Goal: Task Accomplishment & Management: Manage account settings

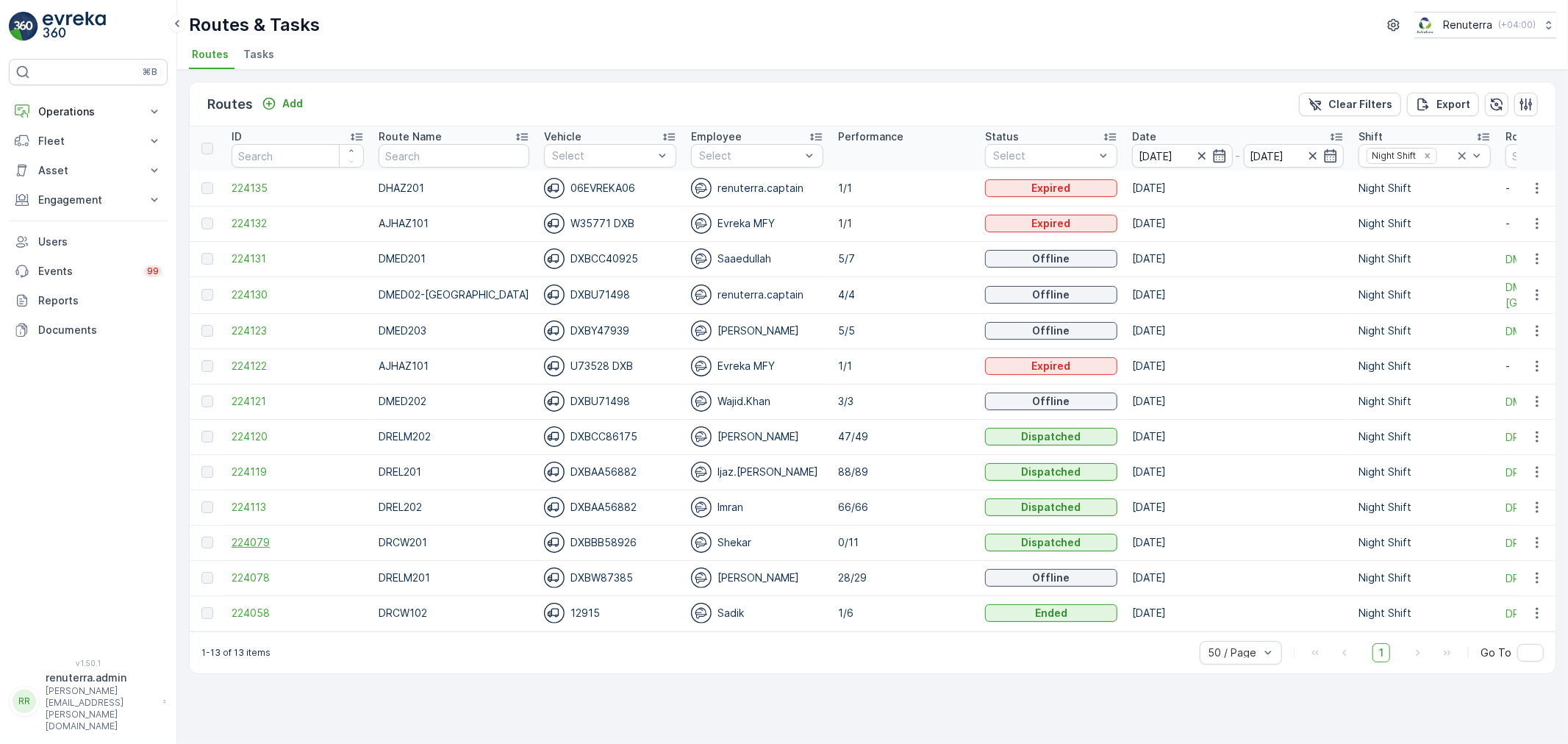
click at [248, 540] on span "224079" at bounding box center [297, 543] width 132 height 15
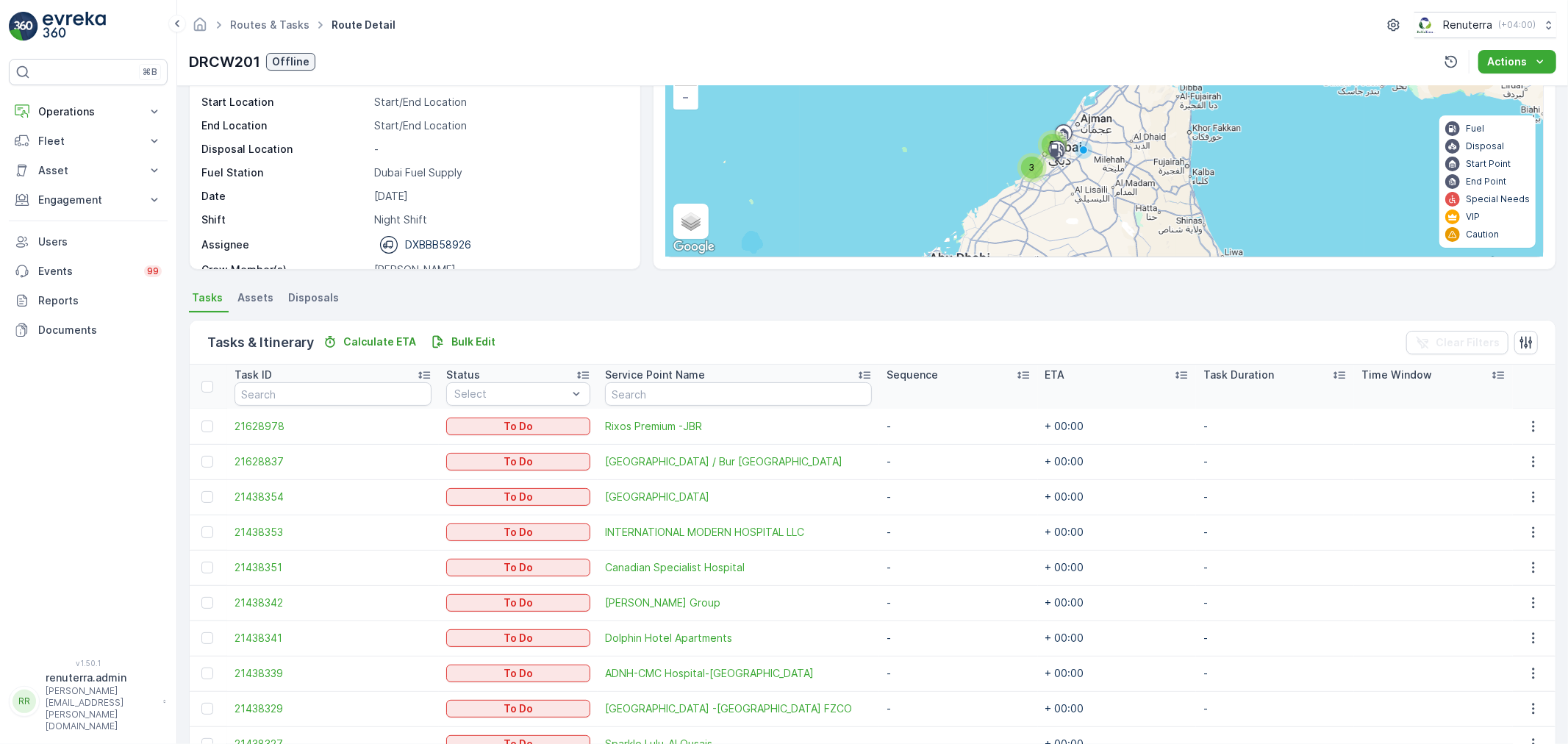
scroll to position [74, 0]
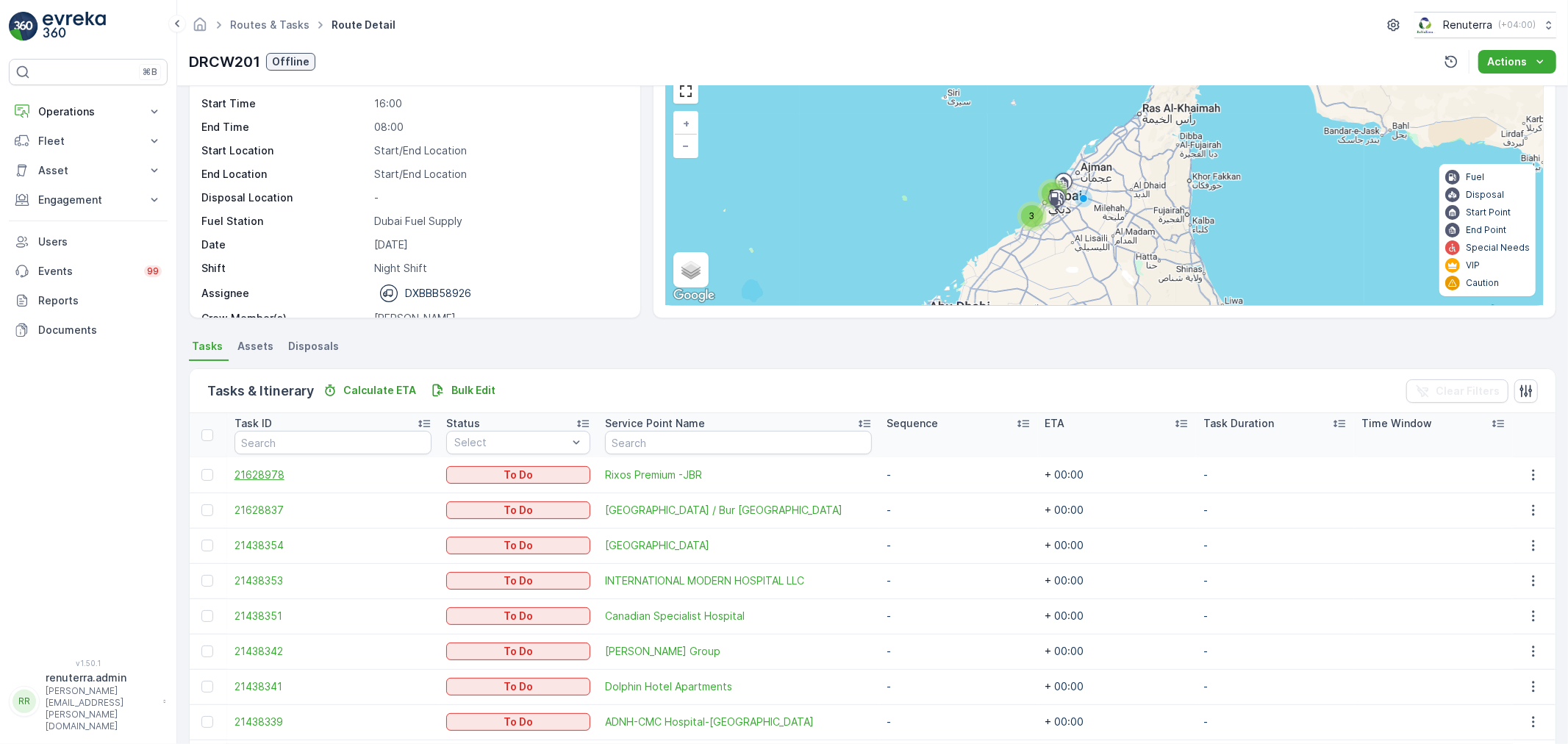
click at [266, 475] on span "21628978" at bounding box center [333, 475] width 197 height 15
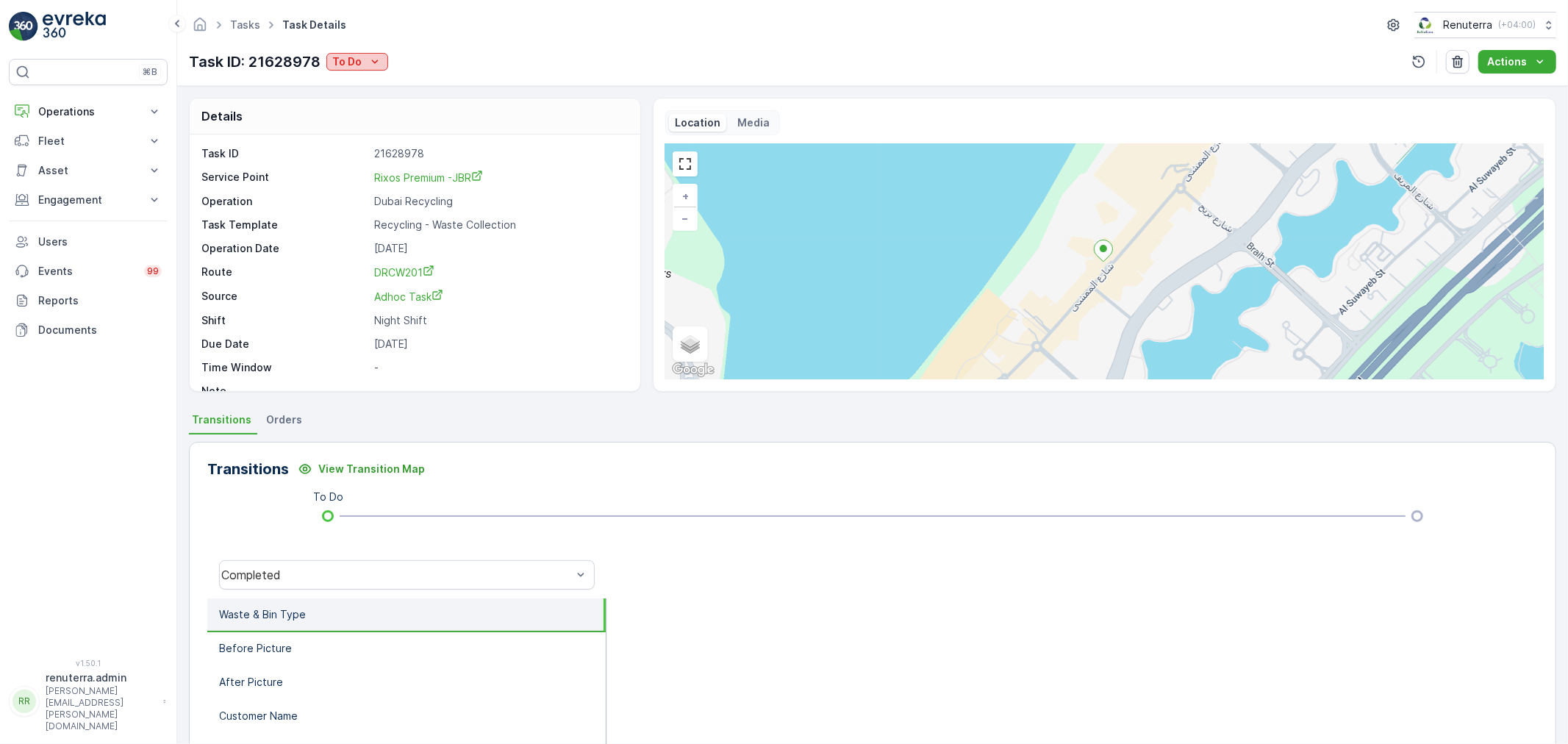
click at [331, 63] on button "To Do" at bounding box center [358, 62] width 62 height 17
click at [357, 86] on span "Completed" at bounding box center [363, 83] width 56 height 15
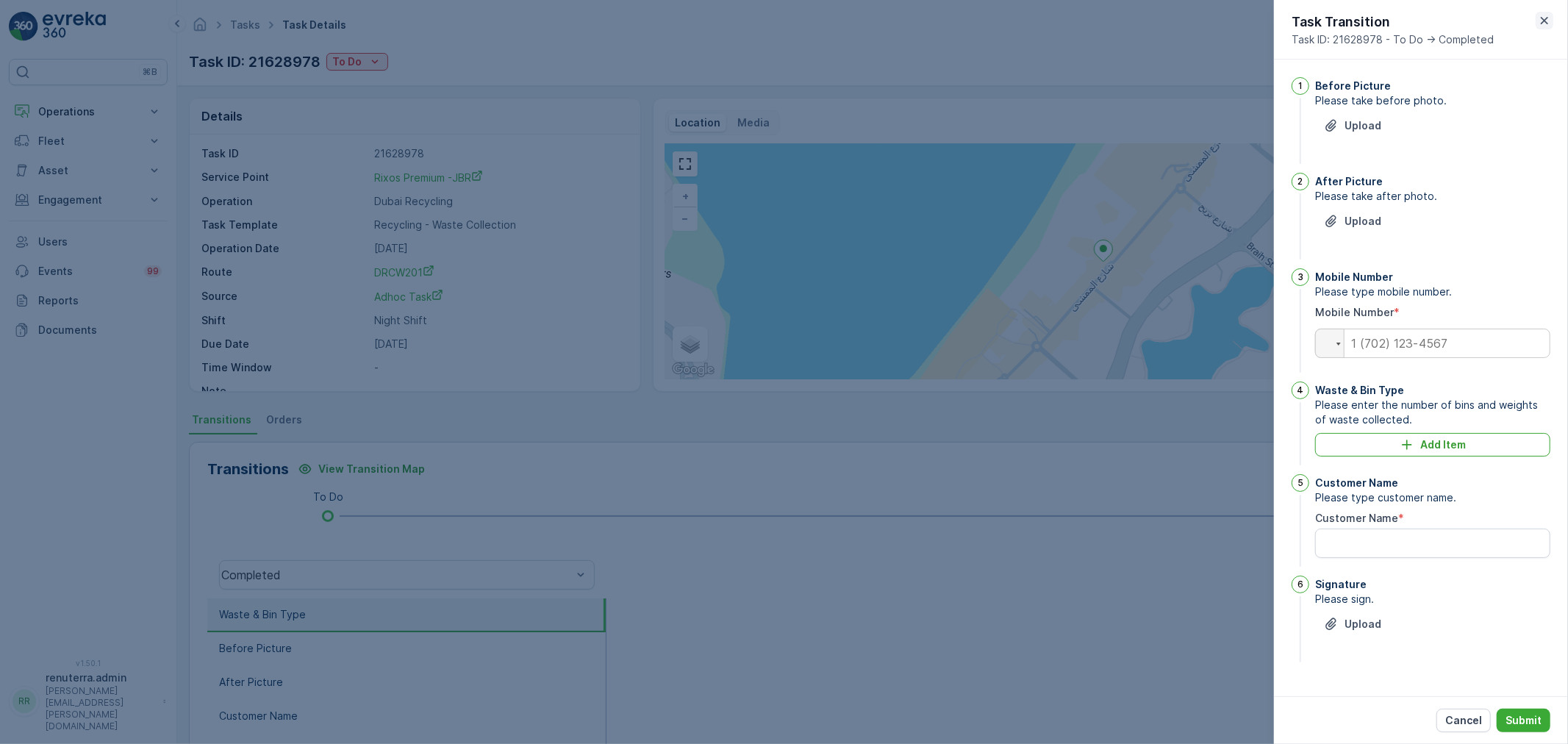
click at [1539, 25] on icon "button" at bounding box center [1545, 21] width 15 height 15
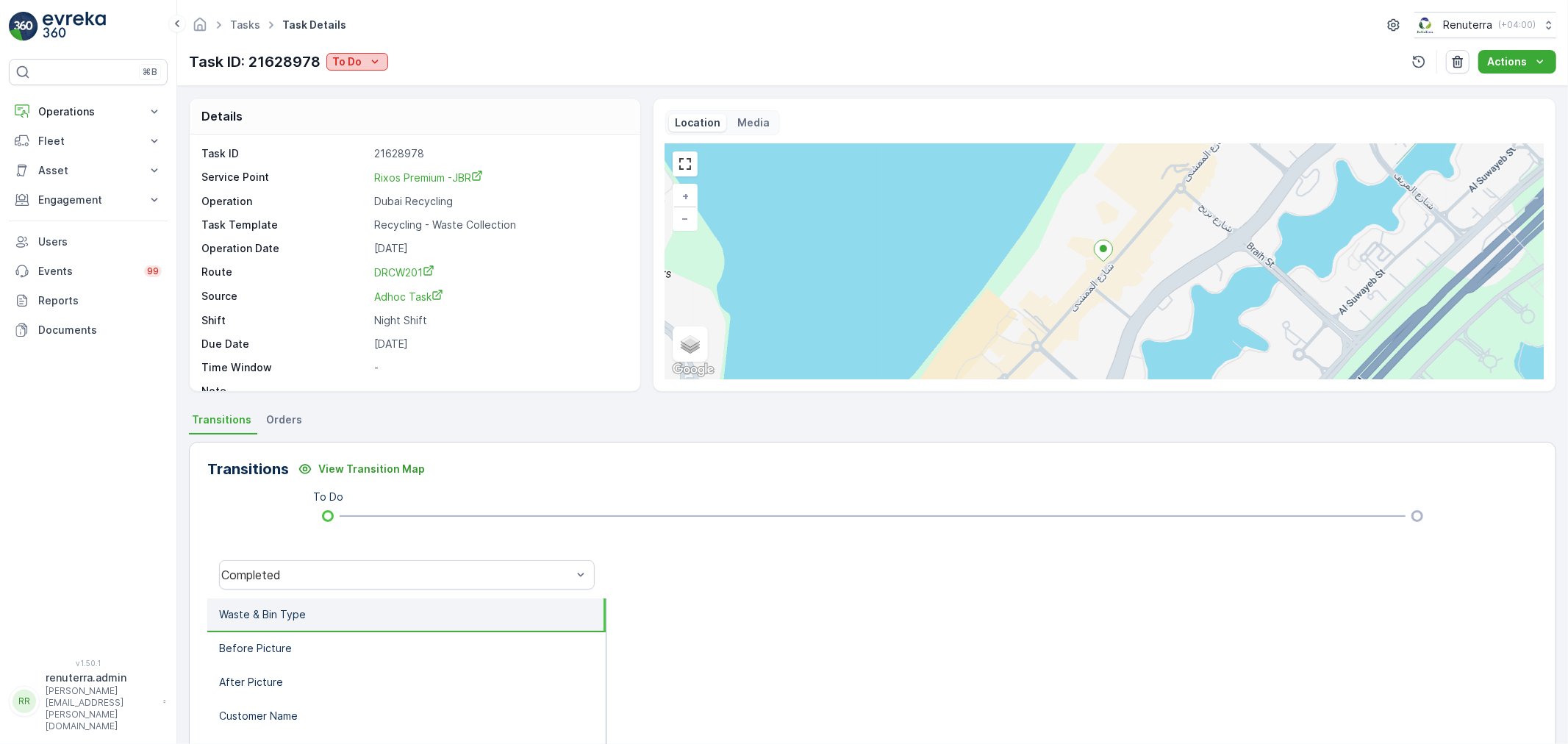
click at [372, 66] on icon "To Do" at bounding box center [375, 62] width 15 height 15
click at [383, 97] on span "Completed No Waste" at bounding box center [389, 104] width 106 height 15
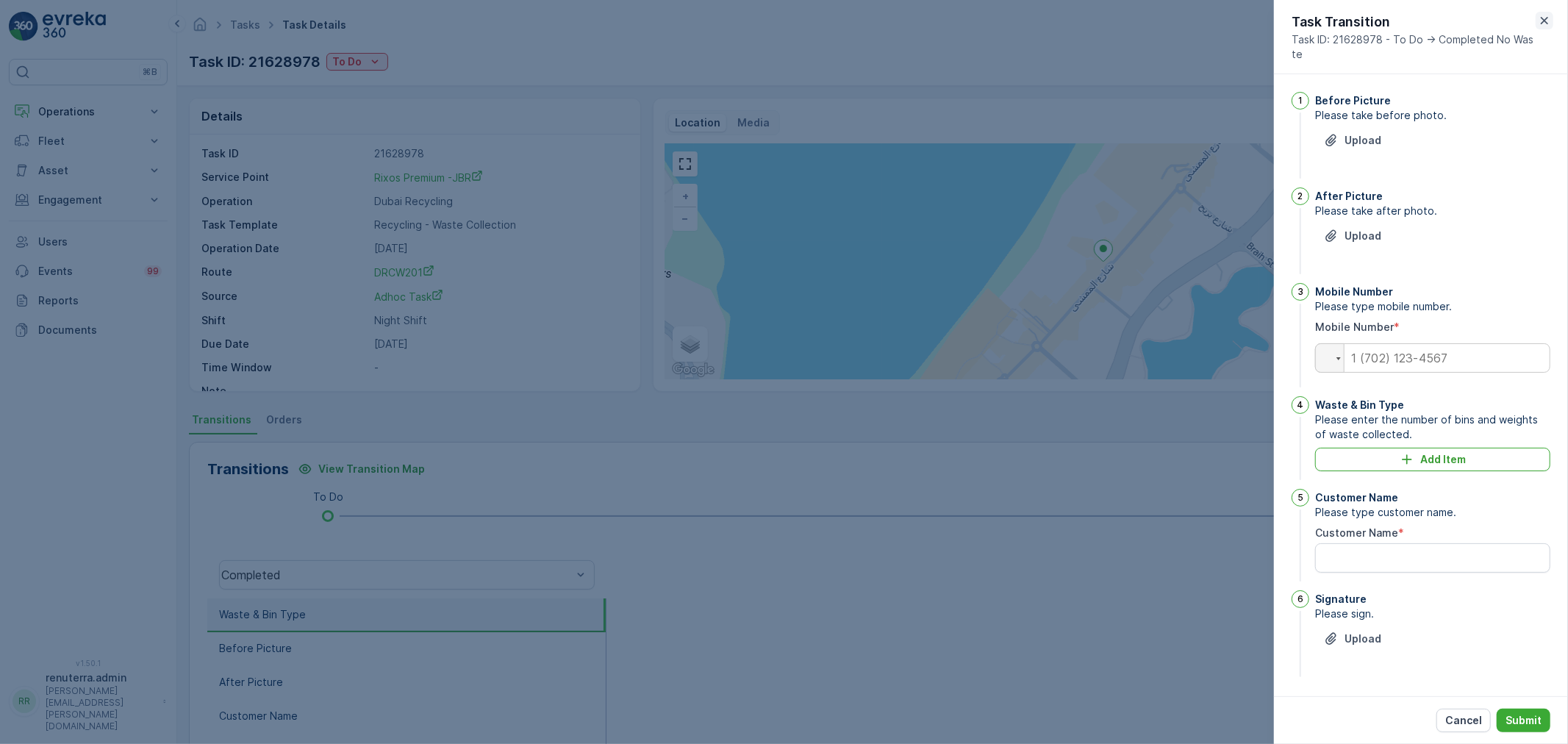
click at [1539, 17] on icon "button" at bounding box center [1545, 21] width 15 height 15
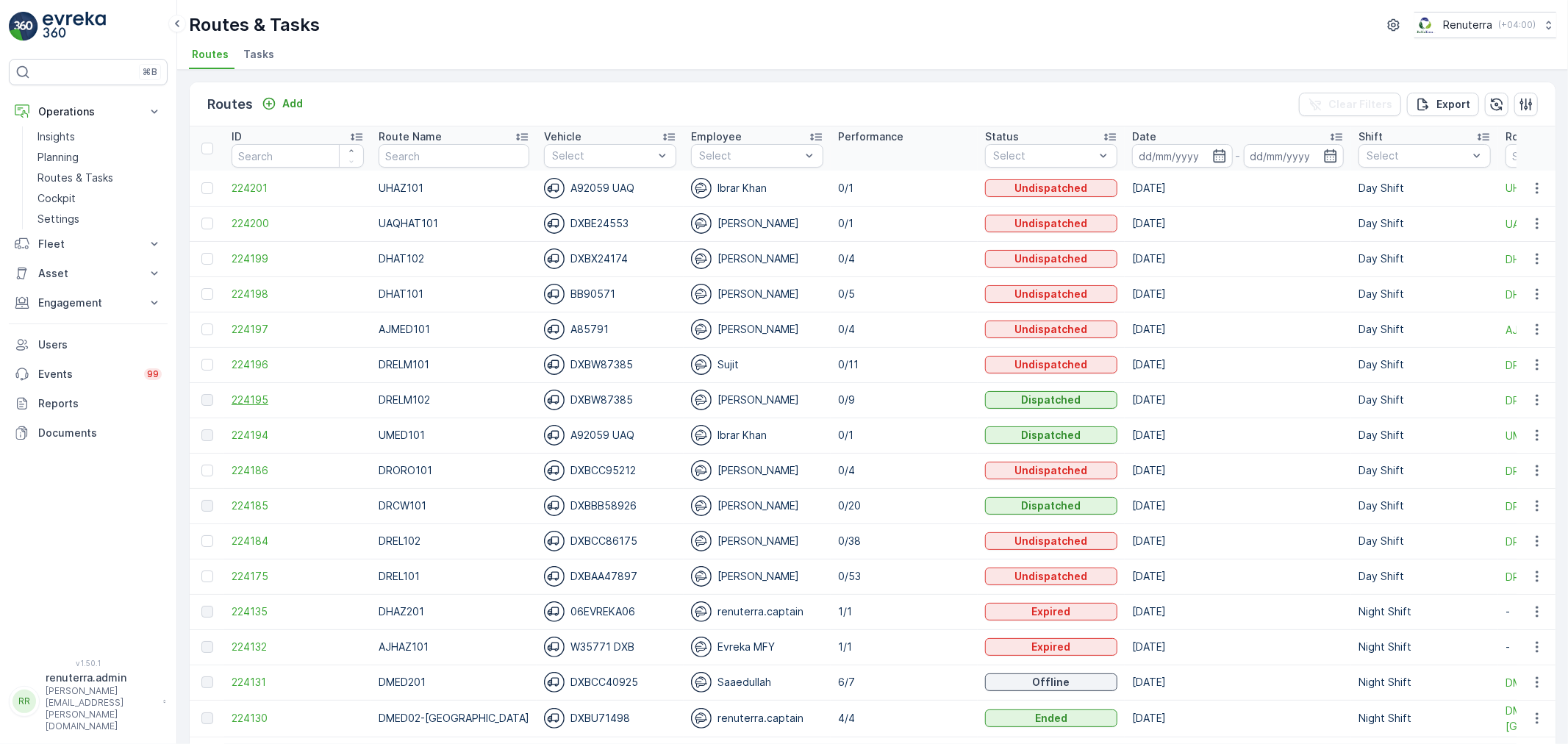
click at [255, 396] on span "224195" at bounding box center [297, 400] width 132 height 15
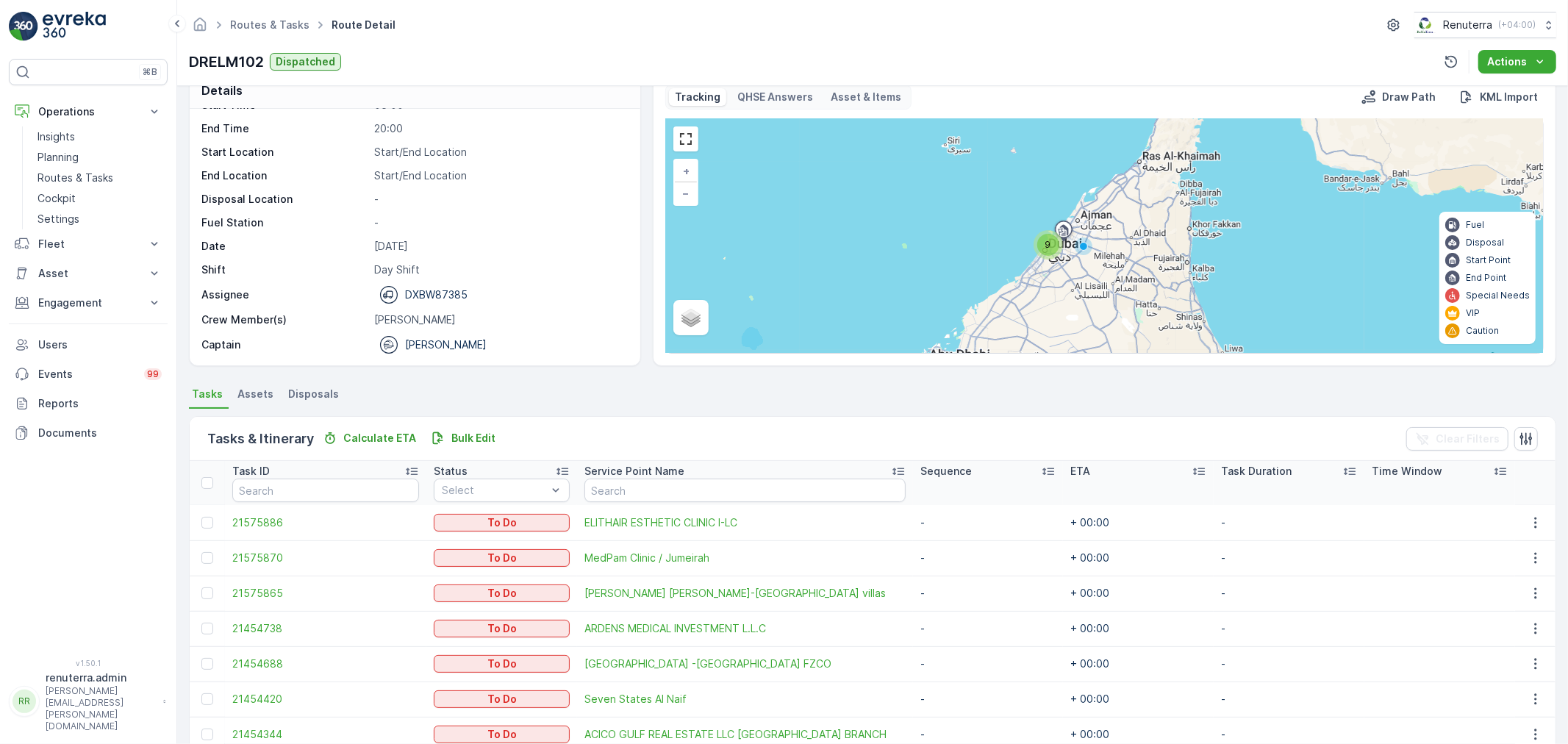
scroll to position [166, 0]
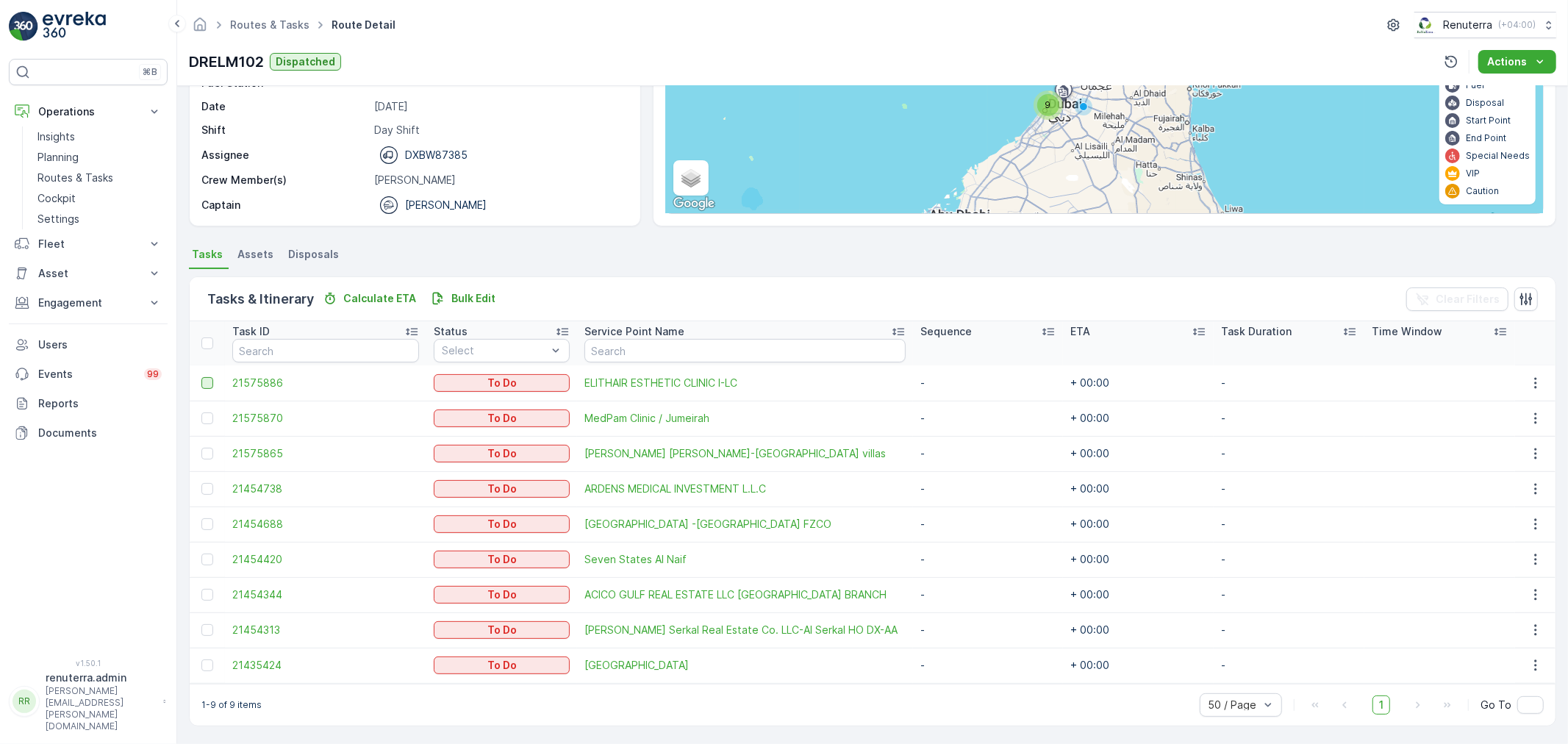
click at [201, 379] on div at bounding box center [207, 383] width 12 height 12
click at [201, 378] on input "checkbox" at bounding box center [201, 378] width 0 height 0
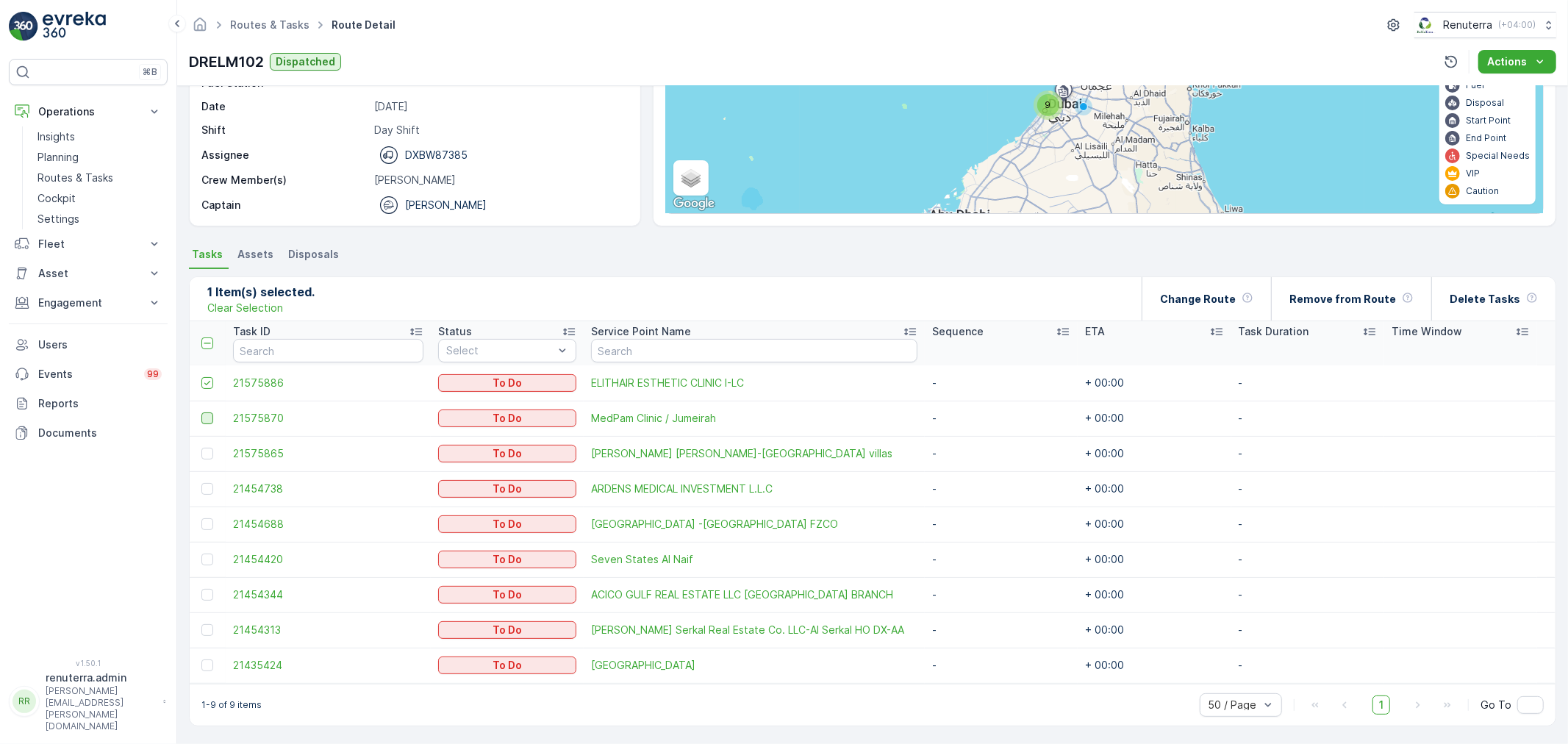
click at [203, 421] on div at bounding box center [207, 418] width 12 height 12
click at [201, 412] on input "checkbox" at bounding box center [201, 412] width 0 height 0
click at [201, 459] on td at bounding box center [207, 454] width 36 height 36
drag, startPoint x: 207, startPoint y: 454, endPoint x: 208, endPoint y: 490, distance: 36.0
click at [207, 456] on div at bounding box center [207, 454] width 12 height 12
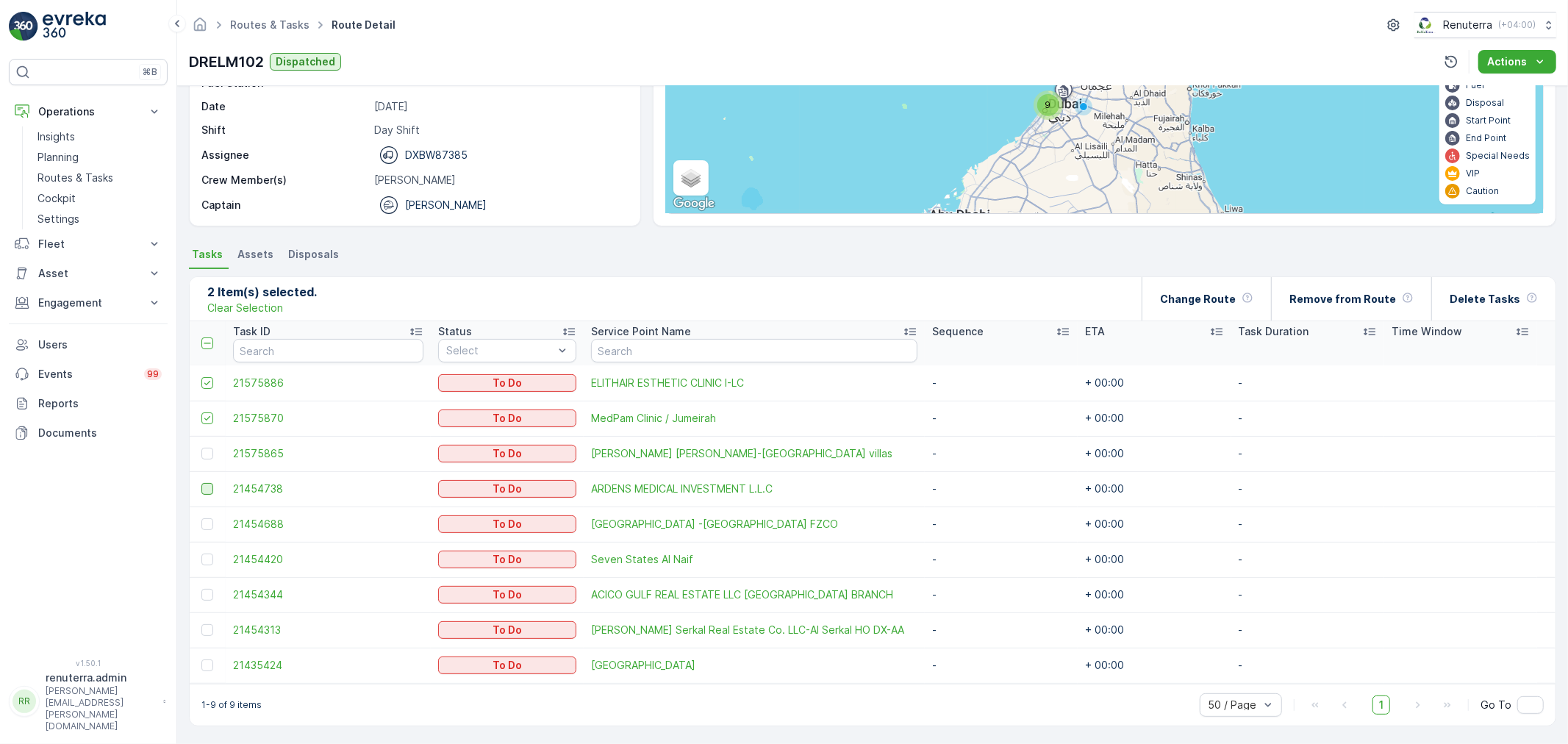
click at [201, 448] on input "checkbox" at bounding box center [201, 448] width 0 height 0
click at [208, 490] on div at bounding box center [207, 489] width 12 height 12
click at [201, 483] on input "checkbox" at bounding box center [201, 483] width 0 height 0
drag, startPoint x: 209, startPoint y: 526, endPoint x: 207, endPoint y: 567, distance: 41.0
click at [208, 528] on div at bounding box center [207, 524] width 12 height 12
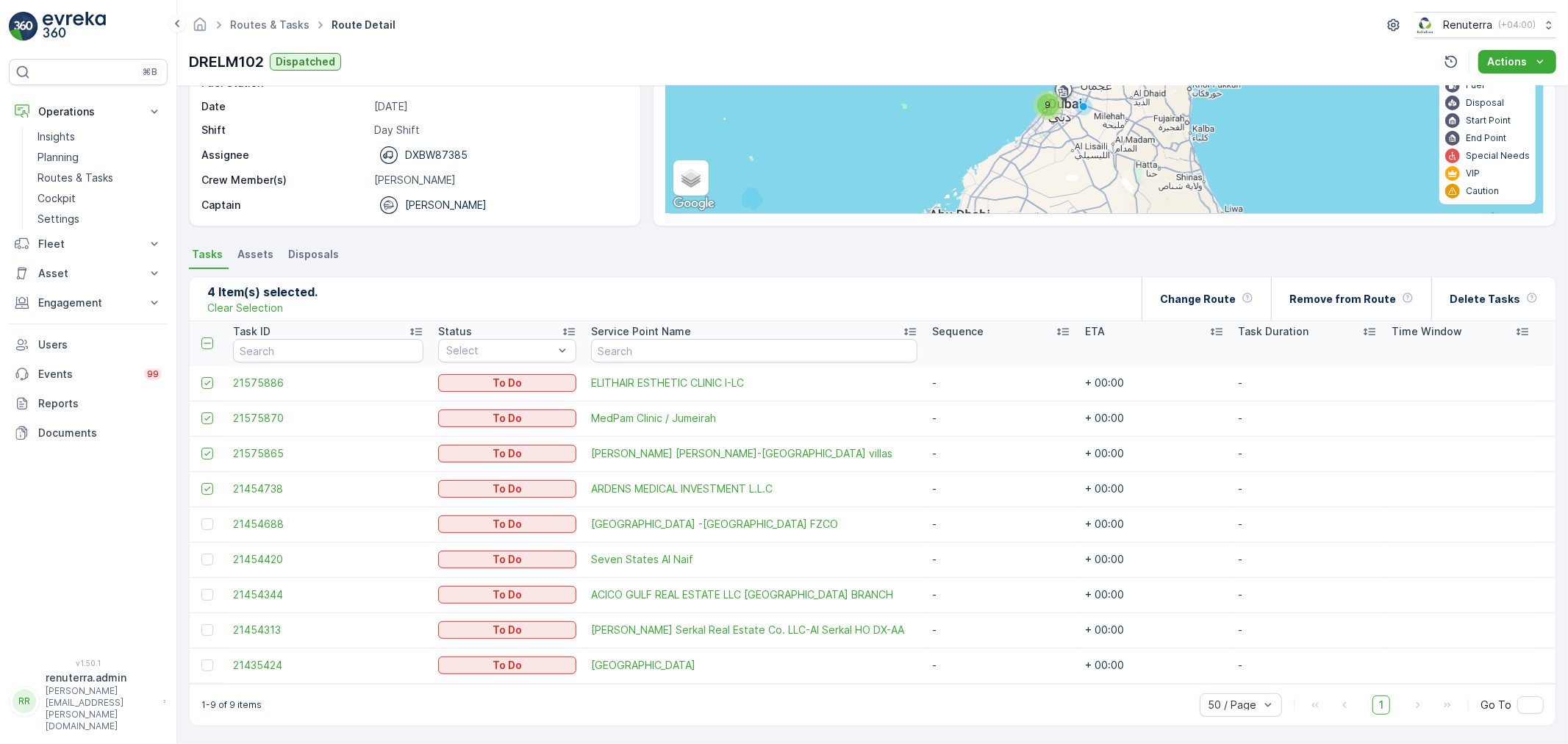
click at [201, 519] on input "checkbox" at bounding box center [201, 519] width 0 height 0
click at [201, 560] on div at bounding box center [207, 559] width 12 height 12
click at [201, 554] on input "checkbox" at bounding box center [201, 554] width 0 height 0
click at [207, 599] on td at bounding box center [207, 595] width 36 height 36
drag, startPoint x: 207, startPoint y: 597, endPoint x: 206, endPoint y: 609, distance: 12.0
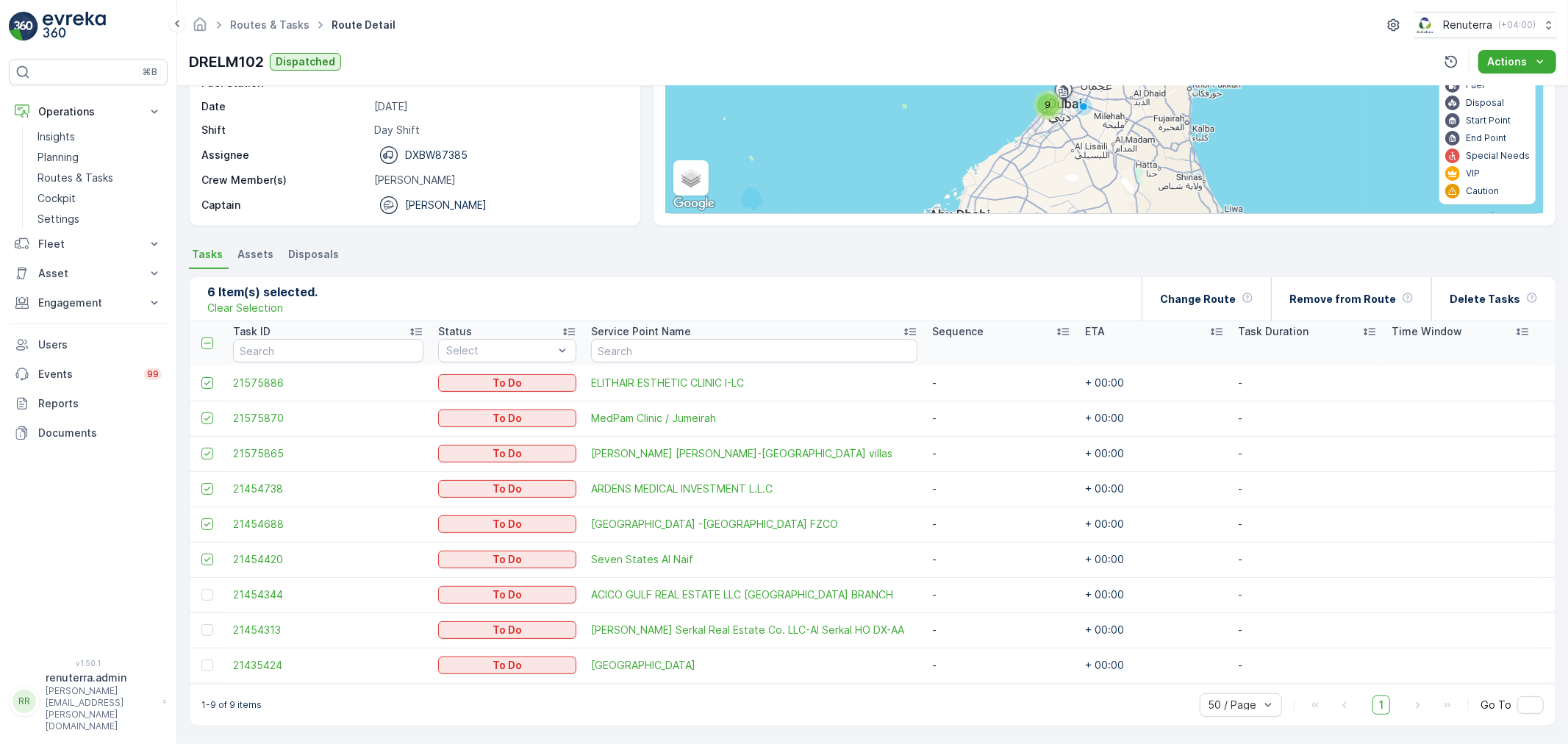
click at [206, 600] on td at bounding box center [207, 595] width 36 height 36
click at [206, 623] on td at bounding box center [207, 630] width 36 height 36
click at [206, 631] on div at bounding box center [207, 630] width 12 height 12
click at [201, 624] on input "checkbox" at bounding box center [201, 624] width 0 height 0
click at [204, 665] on td at bounding box center [207, 665] width 36 height 36
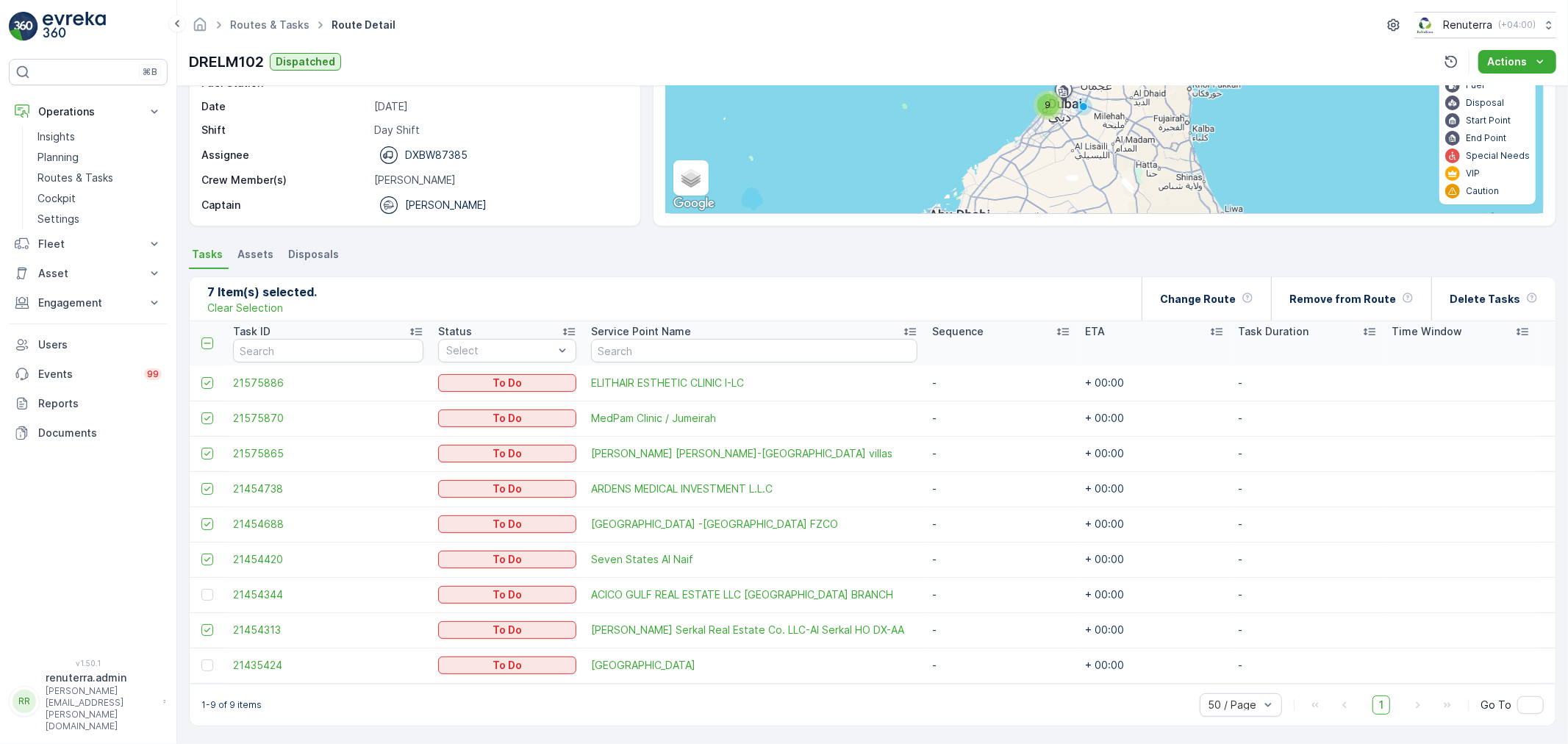
drag, startPoint x: 206, startPoint y: 592, endPoint x: 207, endPoint y: 641, distance: 49.0
click at [207, 607] on td at bounding box center [207, 595] width 36 height 36
click at [207, 661] on div at bounding box center [207, 665] width 12 height 12
click at [201, 660] on input "checkbox" at bounding box center [201, 660] width 0 height 0
click at [207, 601] on td at bounding box center [207, 595] width 36 height 36
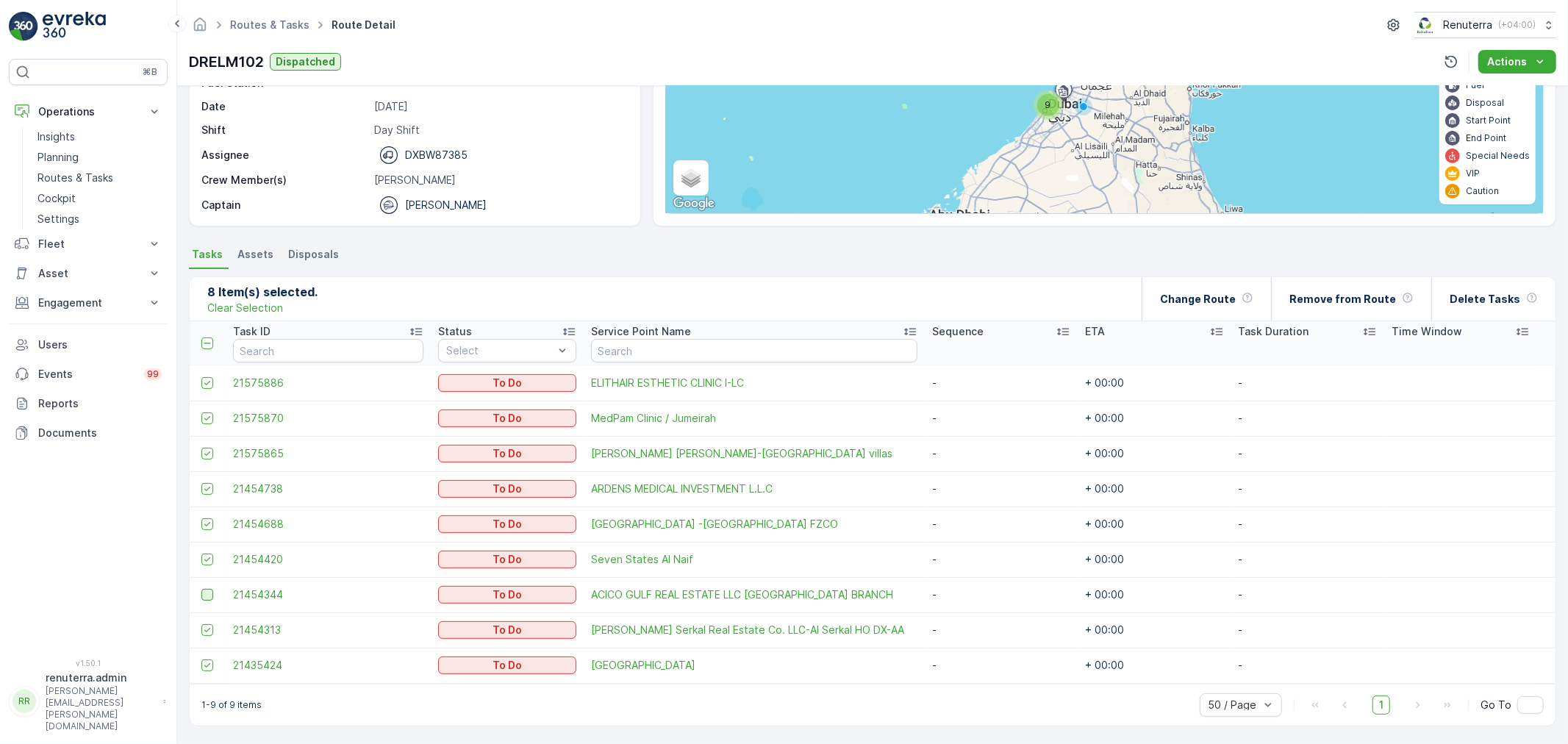
click at [209, 594] on div at bounding box center [207, 595] width 12 height 12
click at [201, 589] on input "checkbox" at bounding box center [201, 589] width 0 height 0
click at [211, 340] on icon at bounding box center [207, 343] width 10 height 10
click at [209, 338] on input "checkbox" at bounding box center [209, 338] width 0 height 0
click at [208, 338] on icon at bounding box center [207, 343] width 10 height 10
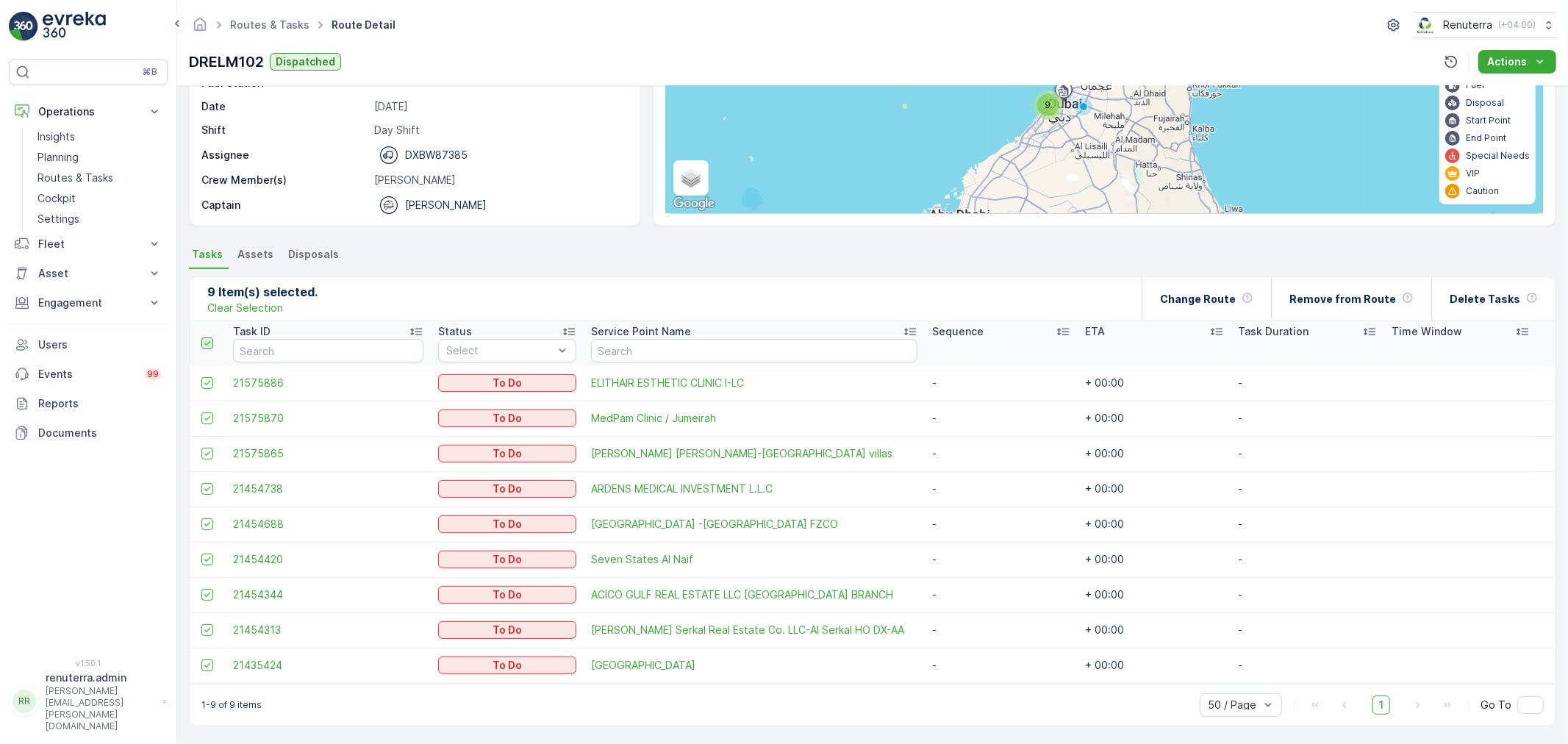
click at [209, 338] on input "checkbox" at bounding box center [209, 338] width 0 height 0
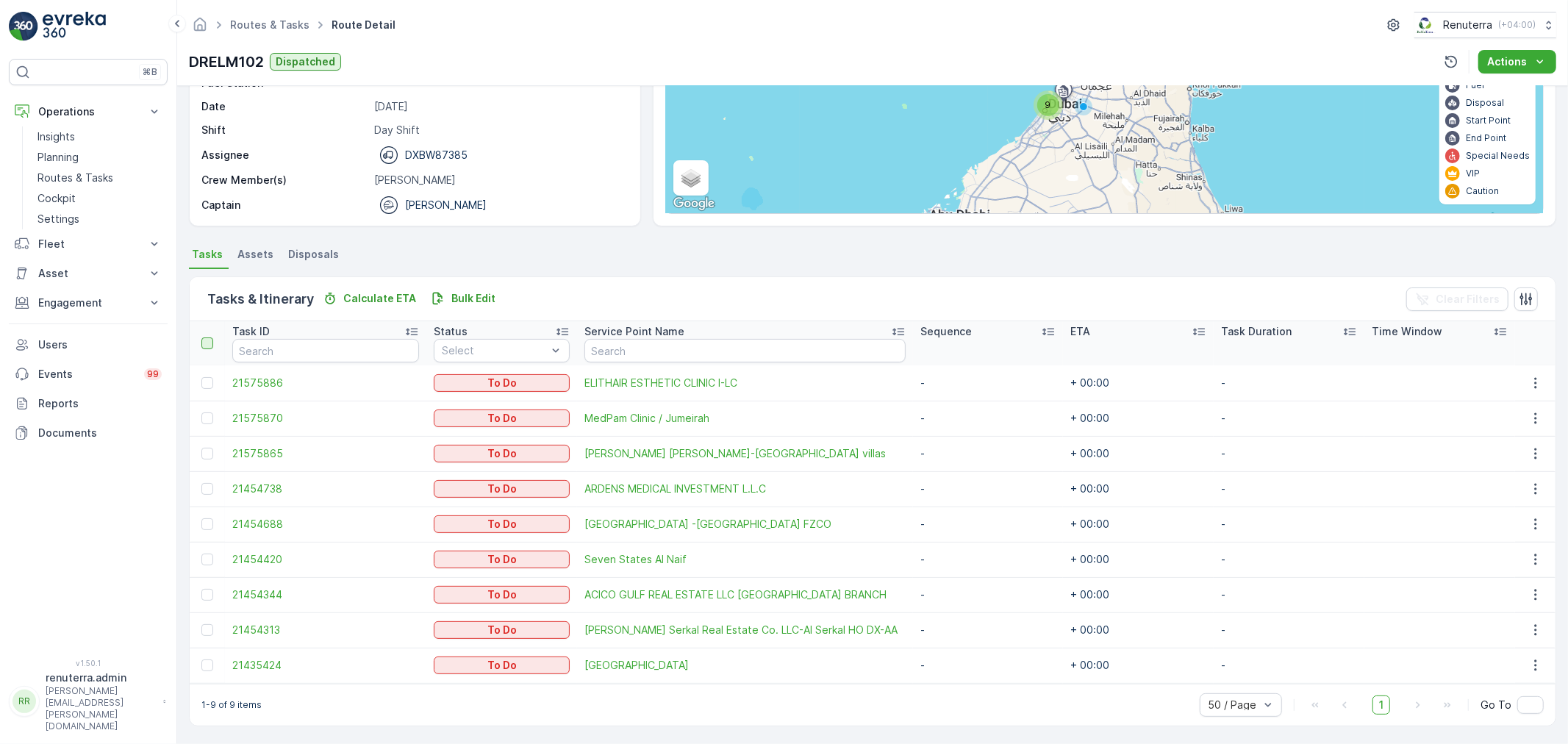
click at [207, 338] on div at bounding box center [207, 343] width 12 height 12
click at [209, 338] on input "checkbox" at bounding box center [209, 338] width 0 height 0
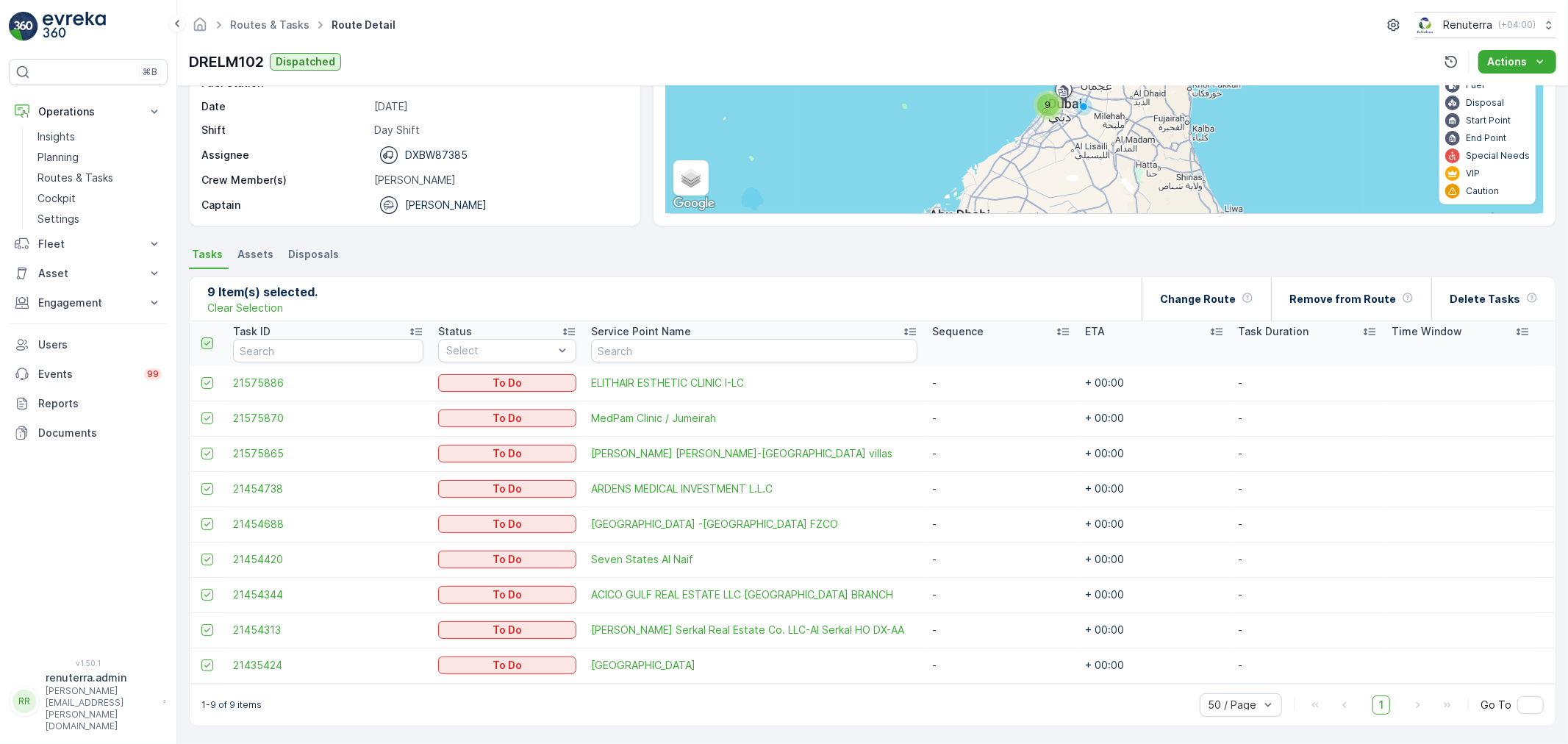
click at [207, 338] on icon at bounding box center [207, 343] width 10 height 10
click at [209, 338] on input "checkbox" at bounding box center [209, 338] width 0 height 0
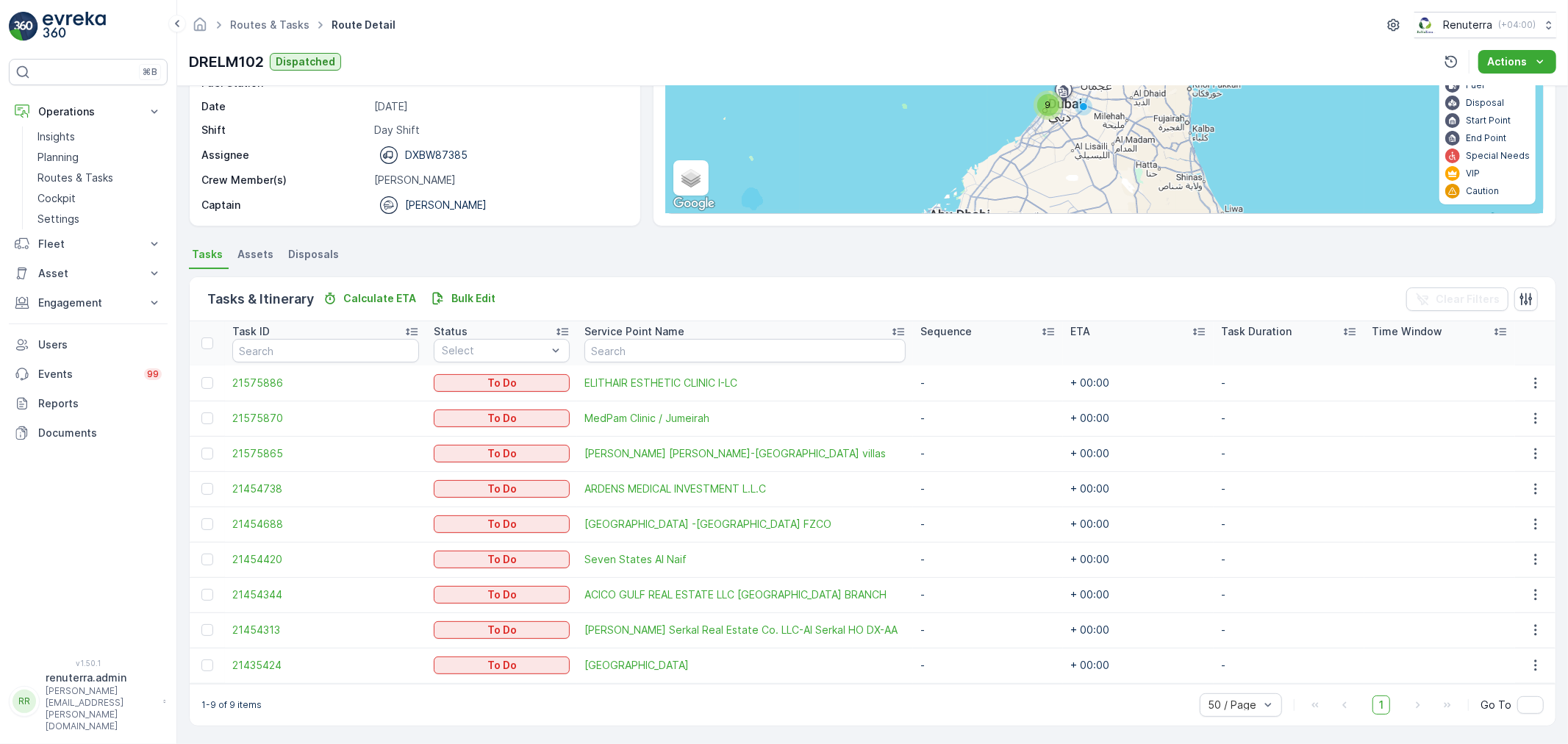
click at [202, 671] on td at bounding box center [207, 665] width 36 height 36
click at [206, 666] on div at bounding box center [207, 665] width 12 height 12
click at [201, 660] on input "checkbox" at bounding box center [201, 660] width 0 height 0
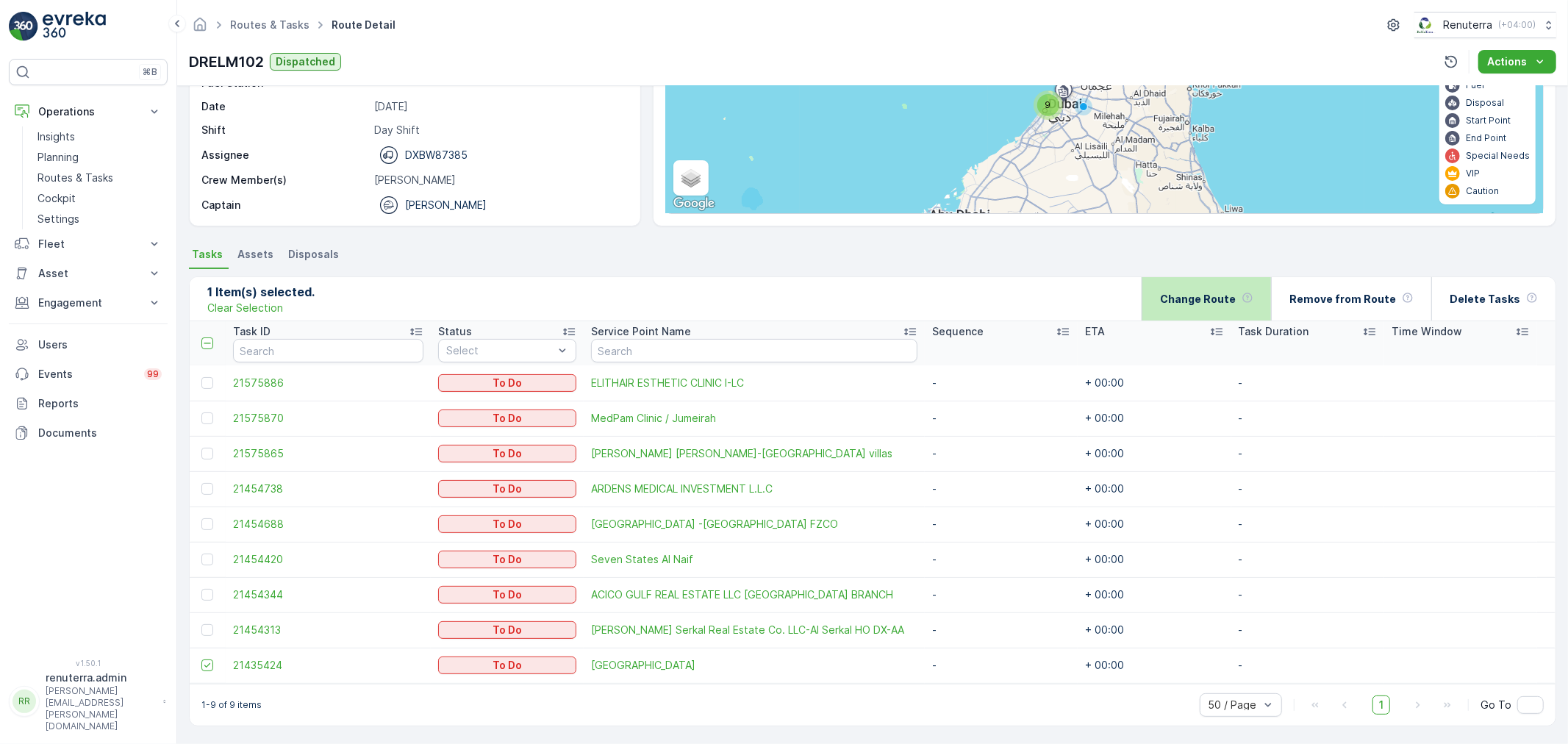
click at [1225, 305] on div "Change Route" at bounding box center [1207, 299] width 94 height 44
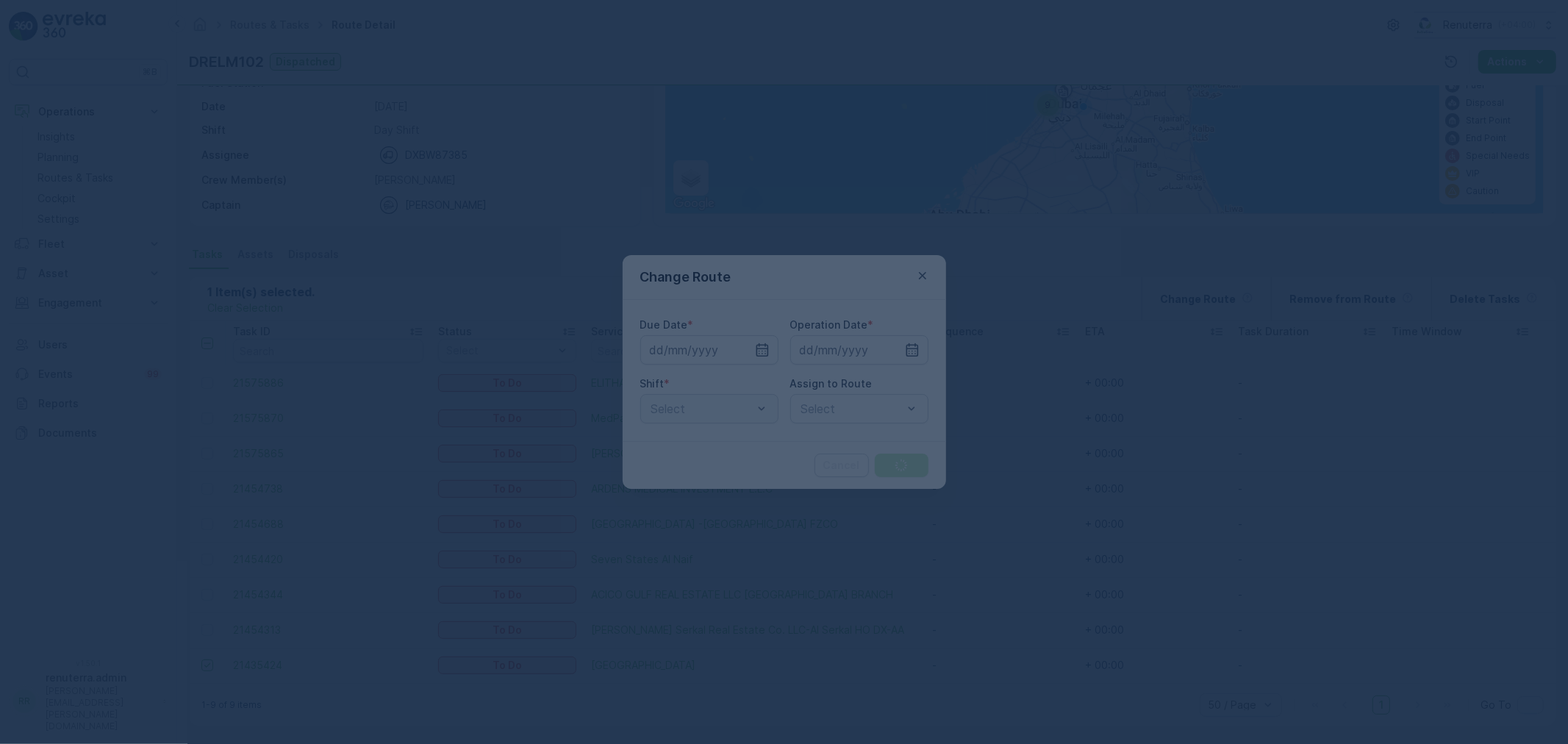
type input "13.09.2025"
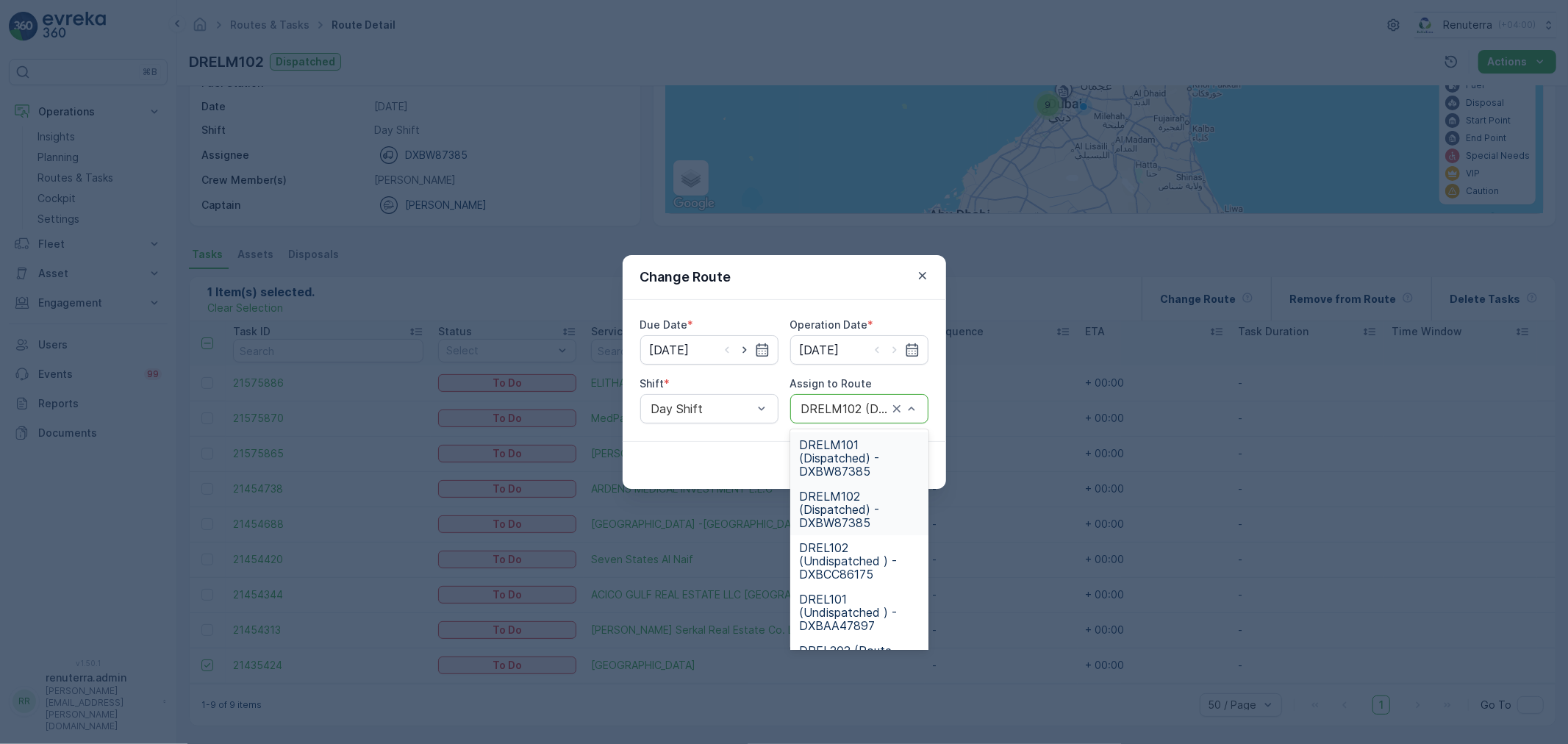
click at [922, 402] on div "DRELM102 (Dispatched) - DXBW87385" at bounding box center [860, 408] width 138 height 29
drag, startPoint x: 853, startPoint y: 461, endPoint x: 865, endPoint y: 461, distance: 12.0
click at [862, 461] on span "DRELM101 (Dispatched) - DXBW87385" at bounding box center [860, 458] width 121 height 40
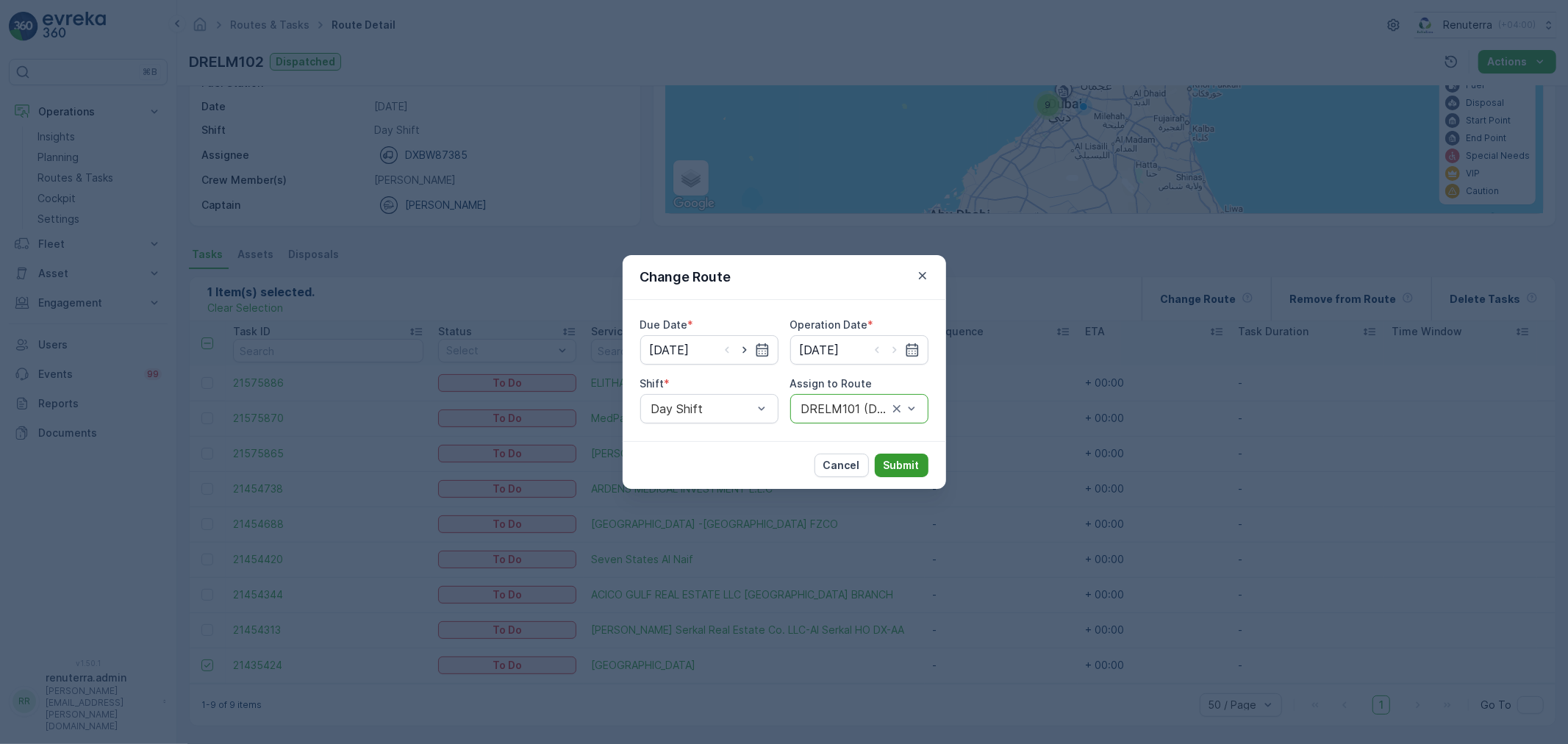
drag, startPoint x: 893, startPoint y: 451, endPoint x: 895, endPoint y: 458, distance: 7.3
click at [895, 453] on div "Cancel Submit" at bounding box center [784, 465] width 324 height 48
click at [895, 459] on p "Submit" at bounding box center [901, 466] width 36 height 15
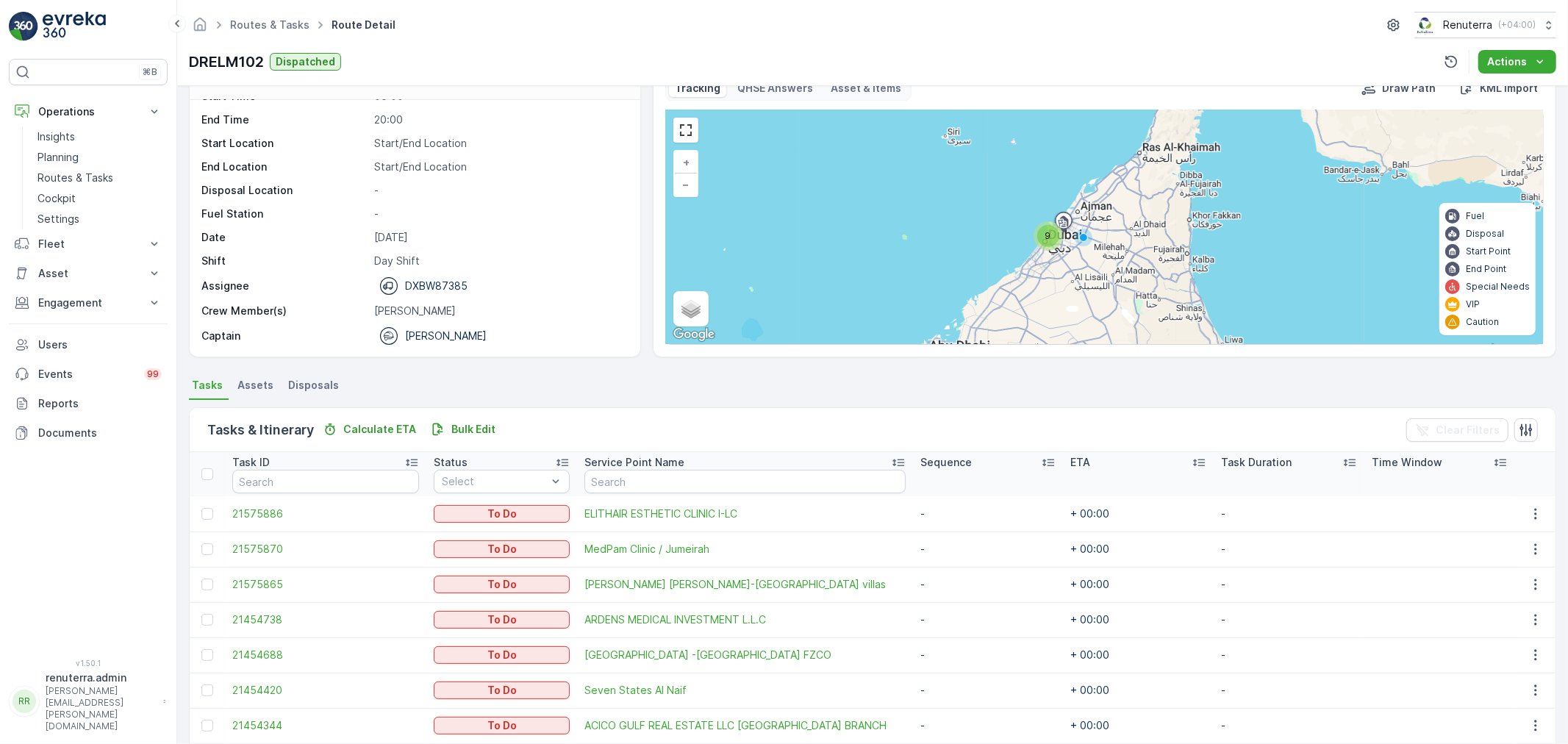
scroll to position [130, 0]
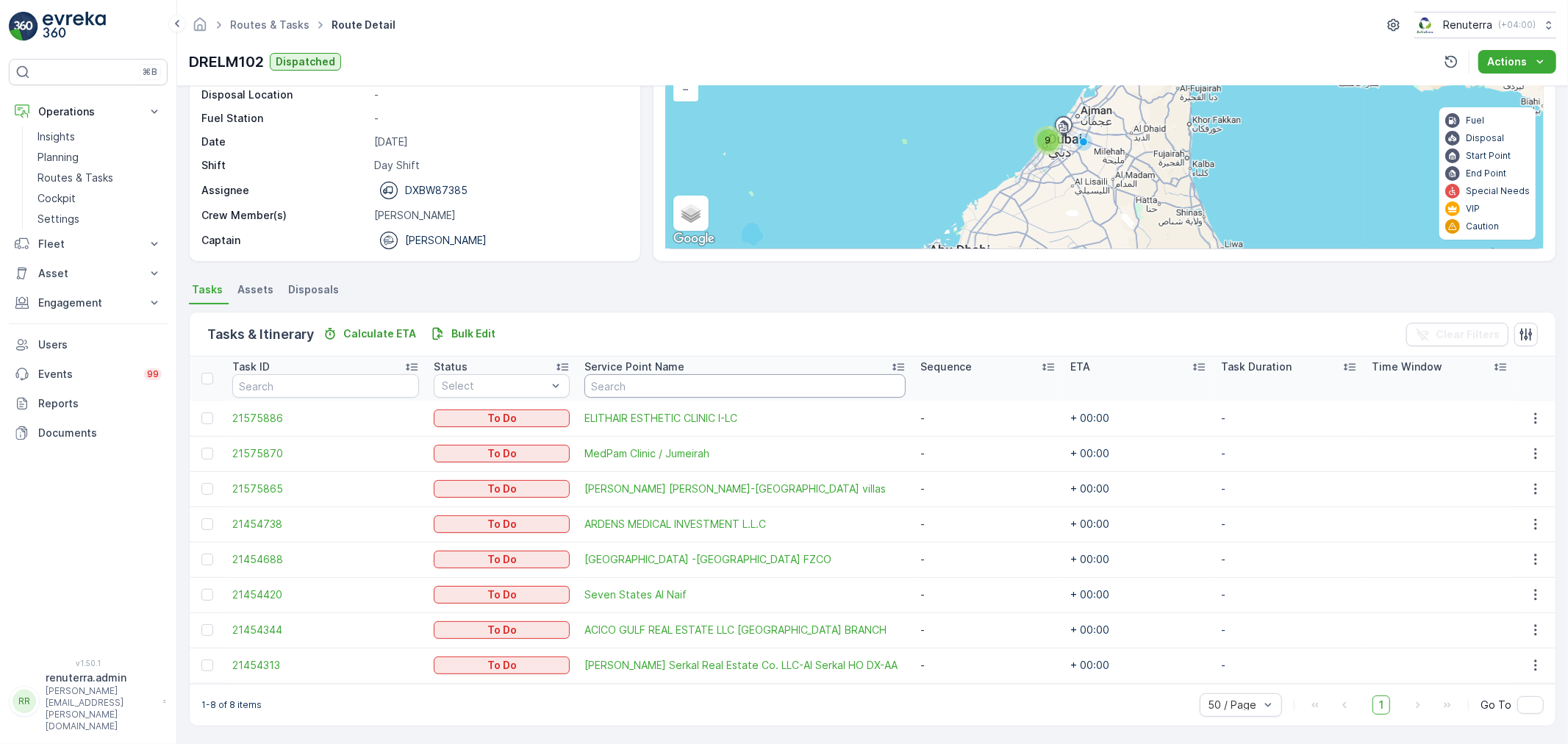
click at [622, 378] on input "text" at bounding box center [745, 386] width 321 height 24
click at [205, 592] on div at bounding box center [207, 595] width 12 height 12
click at [201, 589] on input "checkbox" at bounding box center [201, 589] width 0 height 0
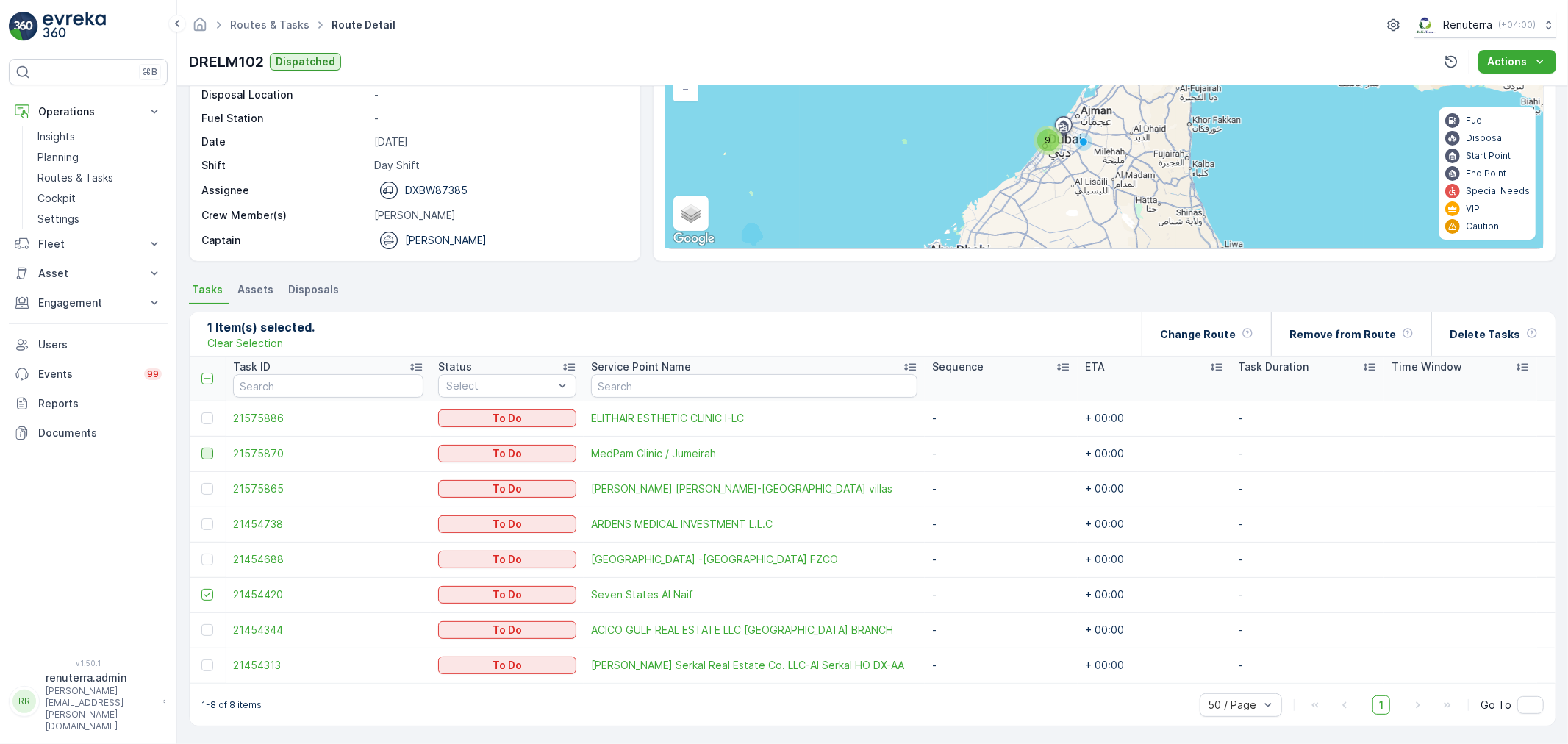
click at [201, 451] on div at bounding box center [207, 454] width 12 height 12
click at [201, 448] on input "checkbox" at bounding box center [201, 448] width 0 height 0
click at [1216, 322] on div "Change Route" at bounding box center [1207, 334] width 94 height 44
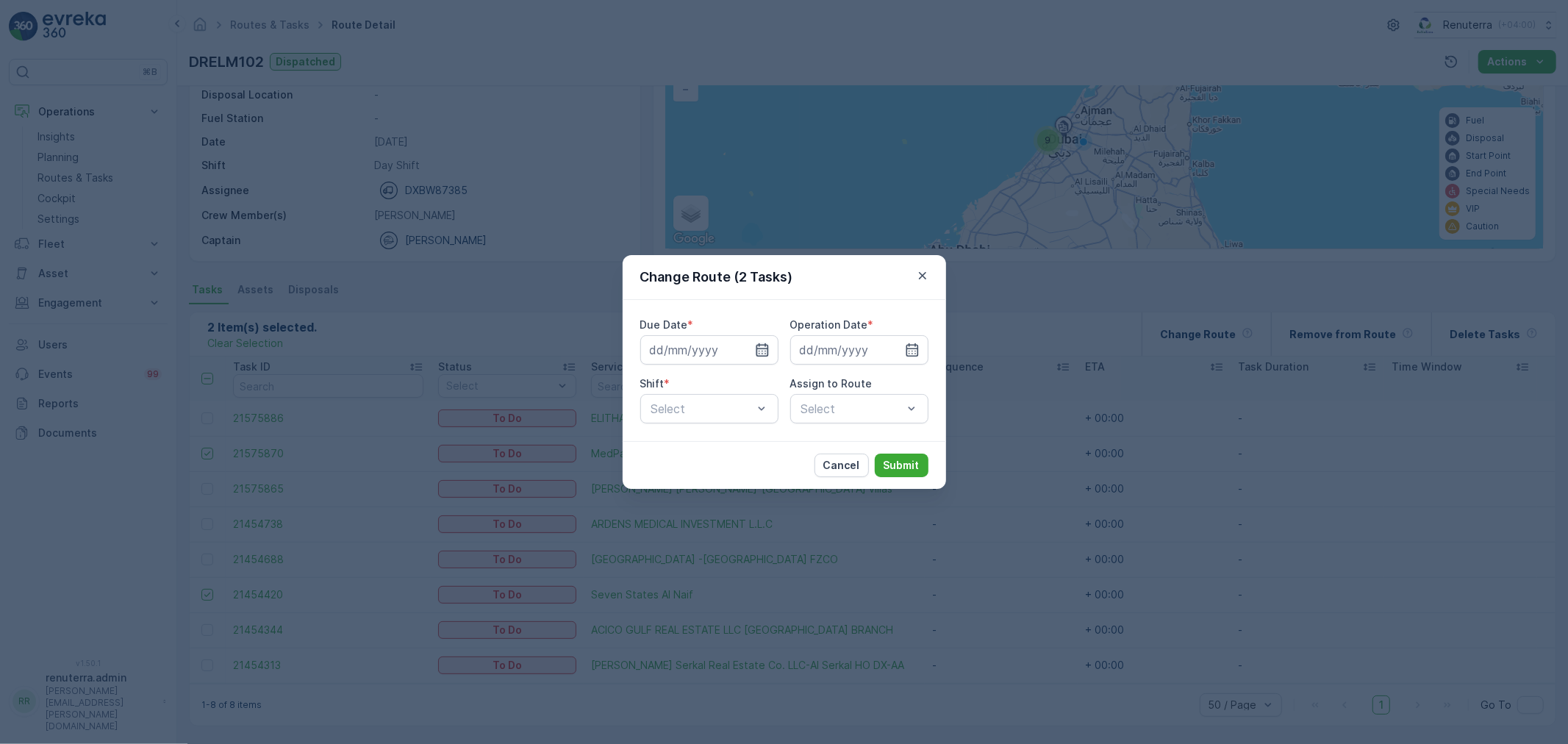
drag, startPoint x: 759, startPoint y: 347, endPoint x: 765, endPoint y: 357, distance: 11.7
click at [760, 347] on icon "button" at bounding box center [762, 350] width 15 height 15
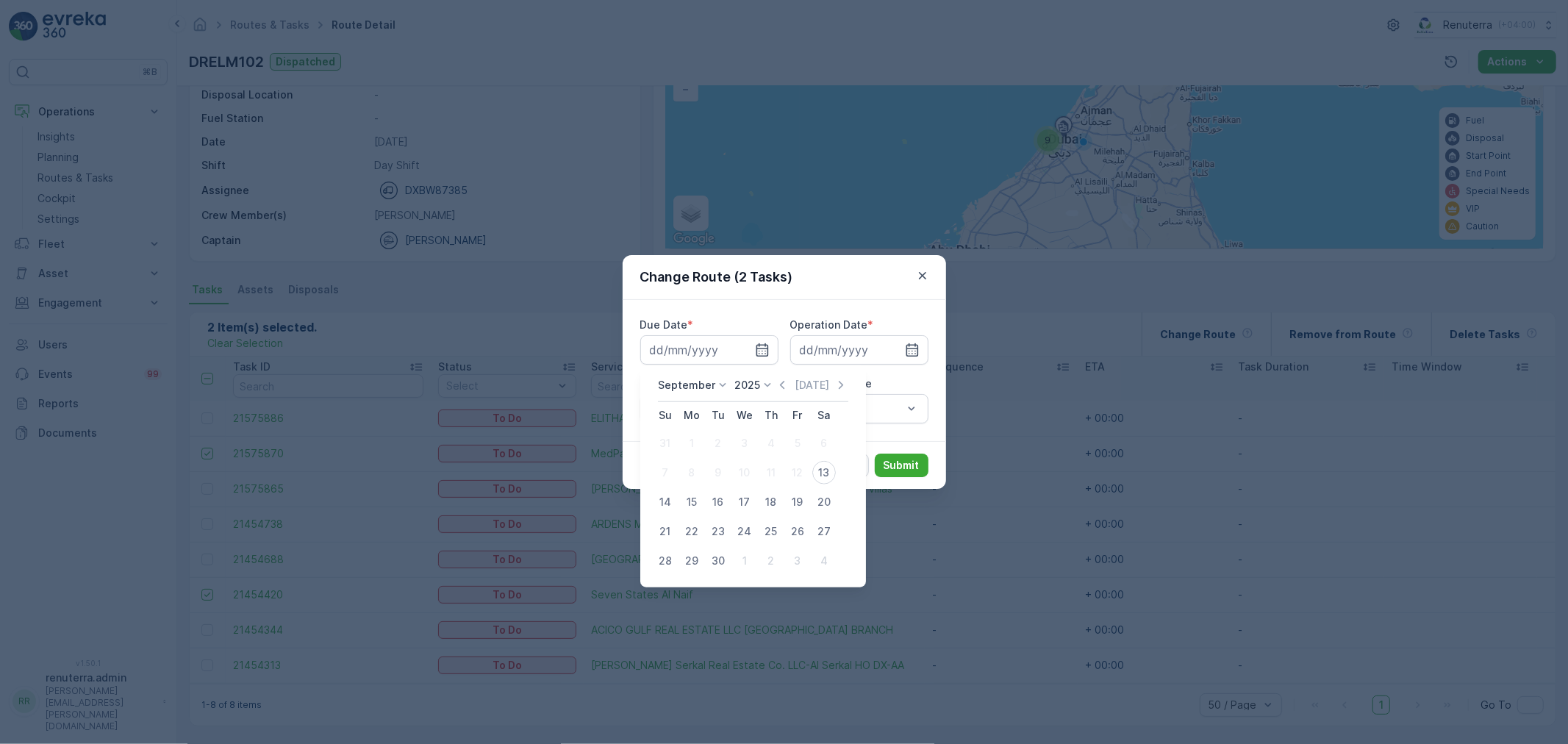
click at [827, 470] on div "13" at bounding box center [824, 473] width 24 height 24
type input "13.09.2025"
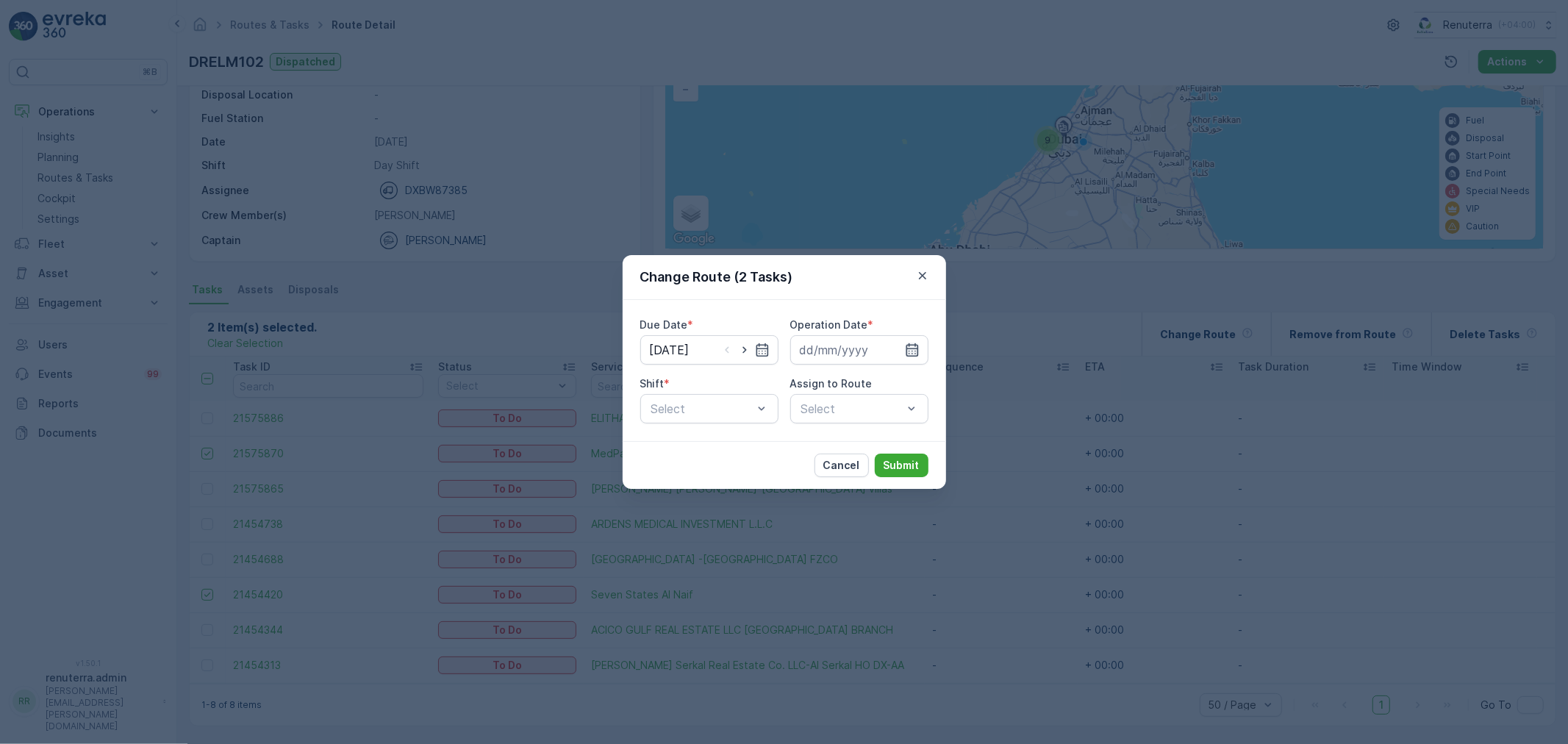
click at [918, 354] on icon "button" at bounding box center [912, 350] width 13 height 13
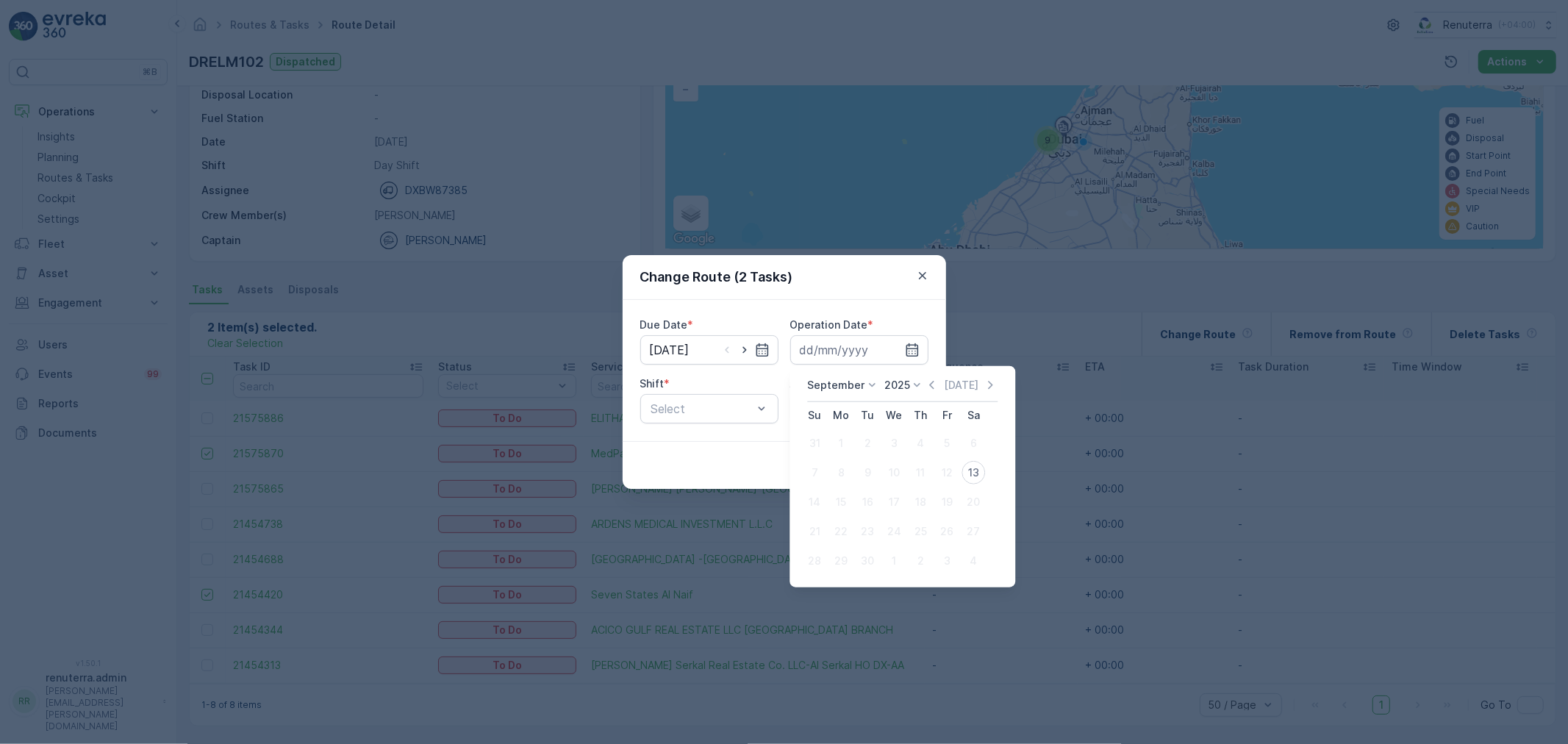
click at [972, 470] on div "13" at bounding box center [974, 473] width 24 height 24
type input "13.09.2025"
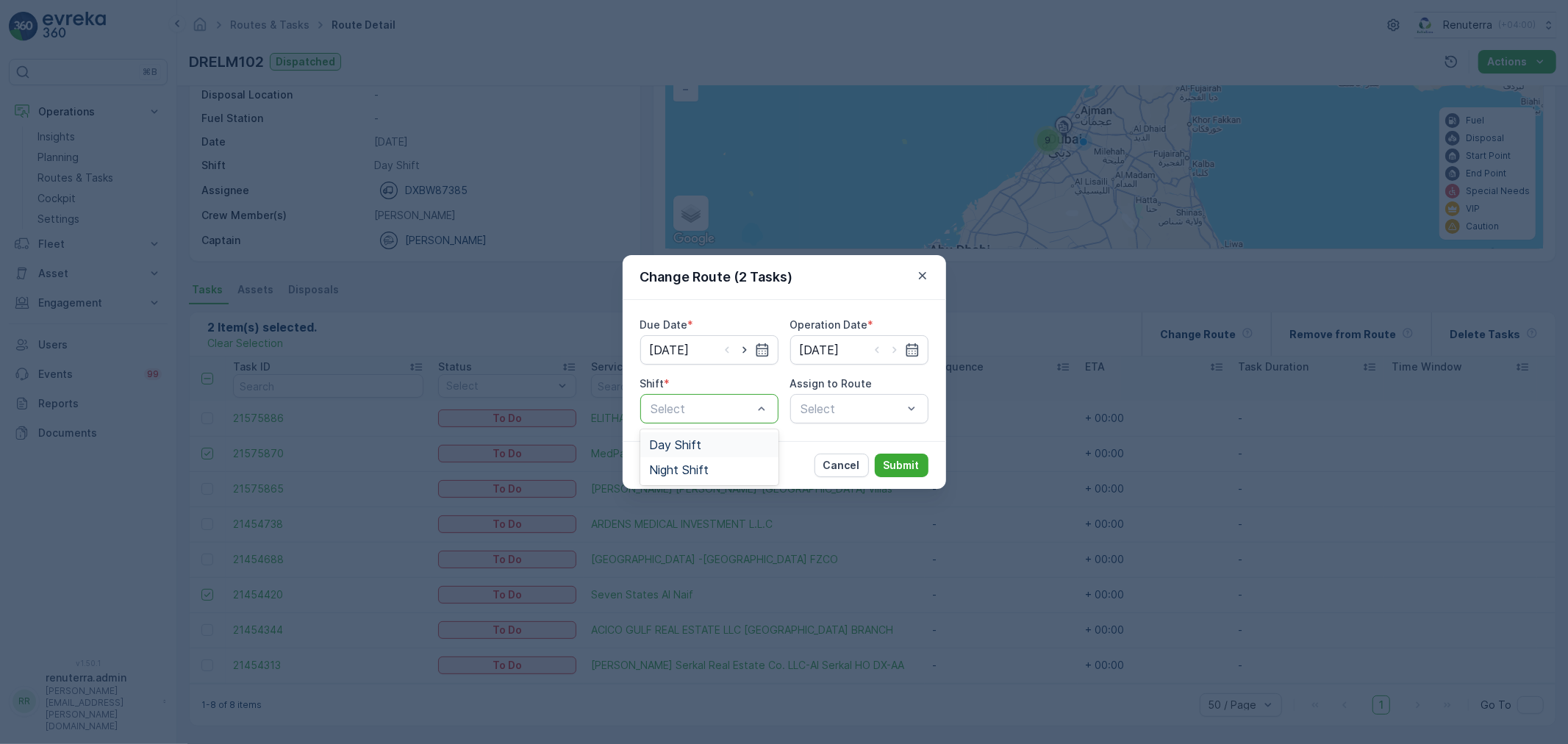
click at [717, 453] on div "Day Shift" at bounding box center [709, 445] width 138 height 25
click at [847, 407] on div "Select" at bounding box center [860, 408] width 138 height 29
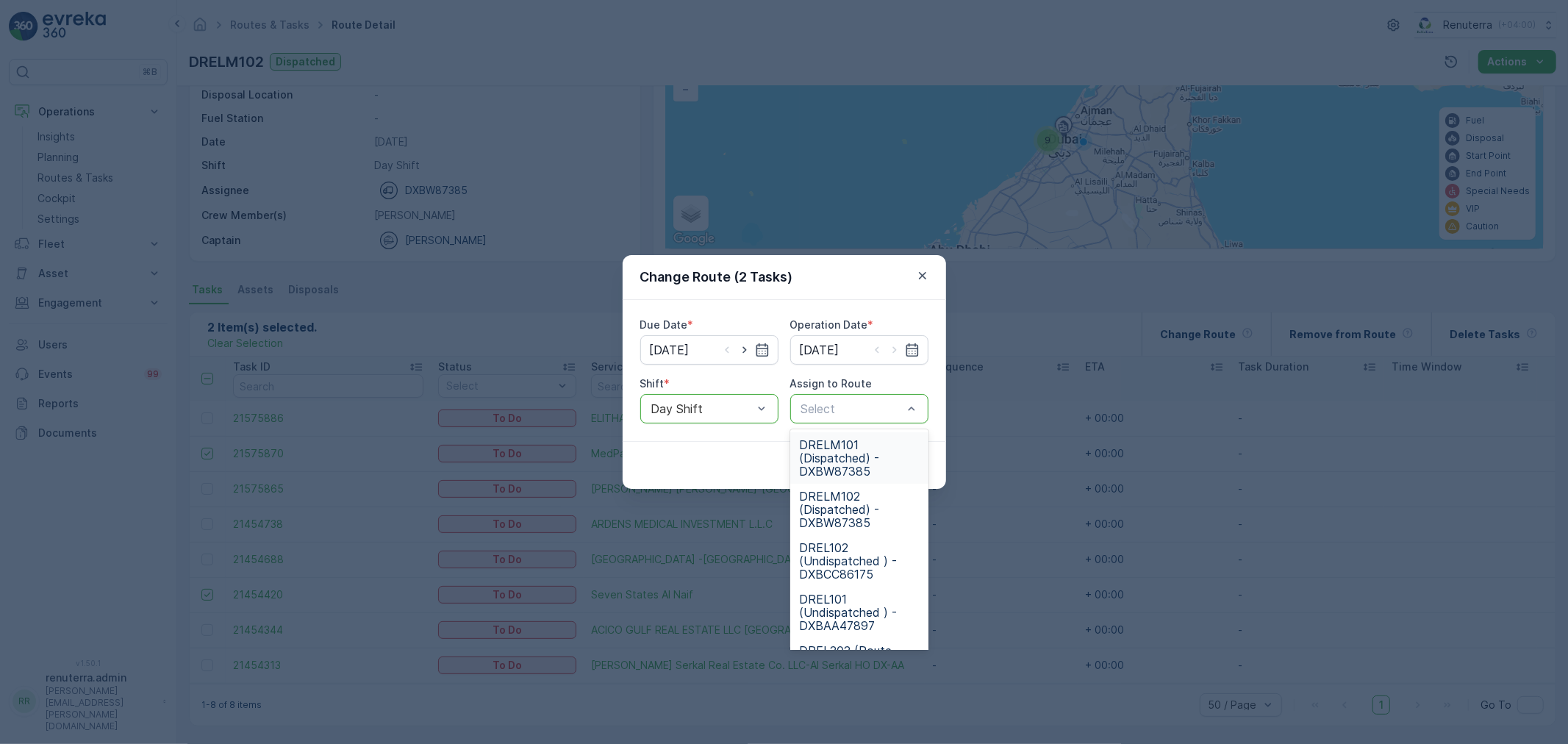
click at [841, 439] on span "DRELM101 (Dispatched) - DXBW87385" at bounding box center [860, 458] width 121 height 40
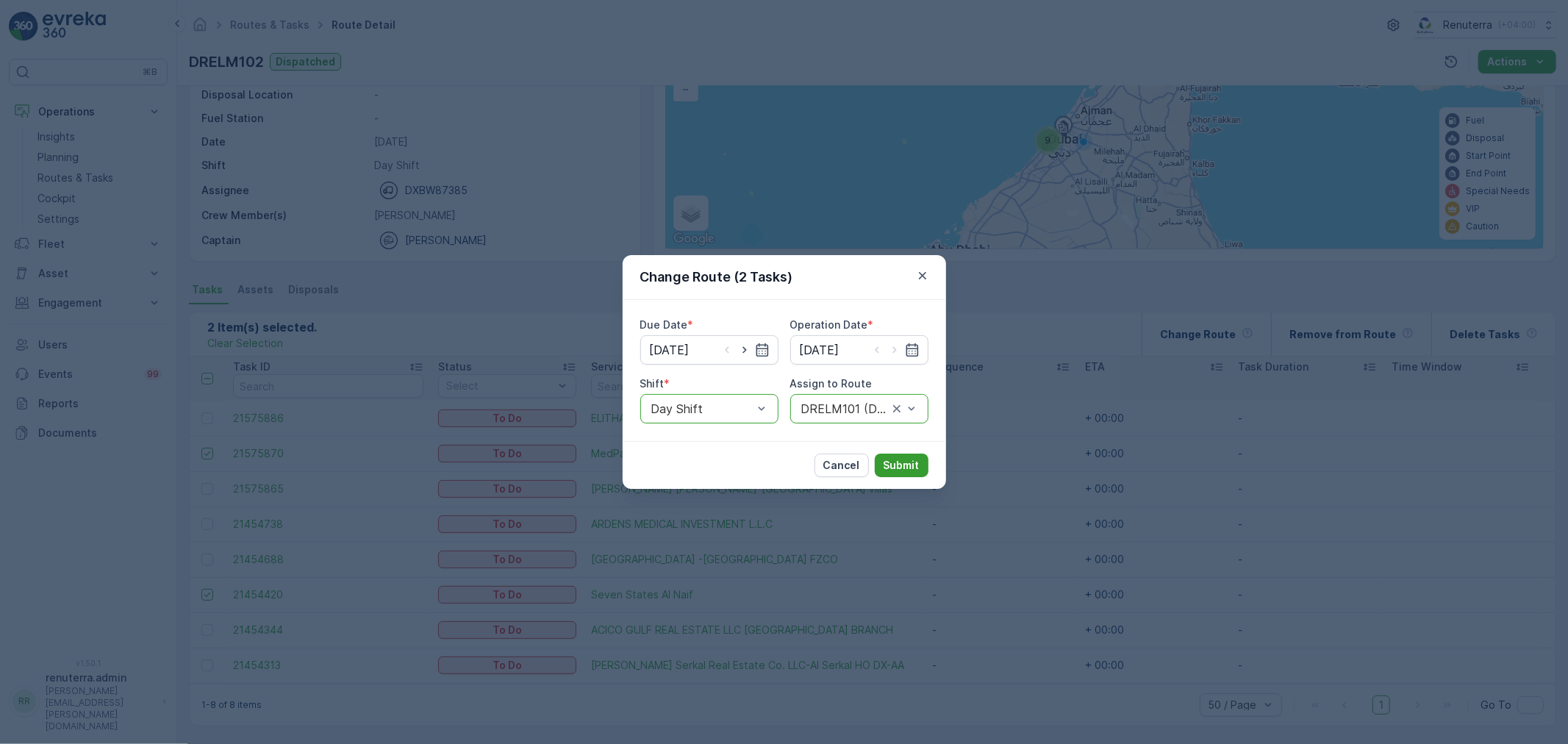
click at [909, 466] on p "Submit" at bounding box center [901, 466] width 36 height 15
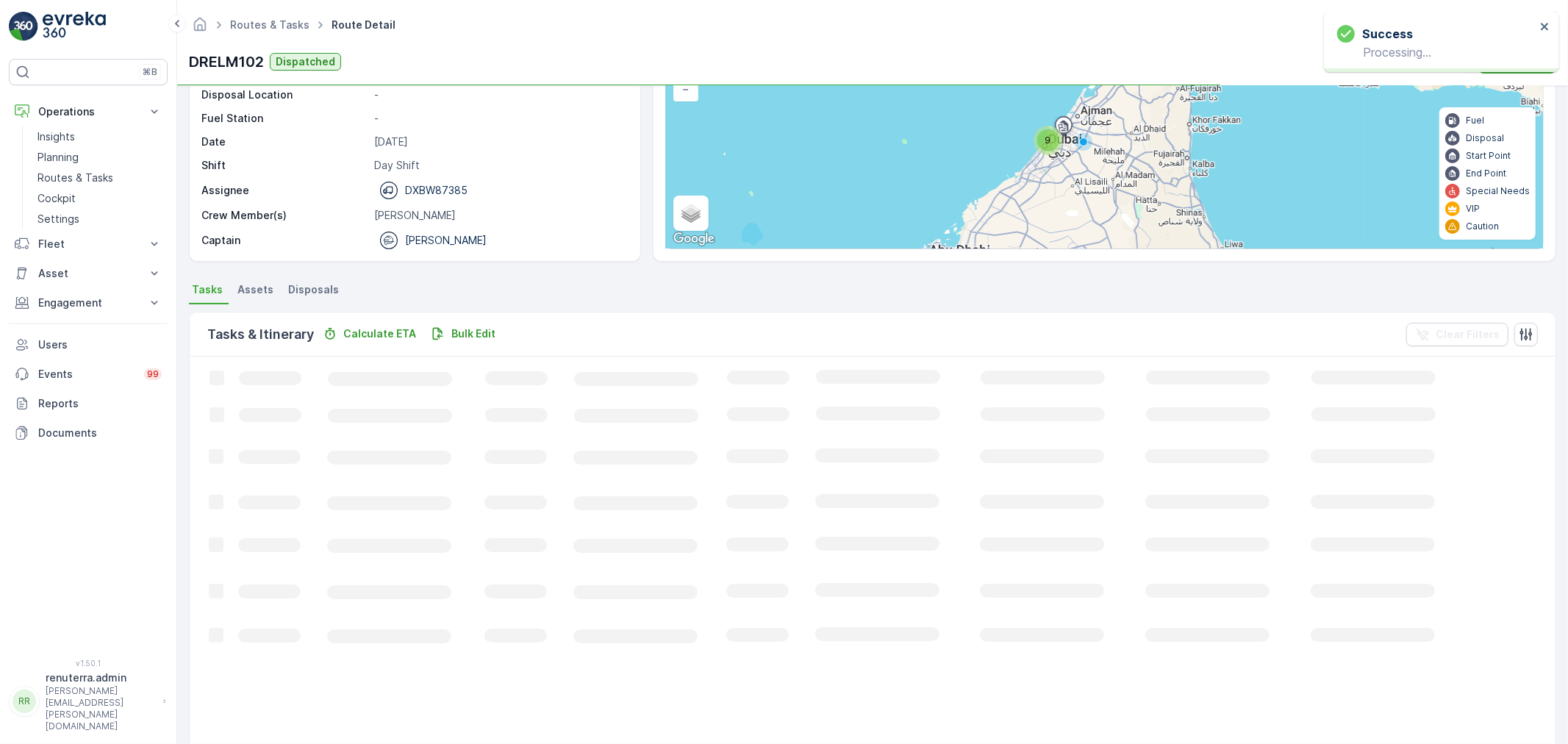
scroll to position [60, 0]
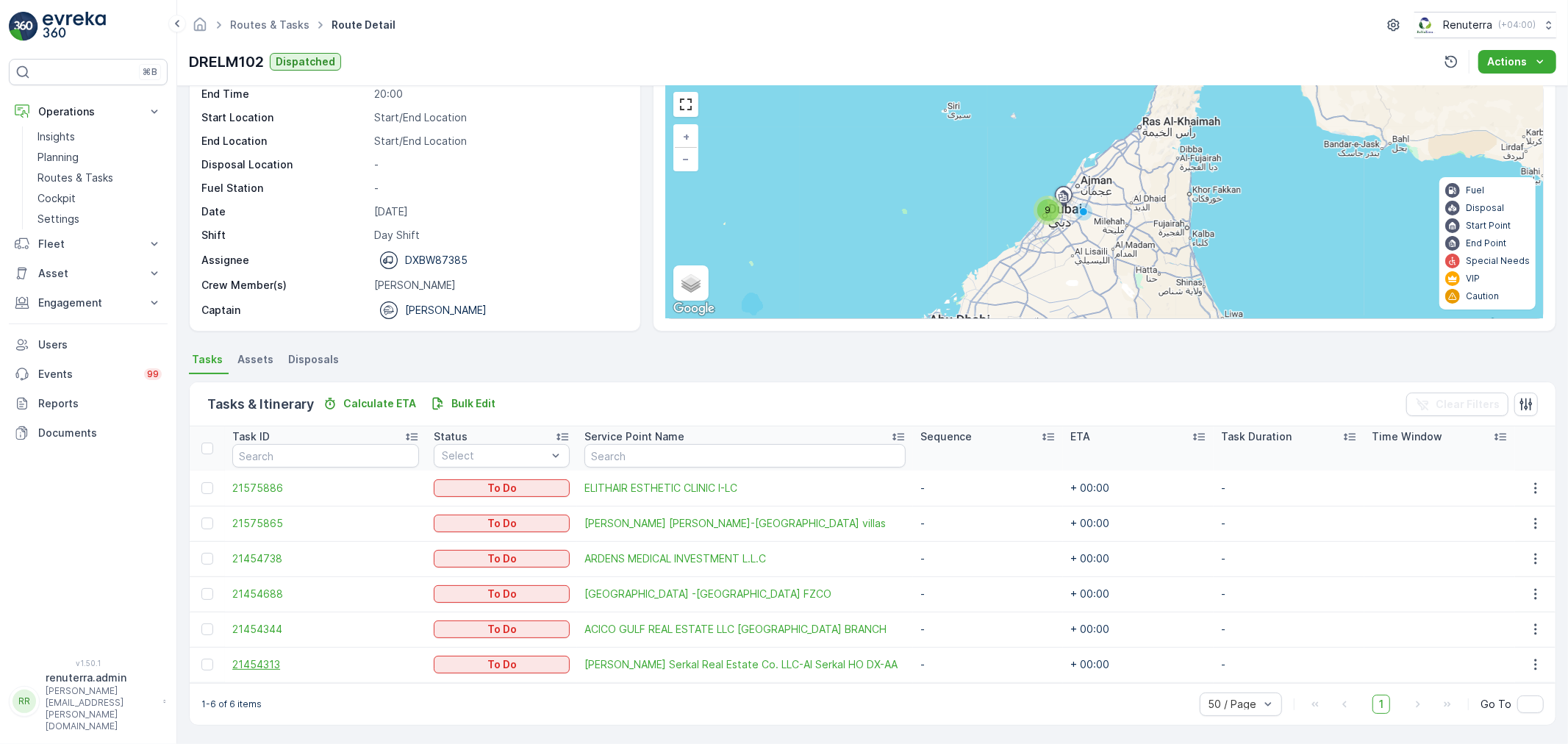
drag, startPoint x: 205, startPoint y: 662, endPoint x: 237, endPoint y: 669, distance: 32.8
click at [211, 665] on div at bounding box center [207, 665] width 12 height 12
click at [201, 659] on input "checkbox" at bounding box center [201, 659] width 0 height 0
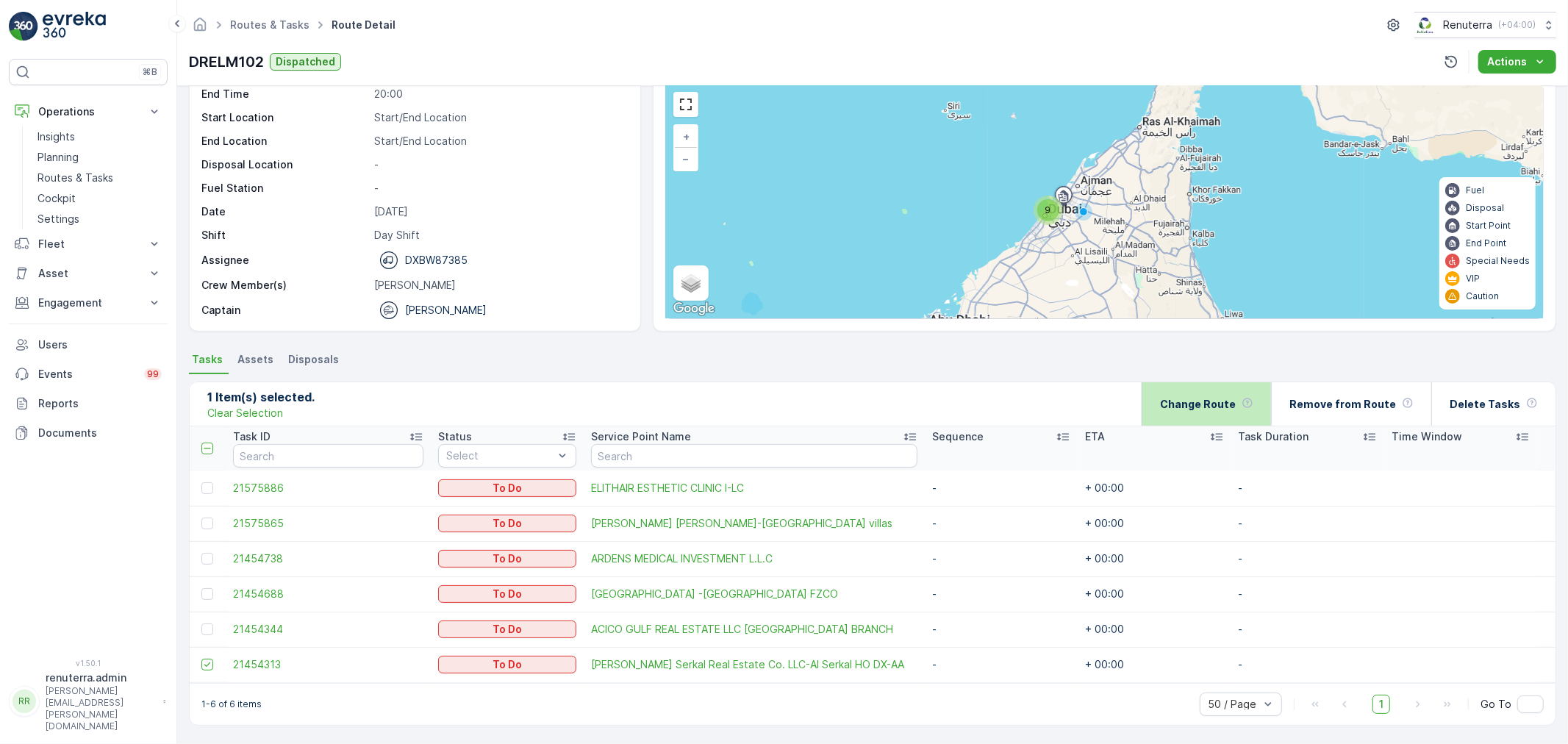
click at [1206, 399] on p "Change Route" at bounding box center [1198, 405] width 75 height 15
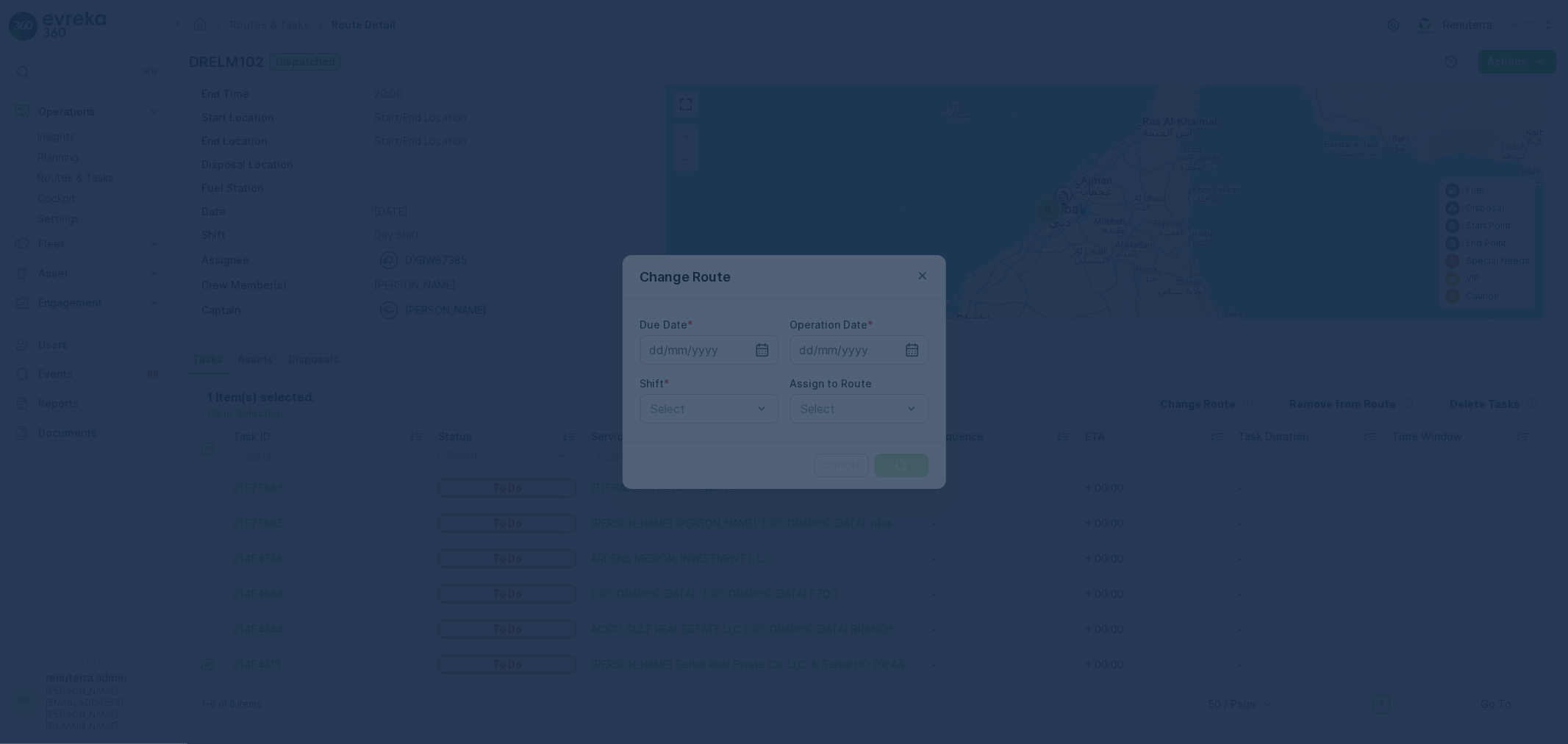
type input "13.09.2025"
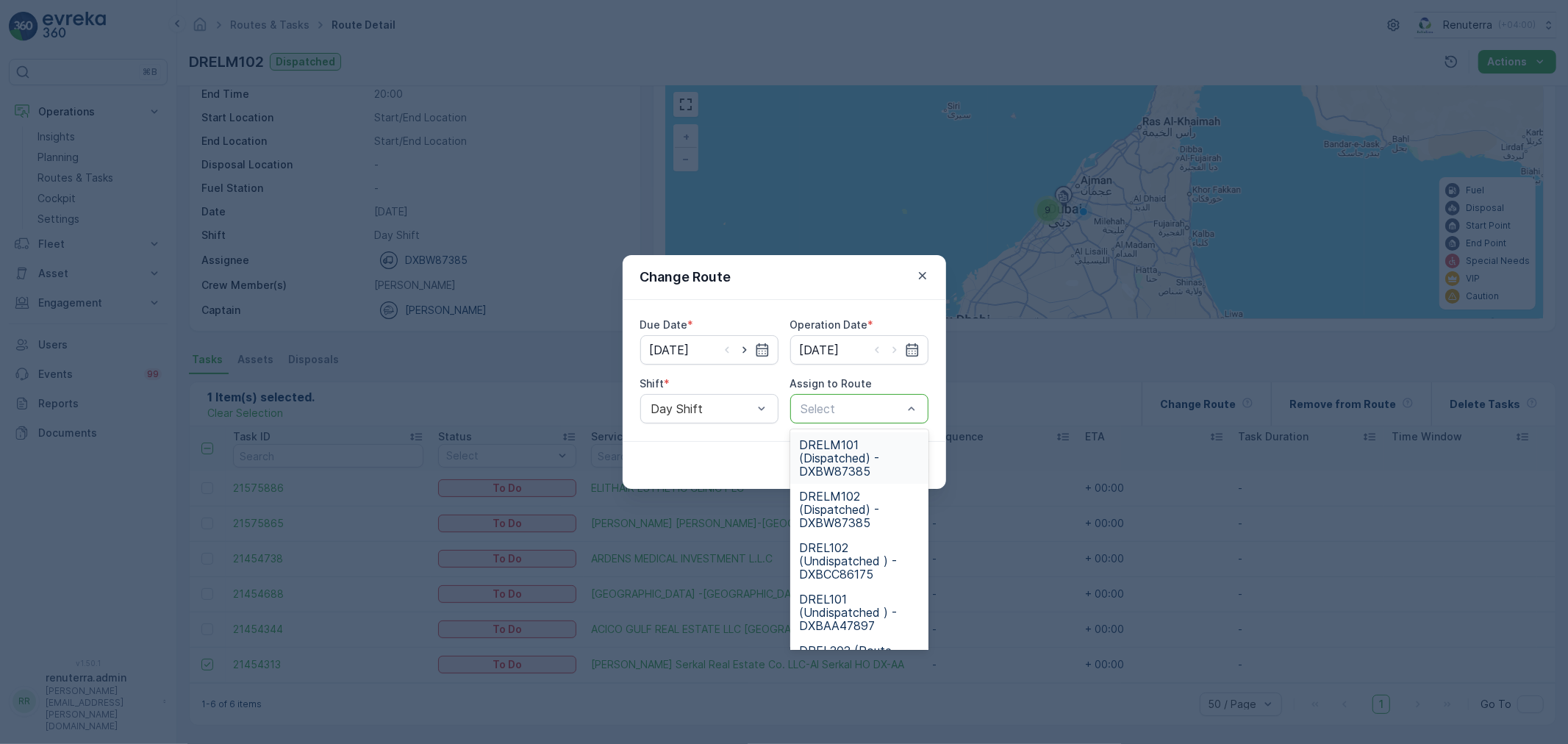
drag, startPoint x: 917, startPoint y: 408, endPoint x: 904, endPoint y: 413, distance: 13.9
click at [884, 447] on span "DRELM101 (Dispatched) - DXBW87385" at bounding box center [860, 458] width 121 height 40
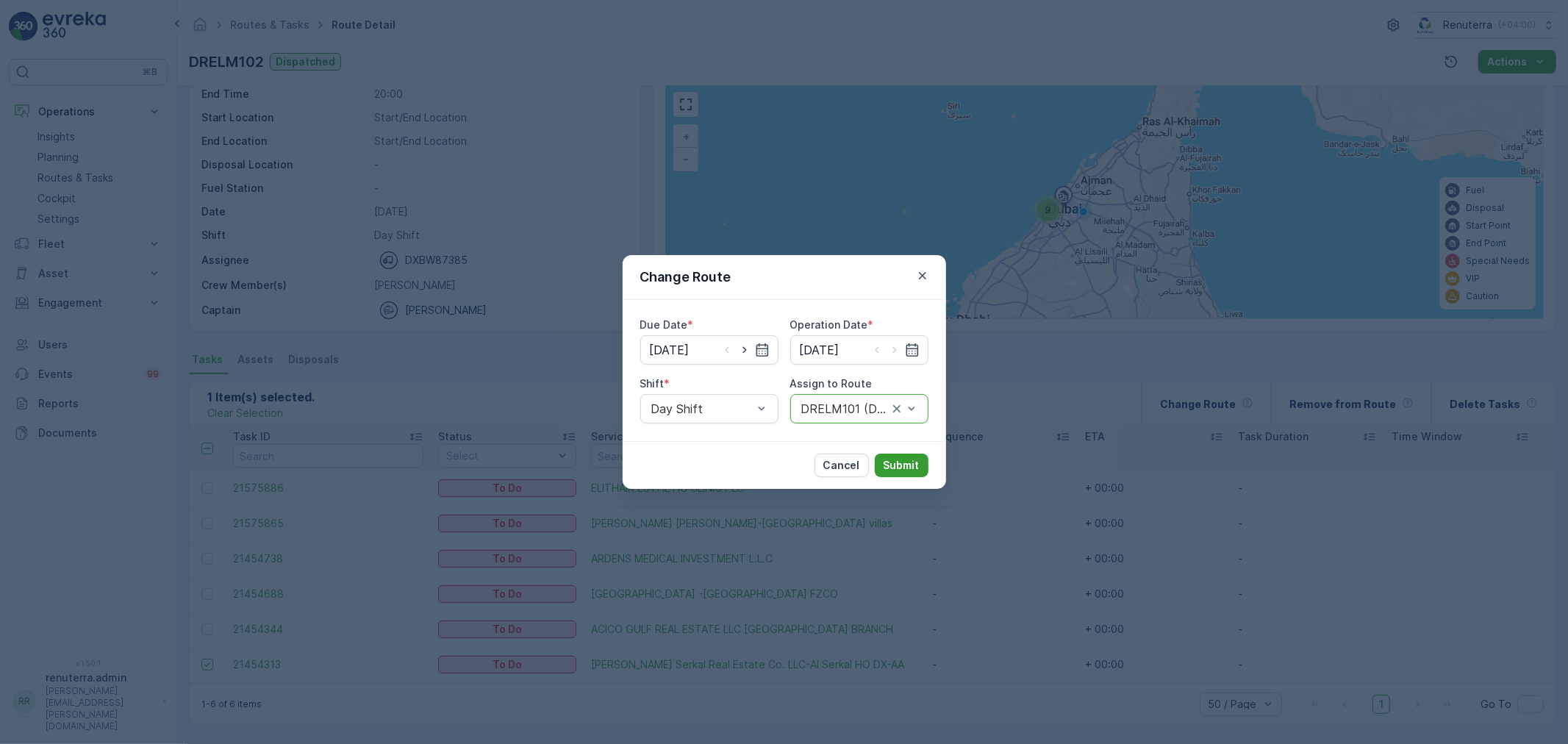
click at [906, 459] on p "Submit" at bounding box center [901, 466] width 36 height 15
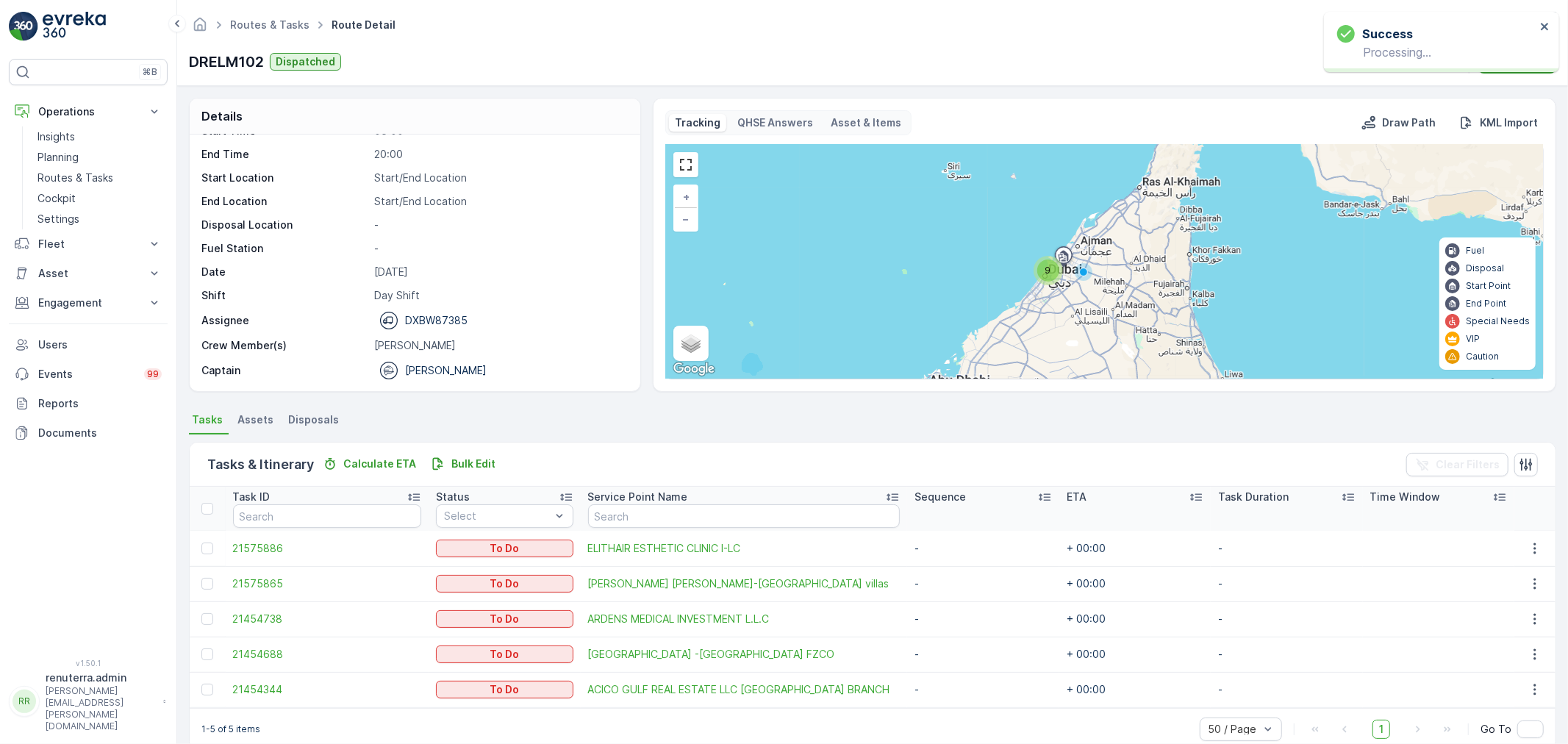
scroll to position [0, 0]
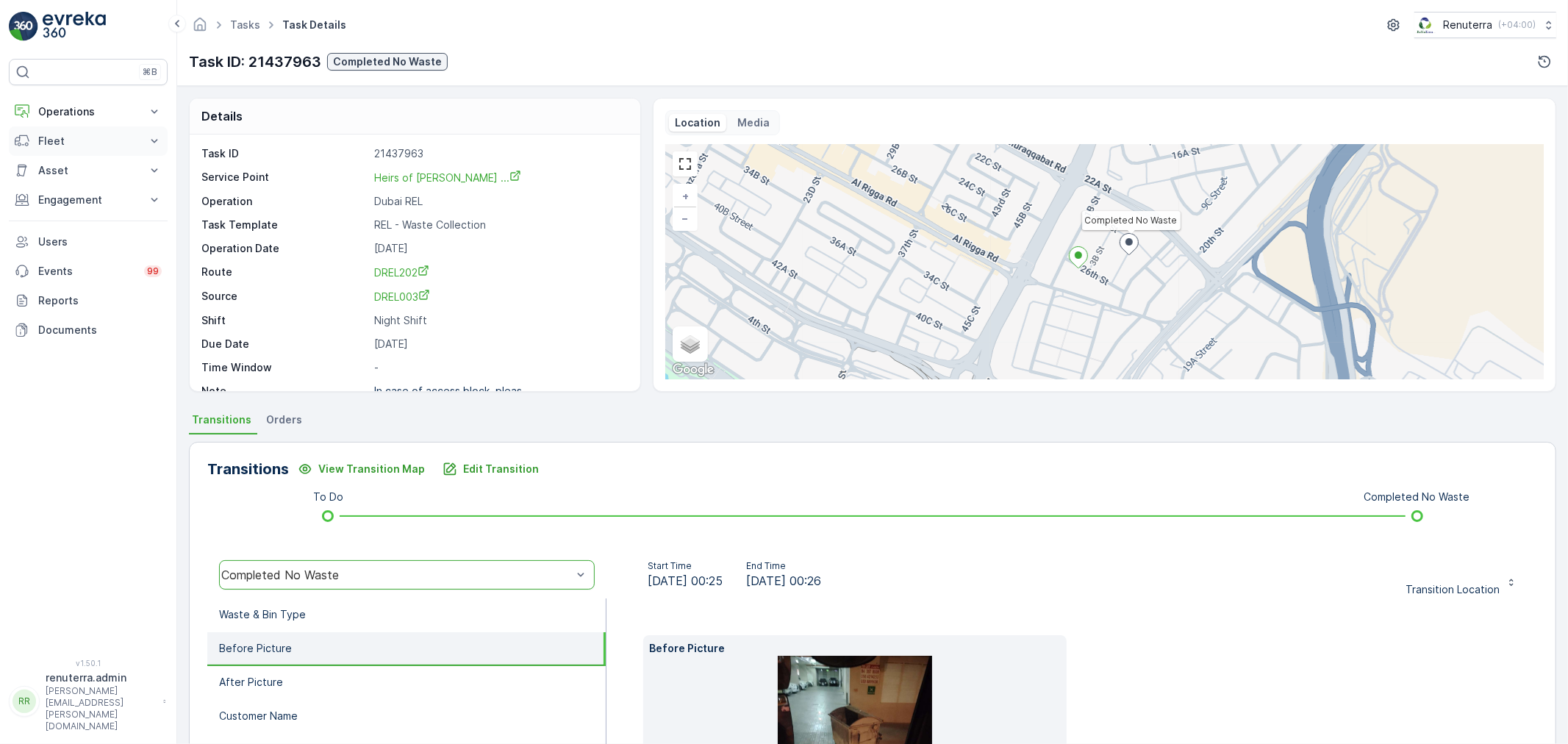
scroll to position [182, 0]
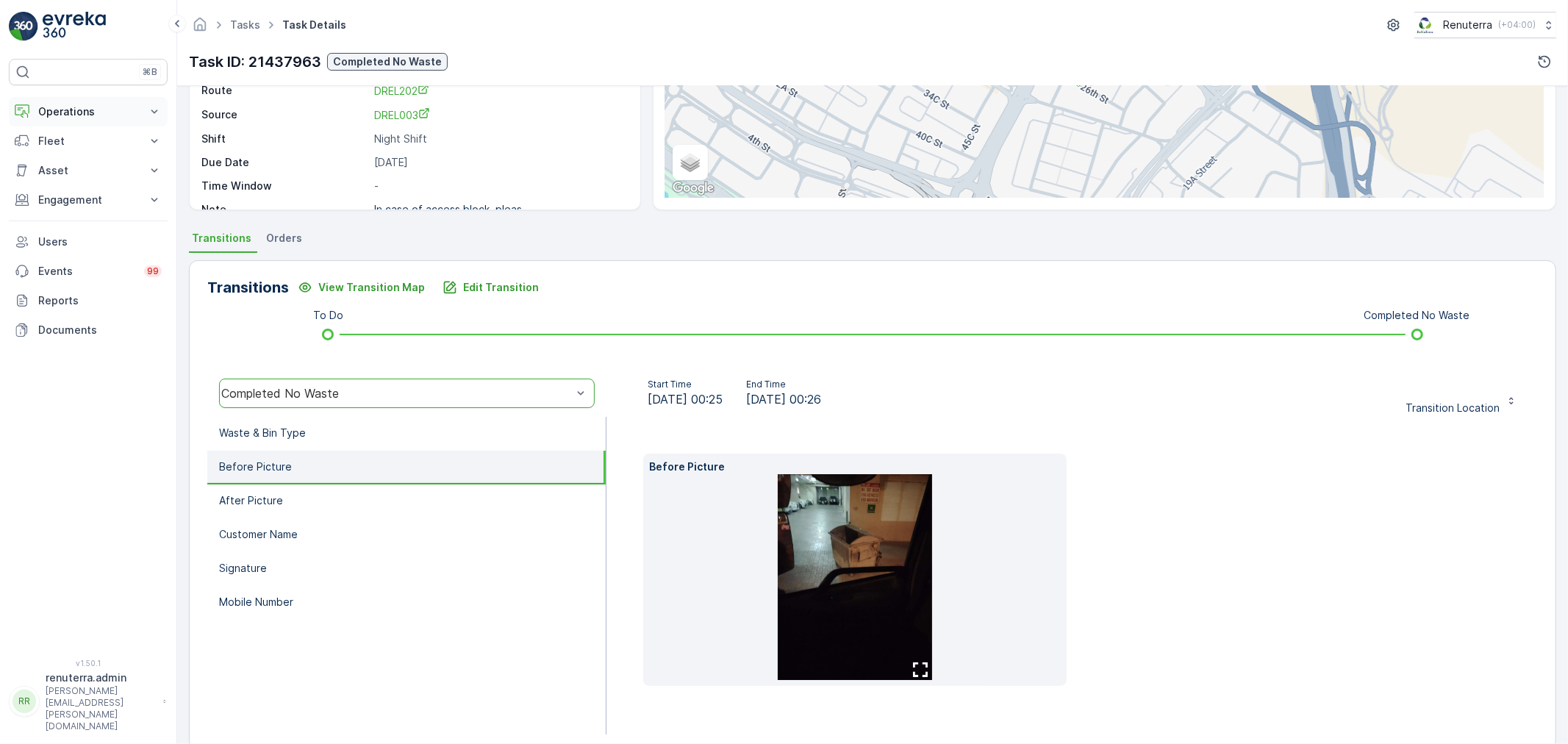
click at [85, 106] on p "Operations" at bounding box center [88, 112] width 100 height 15
click at [62, 169] on link "Routes & Tasks" at bounding box center [100, 178] width 136 height 21
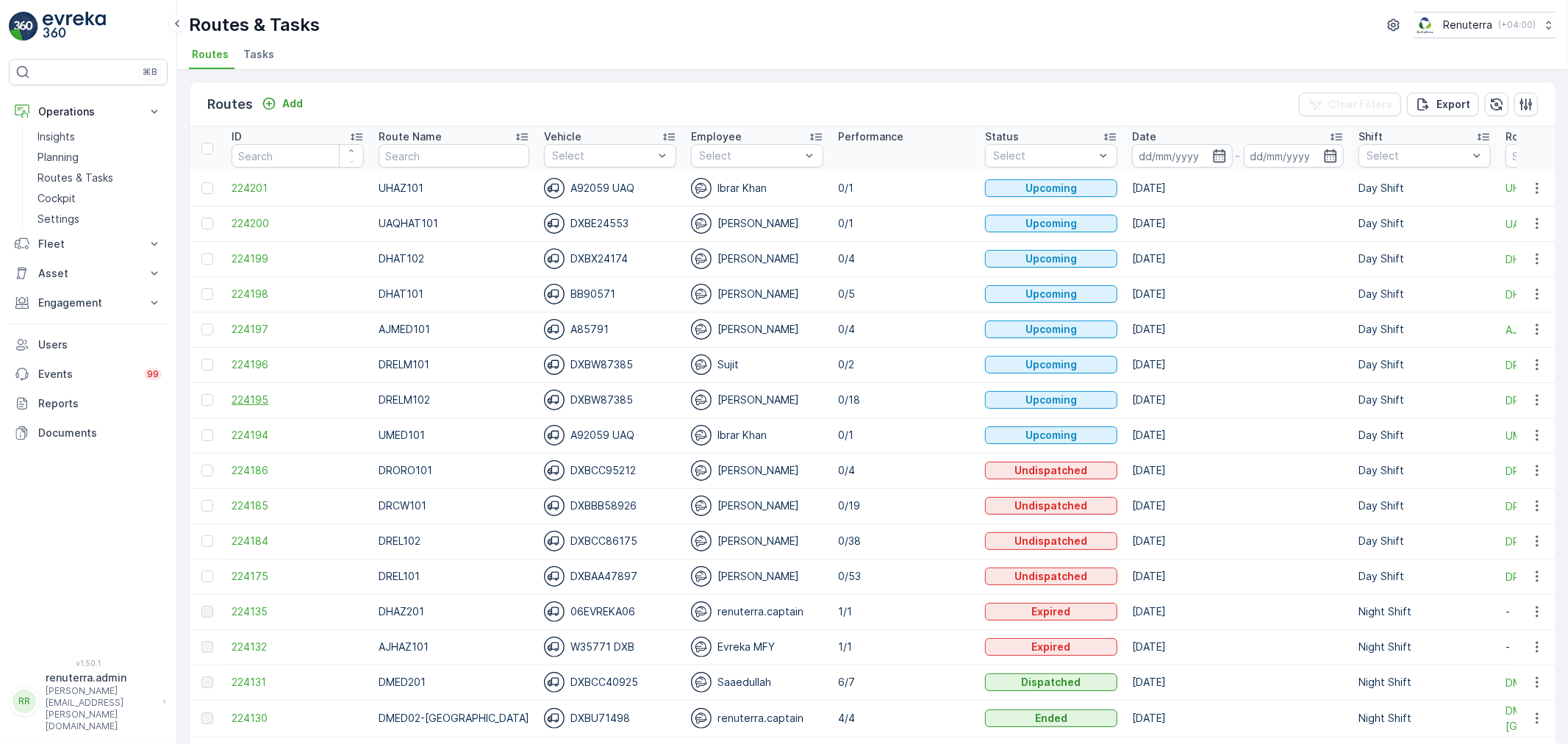
click at [259, 401] on span "224195" at bounding box center [297, 400] width 132 height 15
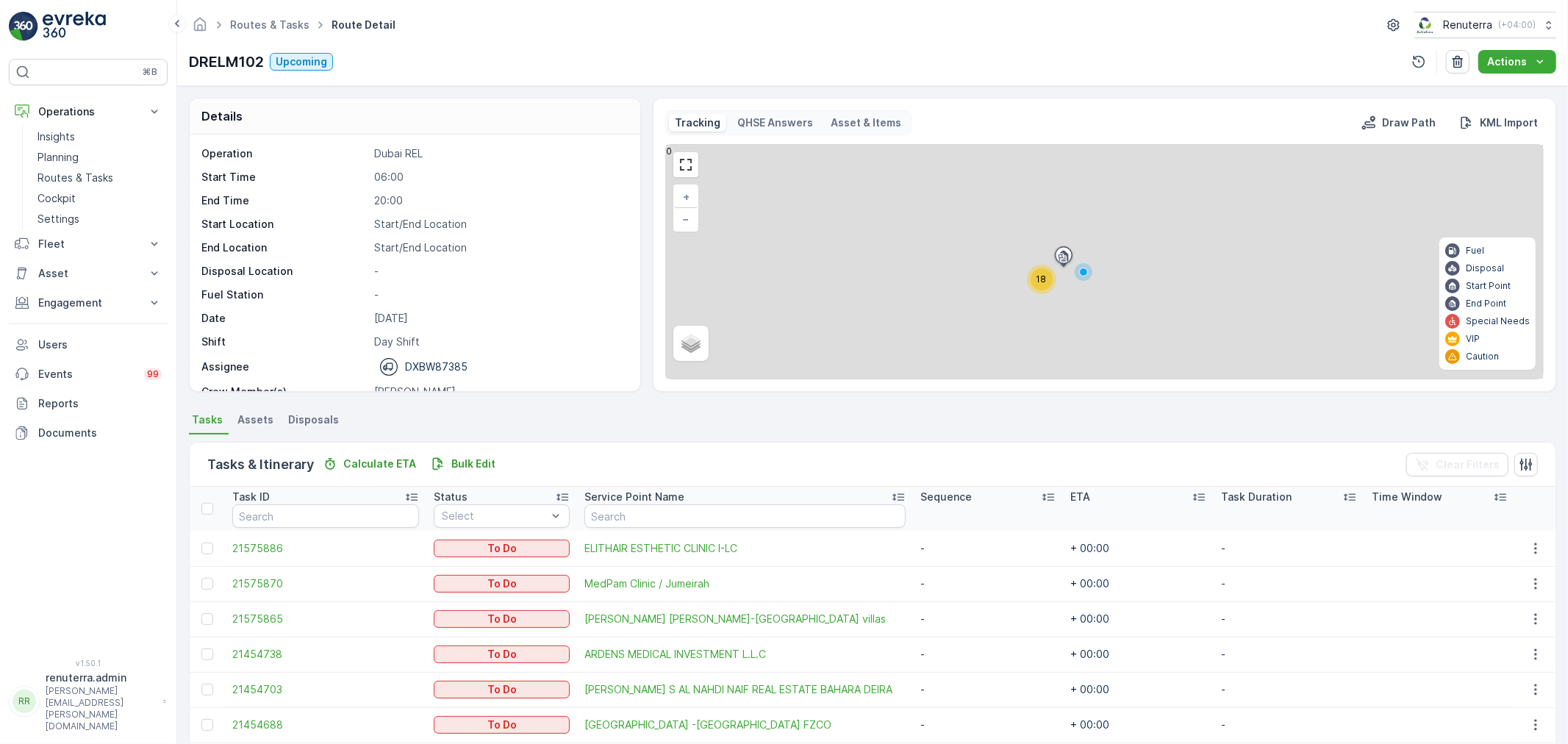
scroll to position [245, 0]
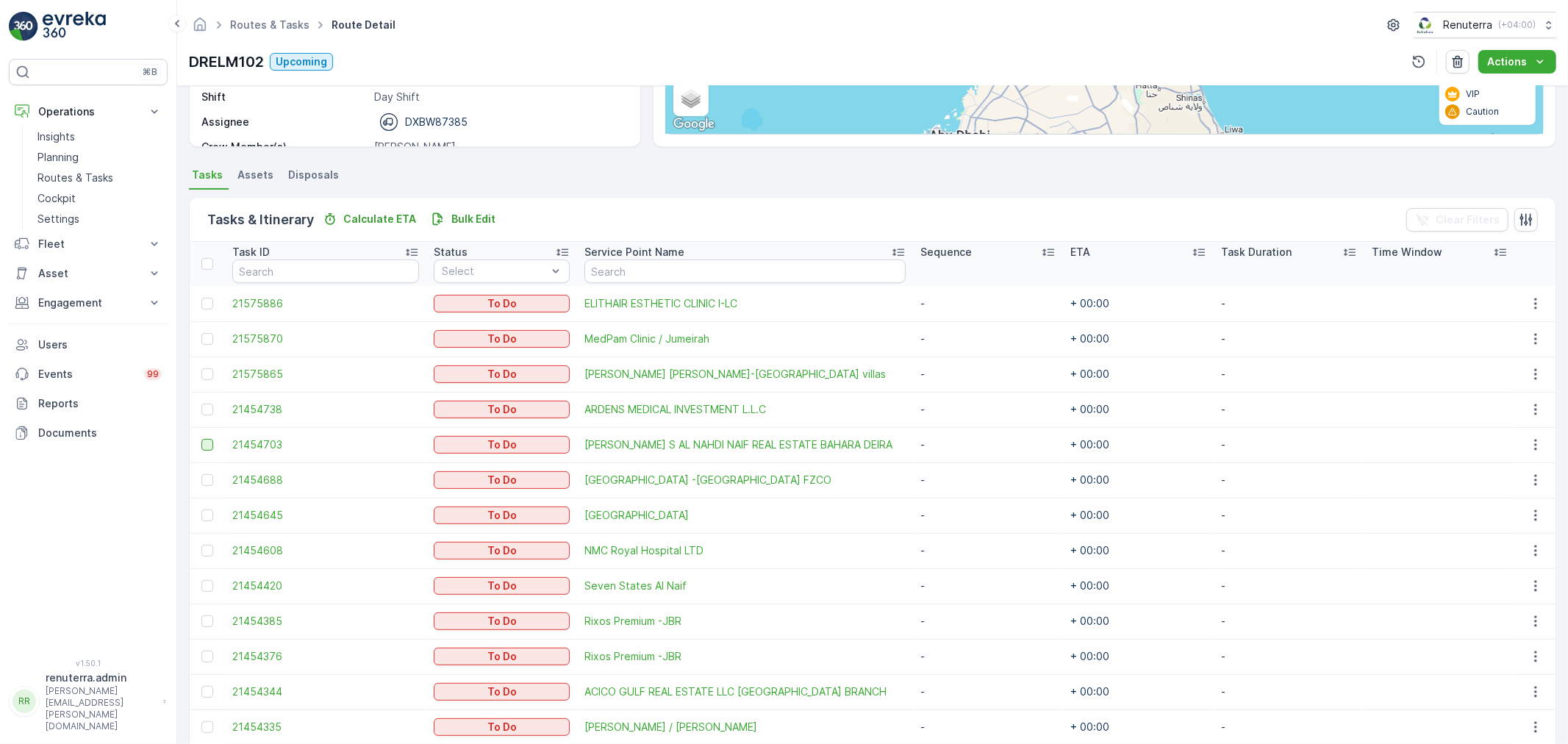
click at [204, 443] on div at bounding box center [207, 444] width 12 height 12
click at [201, 439] on input "checkbox" at bounding box center [201, 439] width 0 height 0
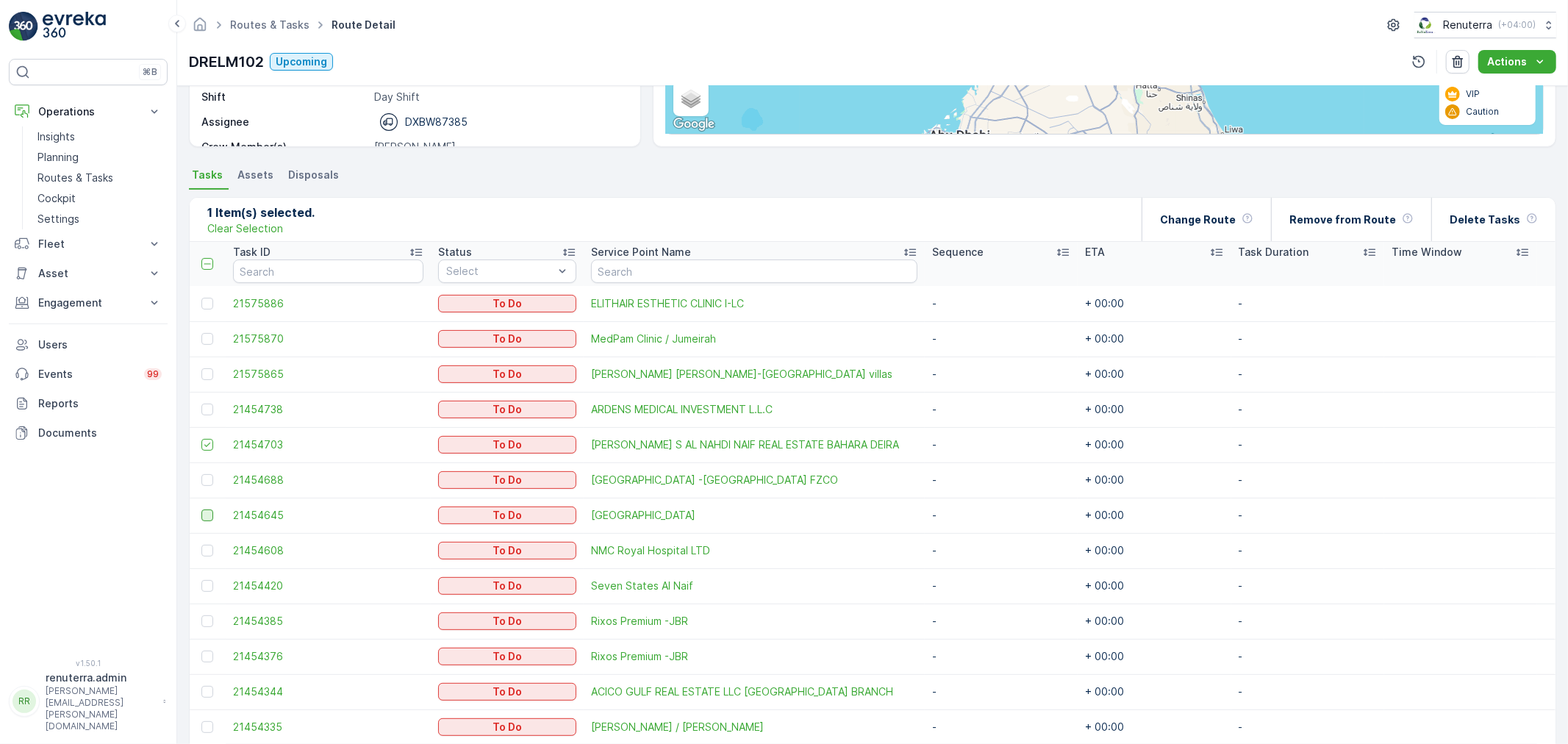
click at [209, 512] on div at bounding box center [207, 515] width 12 height 12
click at [201, 509] on input "checkbox" at bounding box center [201, 509] width 0 height 0
click at [206, 551] on div at bounding box center [207, 550] width 12 height 12
click at [201, 545] on input "checkbox" at bounding box center [201, 545] width 0 height 0
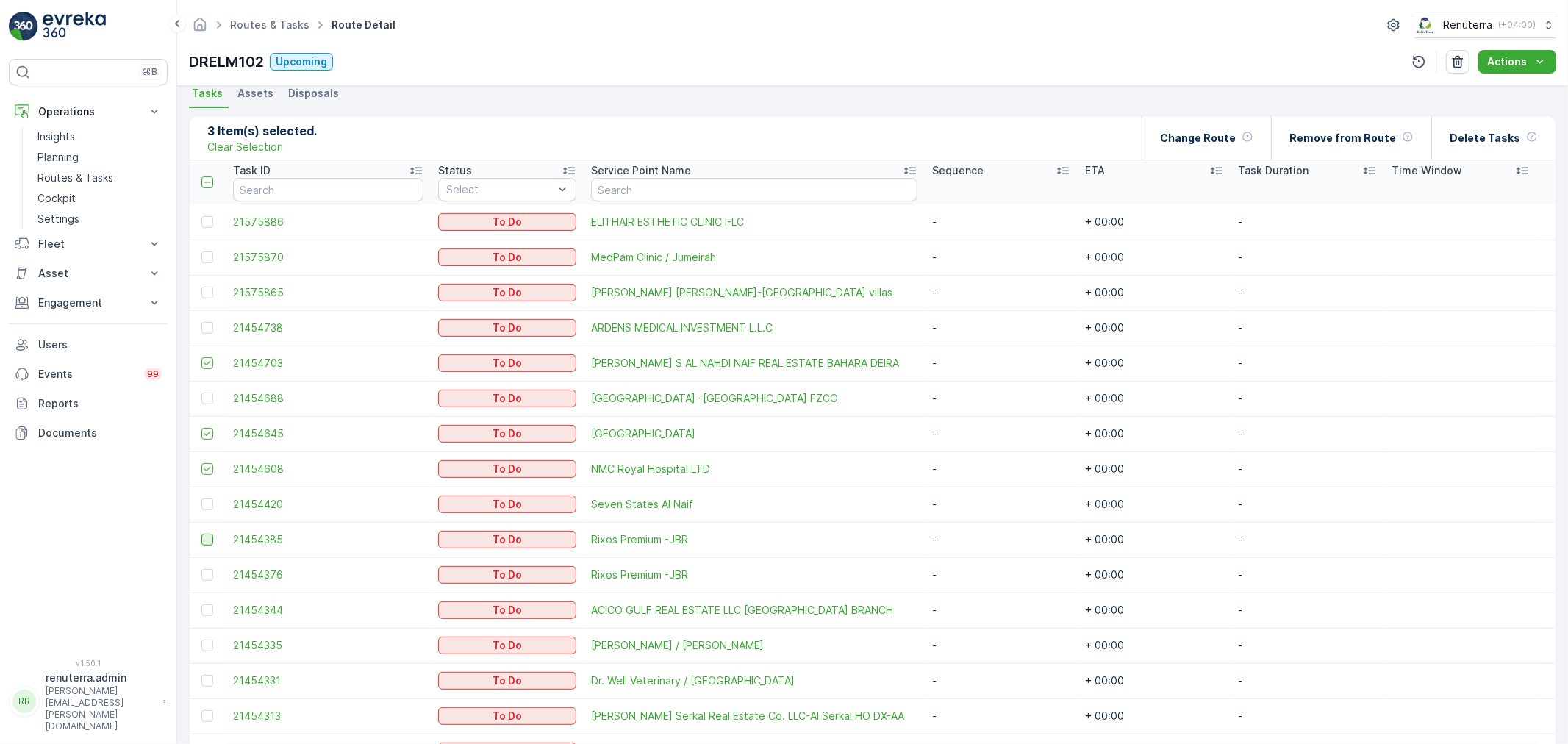
drag, startPoint x: 210, startPoint y: 533, endPoint x: 212, endPoint y: 550, distance: 17.1
click at [209, 534] on div at bounding box center [207, 539] width 12 height 12
click at [201, 534] on input "checkbox" at bounding box center [201, 534] width 0 height 0
click at [209, 576] on div at bounding box center [207, 575] width 12 height 12
click at [201, 570] on input "checkbox" at bounding box center [201, 570] width 0 height 0
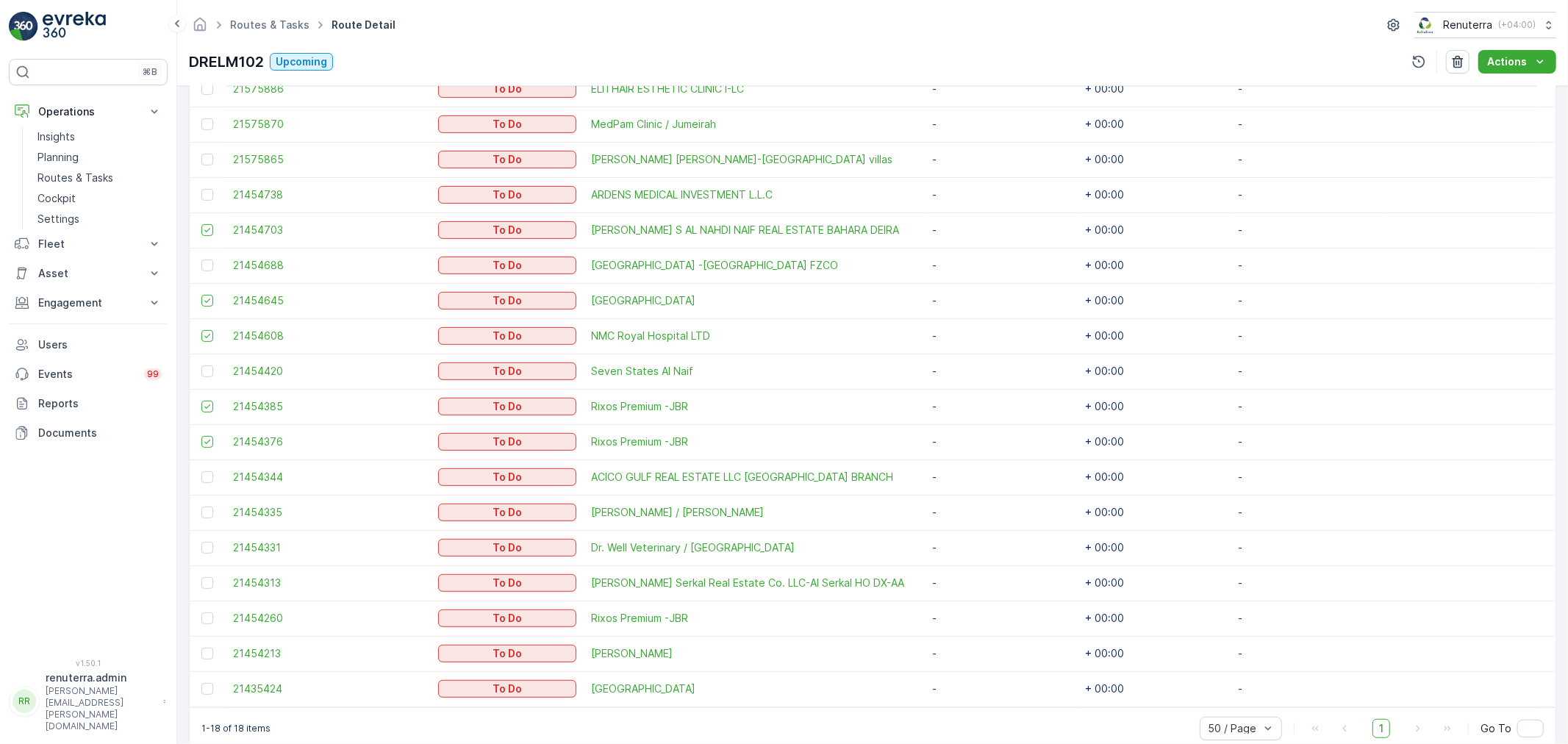
scroll to position [483, 0]
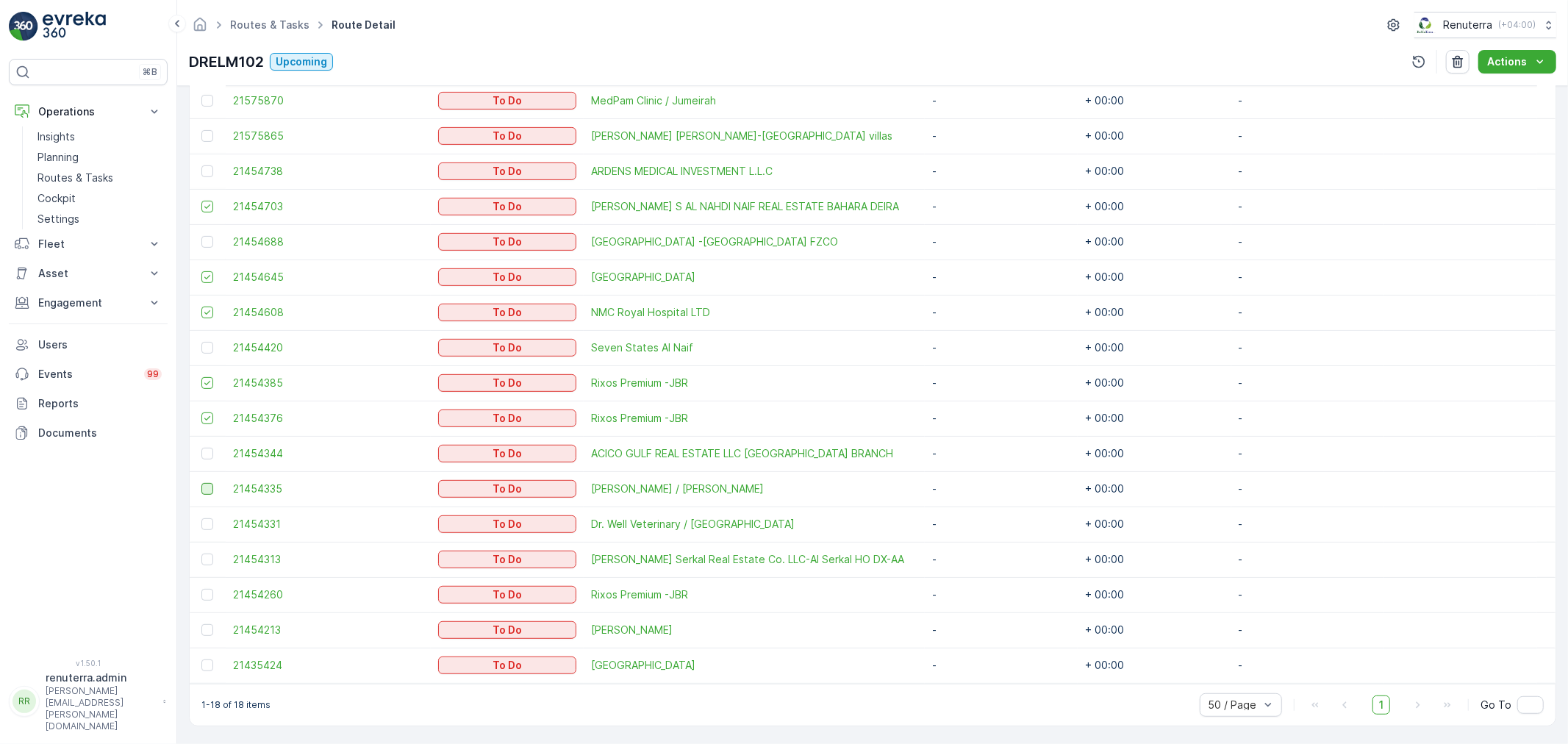
click at [204, 488] on div at bounding box center [207, 489] width 12 height 12
click at [201, 483] on input "checkbox" at bounding box center [201, 483] width 0 height 0
click at [202, 526] on div at bounding box center [207, 524] width 12 height 12
click at [201, 519] on input "checkbox" at bounding box center [201, 519] width 0 height 0
click at [209, 596] on div at bounding box center [207, 595] width 12 height 12
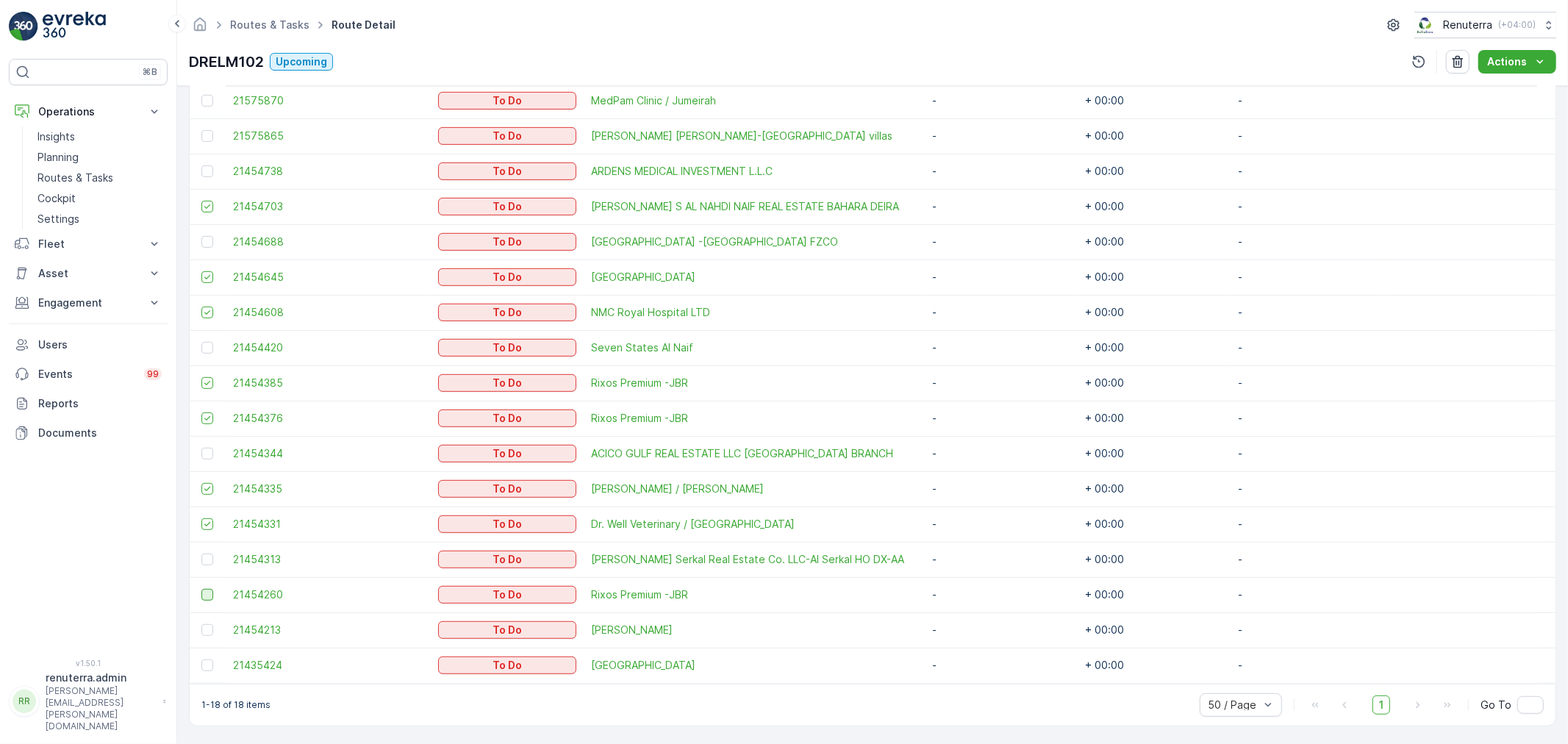
click at [201, 589] on input "checkbox" at bounding box center [201, 589] width 0 height 0
click at [208, 633] on div at bounding box center [207, 630] width 12 height 12
click at [201, 624] on input "checkbox" at bounding box center [201, 624] width 0 height 0
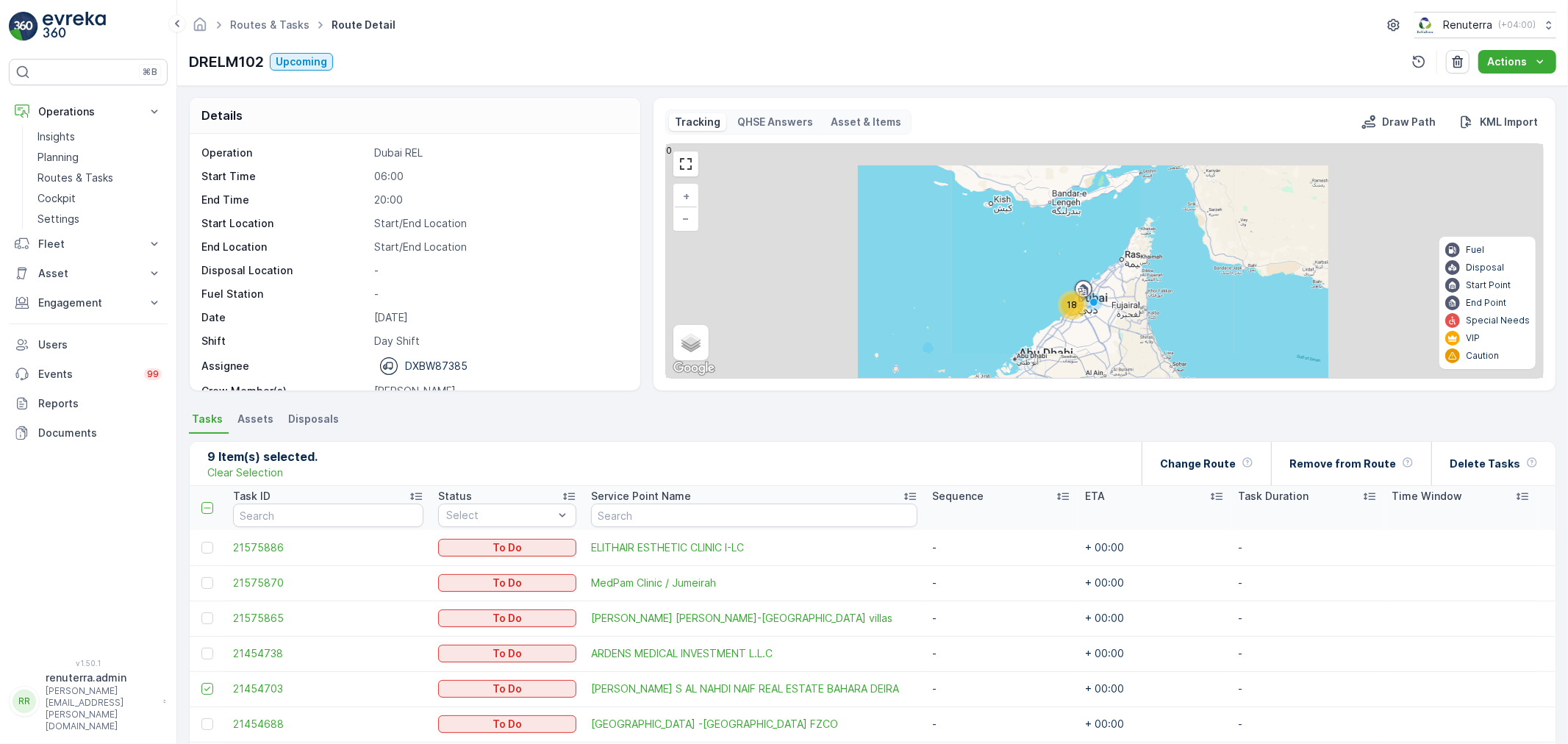
scroll to position [0, 0]
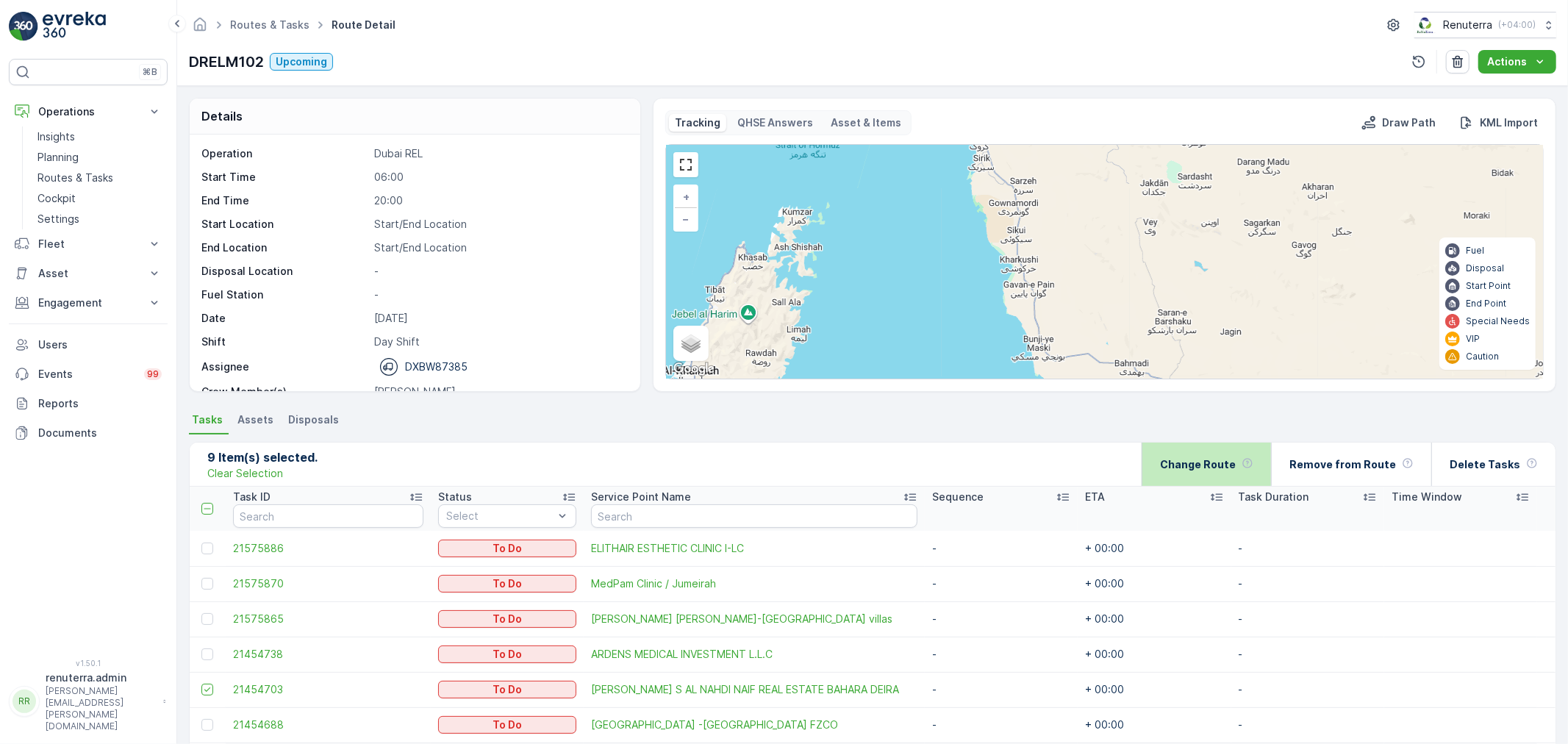
click at [1213, 469] on p "Change Route" at bounding box center [1198, 465] width 75 height 15
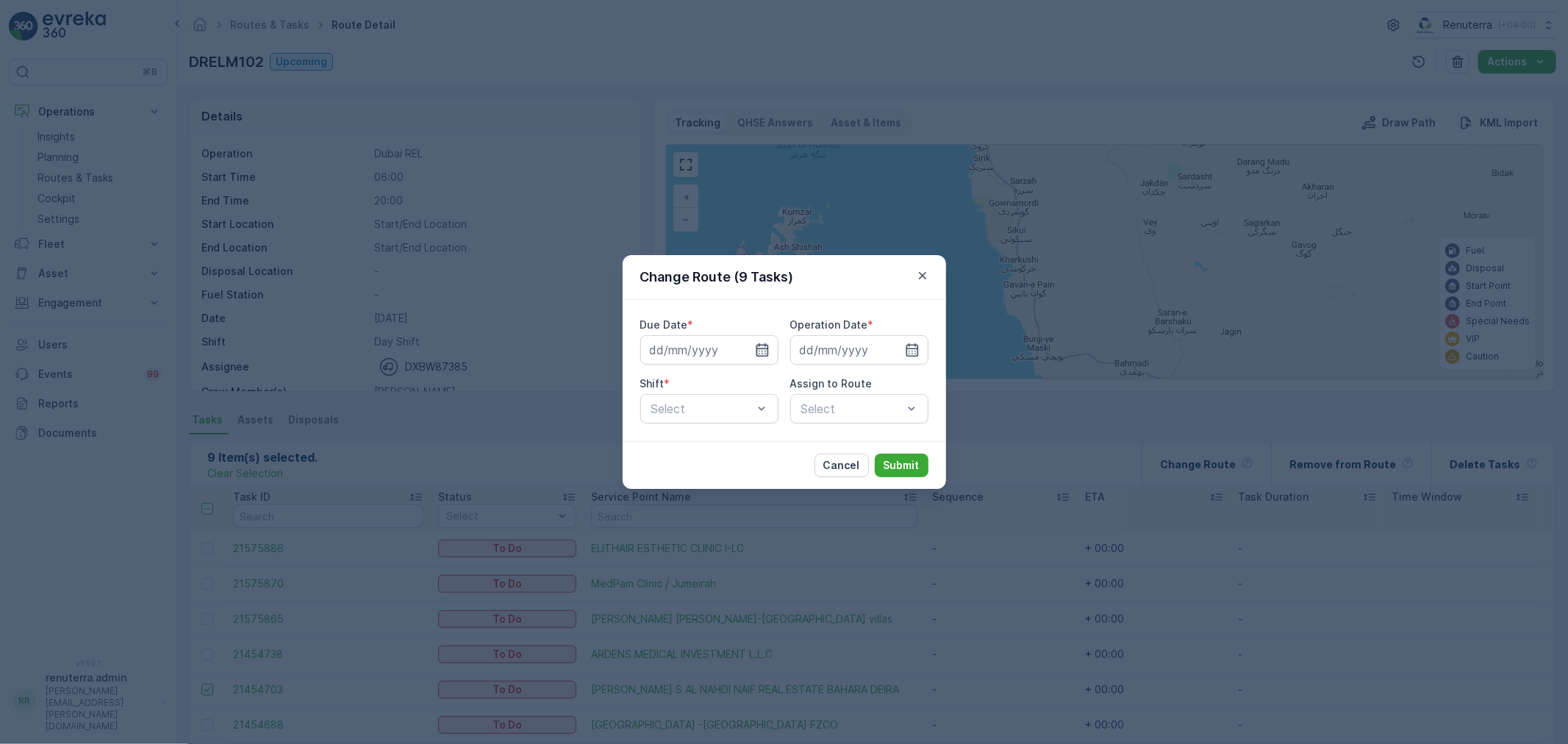
drag, startPoint x: 767, startPoint y: 347, endPoint x: 754, endPoint y: 350, distance: 13.3
click at [765, 347] on icon "button" at bounding box center [762, 350] width 15 height 15
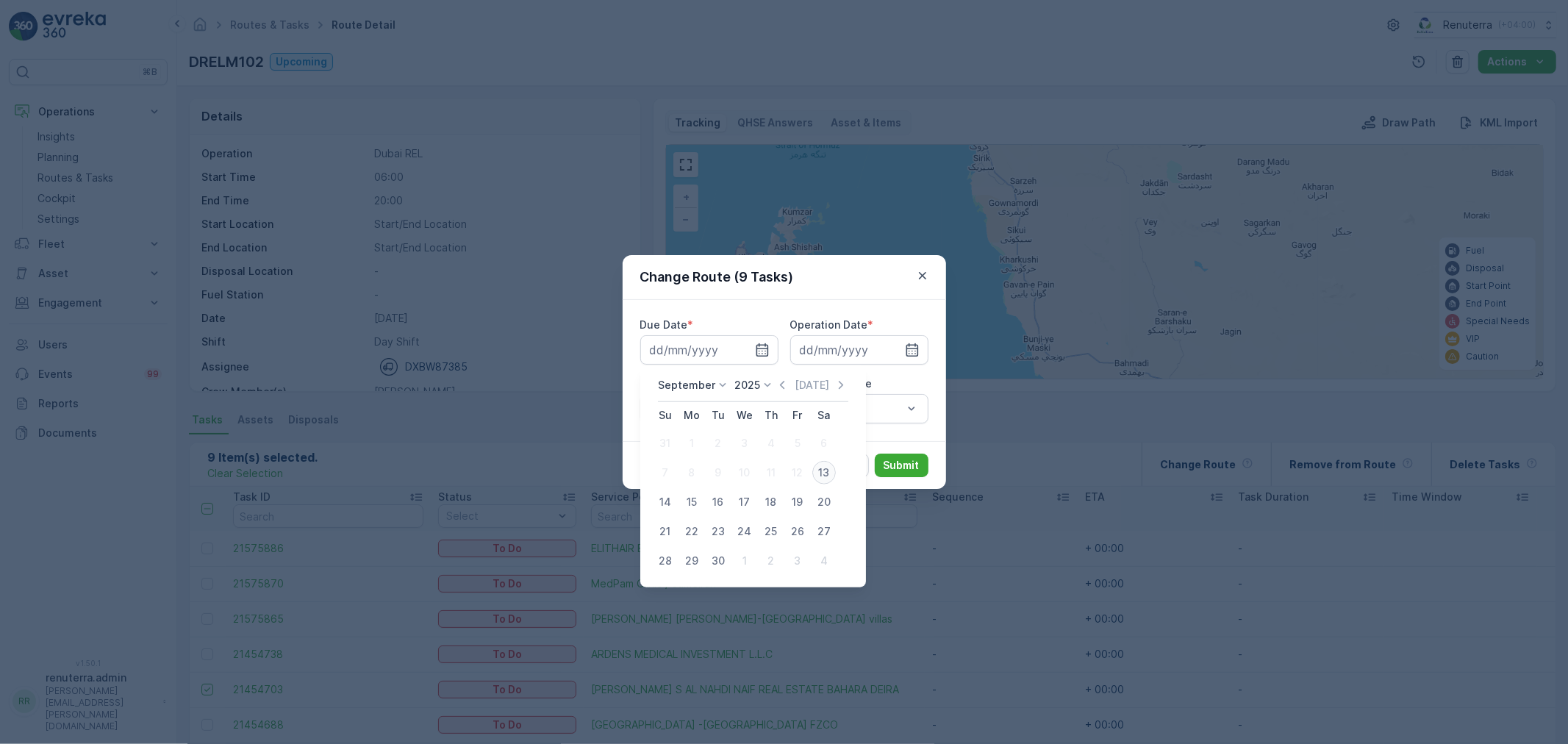
click at [829, 471] on div "13" at bounding box center [824, 473] width 24 height 24
type input "13.09.2025"
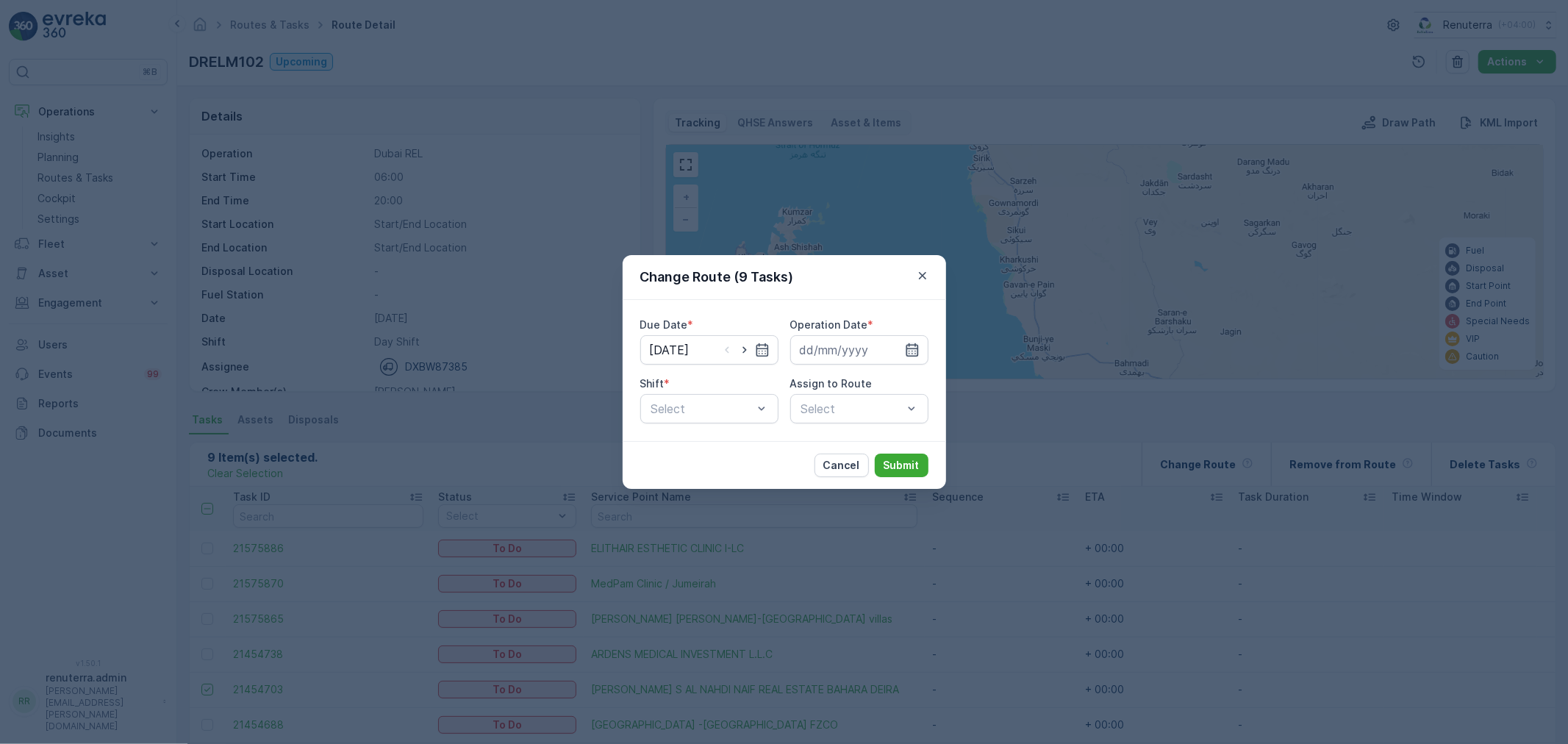
click at [917, 348] on icon "button" at bounding box center [912, 350] width 13 height 13
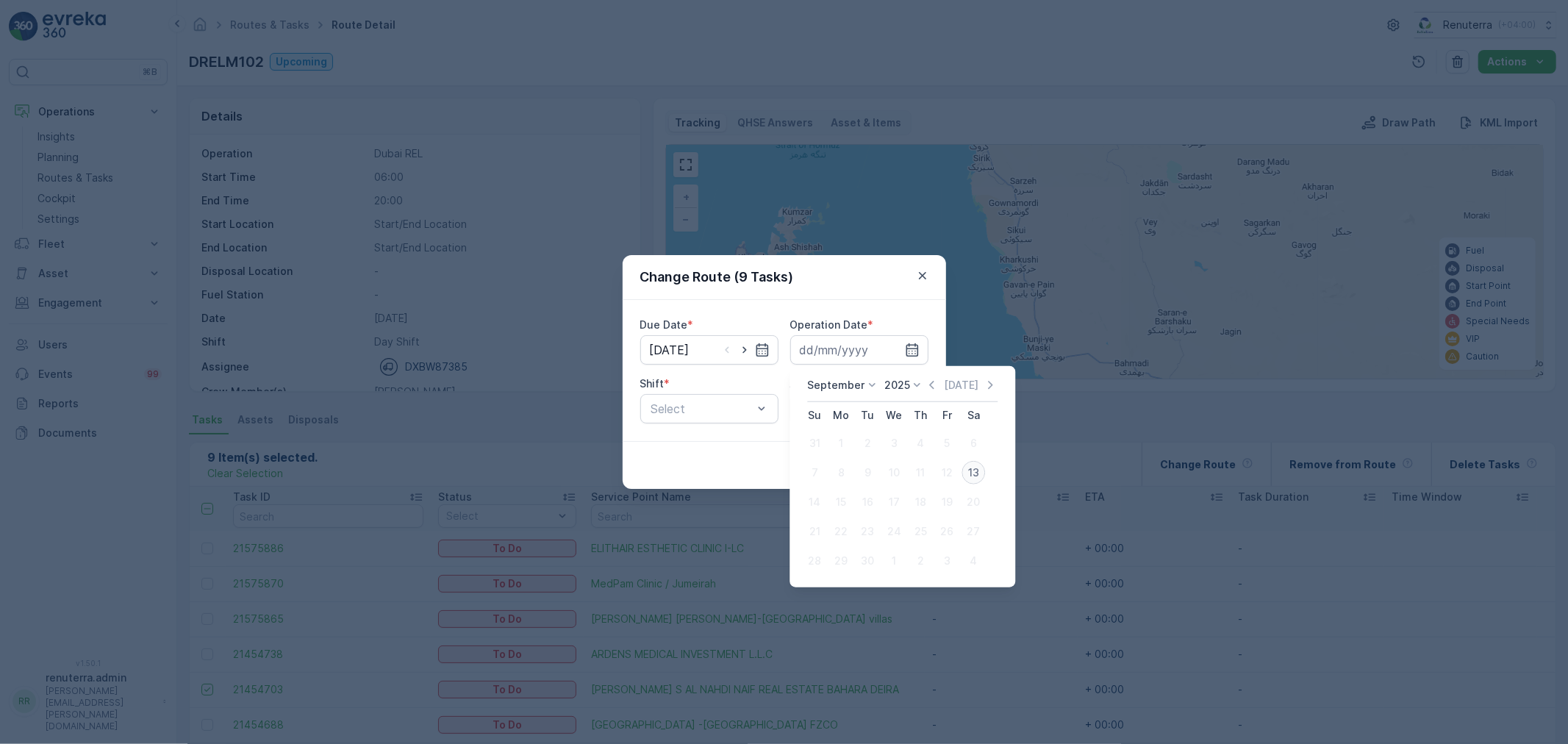
click at [972, 474] on div "13" at bounding box center [974, 473] width 24 height 24
type input "13.09.2025"
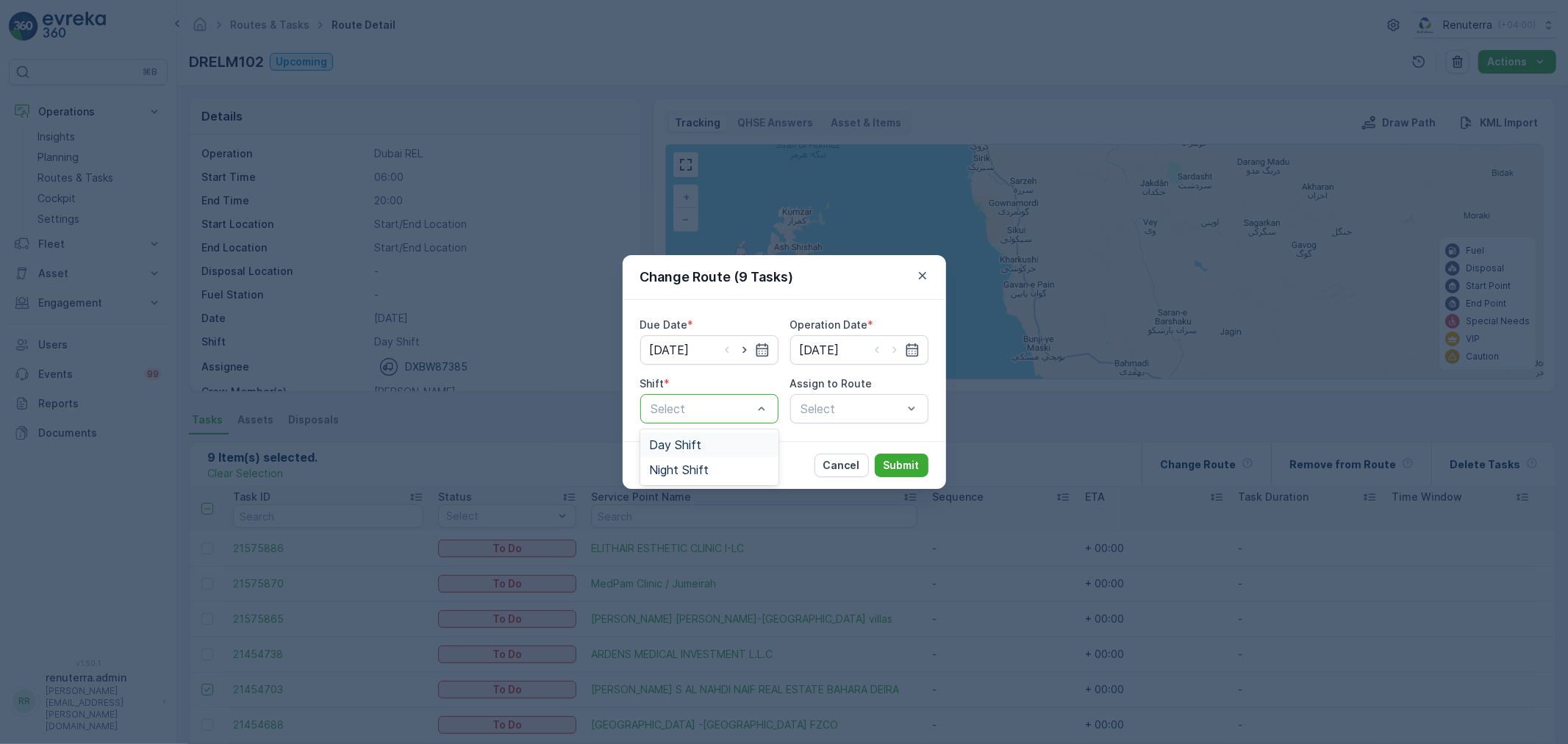
click at [703, 446] on div "Day Shift" at bounding box center [710, 445] width 121 height 13
click at [855, 410] on div "Select" at bounding box center [860, 408] width 138 height 29
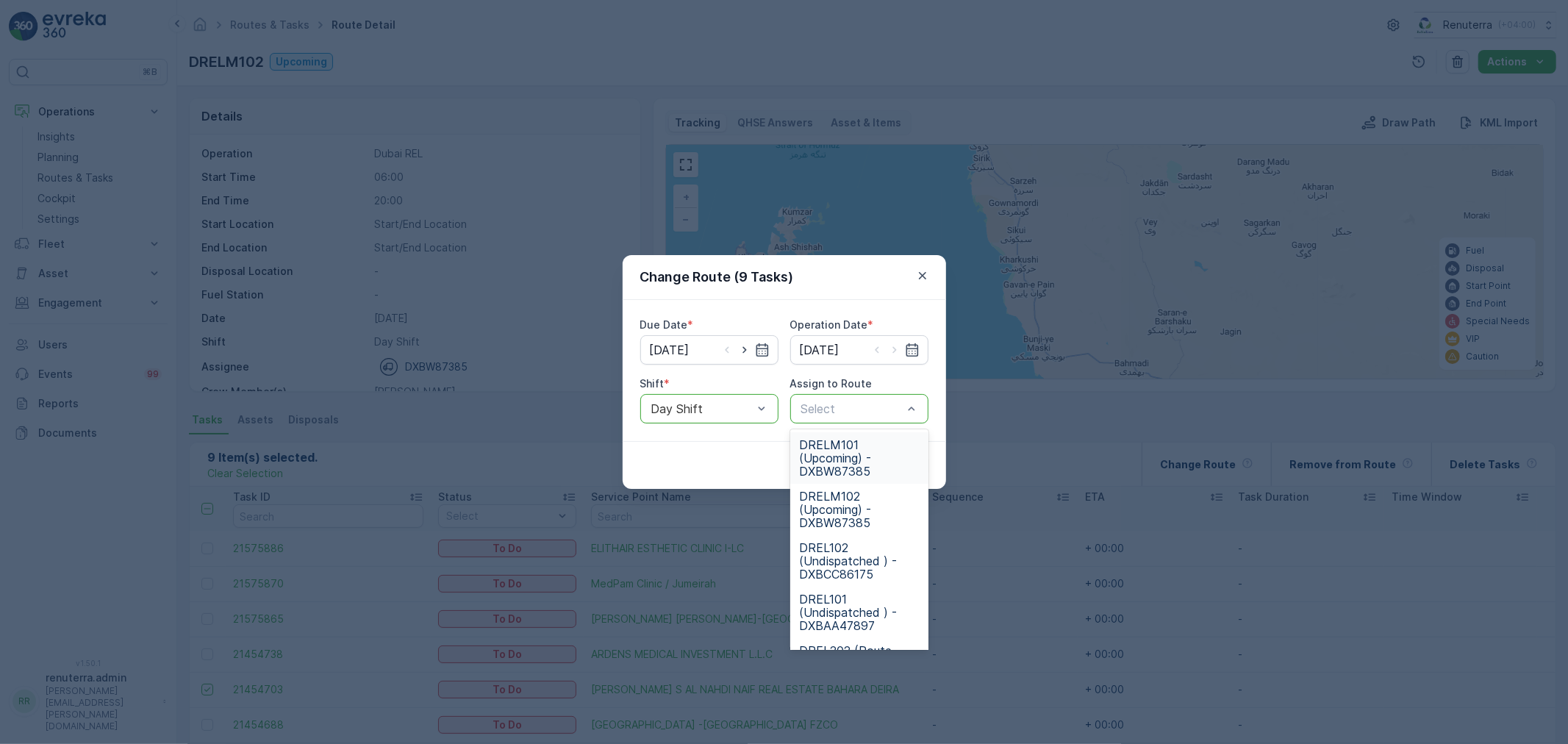
click at [853, 449] on span "DRELM101 (Upcoming) - DXBW87385" at bounding box center [860, 458] width 121 height 40
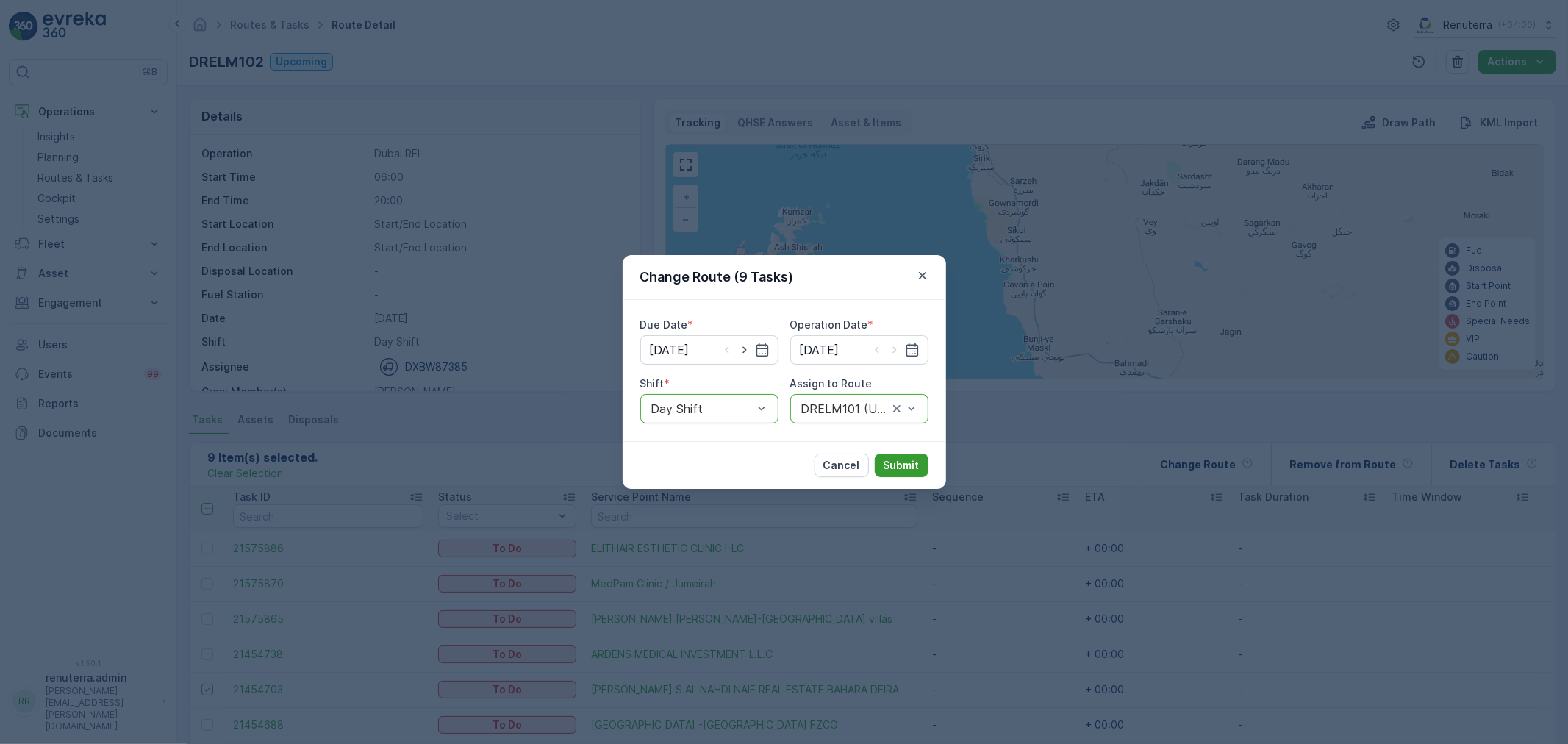
drag, startPoint x: 916, startPoint y: 450, endPoint x: 914, endPoint y: 463, distance: 13.2
click at [917, 453] on div "Cancel Submit" at bounding box center [784, 465] width 324 height 48
click at [914, 463] on p "Submit" at bounding box center [901, 466] width 36 height 15
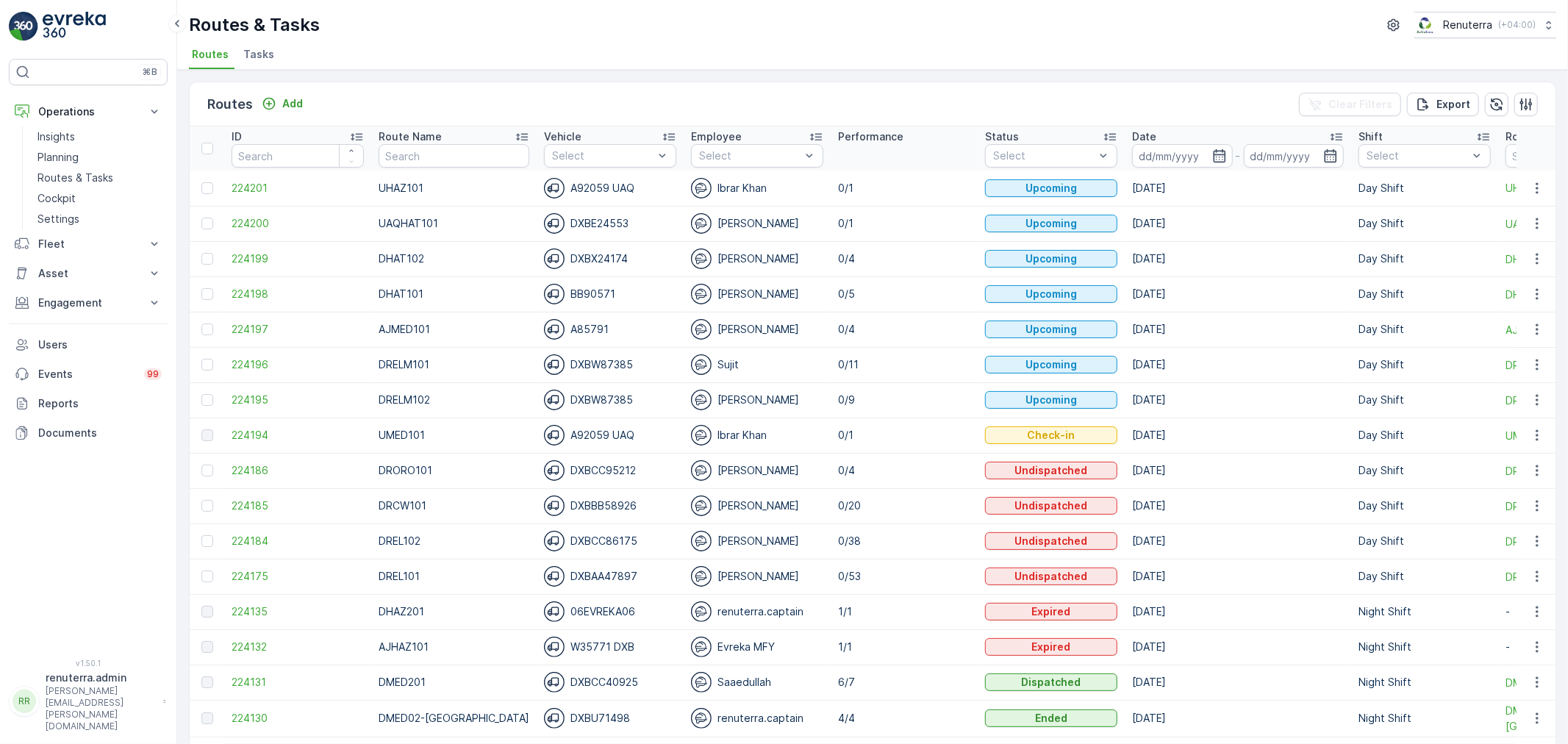
drag, startPoint x: 259, startPoint y: 52, endPoint x: 251, endPoint y: 54, distance: 8.2
click at [259, 52] on span "Tasks" at bounding box center [259, 54] width 31 height 15
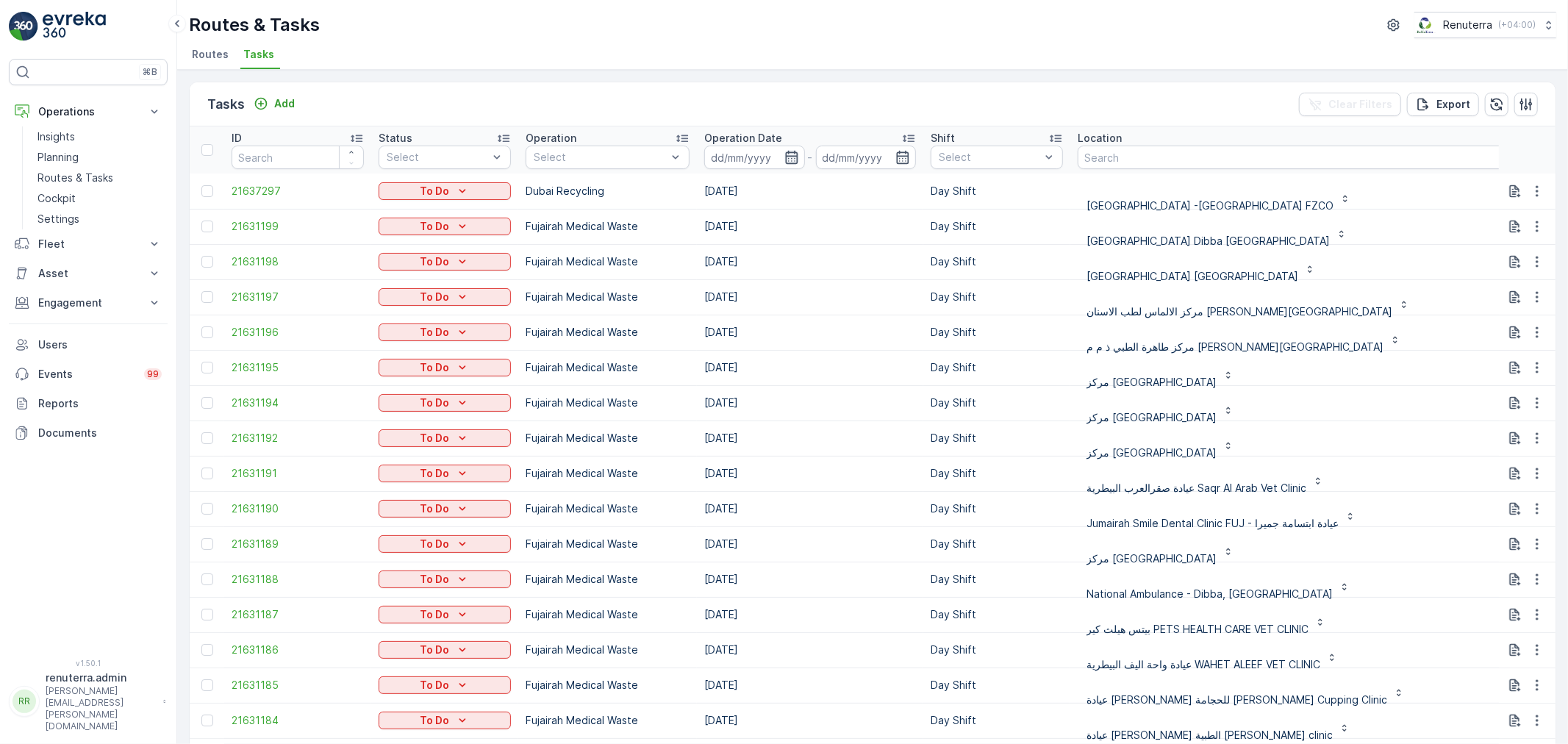
click at [792, 156] on icon "button" at bounding box center [792, 157] width 15 height 15
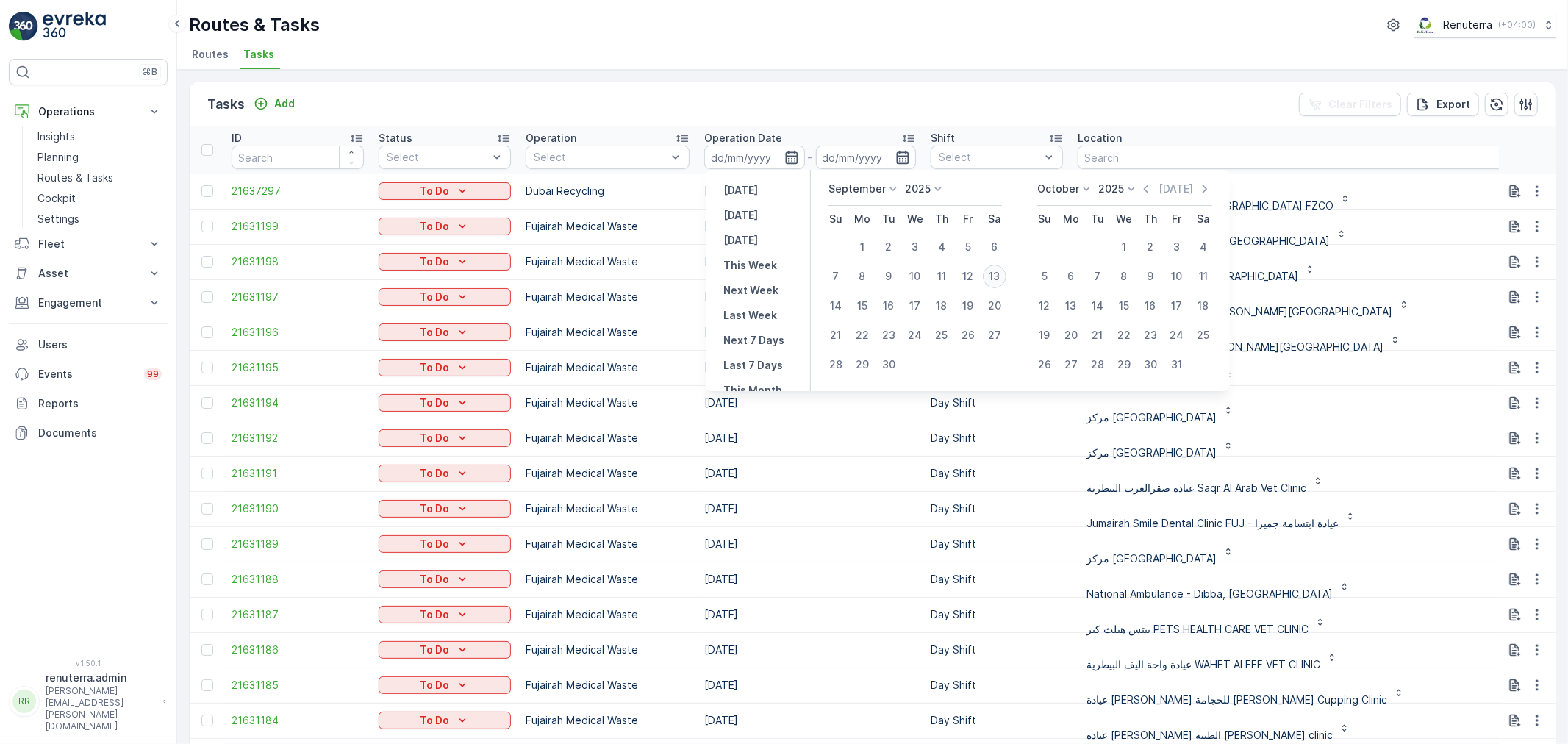
click at [996, 279] on div "13" at bounding box center [995, 277] width 24 height 24
type input "13.09.2025"
click at [996, 279] on div "13" at bounding box center [995, 277] width 24 height 24
type input "13.09.2025"
click at [996, 279] on div "13" at bounding box center [995, 277] width 24 height 24
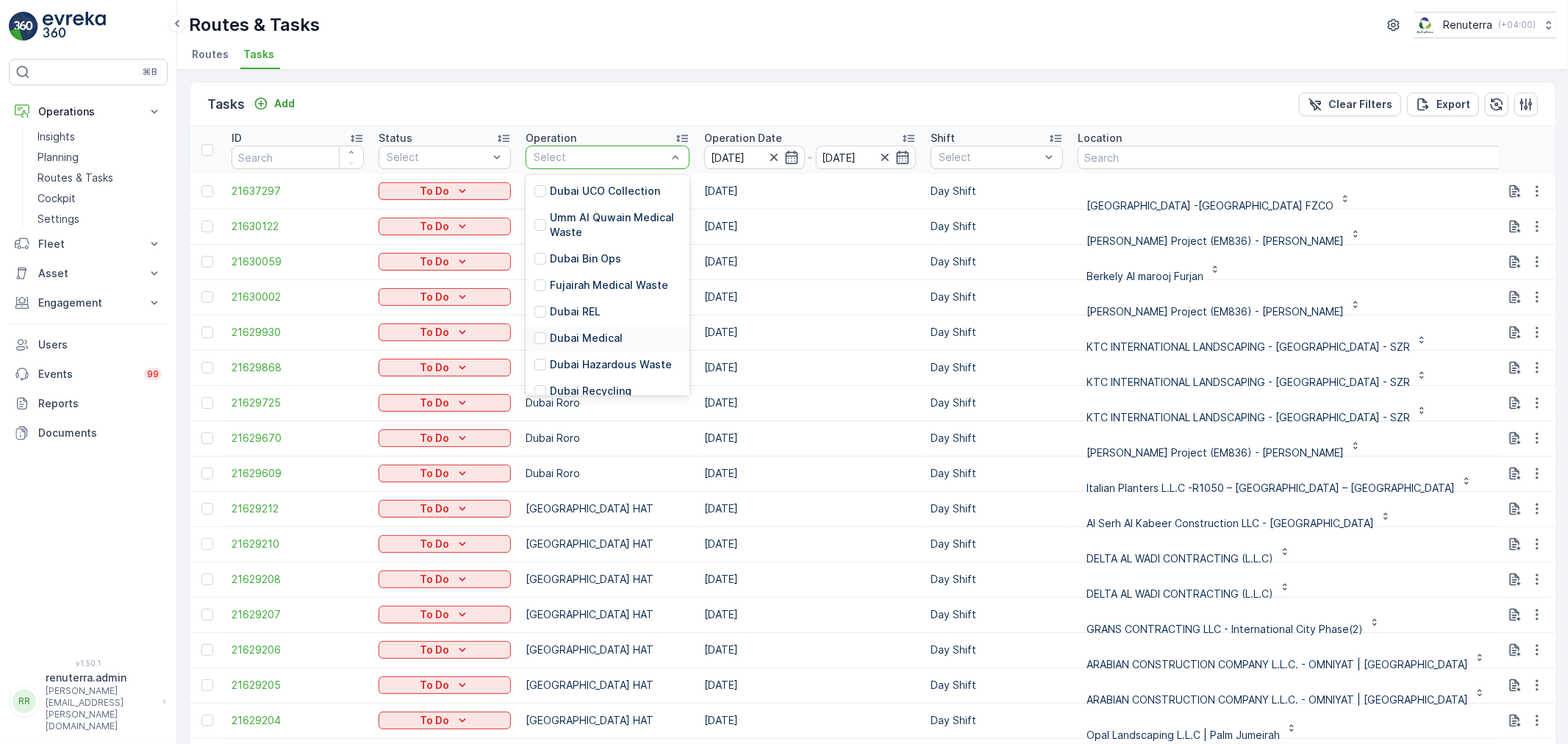
click at [600, 342] on p "Dubai Medical" at bounding box center [586, 338] width 73 height 15
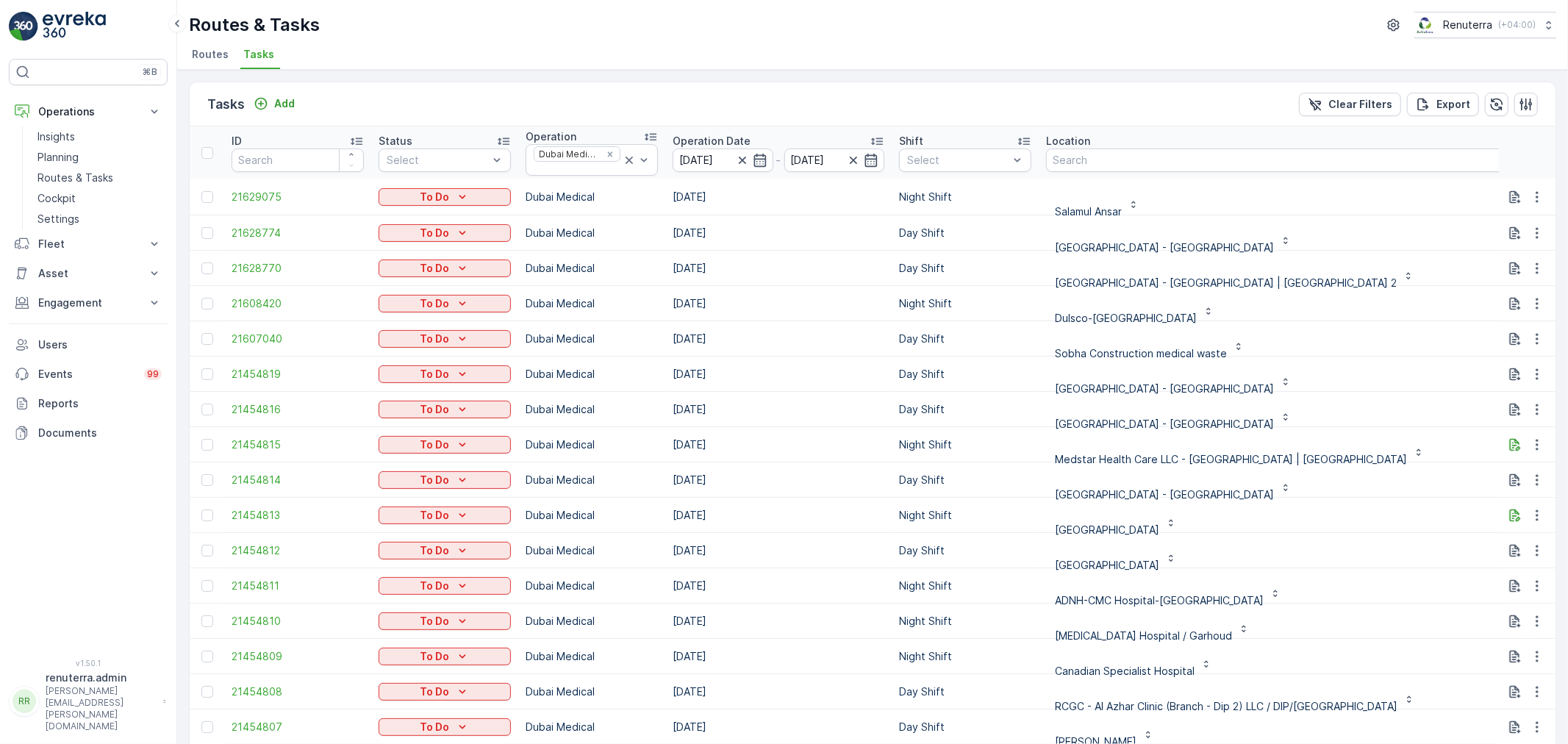
click at [1393, 237] on div "Saudi German Hospital - DAMAC" at bounding box center [1283, 233] width 475 height 24
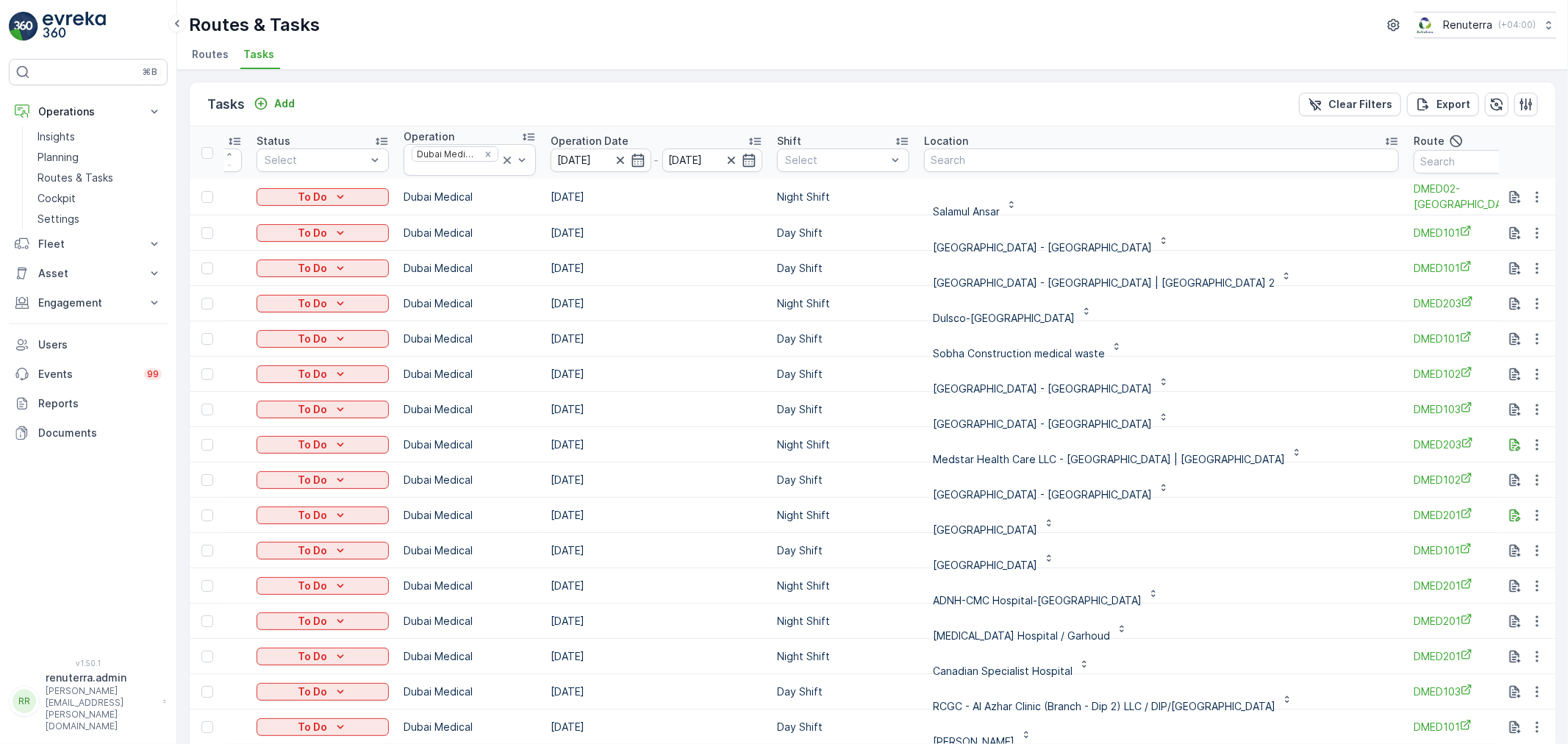
scroll to position [0, 130]
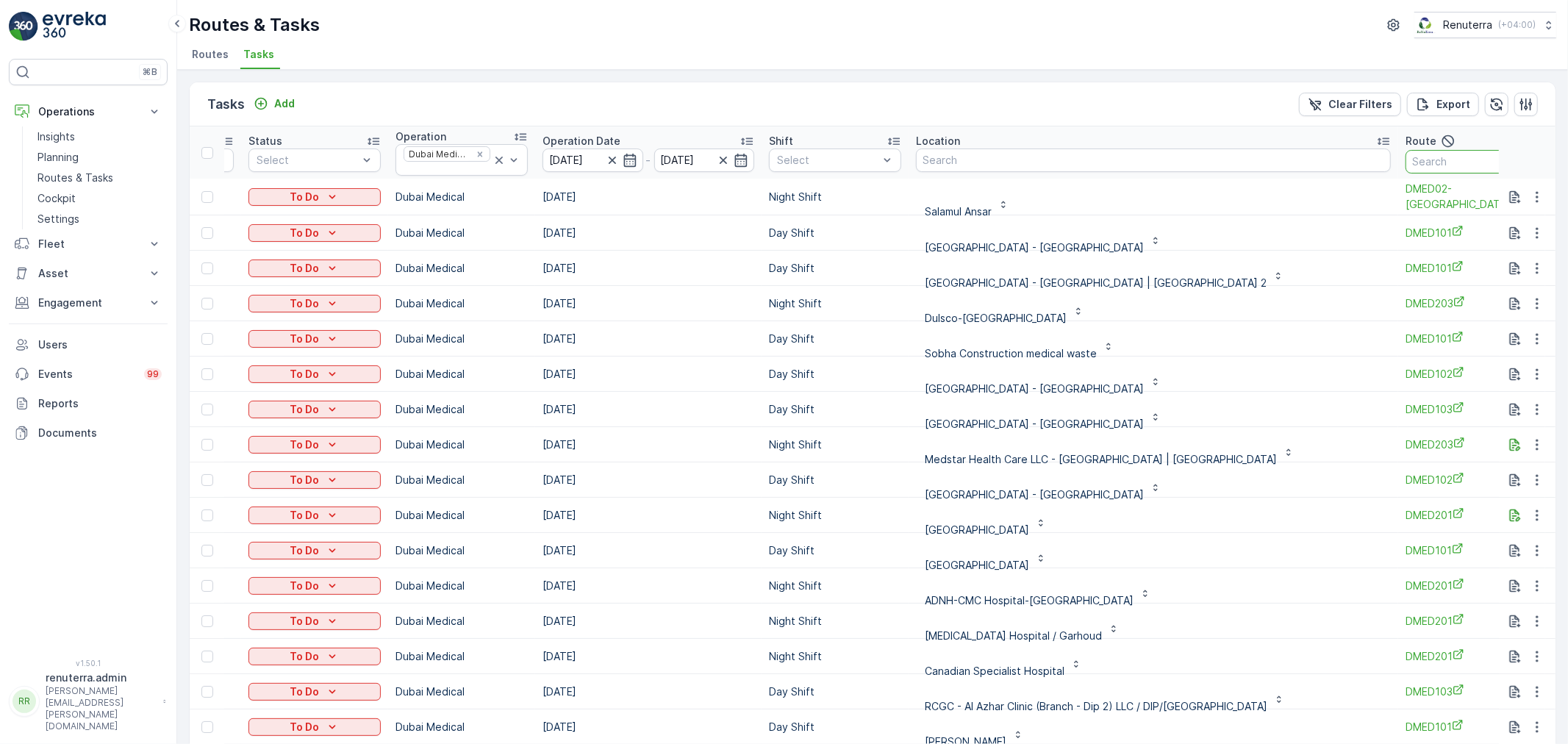
click at [1459, 158] on input "text" at bounding box center [1472, 162] width 132 height 24
type input "101"
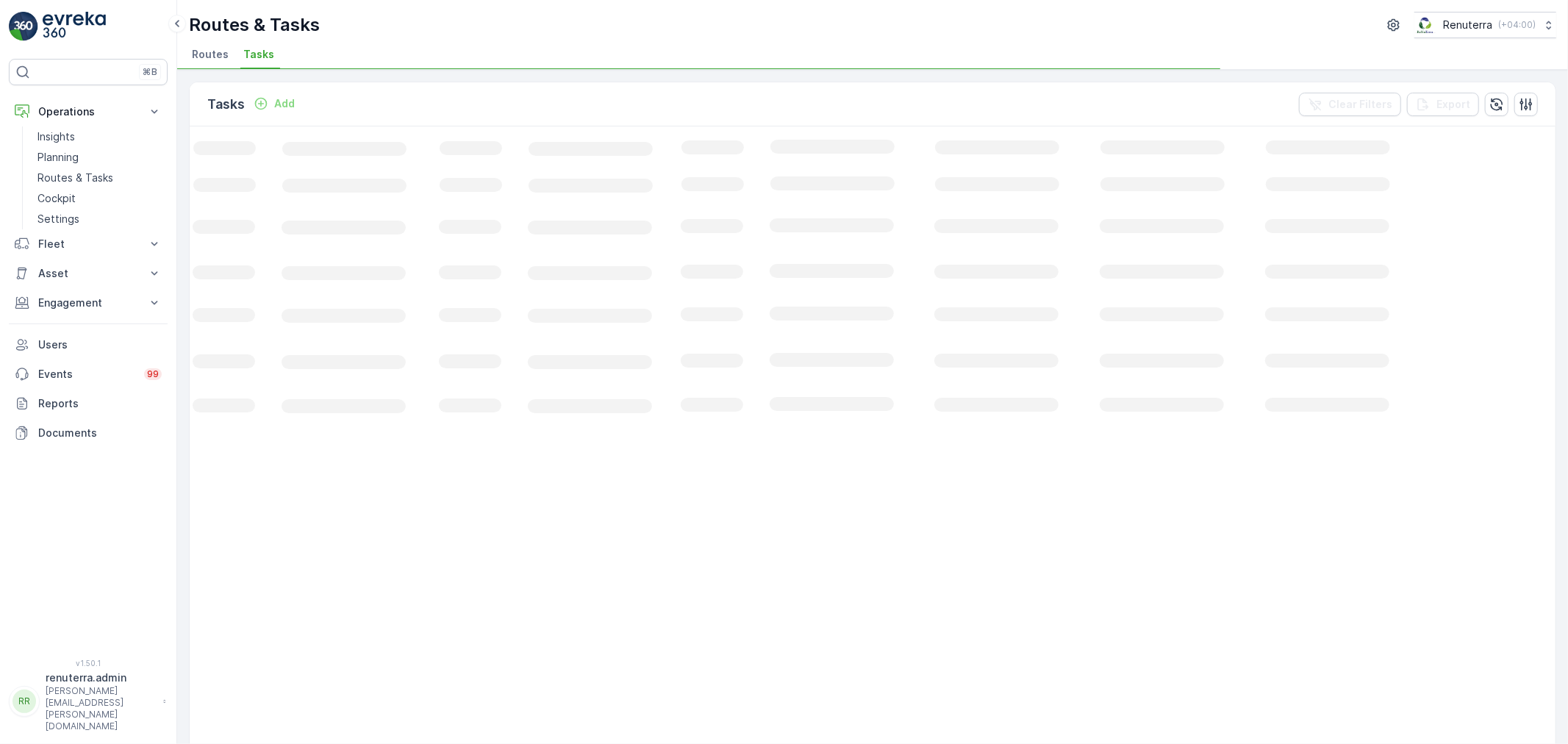
scroll to position [0, 48]
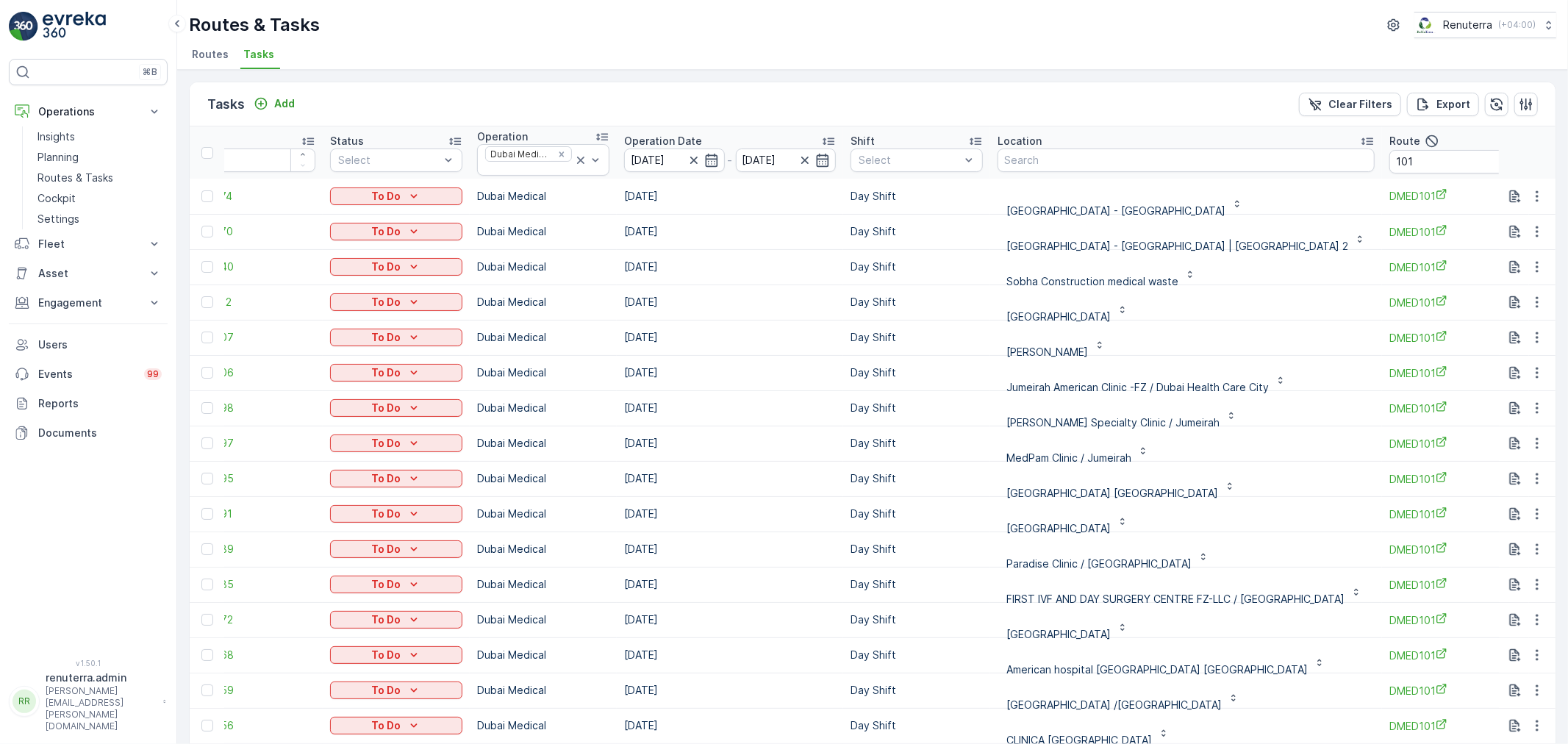
click at [792, 336] on td "13.09.2025" at bounding box center [730, 337] width 227 height 36
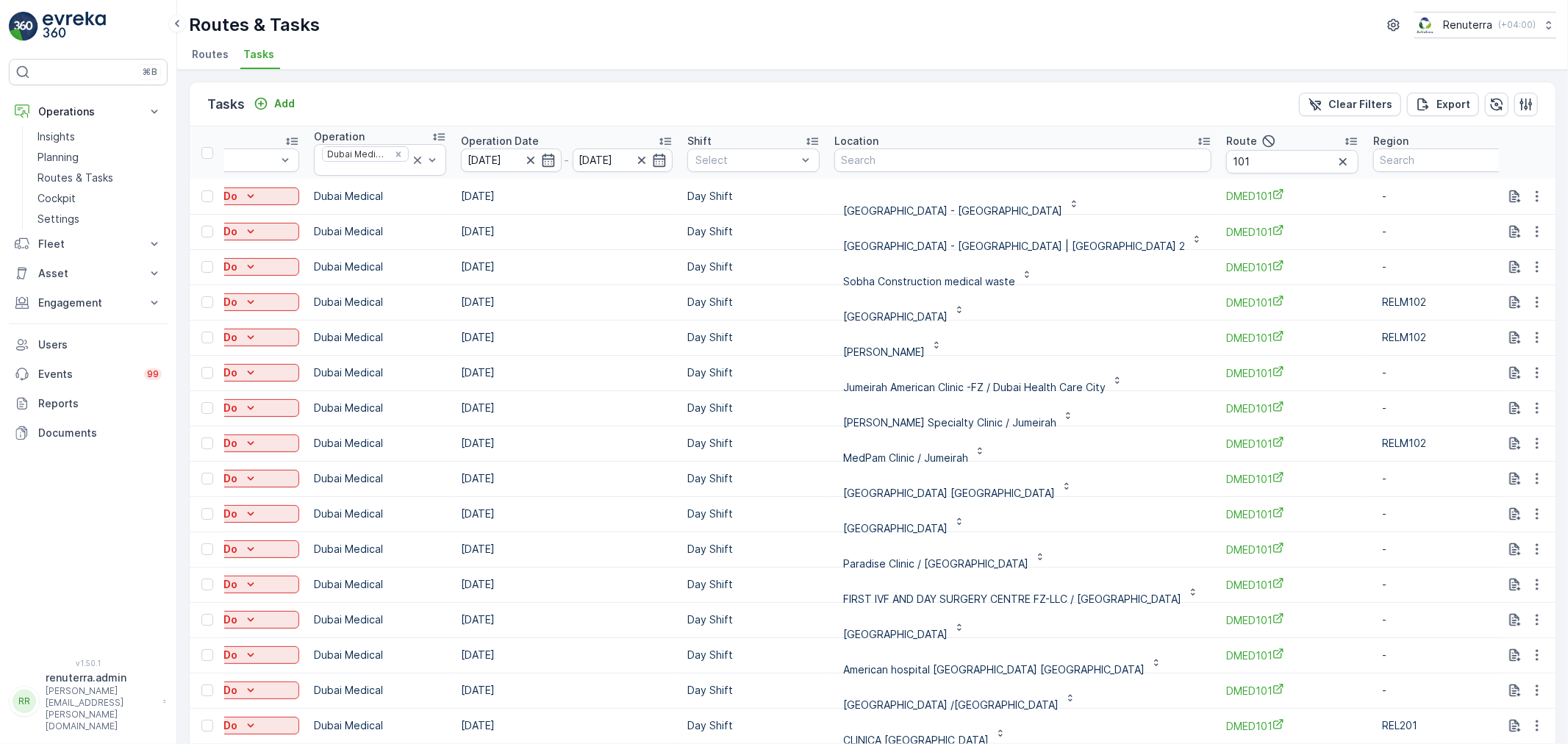
scroll to position [0, 238]
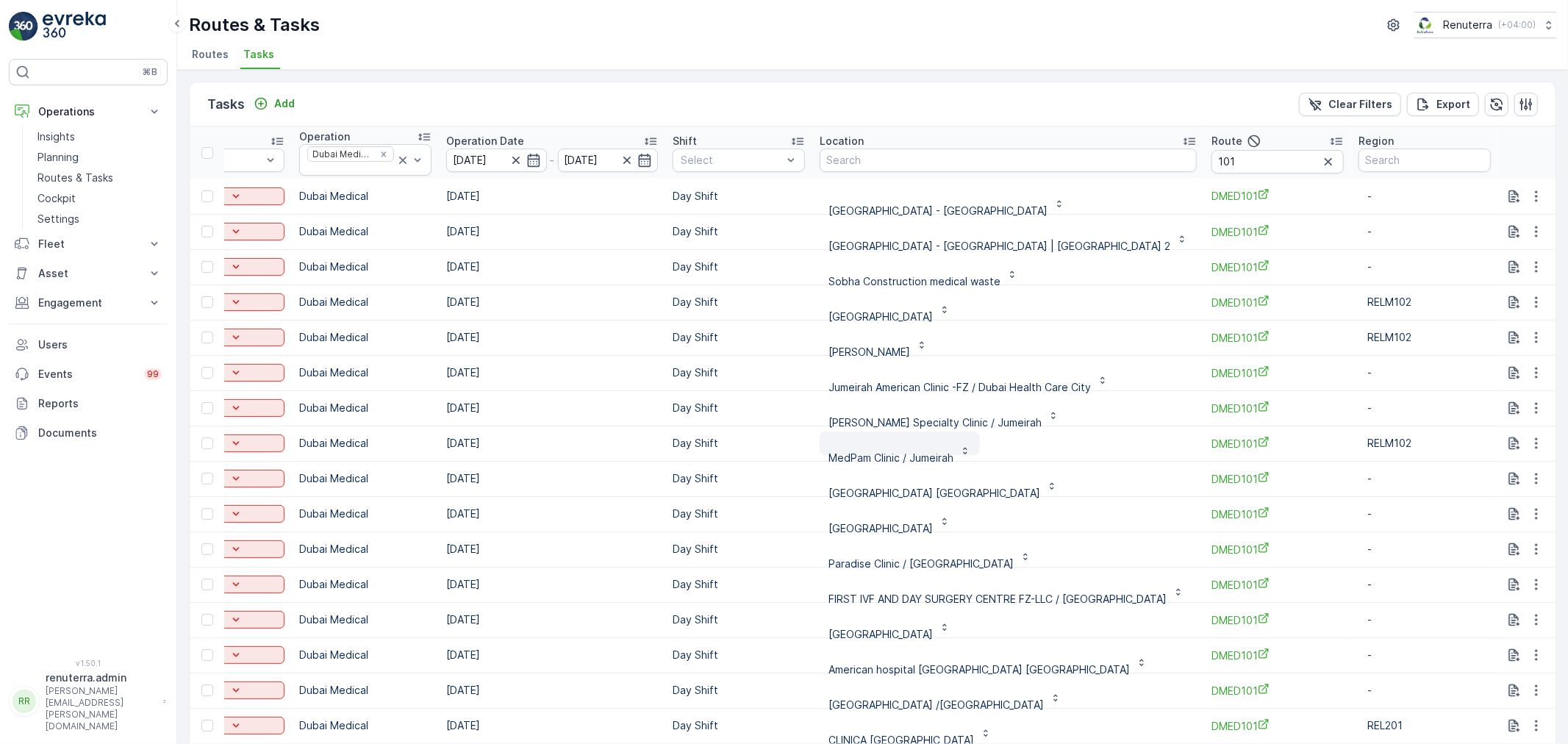
drag, startPoint x: 899, startPoint y: 493, endPoint x: 881, endPoint y: 457, distance: 40.2
drag, startPoint x: 881, startPoint y: 457, endPoint x: 1183, endPoint y: 568, distance: 321.8
click at [1183, 568] on td "FIRST IVF AND DAY SURGERY CENTRE FZ-LLC / Dubai Health Care City" at bounding box center [1008, 585] width 392 height 36
click at [1530, 374] on icon "button" at bounding box center [1536, 373] width 15 height 15
click at [1510, 439] on span "Change Route" at bounding box center [1500, 435] width 71 height 15
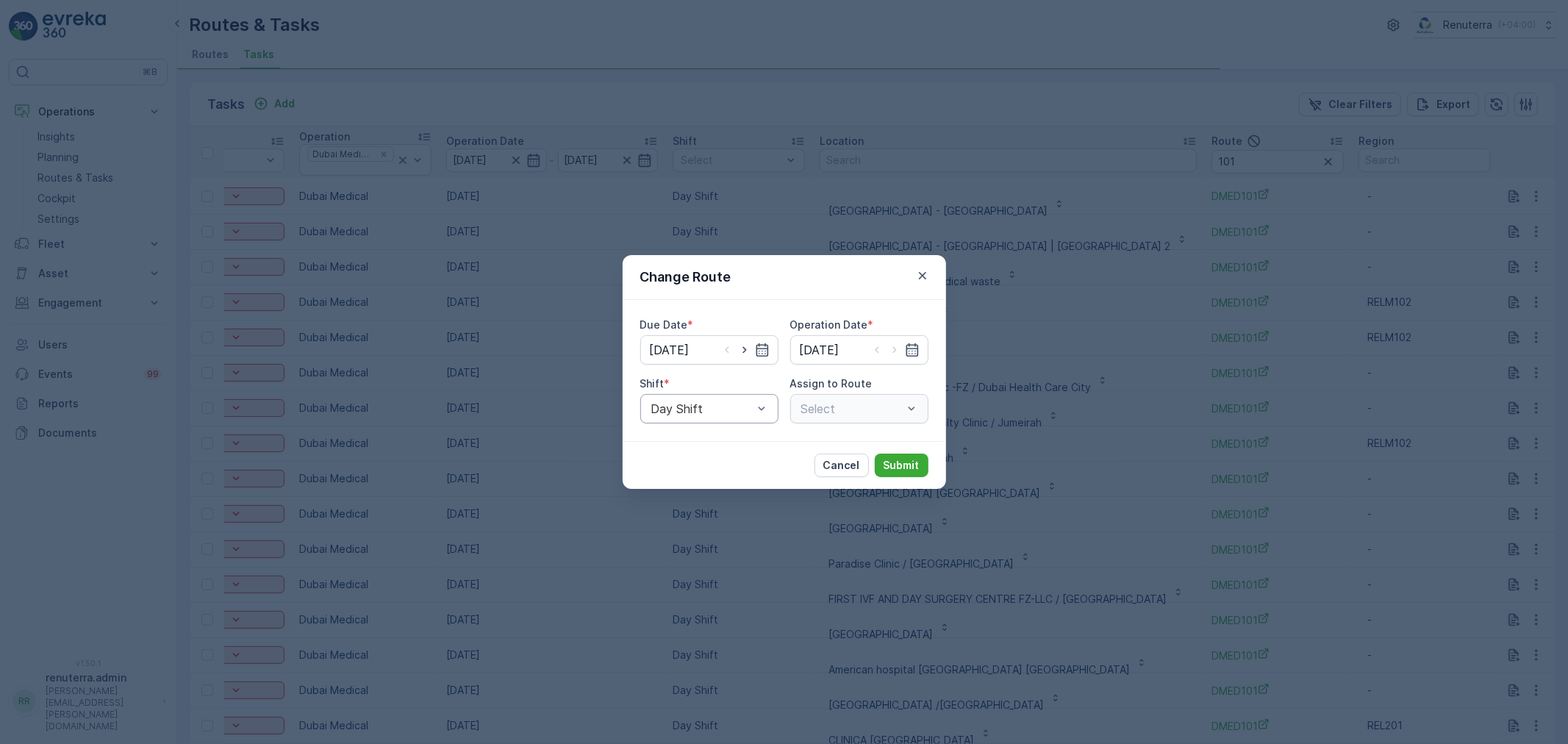
type input "13.09.2025"
click at [917, 273] on icon "button" at bounding box center [922, 275] width 15 height 15
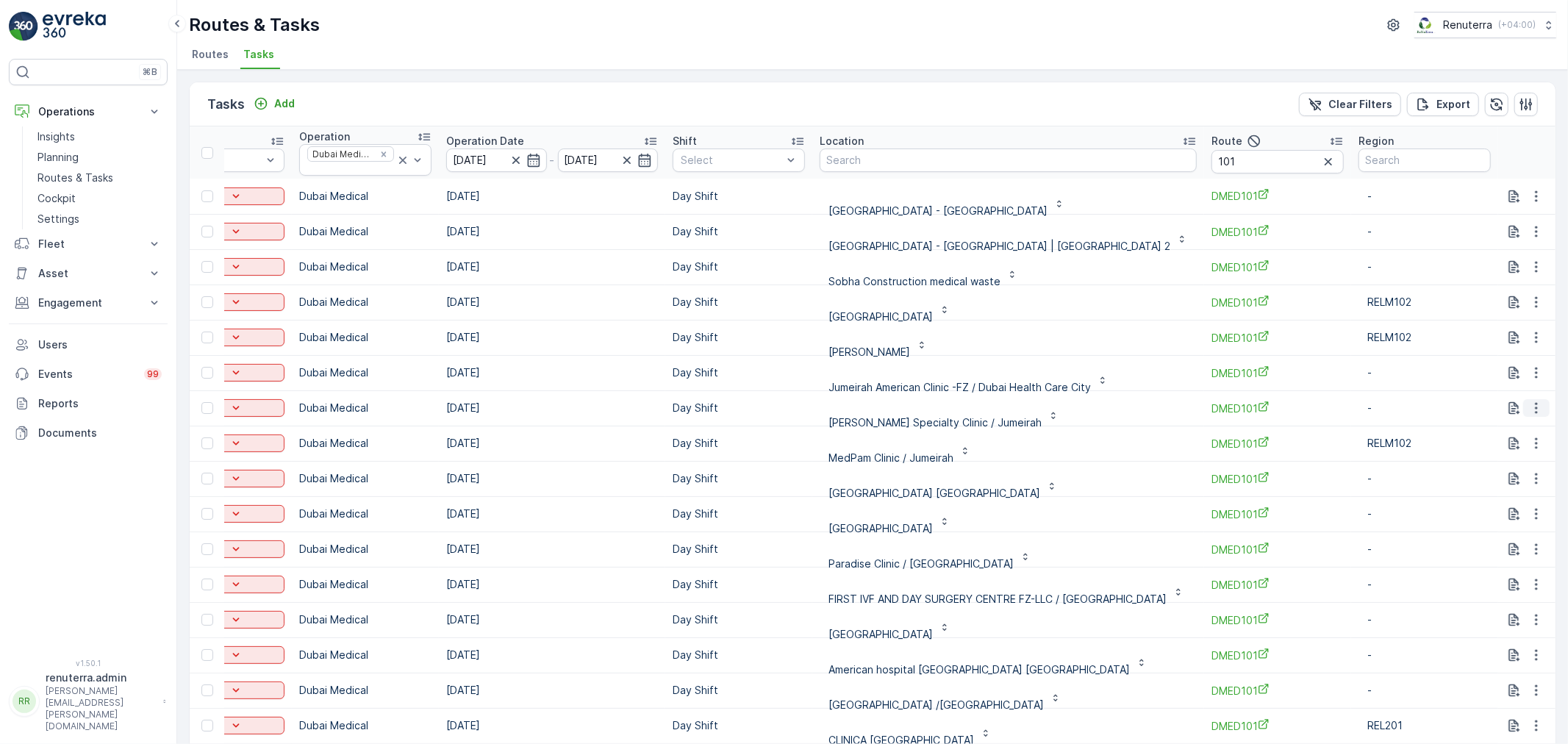
click at [1542, 405] on div at bounding box center [1536, 408] width 26 height 17
click at [1538, 405] on button "button" at bounding box center [1536, 408] width 26 height 17
click at [1508, 487] on span "Remove from Route" at bounding box center [1513, 492] width 99 height 15
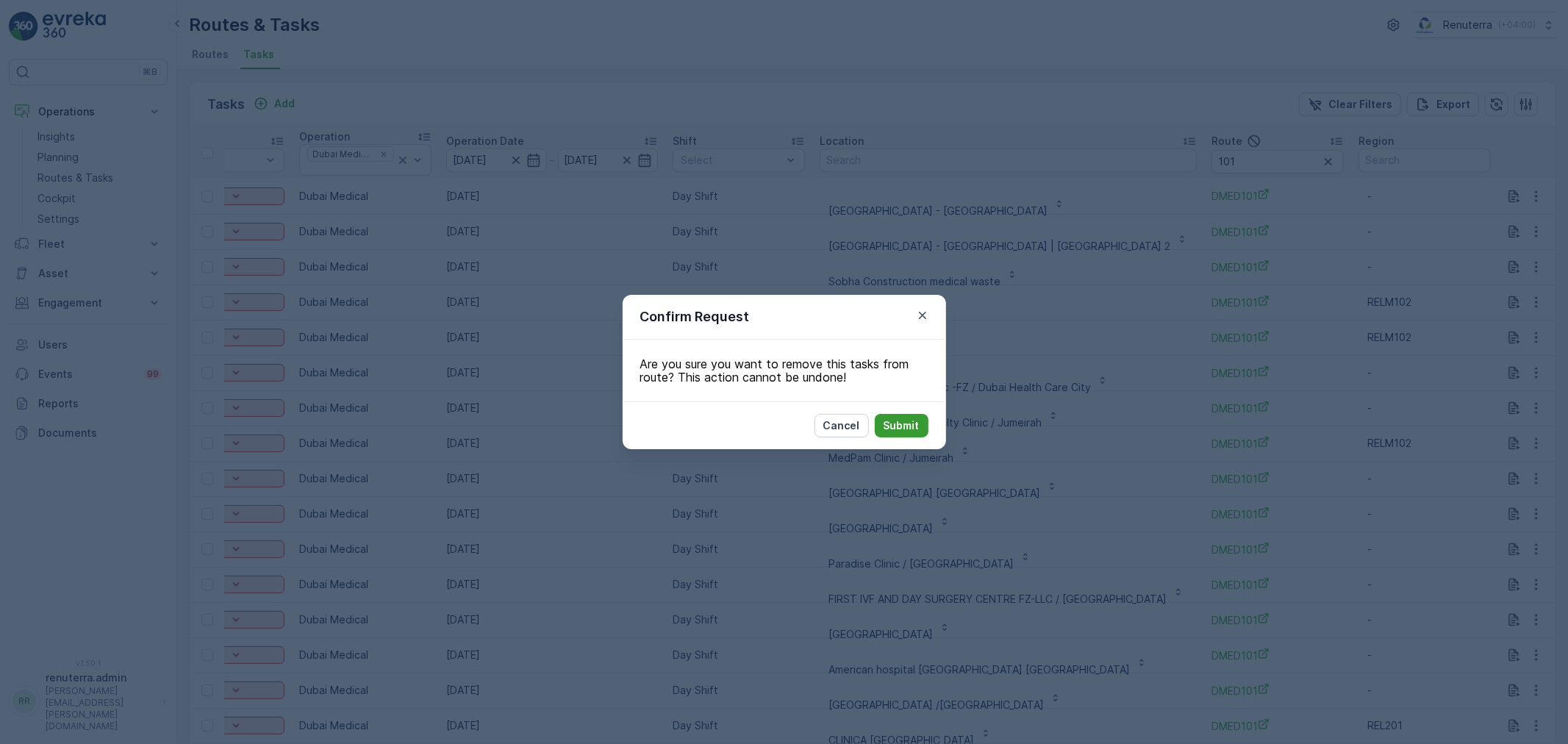
click at [912, 421] on p "Submit" at bounding box center [901, 426] width 36 height 15
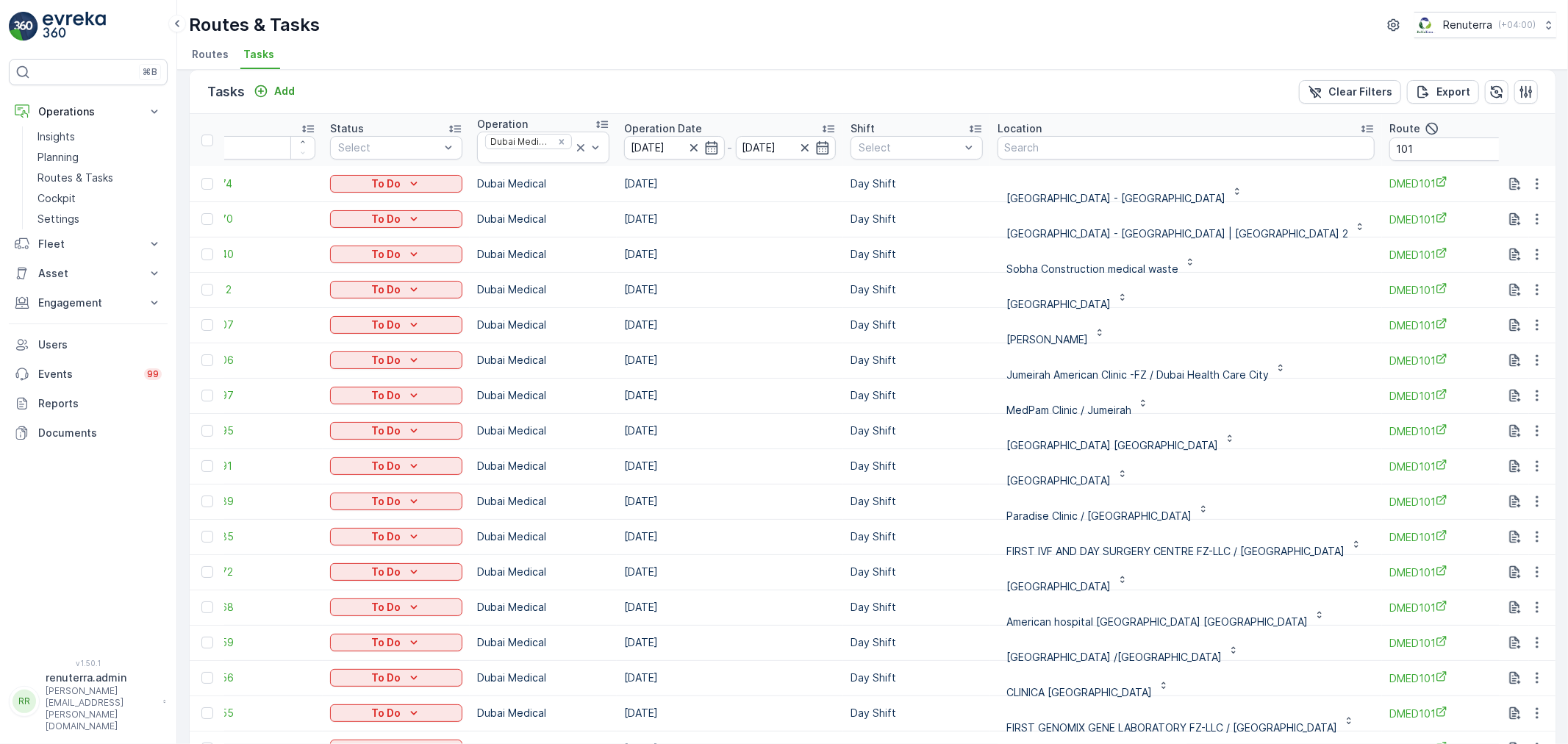
scroll to position [0, 0]
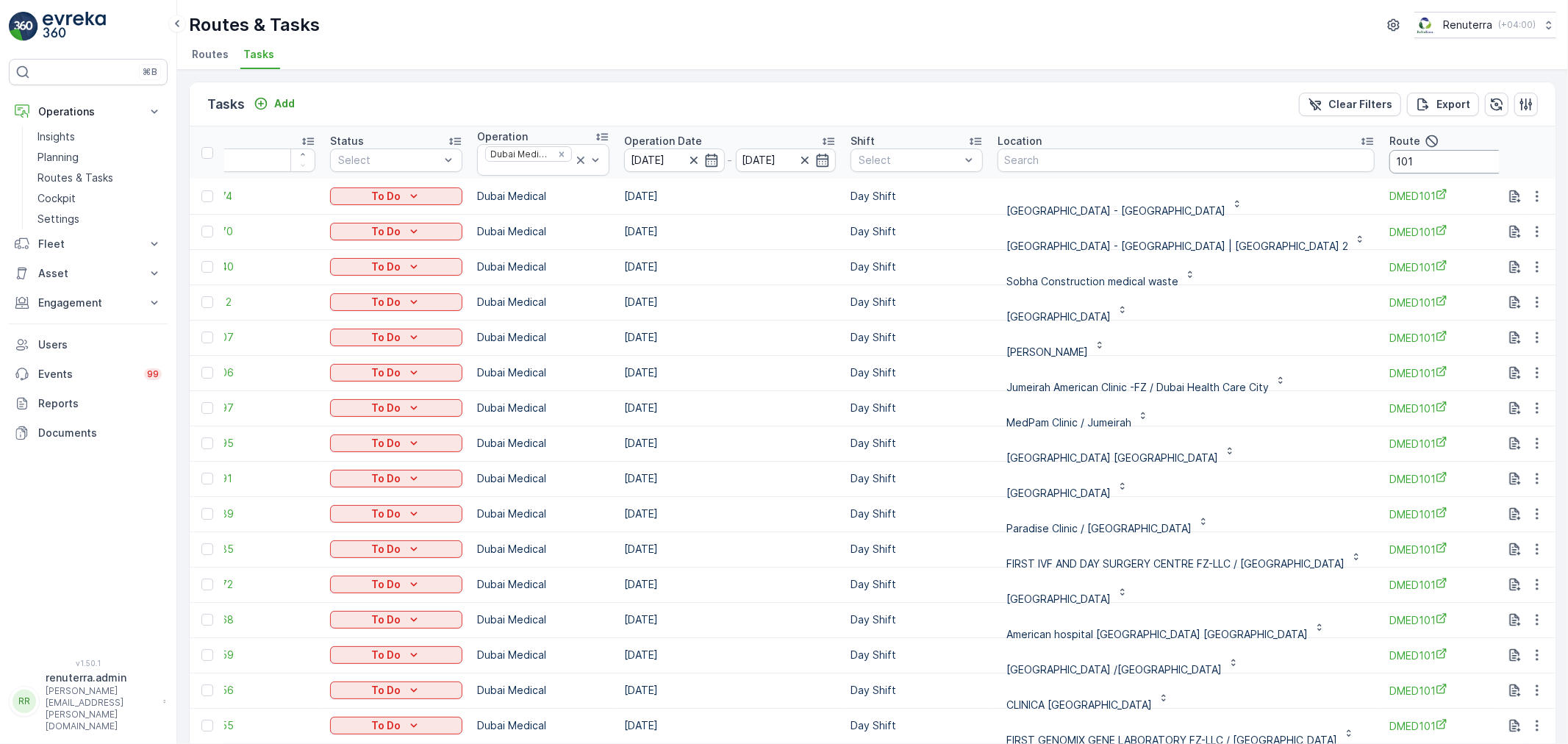
click at [1424, 156] on input "101" at bounding box center [1455, 162] width 132 height 24
type input "103"
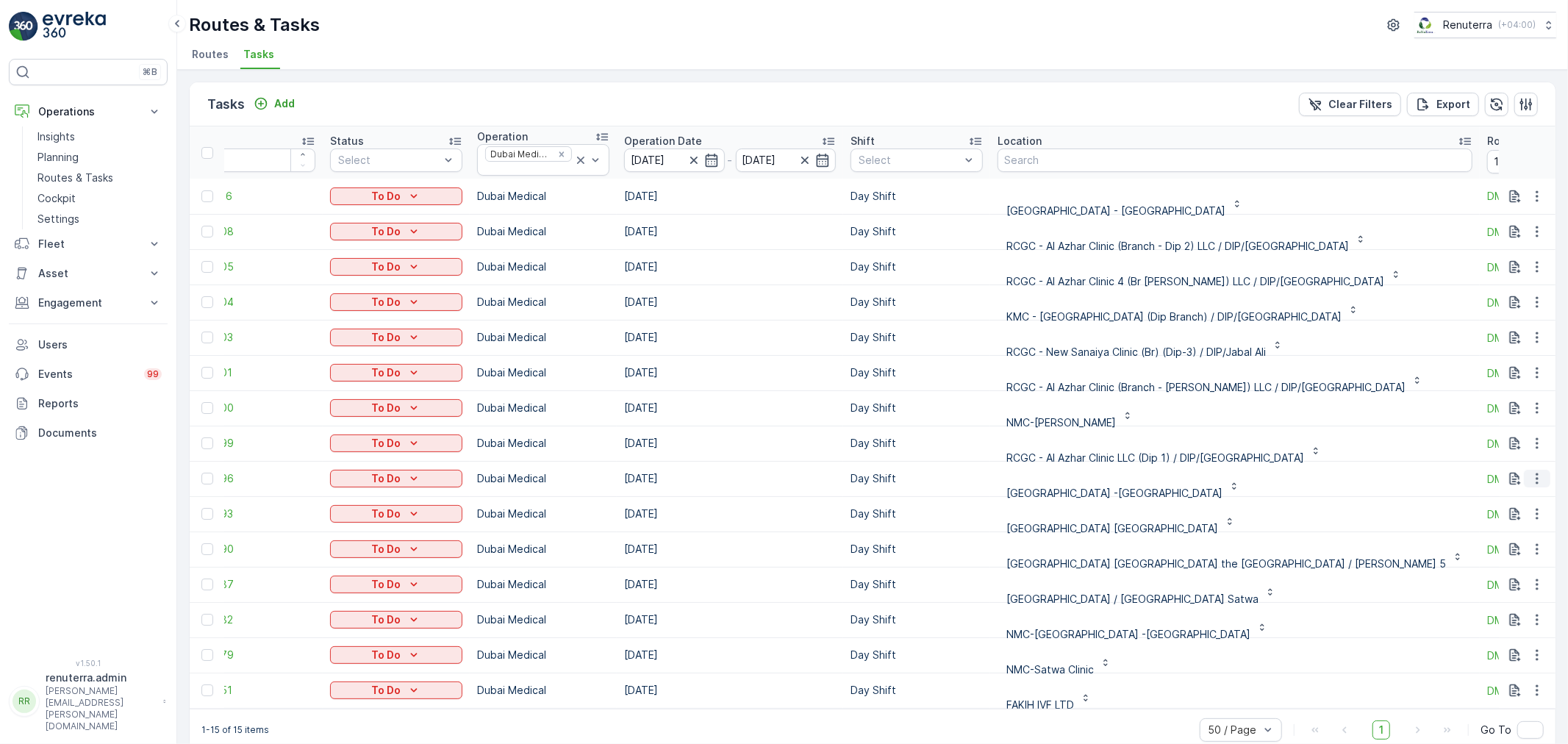
click at [1538, 481] on icon "button" at bounding box center [1537, 478] width 15 height 15
click at [1515, 545] on span "Change Route" at bounding box center [1500, 542] width 71 height 15
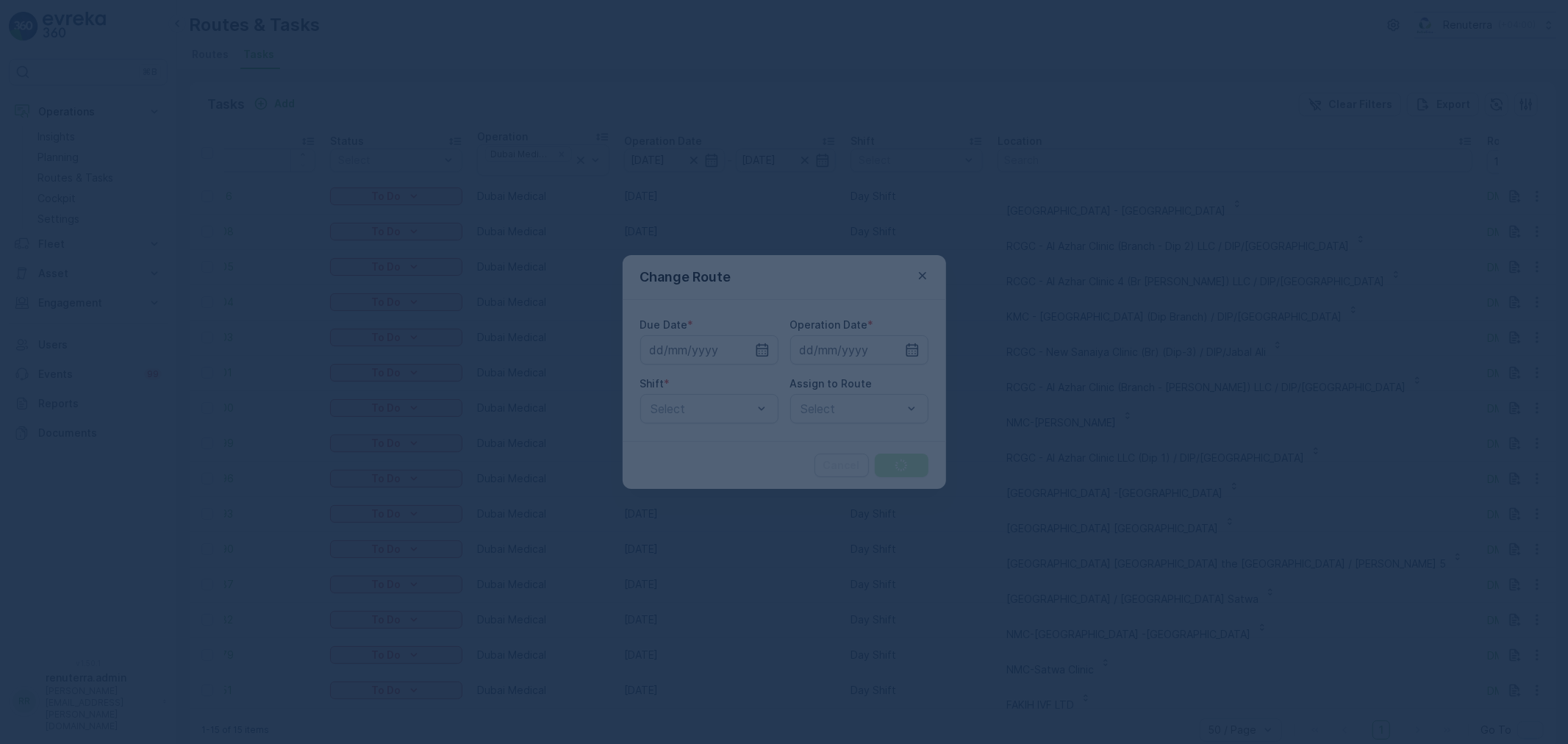
type input "[DATE]"
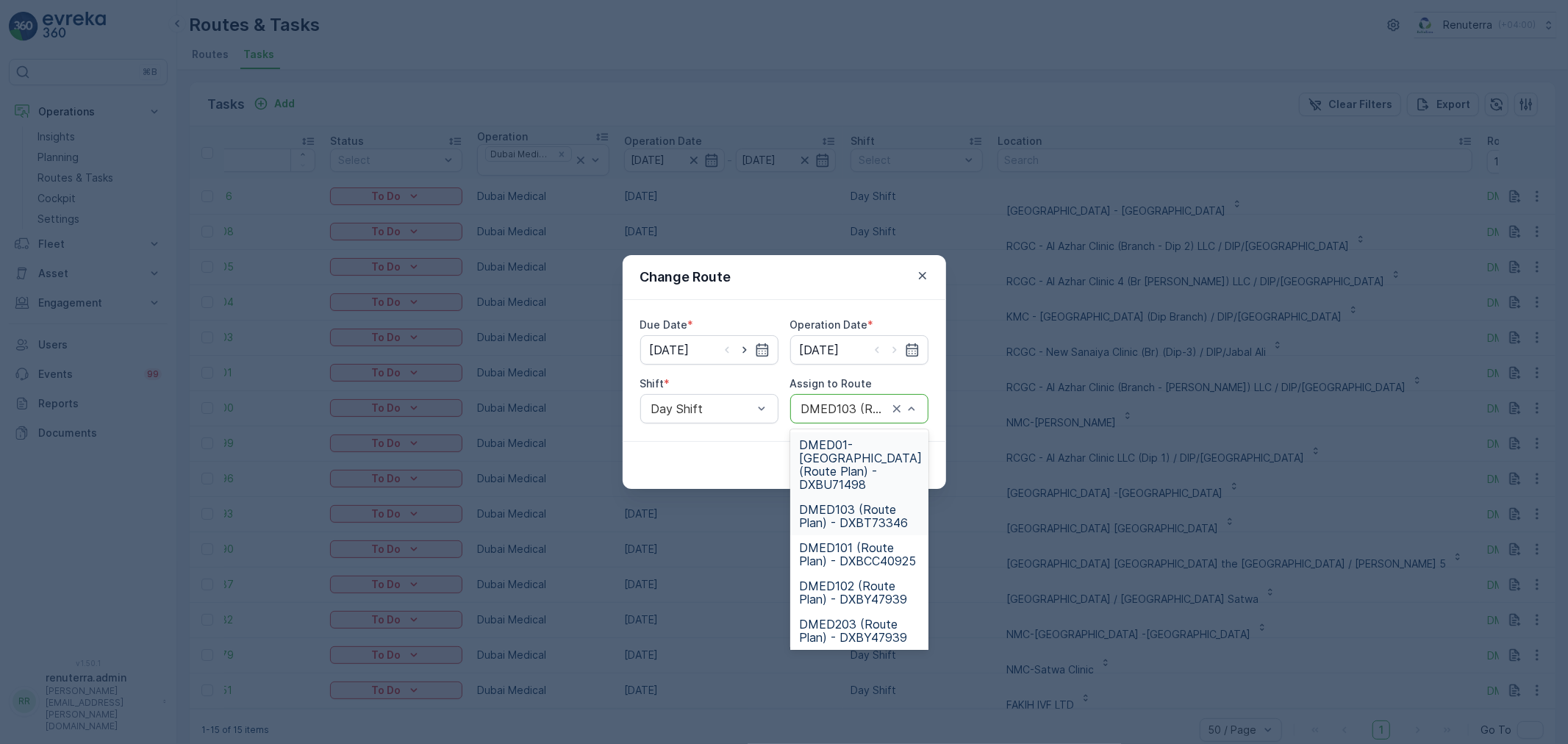
click at [922, 408] on div "DMED103 (Route Plan) - DXBT73346" at bounding box center [860, 408] width 138 height 29
type input "102"
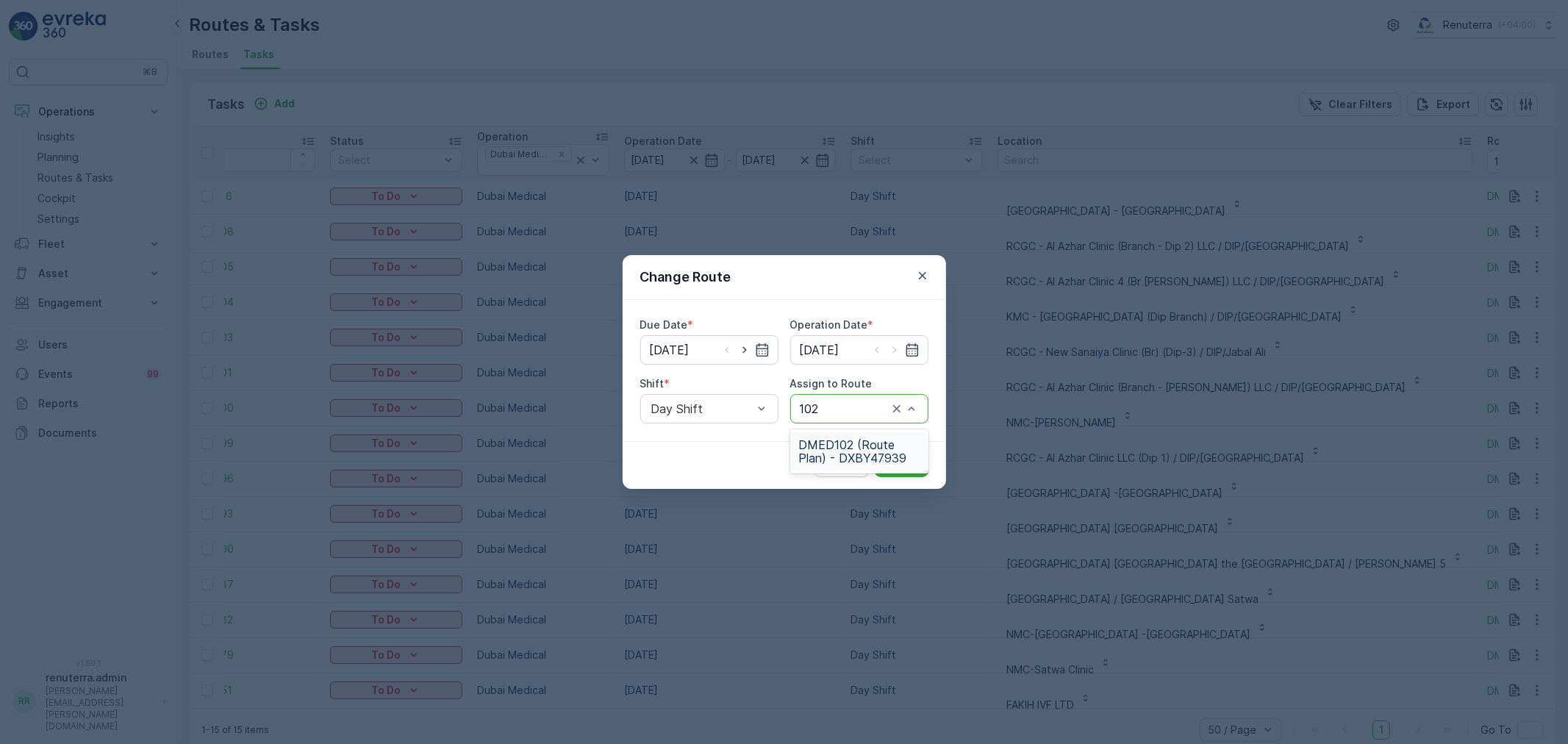
click at [852, 444] on span "DMED102 (Route Plan) - DXBY47939" at bounding box center [860, 451] width 121 height 26
click at [887, 445] on div "Cancel Submit" at bounding box center [784, 465] width 324 height 48
click at [894, 470] on p "Submit" at bounding box center [901, 466] width 36 height 15
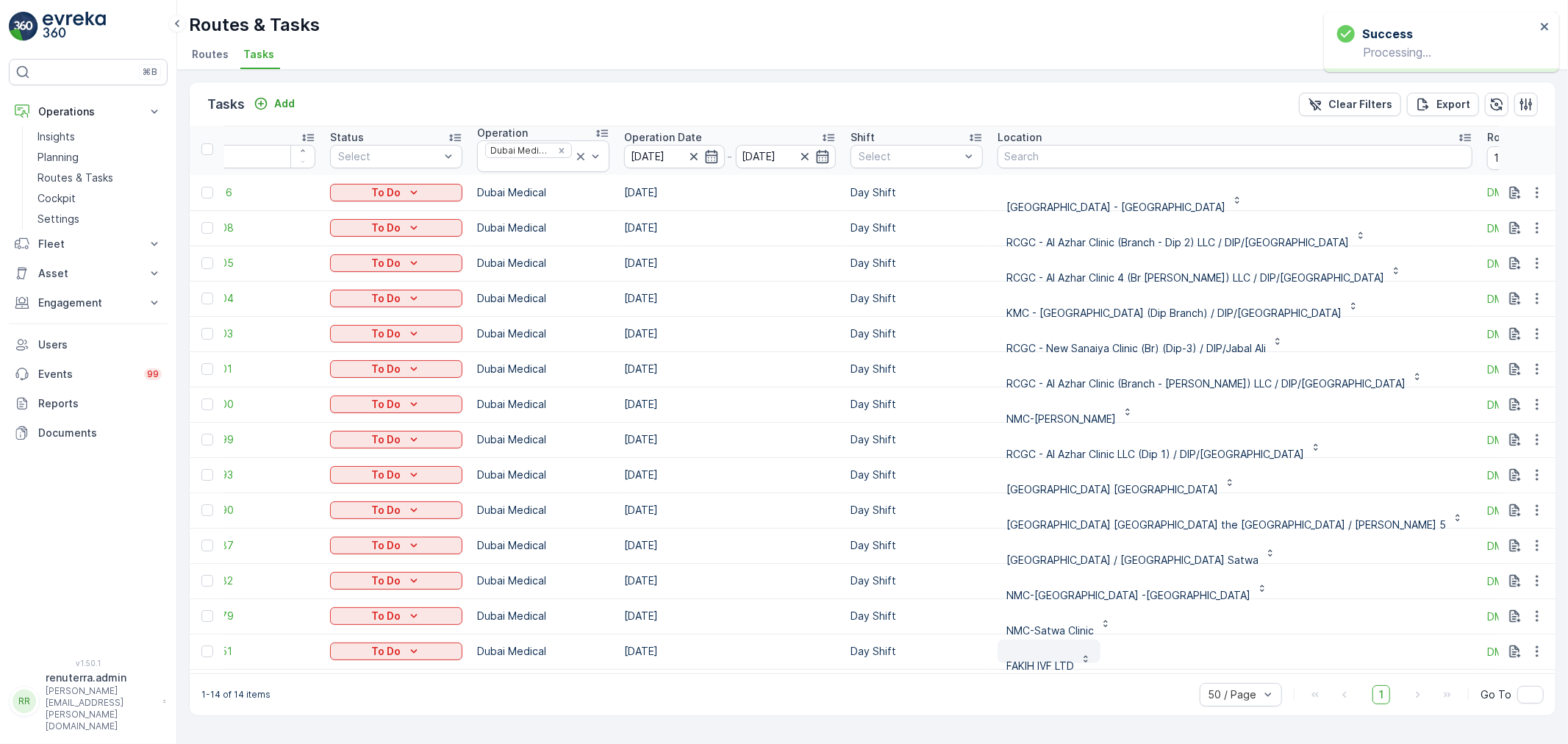
scroll to position [0, 48]
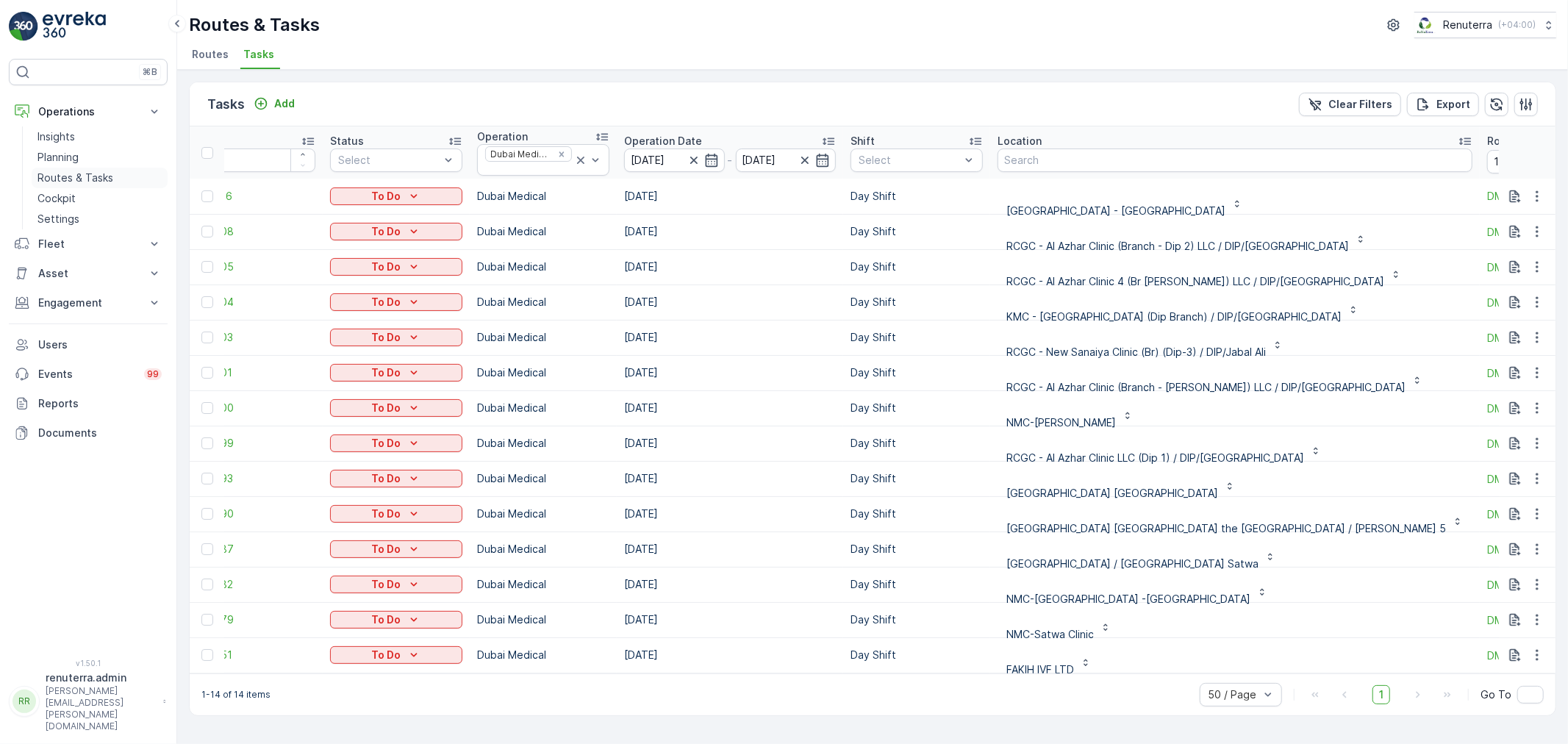
click at [107, 178] on p "Routes & Tasks" at bounding box center [75, 178] width 75 height 15
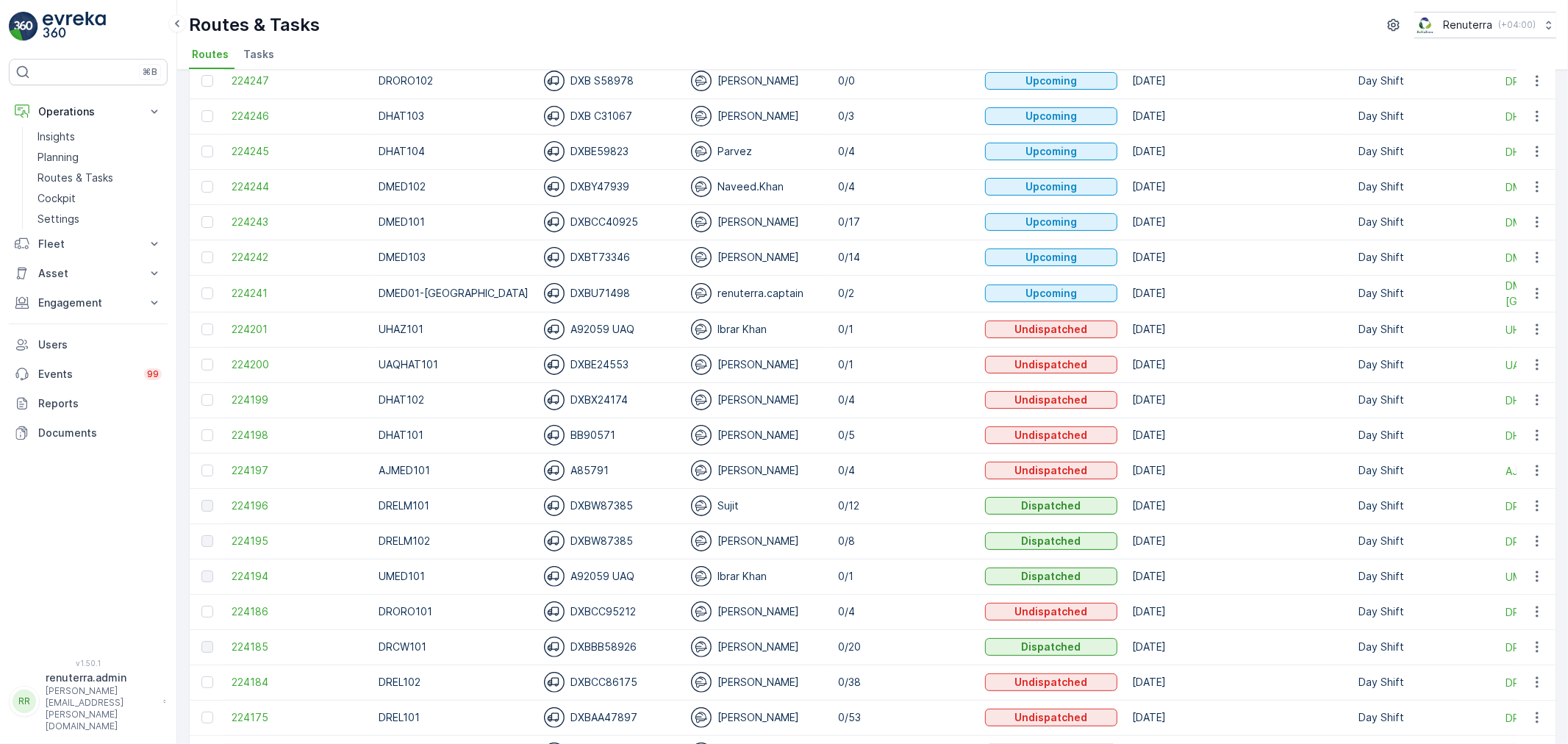
scroll to position [163, 0]
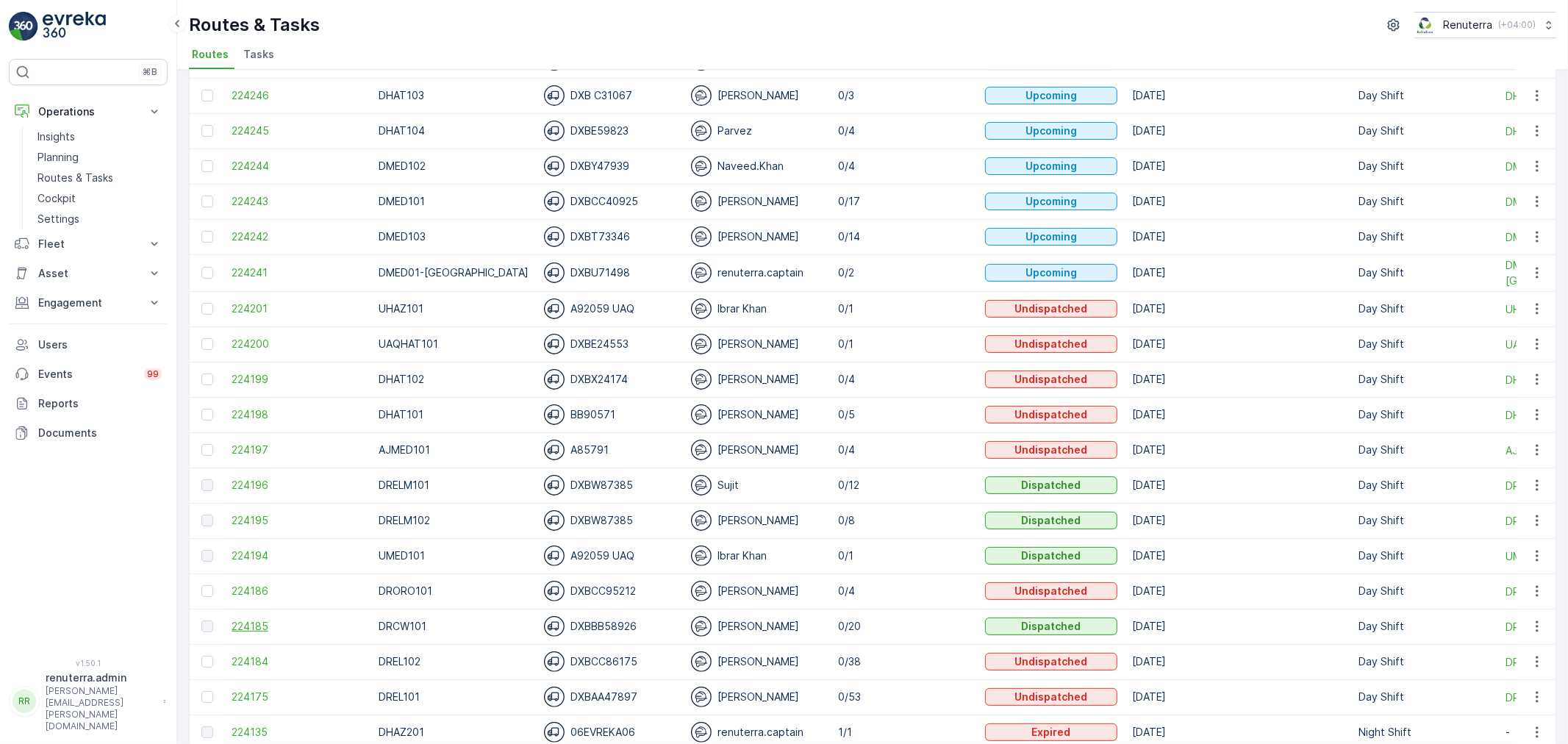
click at [243, 629] on span "224185" at bounding box center [297, 627] width 132 height 15
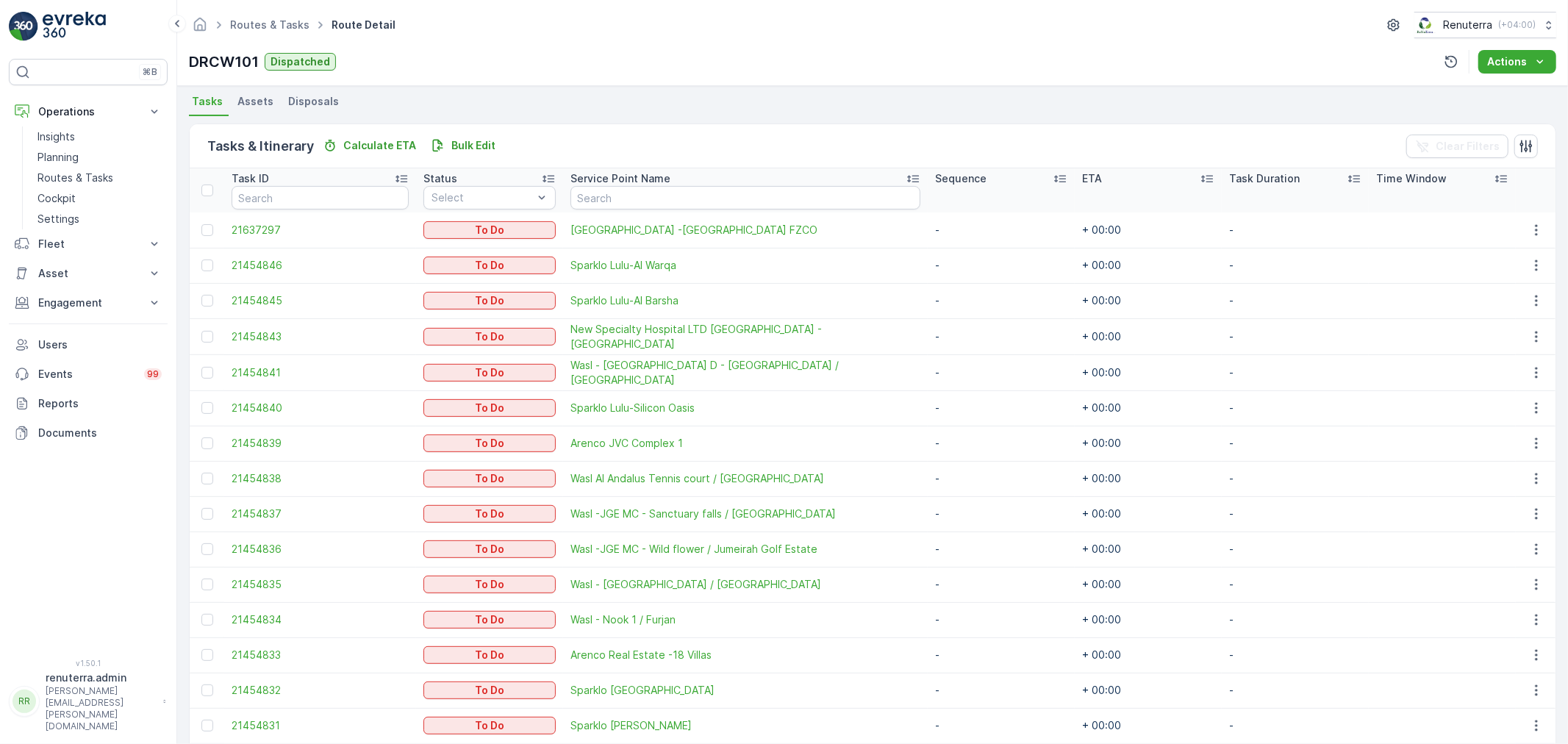
scroll to position [309, 0]
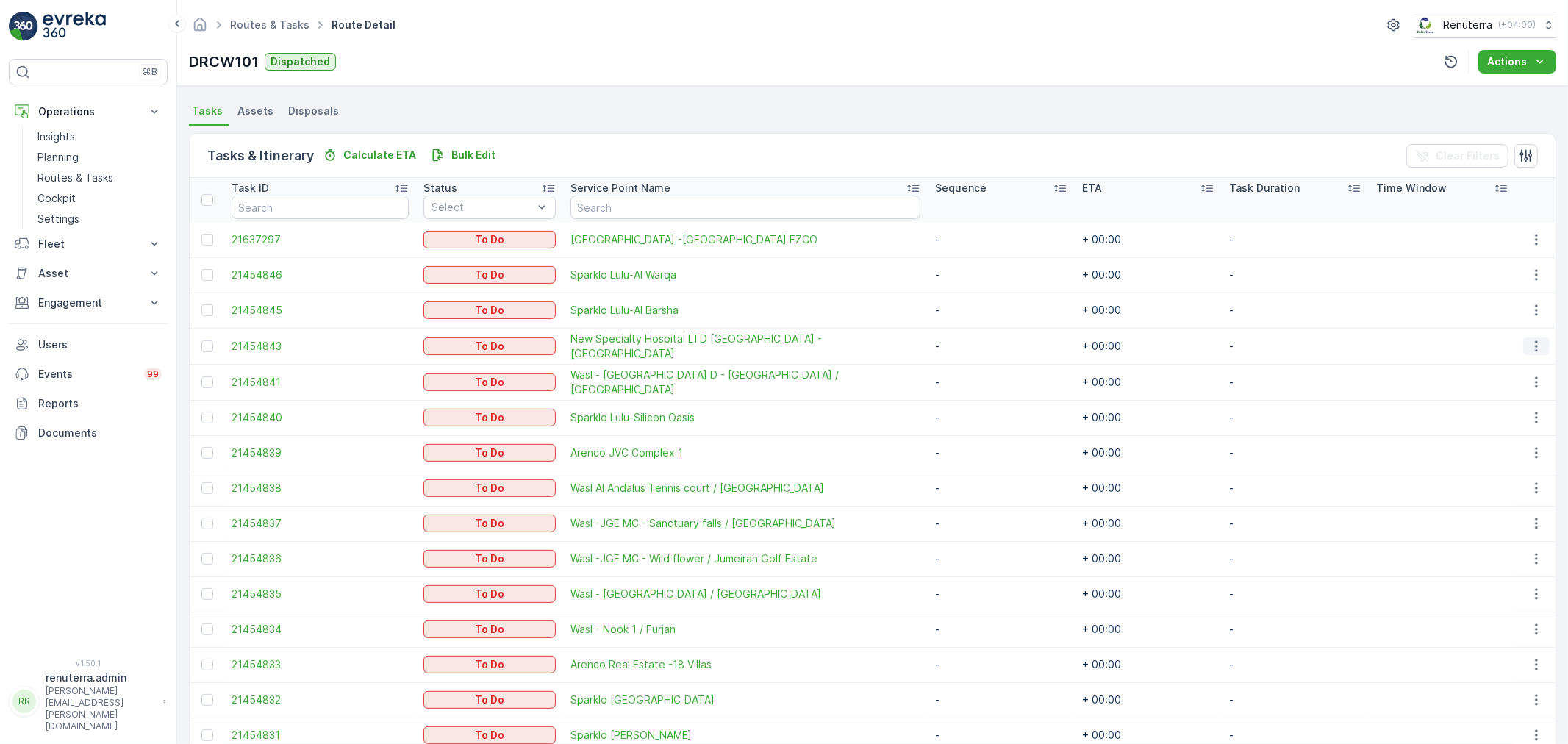
click at [1535, 348] on icon "button" at bounding box center [1536, 346] width 2 height 11
click at [1505, 409] on span "Change Route" at bounding box center [1500, 408] width 71 height 15
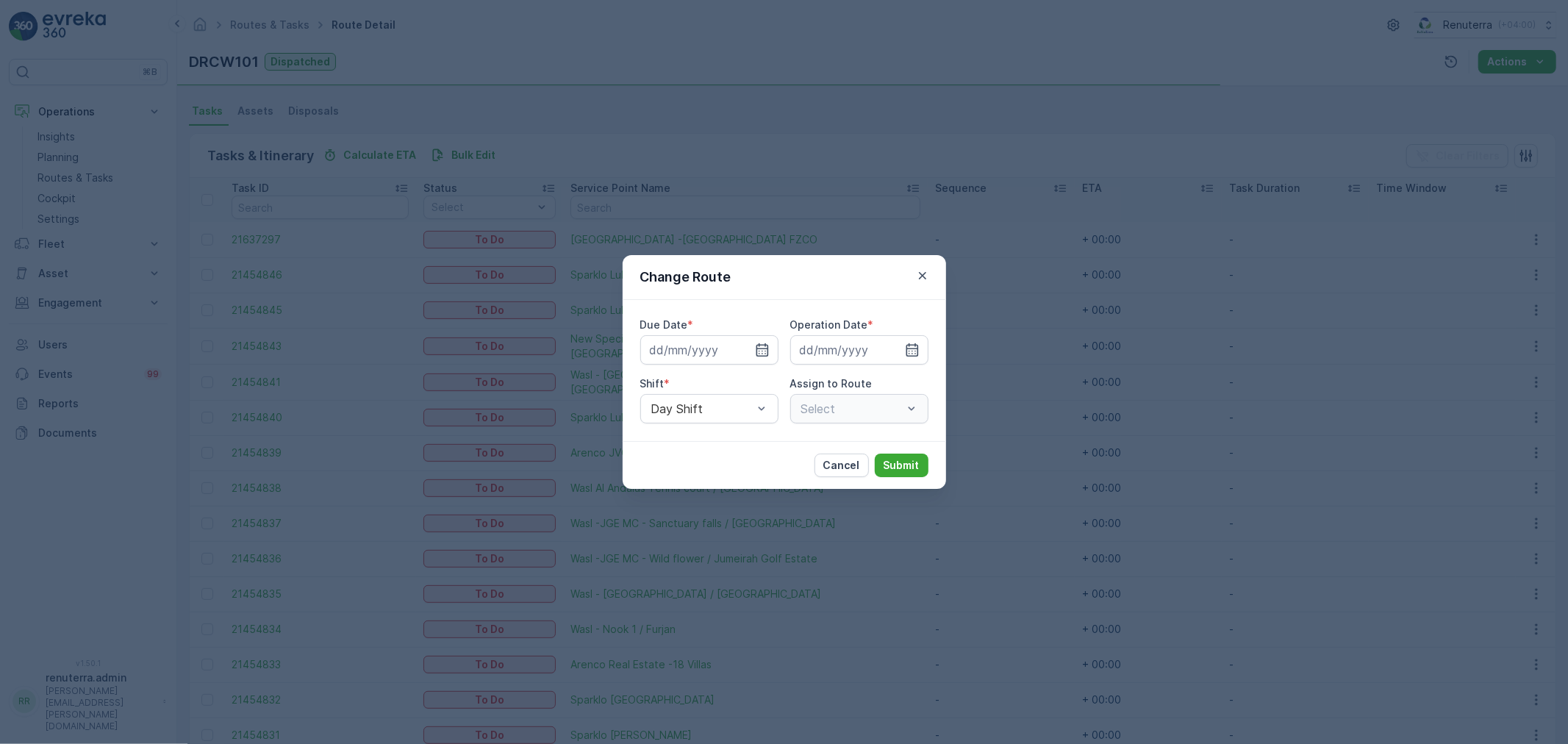
type input "[DATE]"
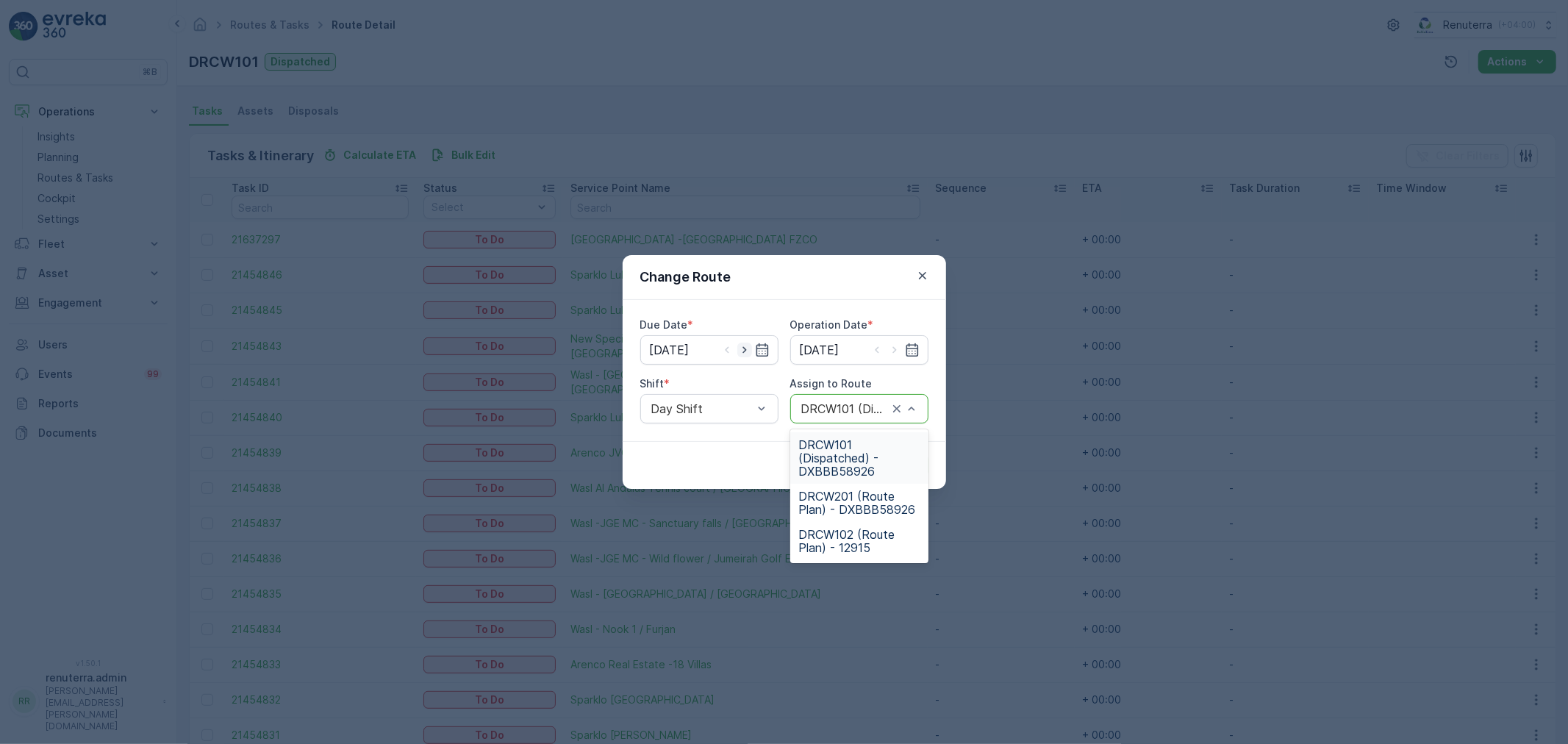
click at [741, 354] on icon "button" at bounding box center [745, 350] width 15 height 15
type input "14.09.2025"
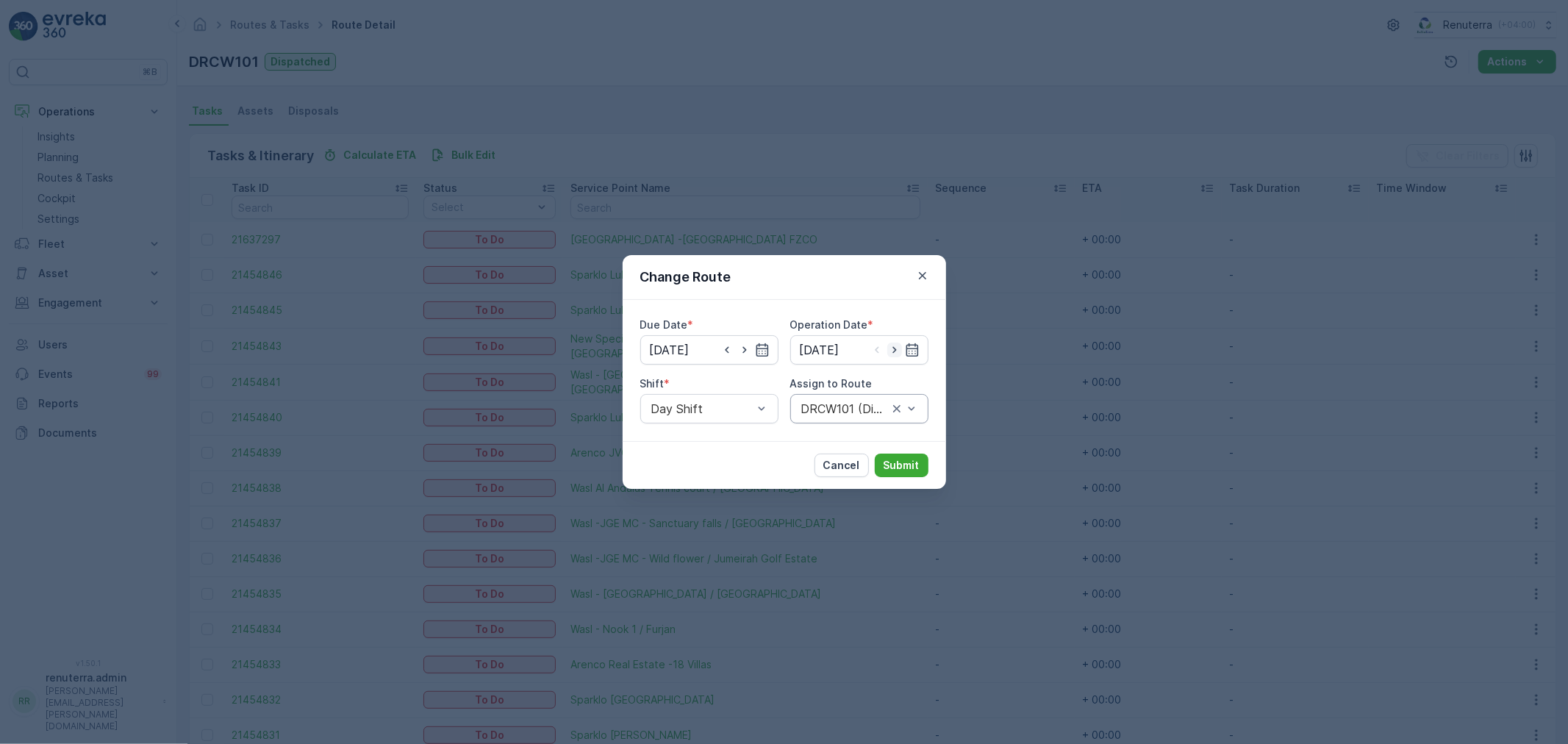
click at [892, 351] on icon "button" at bounding box center [895, 350] width 15 height 15
type input "14.09.2025"
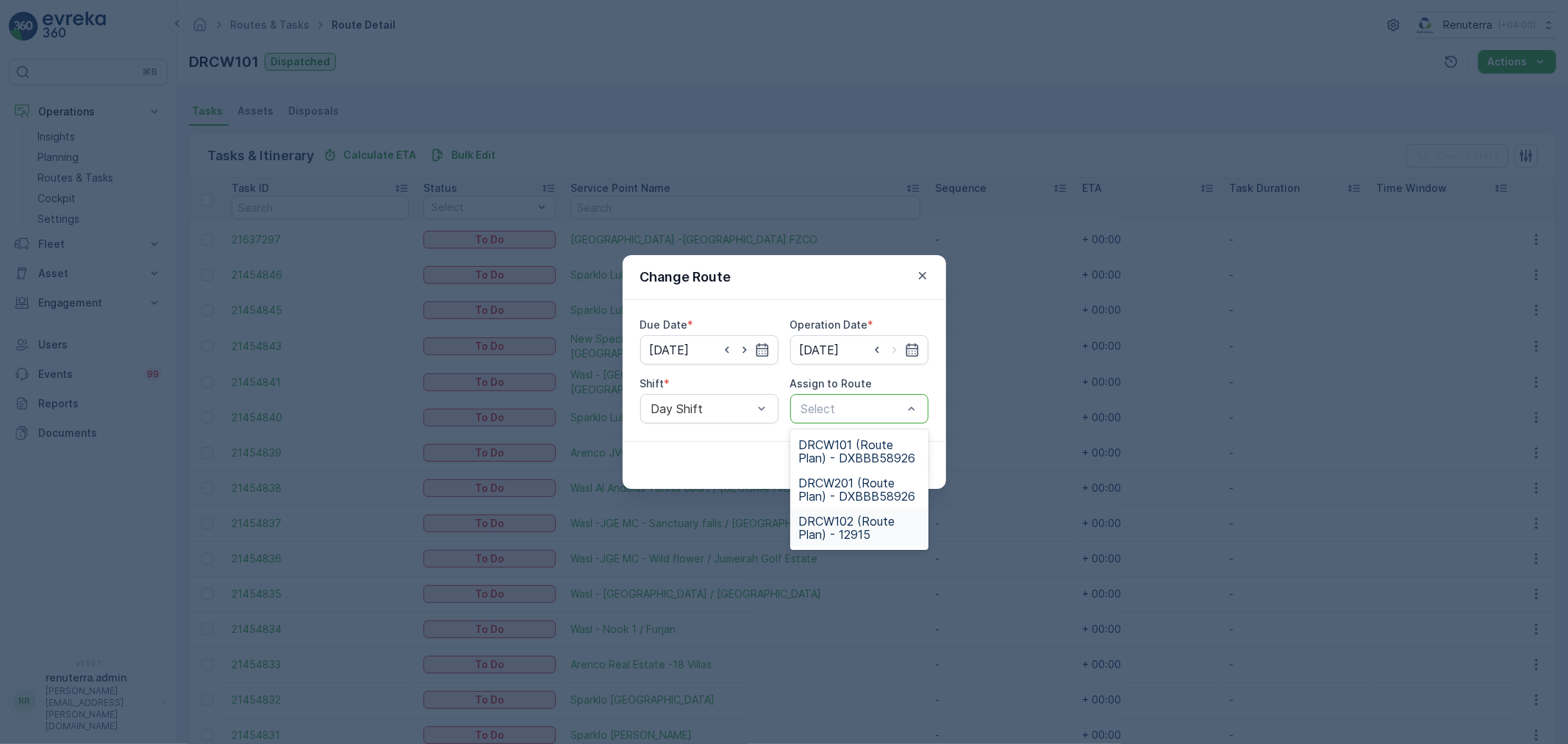
click at [832, 518] on span "DRCW102 (Route Plan) - 12915" at bounding box center [860, 527] width 121 height 26
click at [843, 447] on span "DRCW101 (Route Plan) - DXBBB58926" at bounding box center [860, 451] width 121 height 26
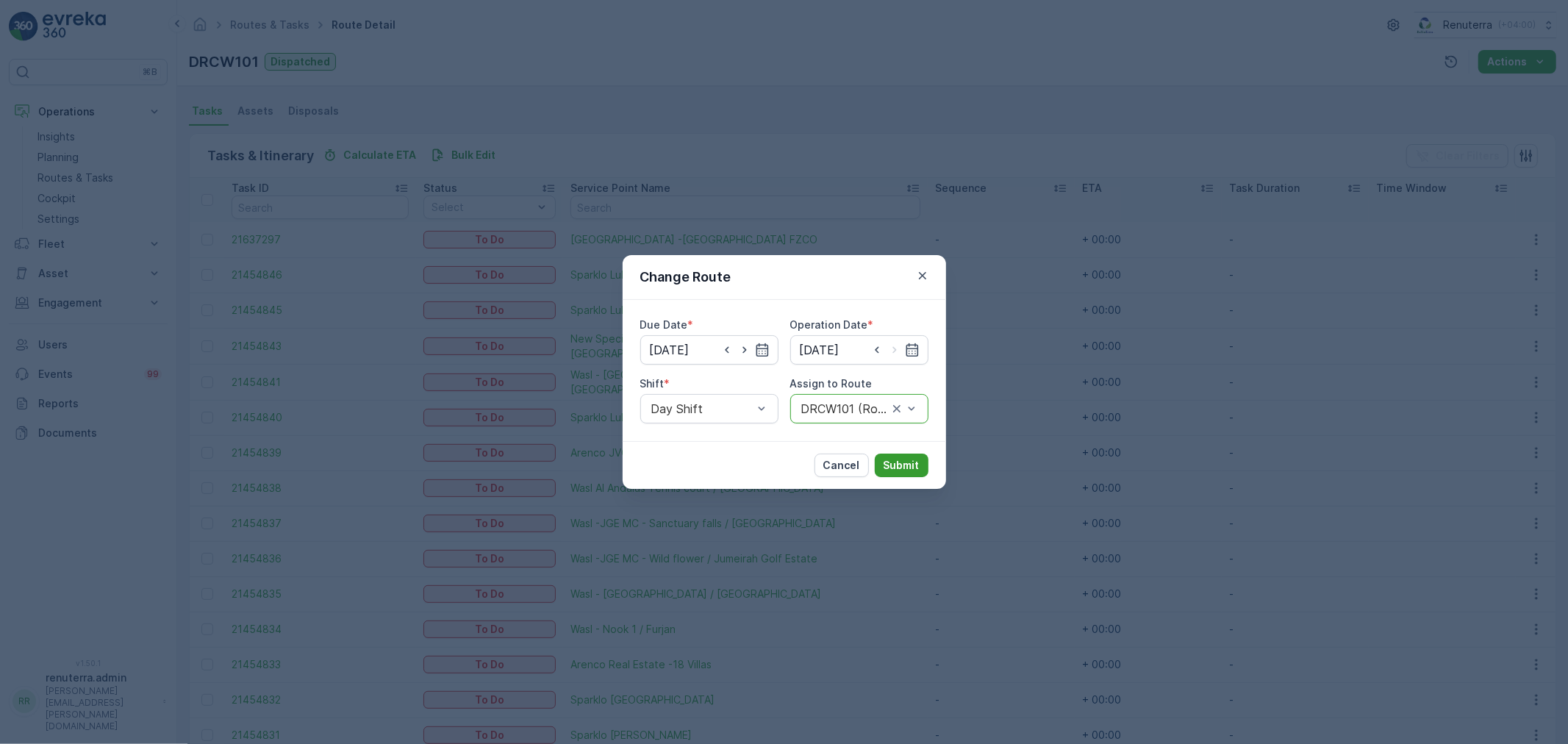
click at [885, 462] on p "Submit" at bounding box center [901, 466] width 36 height 15
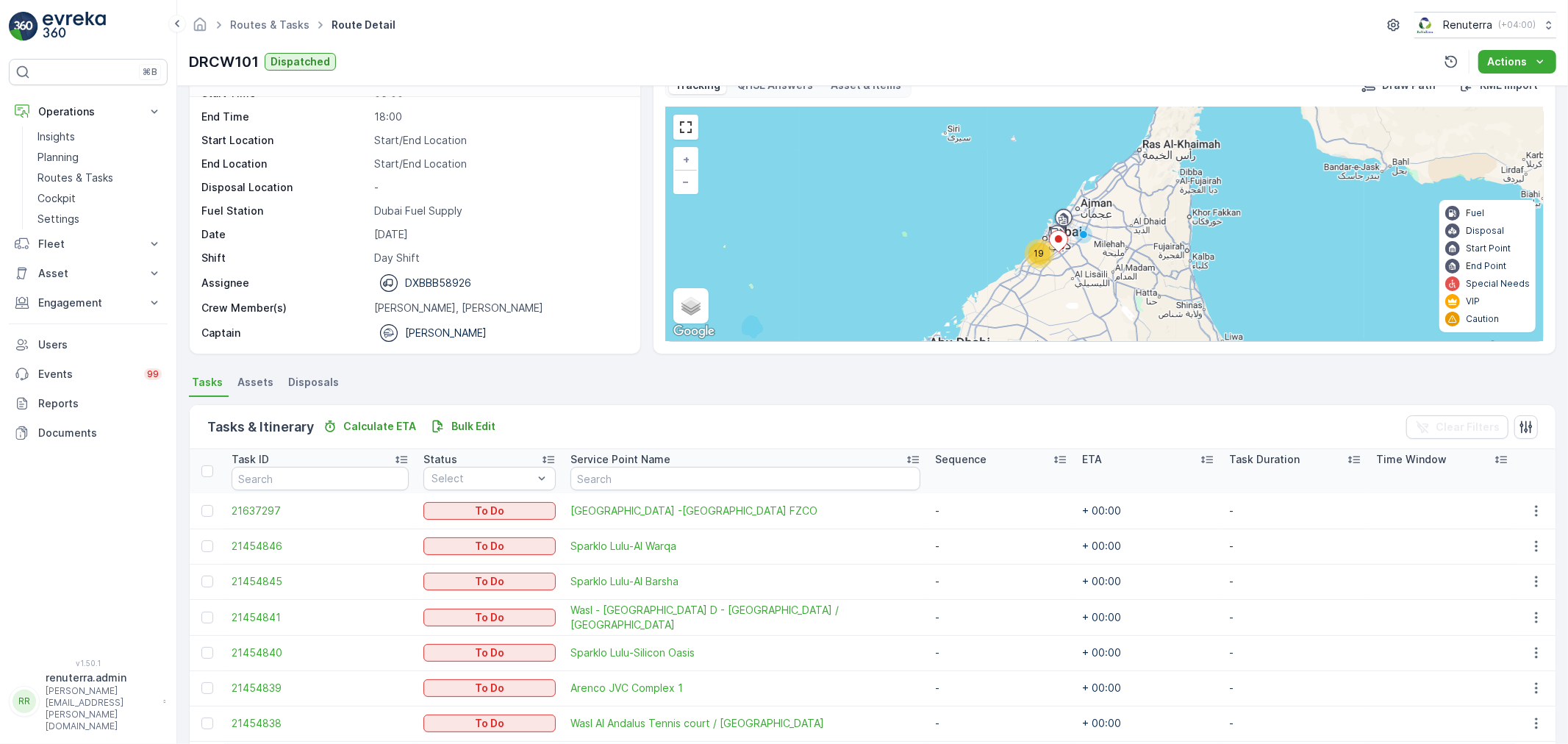
scroll to position [0, 0]
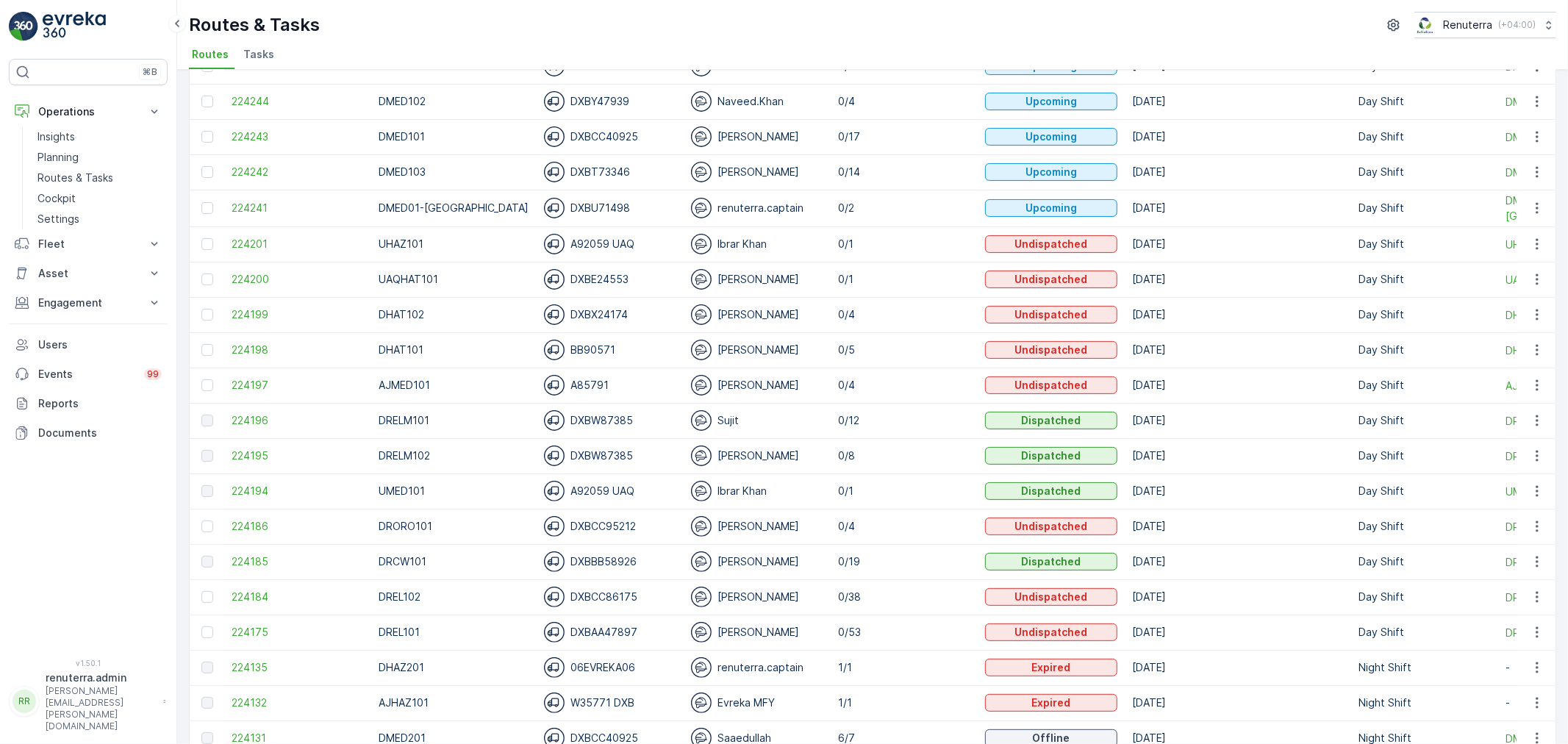
scroll to position [245, 0]
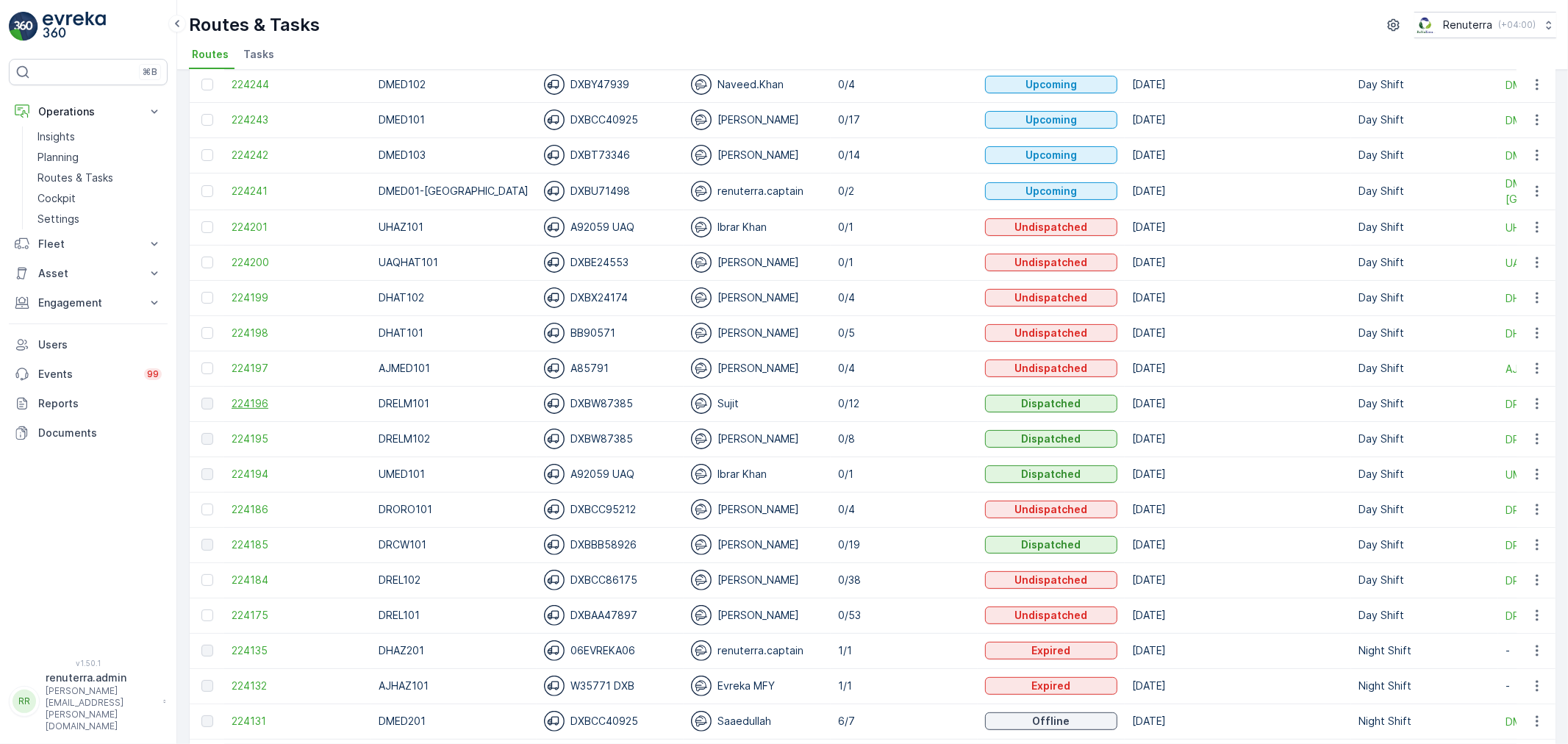
click at [255, 405] on span "224196" at bounding box center [297, 404] width 132 height 15
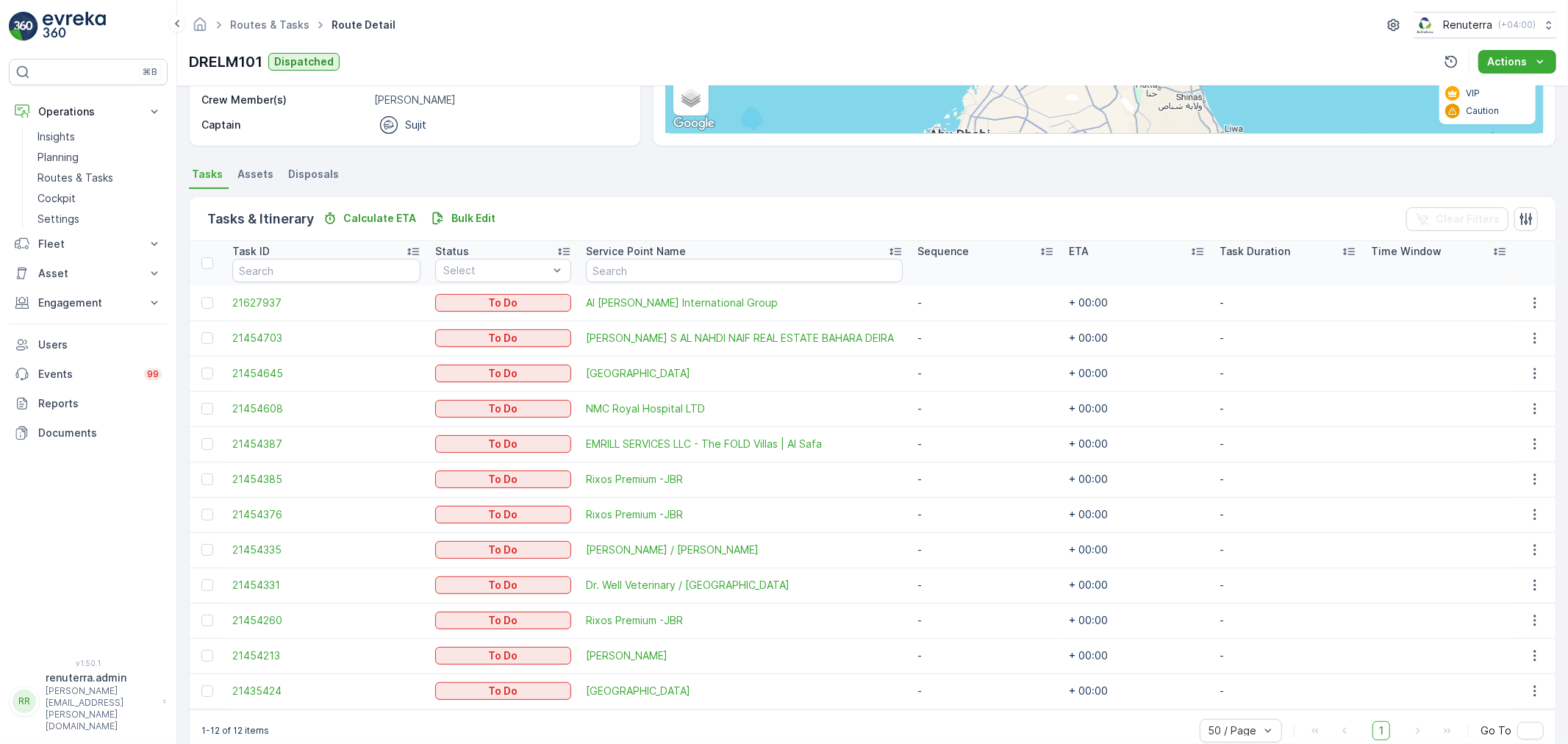
scroll to position [272, 0]
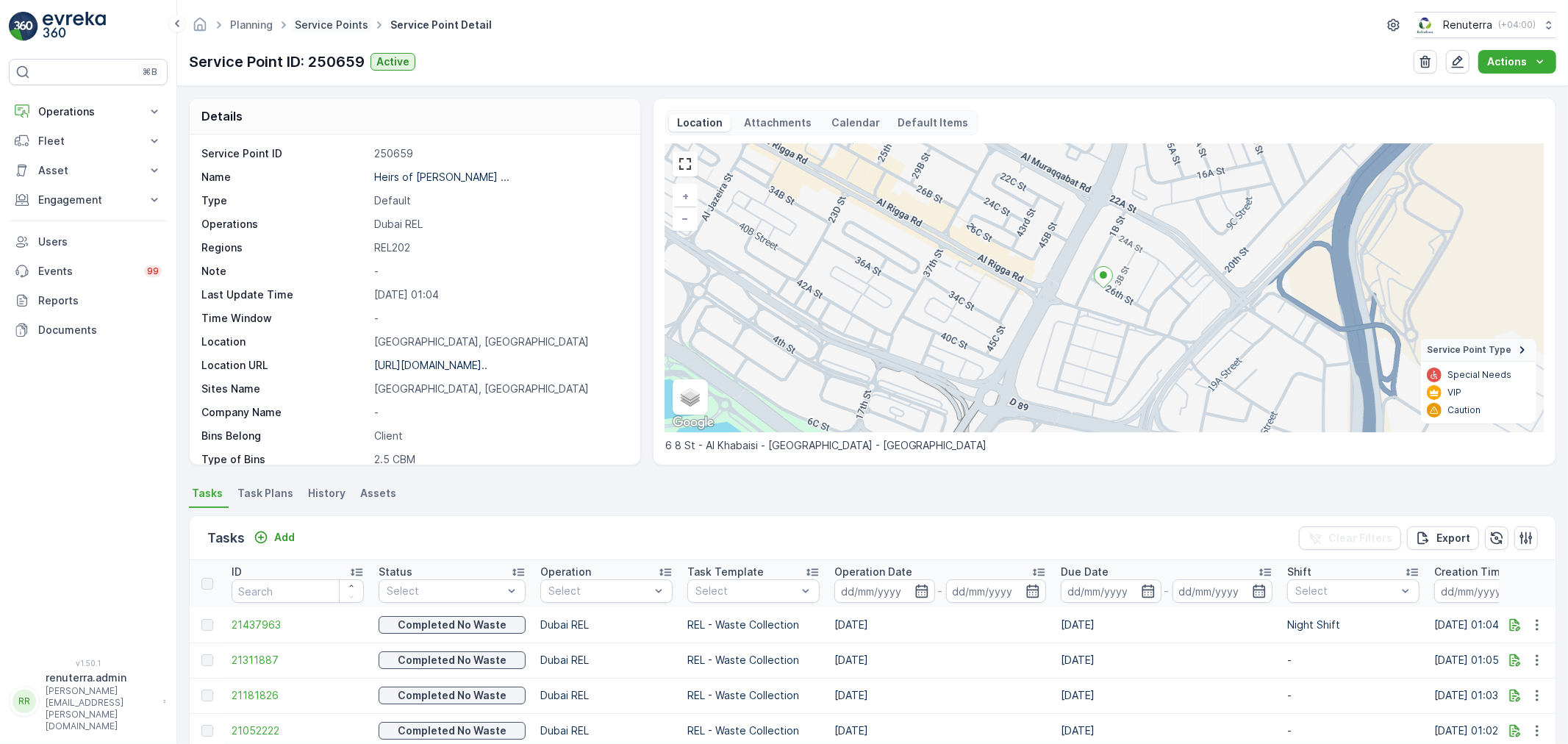
drag, startPoint x: 332, startPoint y: 13, endPoint x: 332, endPoint y: 24, distance: 11.0
click at [332, 16] on div "Planning Service Points Service Point Detail Renuterra ( +04:00 )" at bounding box center [872, 25] width 1367 height 26
click at [332, 24] on link "Service Points" at bounding box center [332, 25] width 74 height 13
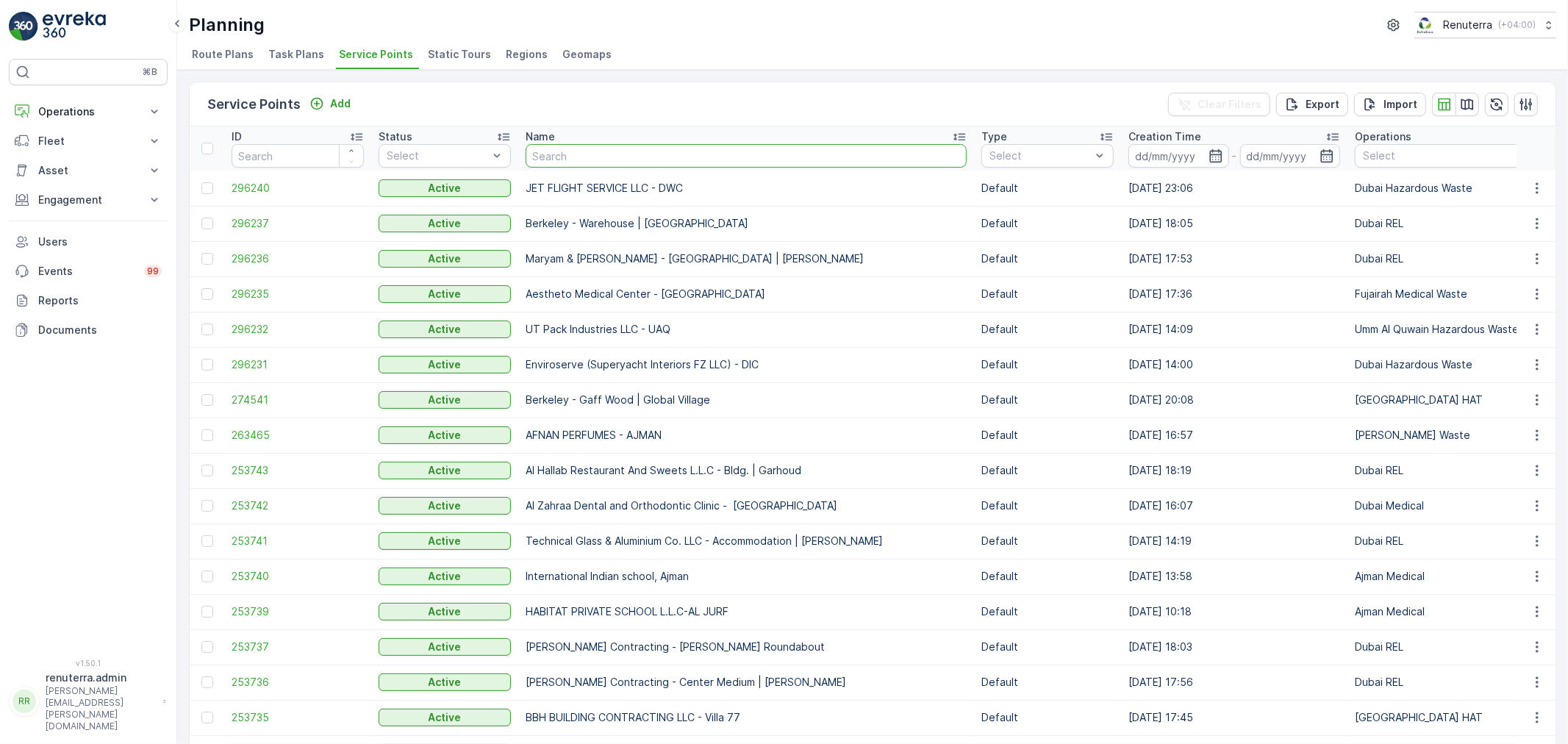
click at [589, 147] on input "text" at bounding box center [746, 156] width 441 height 24
type input "cen"
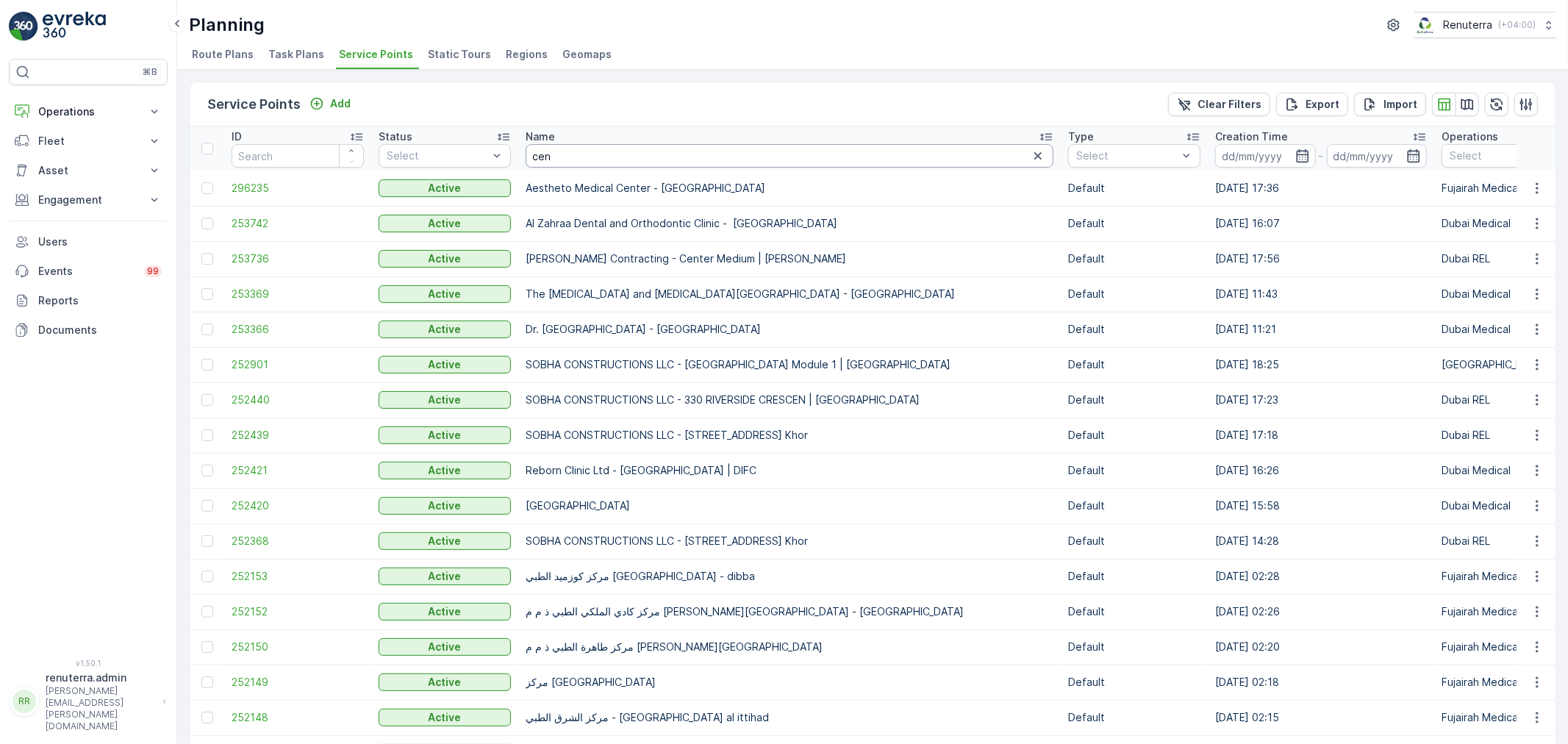
click at [590, 159] on input "cen" at bounding box center [790, 156] width 528 height 24
type input "centar"
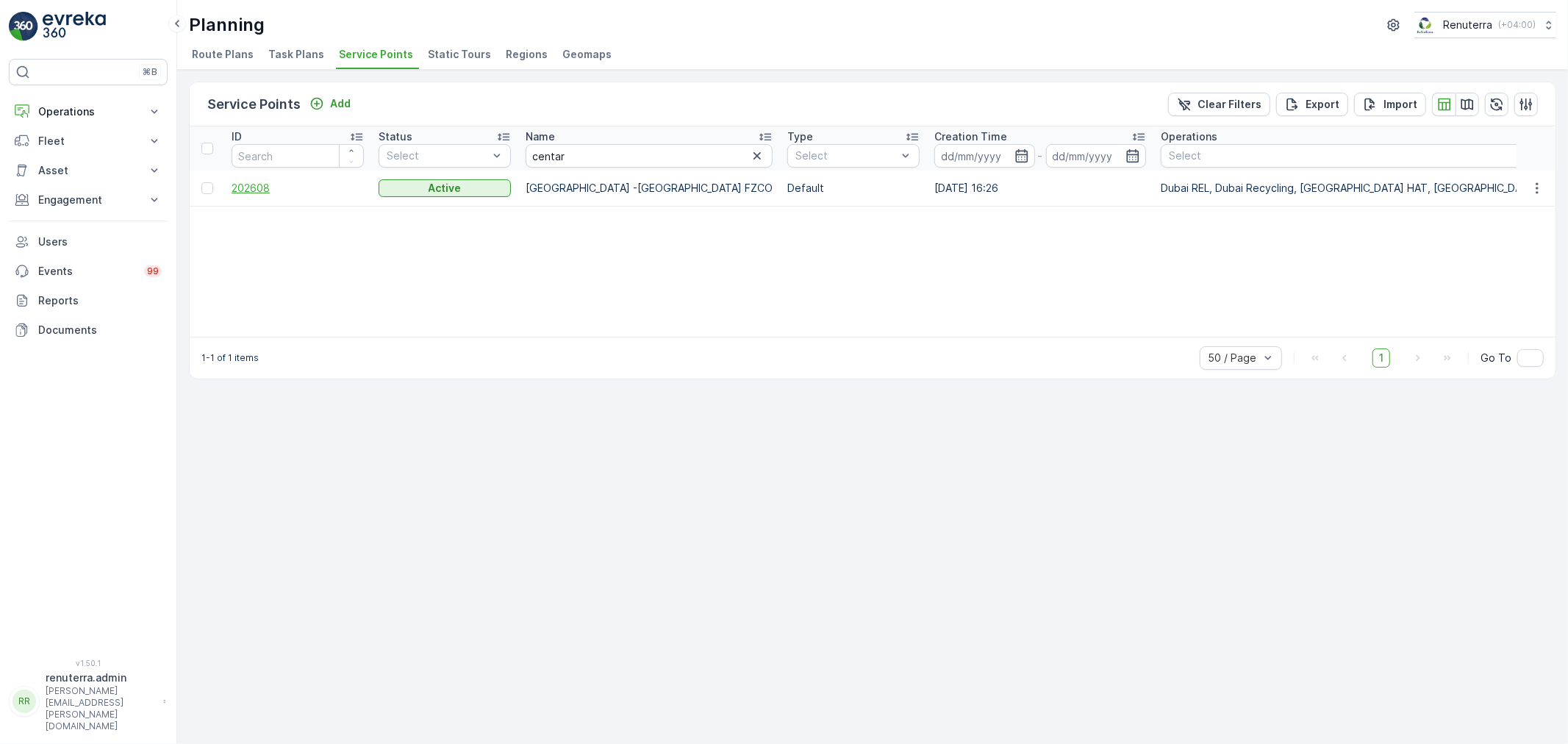
click at [247, 184] on span "202608" at bounding box center [297, 188] width 132 height 15
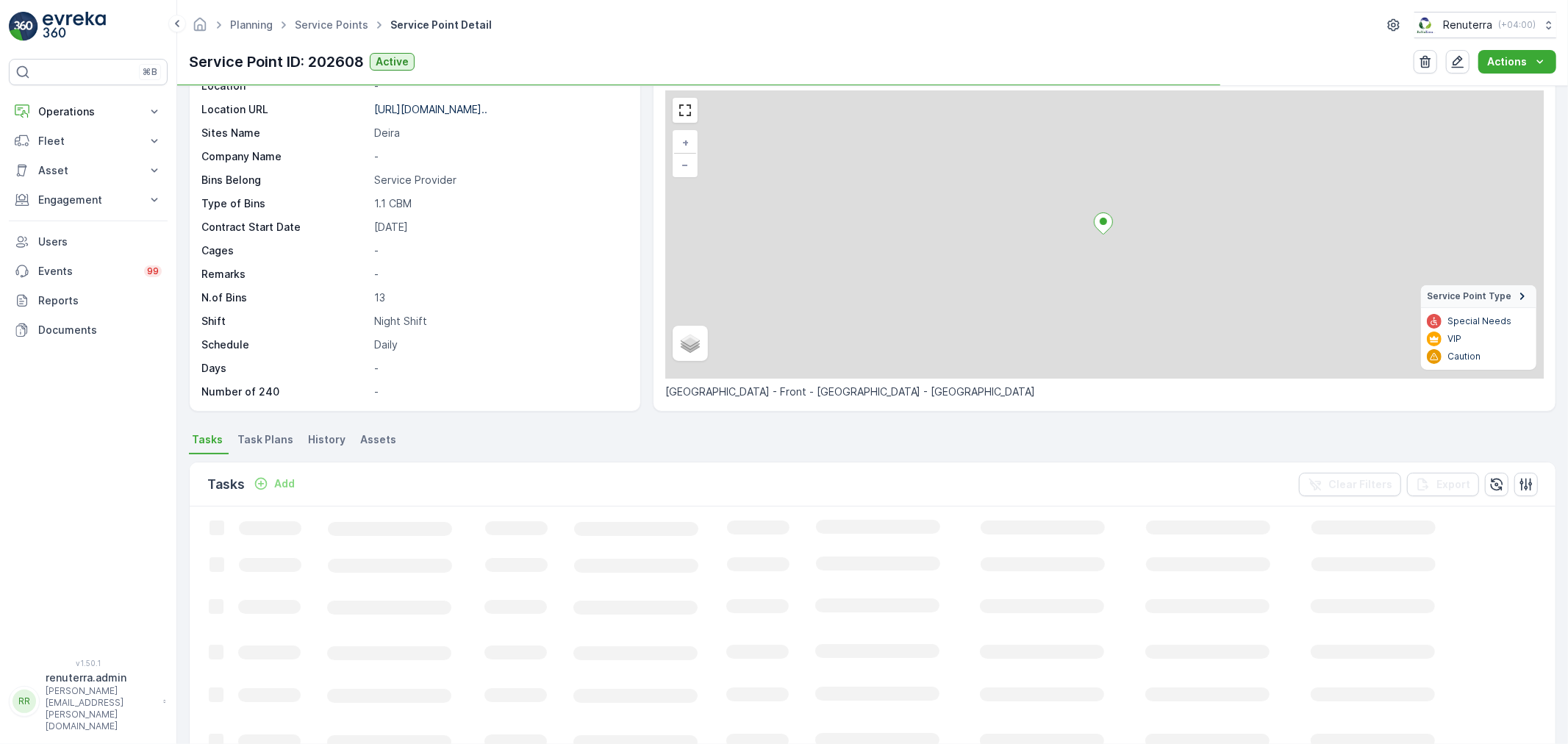
scroll to position [245, 0]
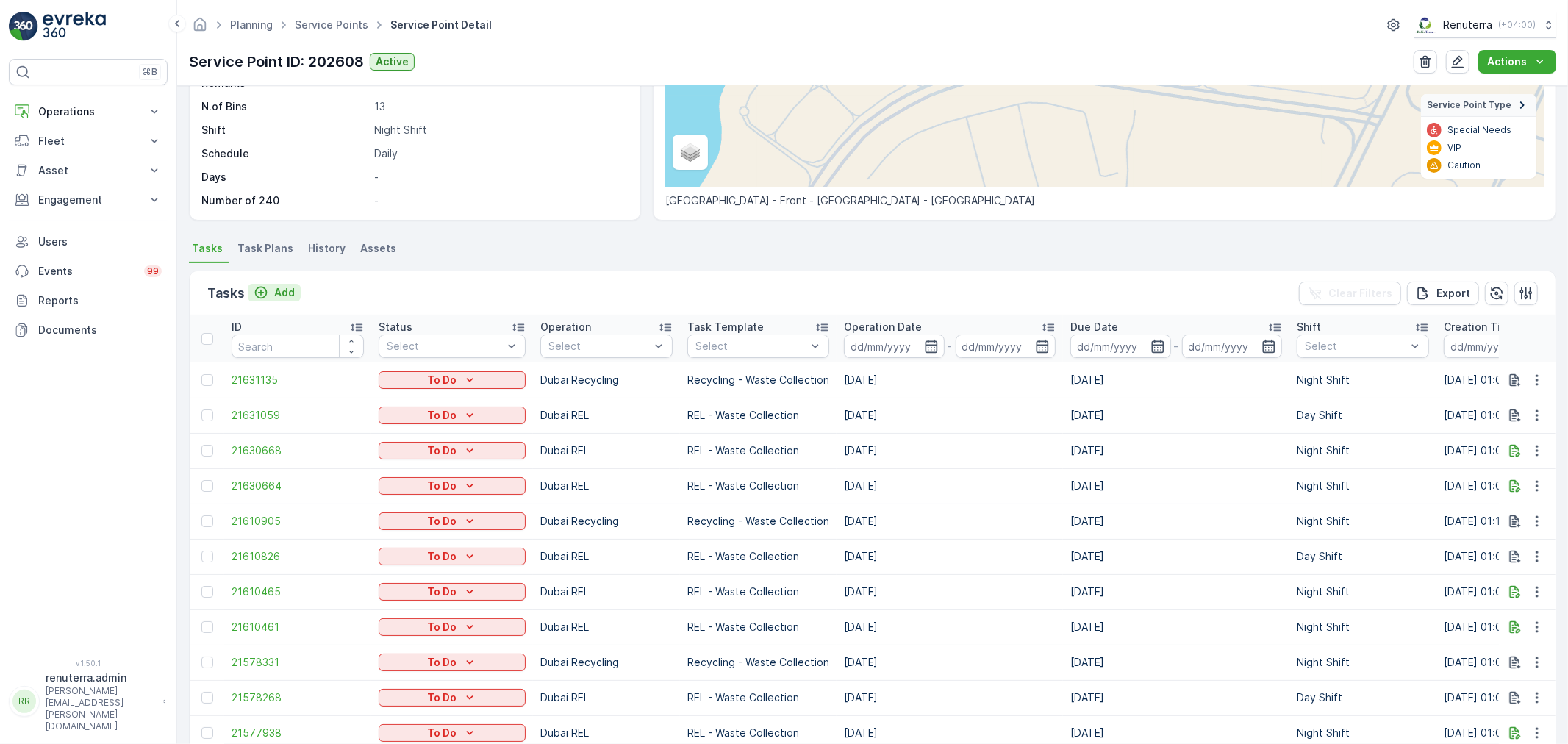
click at [282, 290] on p "Add" at bounding box center [285, 293] width 21 height 15
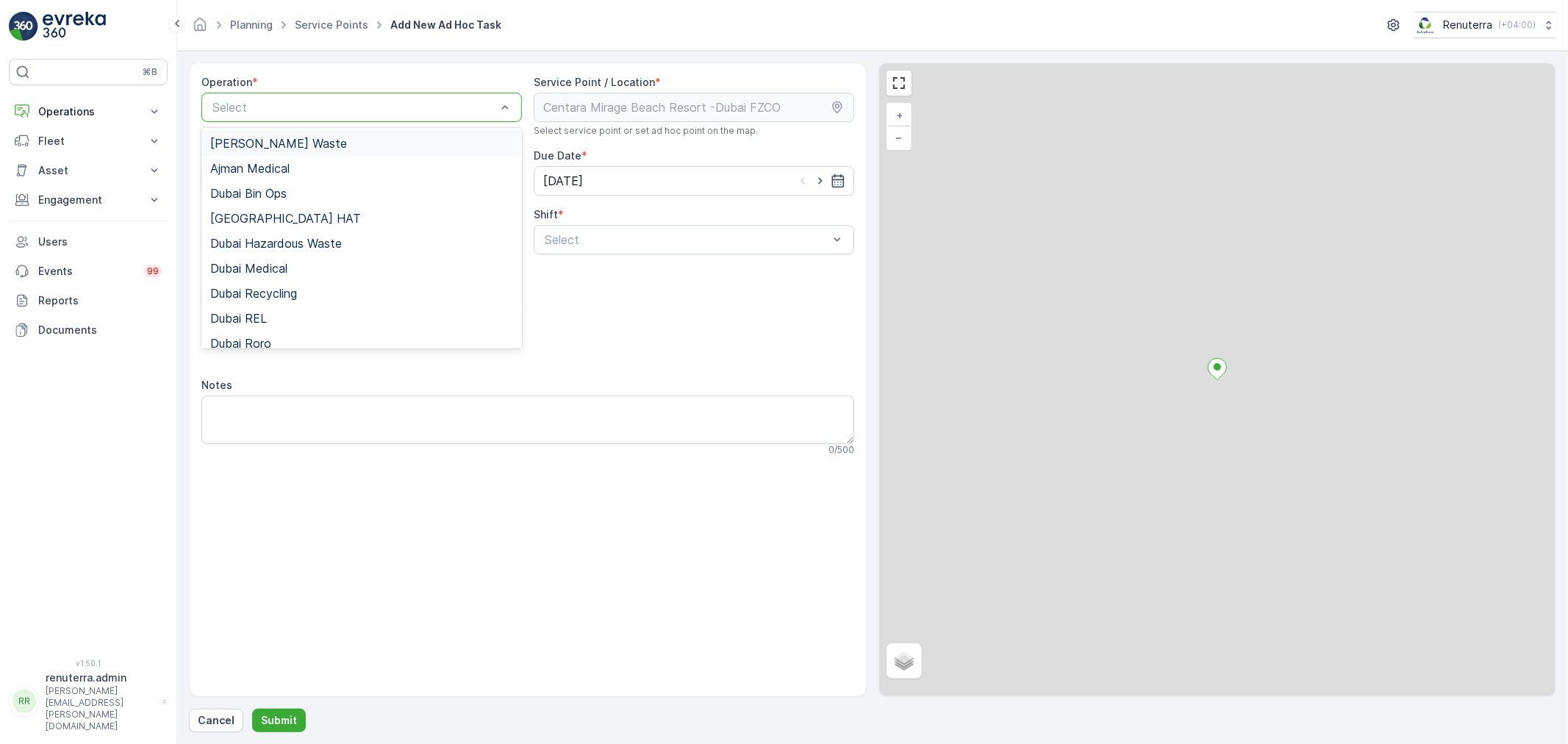
click at [319, 116] on div "Select" at bounding box center [362, 107] width 320 height 29
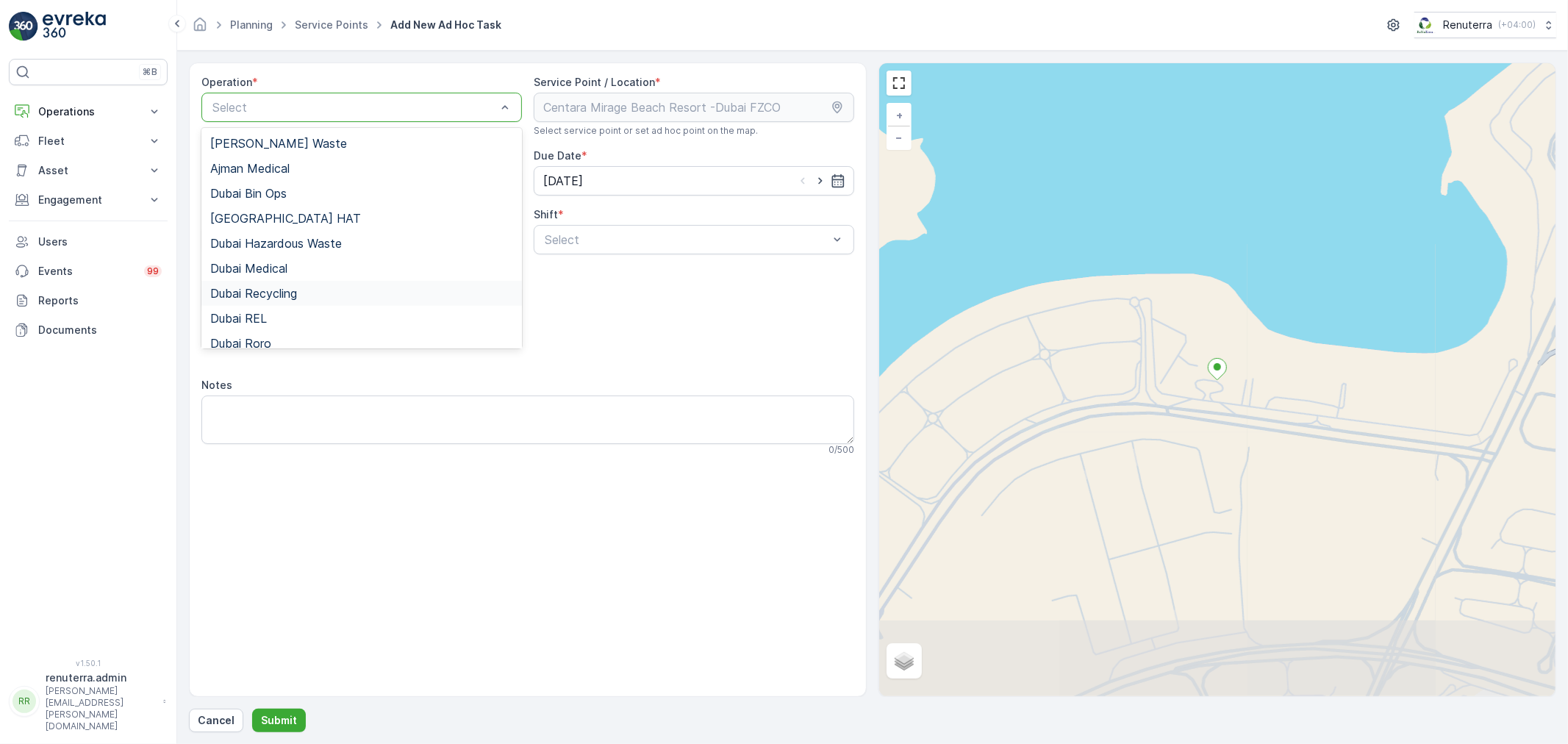
click at [306, 297] on div "Dubai Recycling" at bounding box center [362, 293] width 303 height 13
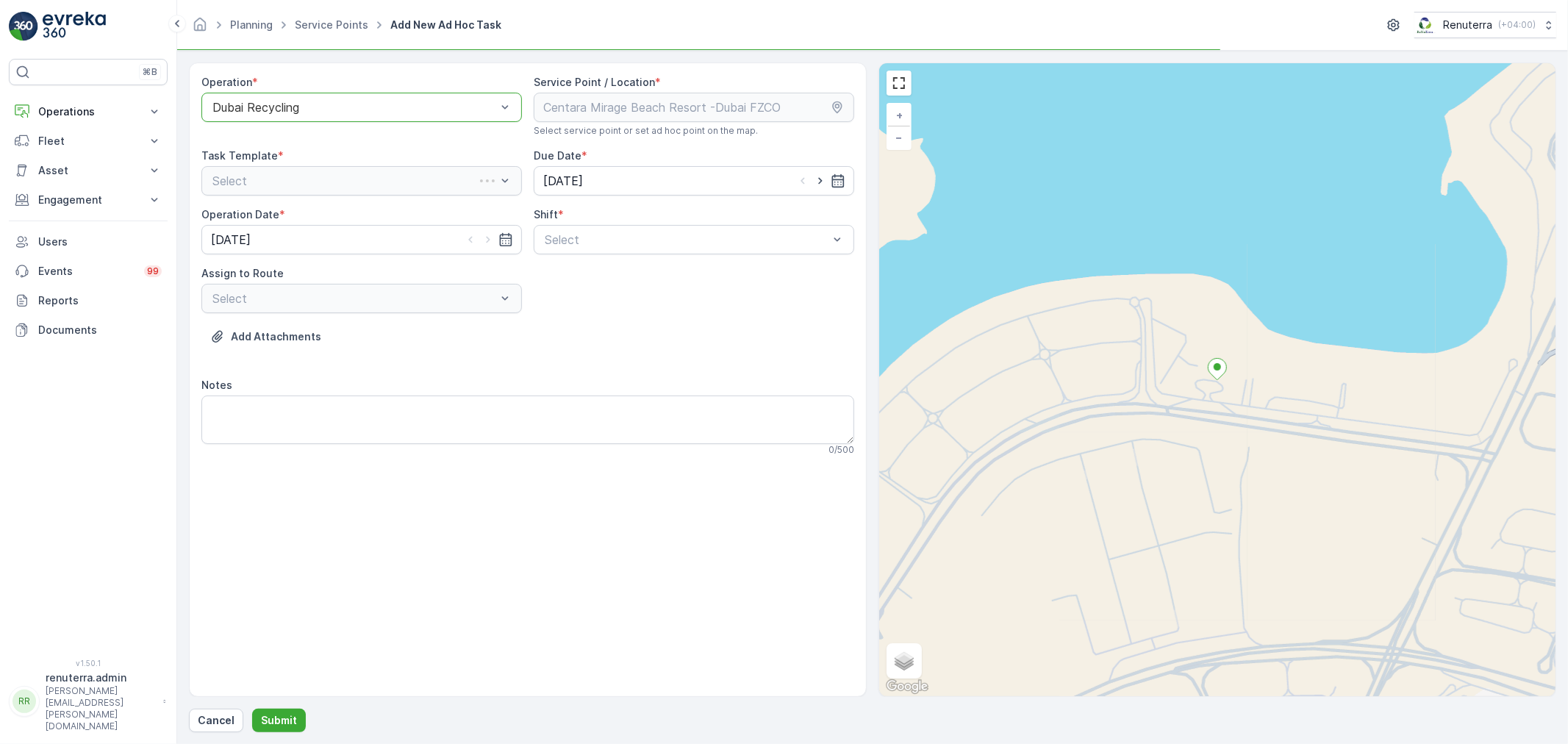
click at [620, 221] on div "Shift *" at bounding box center [694, 214] width 320 height 15
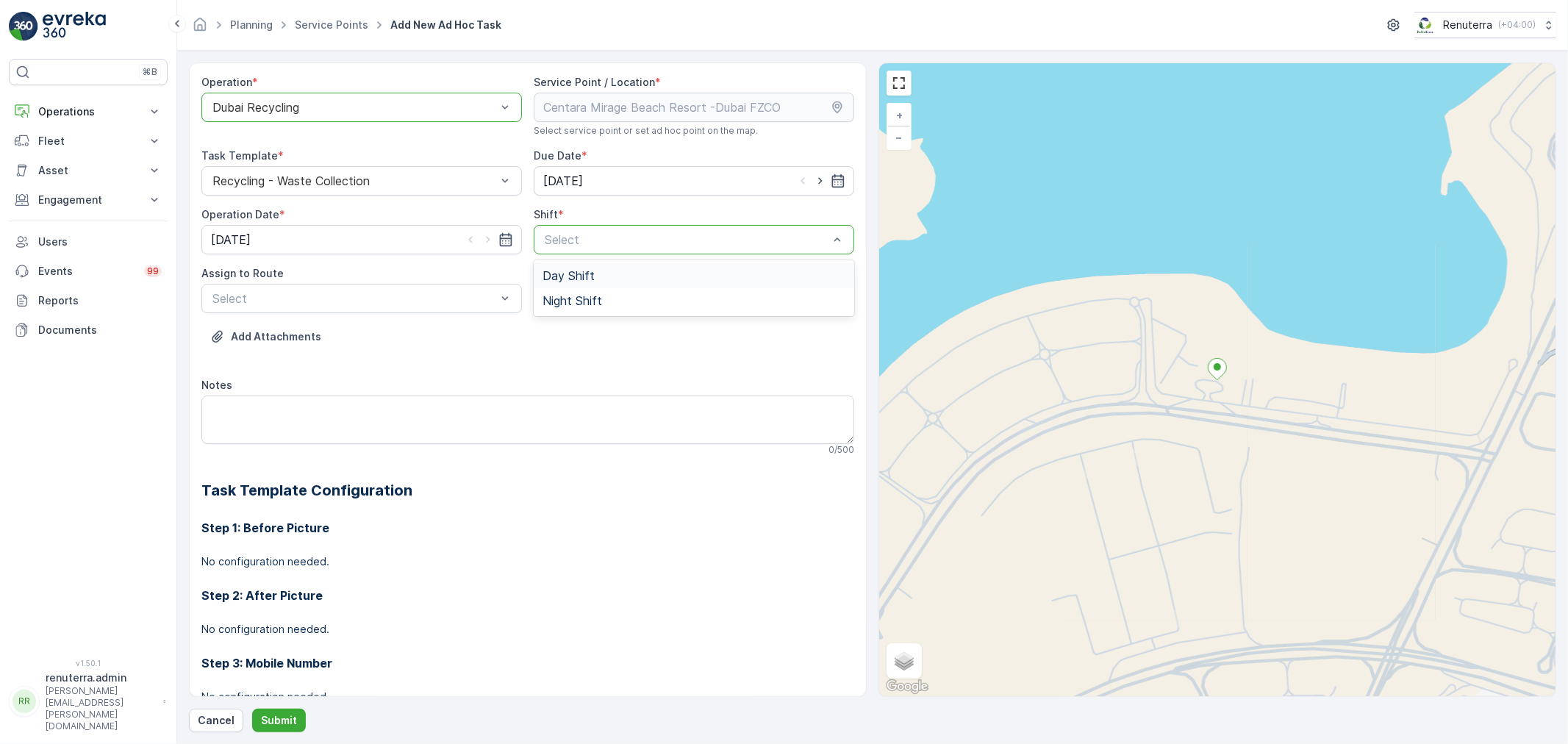
click at [581, 278] on span "Day Shift" at bounding box center [569, 275] width 52 height 13
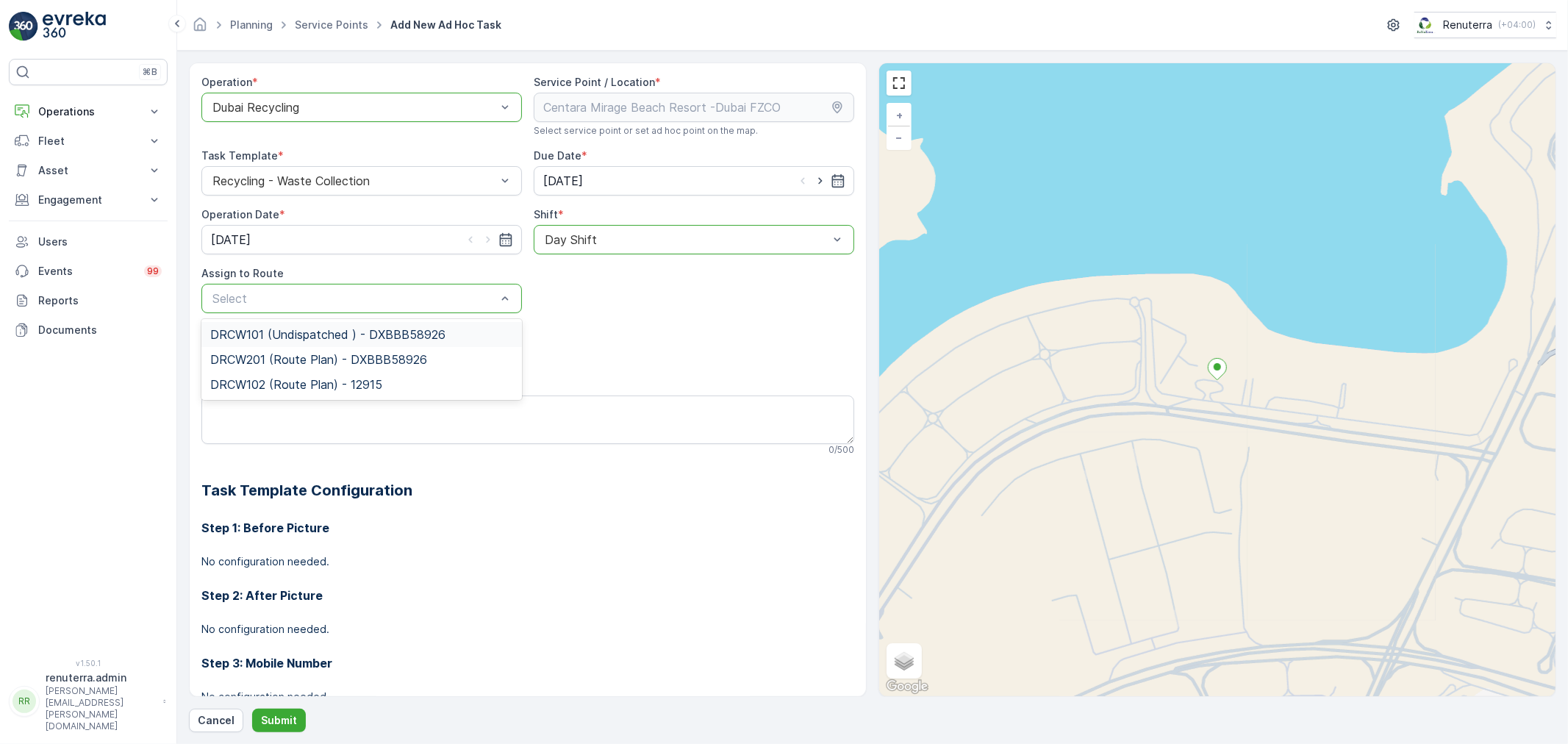
click at [361, 338] on span "DRCW101 (Undispatched ) - DXBBB58926" at bounding box center [328, 334] width 236 height 13
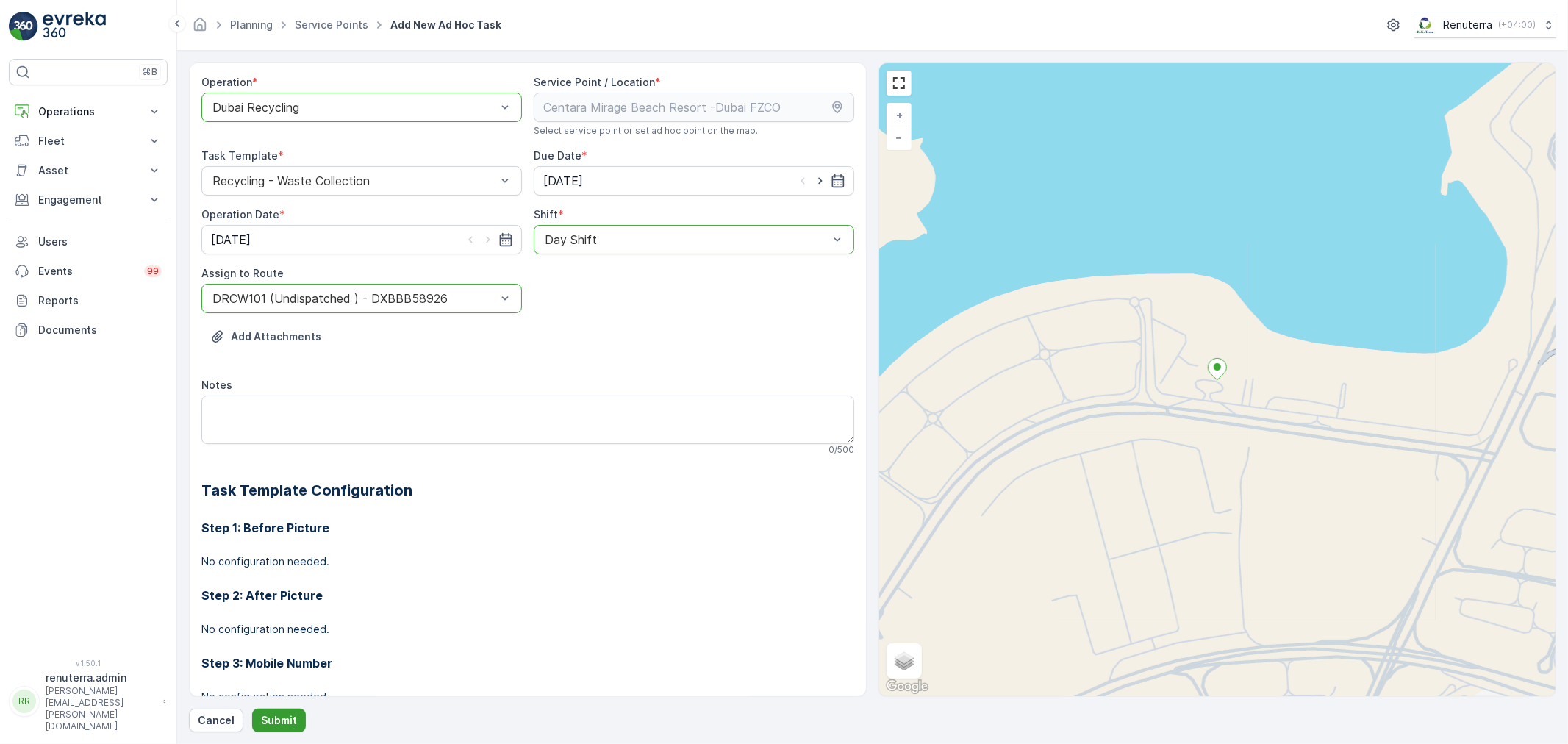
click at [276, 719] on p "Submit" at bounding box center [278, 720] width 36 height 15
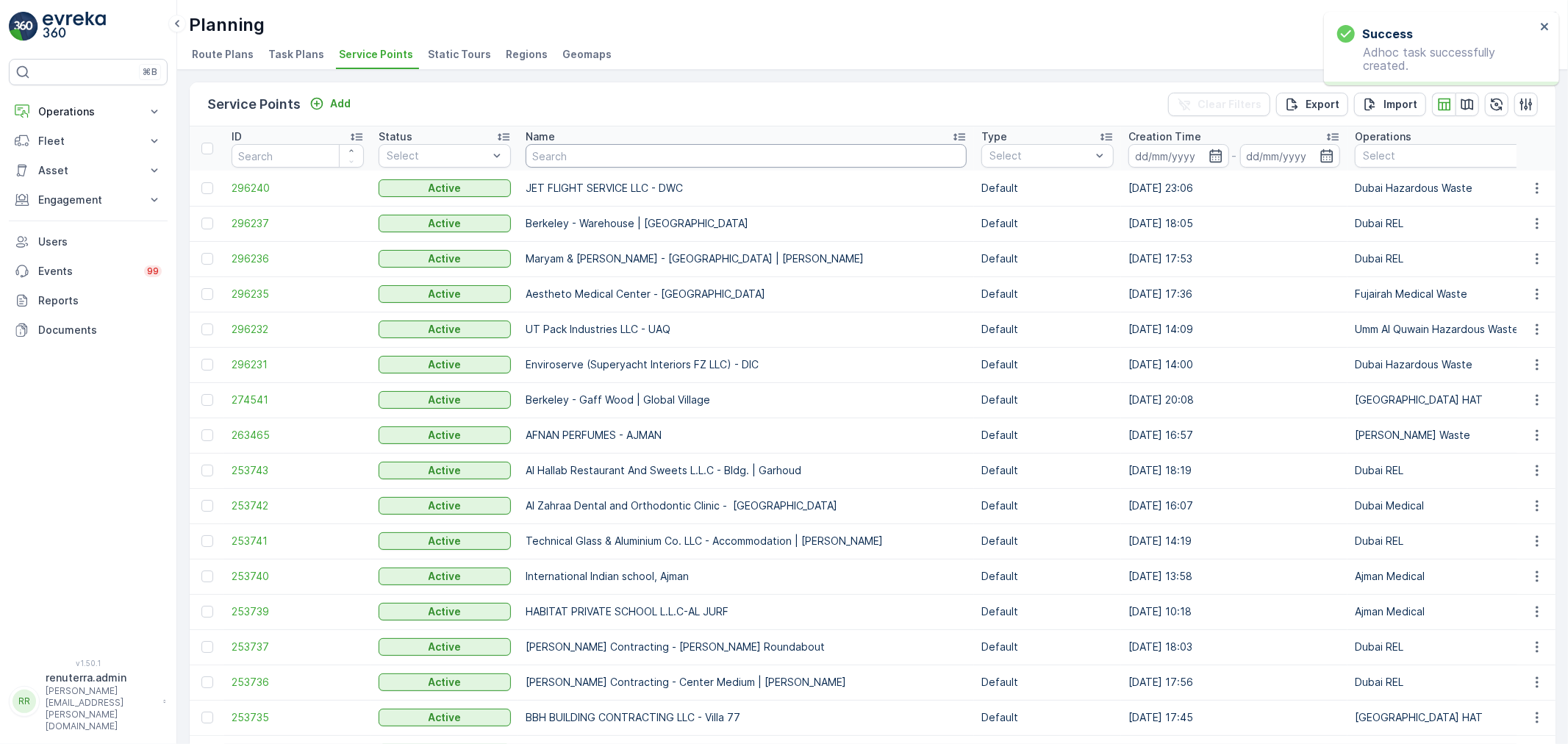
click at [678, 152] on input "text" at bounding box center [746, 156] width 441 height 24
type input "al hur"
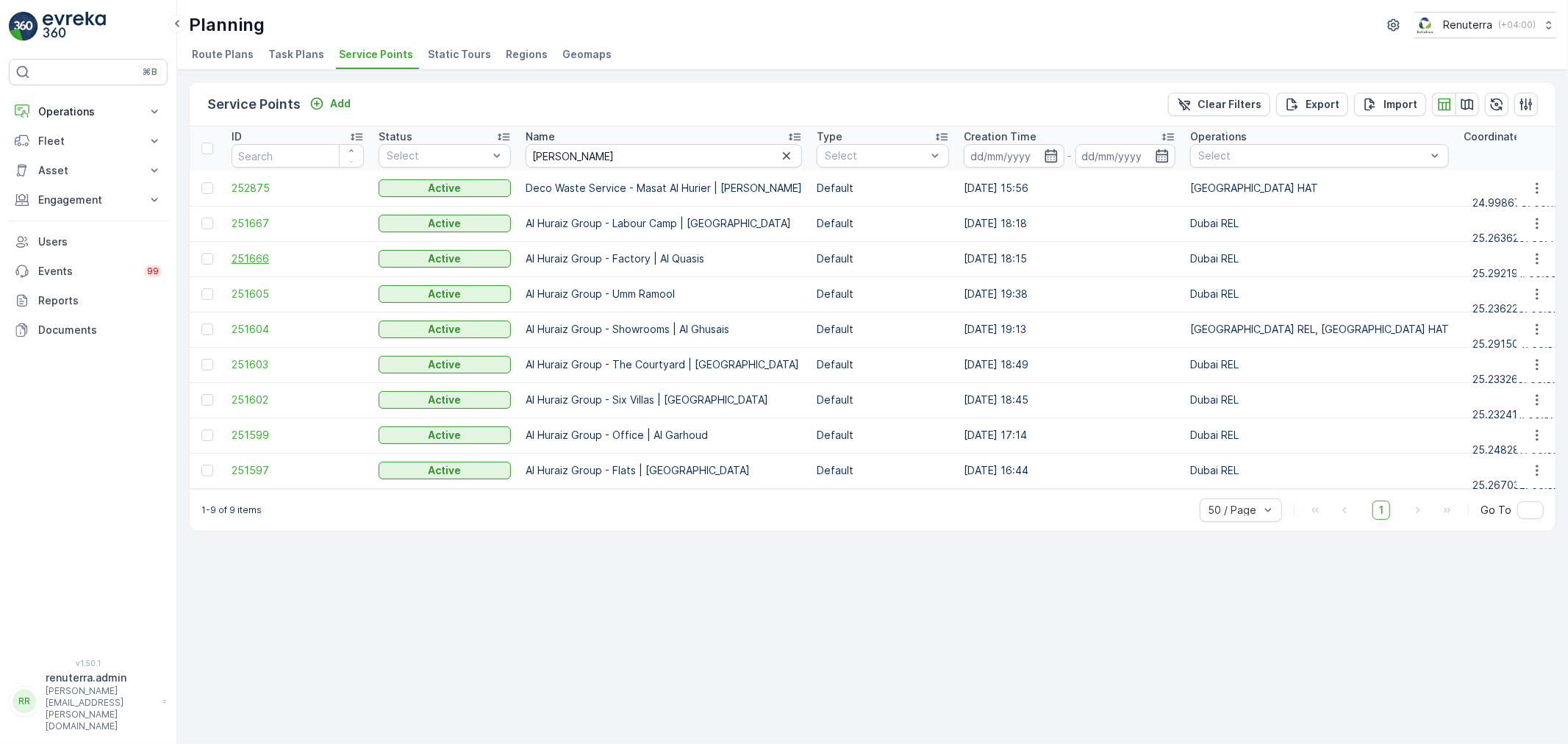
click at [272, 251] on span "251666" at bounding box center [297, 259] width 132 height 15
click at [247, 325] on span "251604" at bounding box center [297, 329] width 132 height 15
click at [254, 258] on span "251666" at bounding box center [297, 259] width 132 height 15
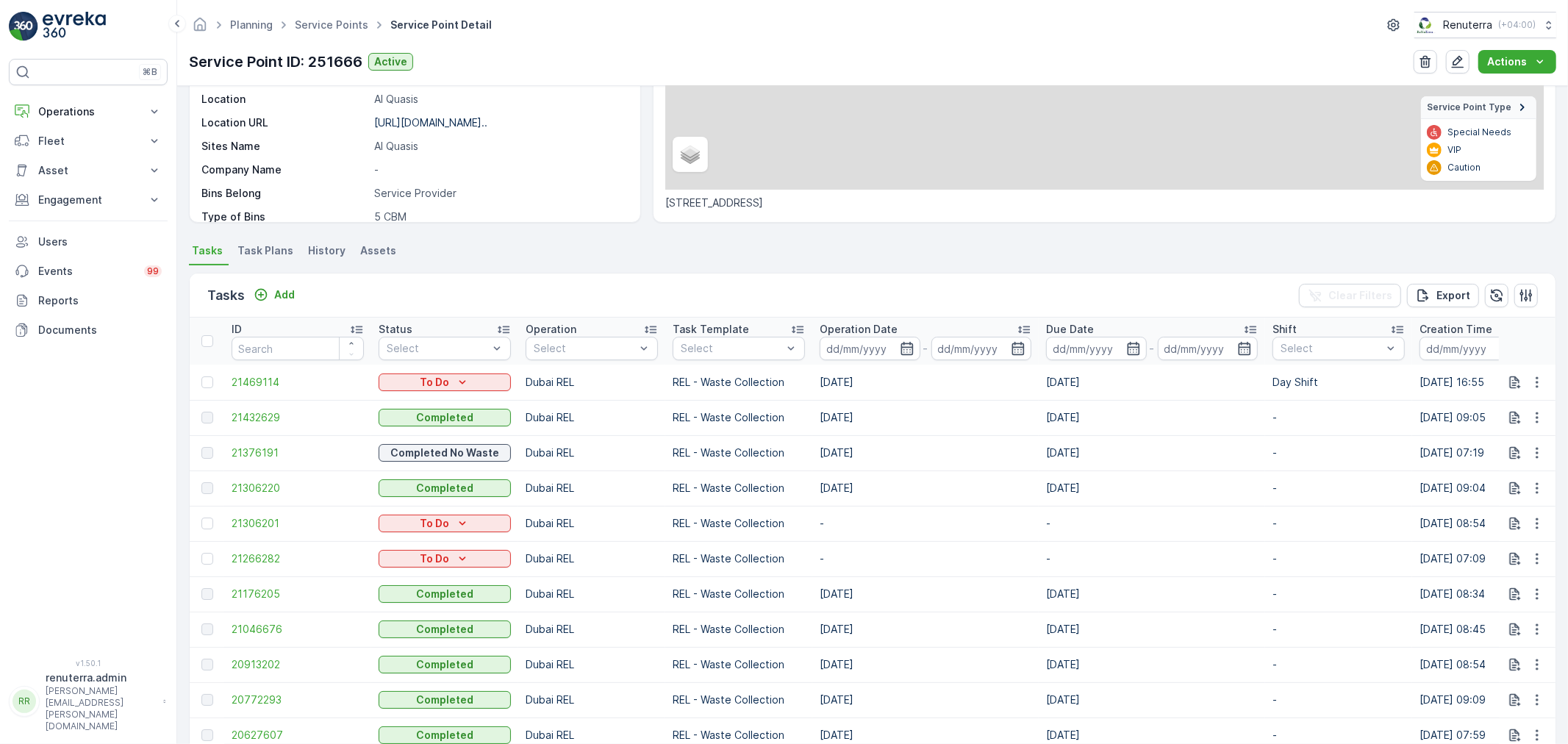
scroll to position [327, 0]
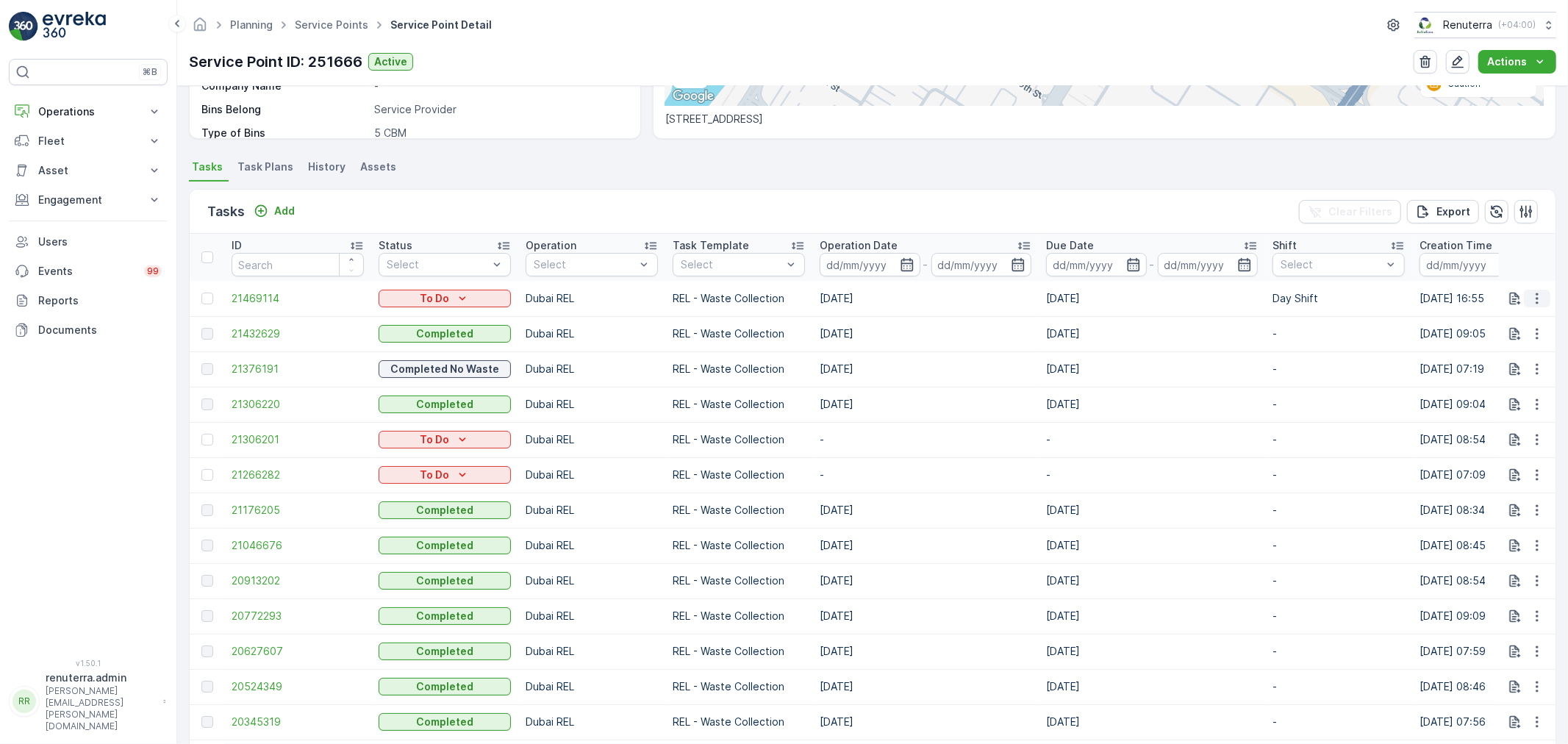
click at [1534, 292] on icon "button" at bounding box center [1537, 298] width 15 height 15
click at [1493, 361] on span "Change Route" at bounding box center [1500, 360] width 71 height 15
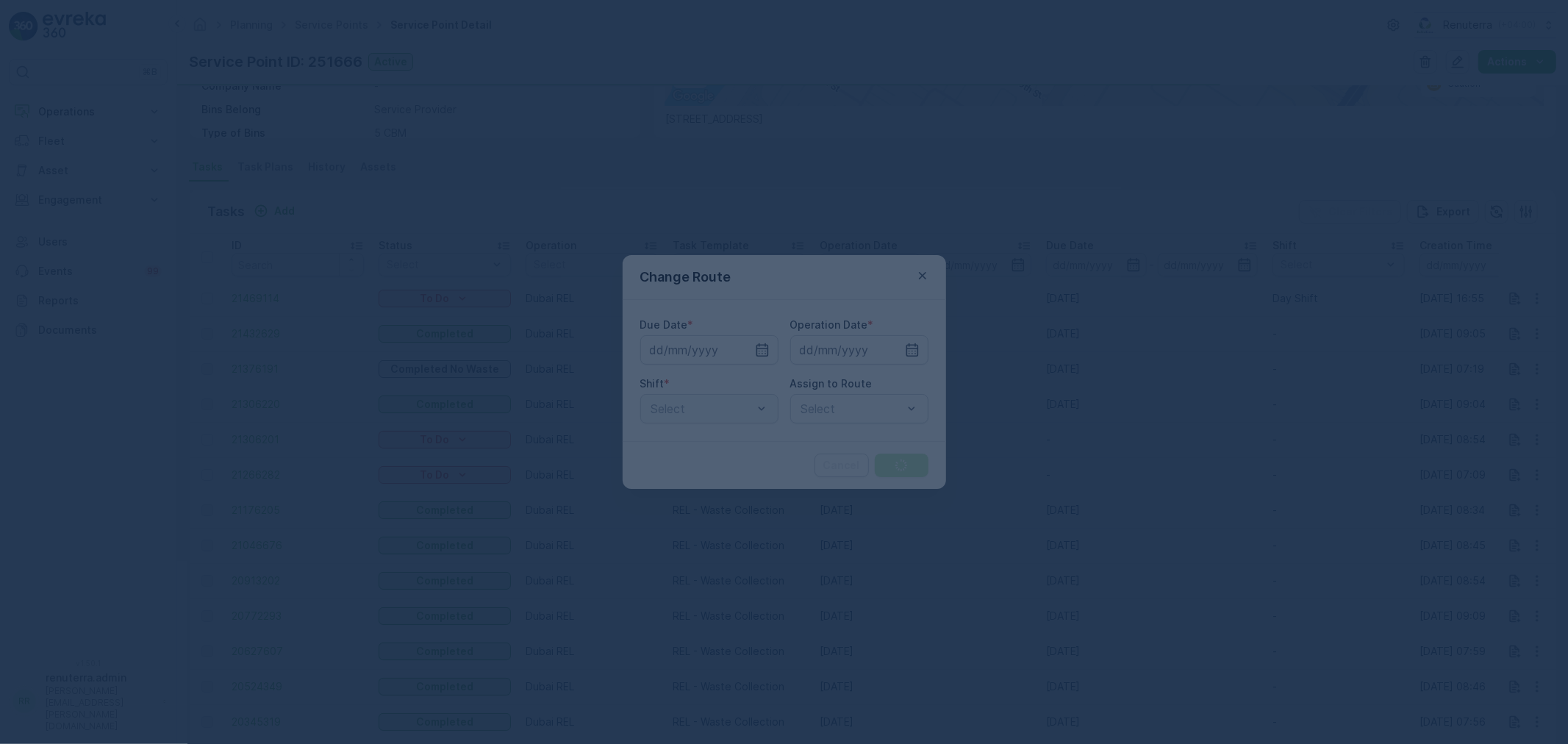
type input "13.09.2025"
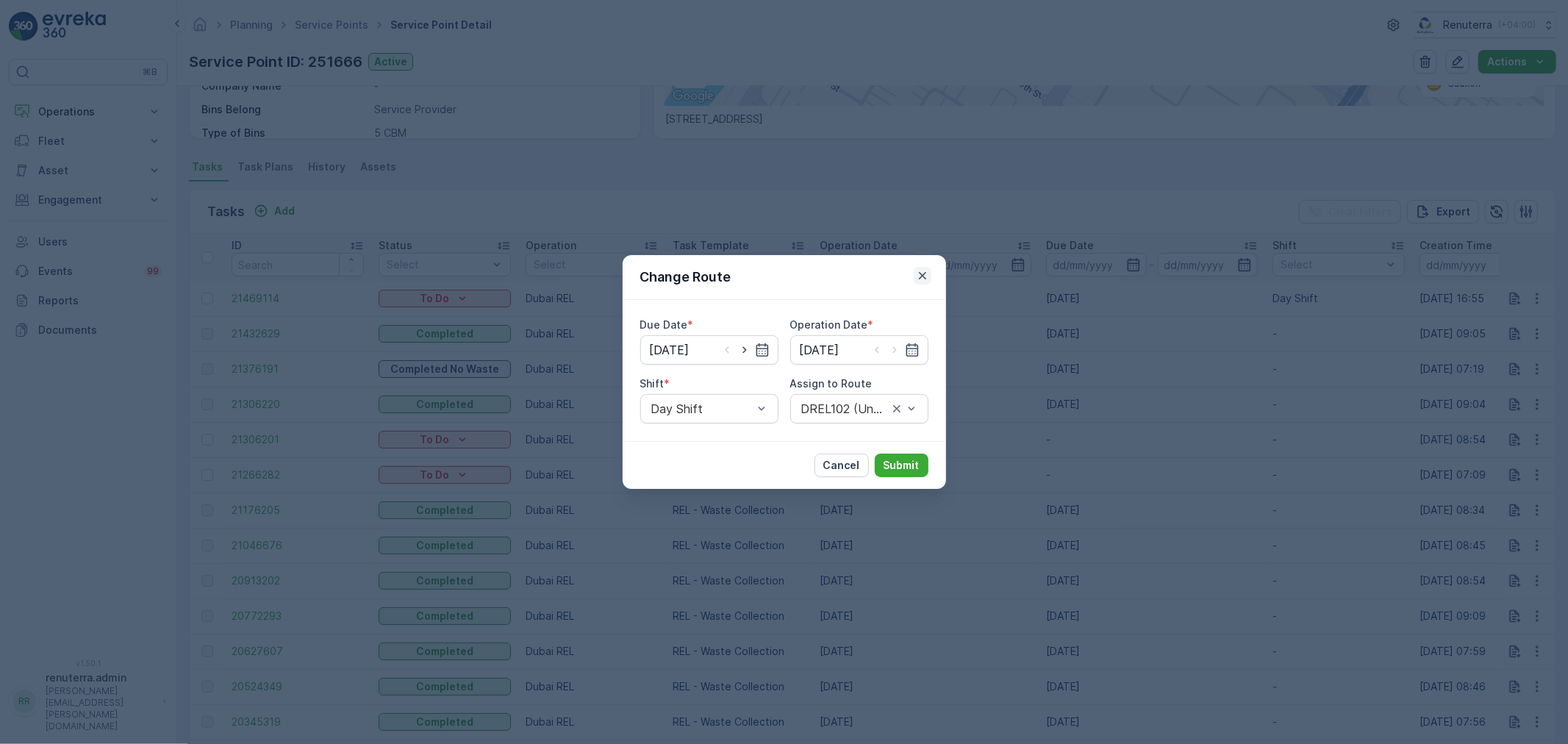
click at [916, 278] on icon "button" at bounding box center [922, 275] width 15 height 15
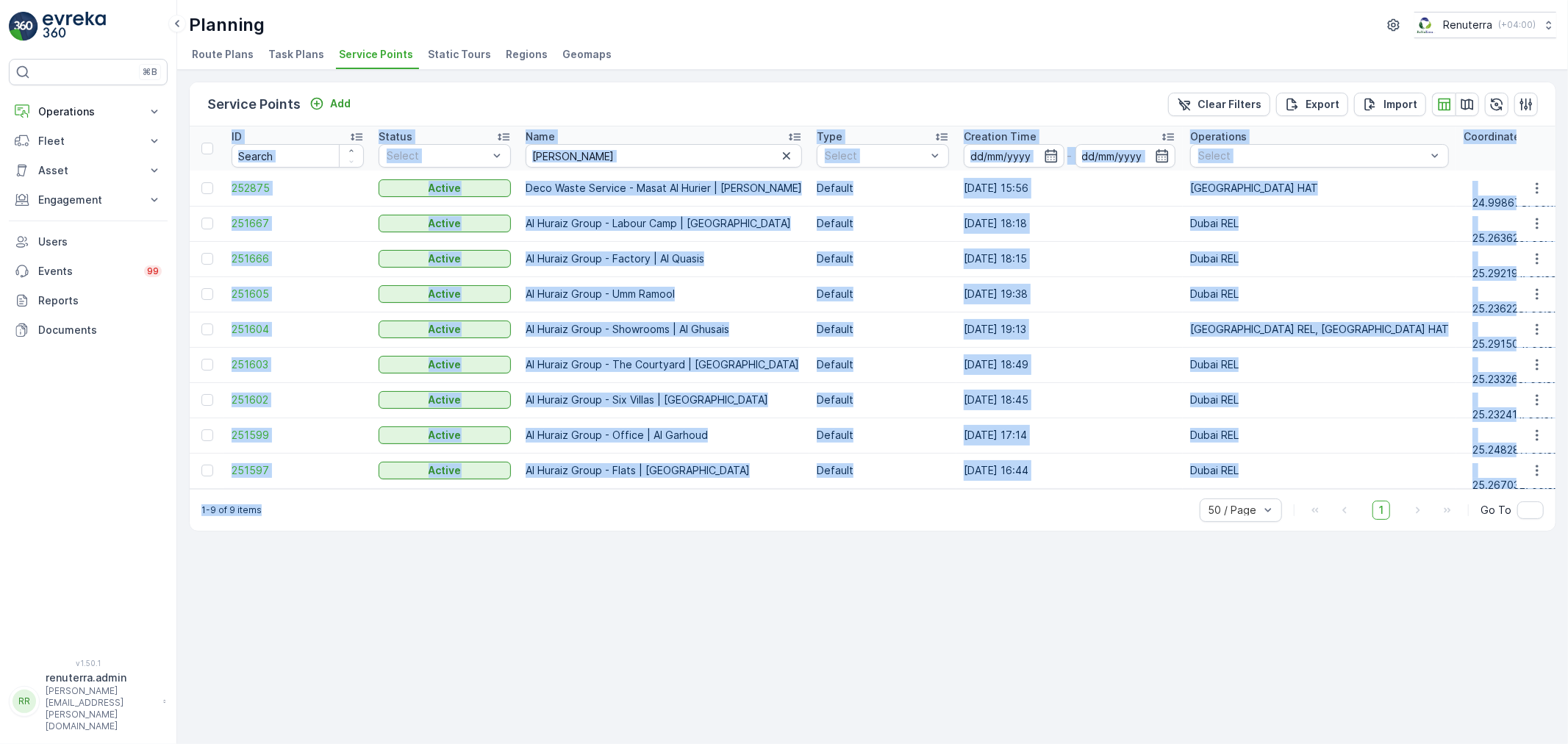
scroll to position [4, 0]
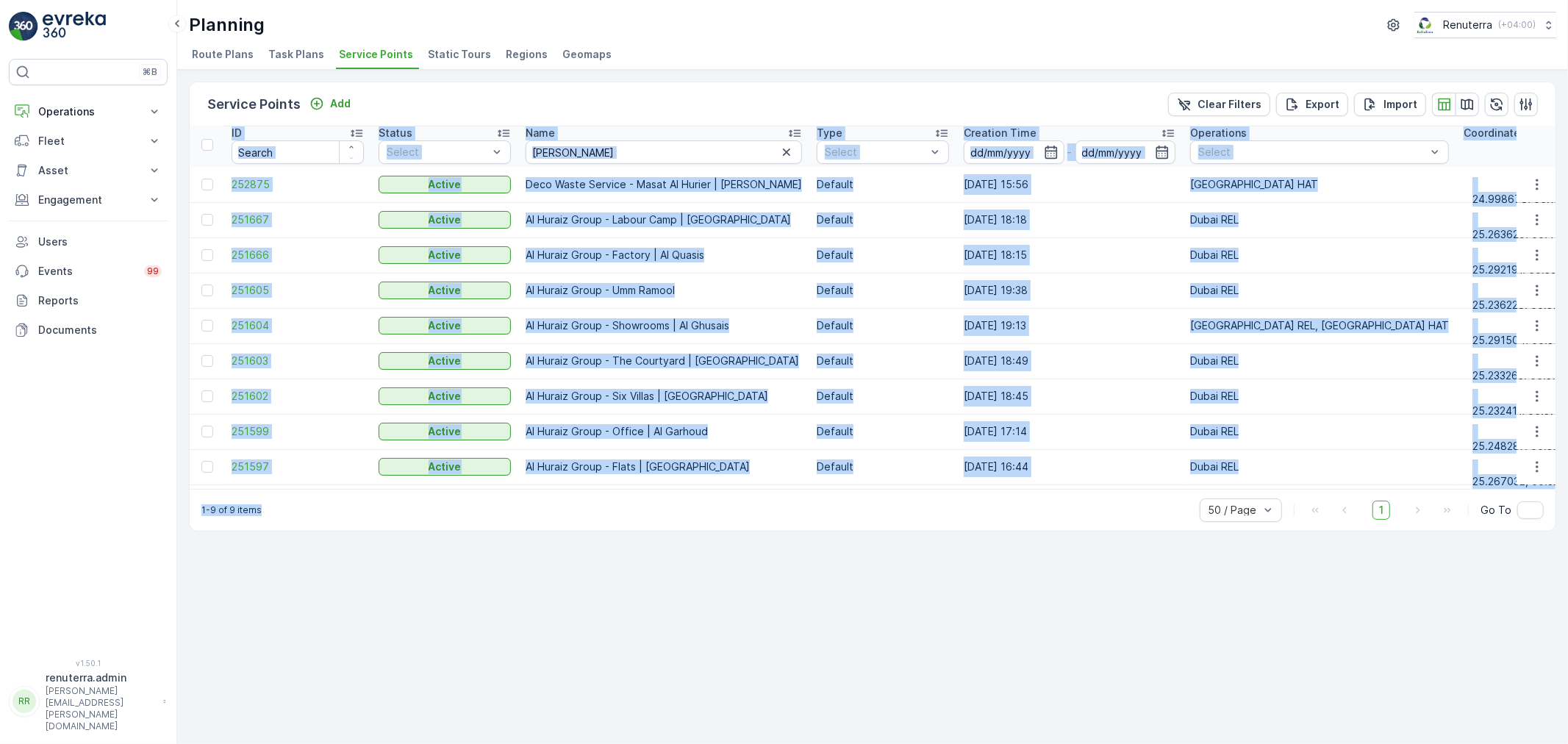
drag, startPoint x: 442, startPoint y: 494, endPoint x: 506, endPoint y: 493, distance: 64.0
click at [508, 493] on div "Service Points Add Clear Filters Export Import ID Status Select Name al hur Typ…" at bounding box center [872, 306] width 1367 height 450
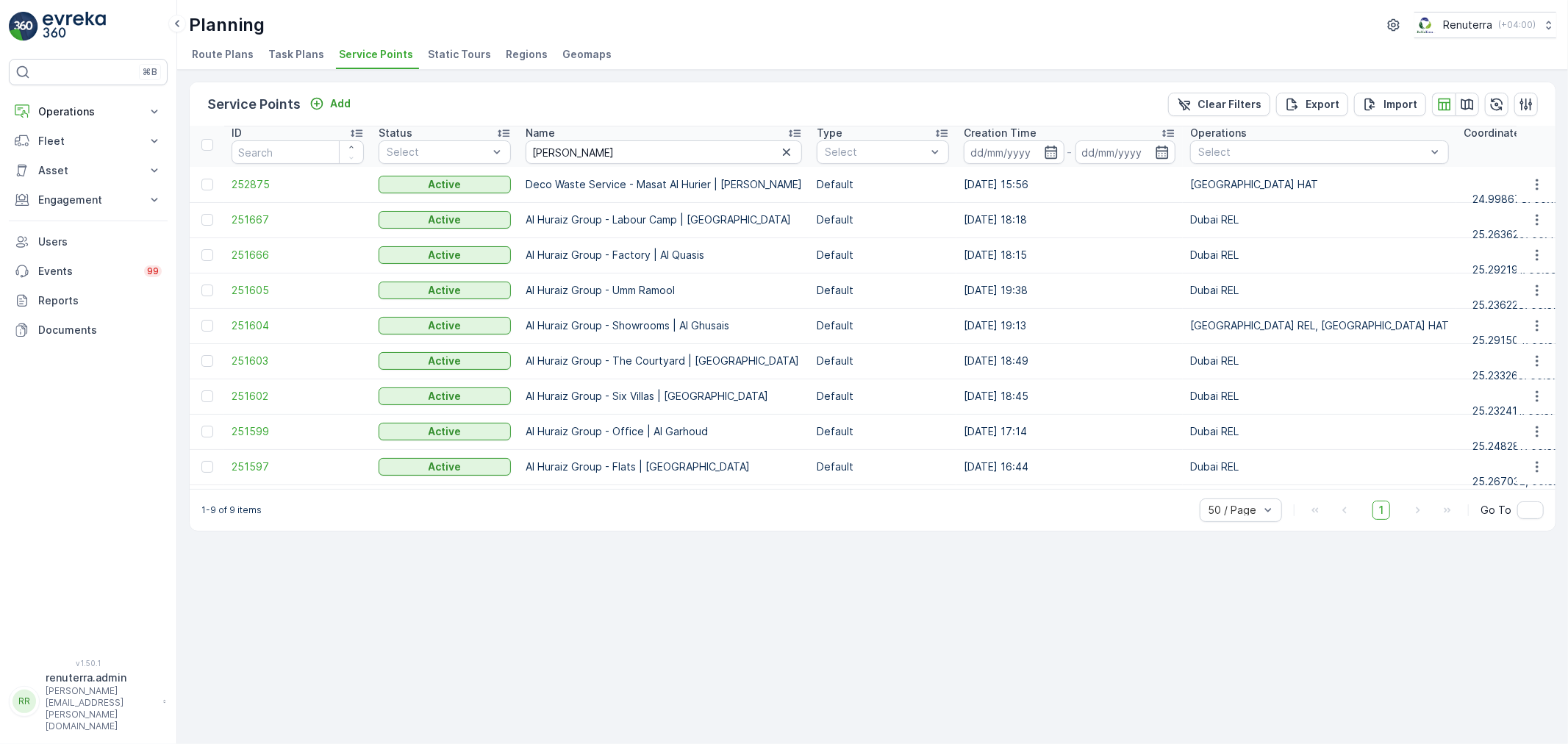
click at [769, 90] on div "Service Points Add Clear Filters Export Import" at bounding box center [872, 105] width 1367 height 44
drag, startPoint x: 456, startPoint y: 496, endPoint x: 629, endPoint y: 505, distance: 173.2
click at [573, 505] on div "1-9 of 9 items 50 / Page 1 Go To" at bounding box center [872, 510] width 1367 height 42
click at [780, 153] on icon "button" at bounding box center [787, 152] width 15 height 15
click at [633, 158] on input "text" at bounding box center [664, 152] width 277 height 24
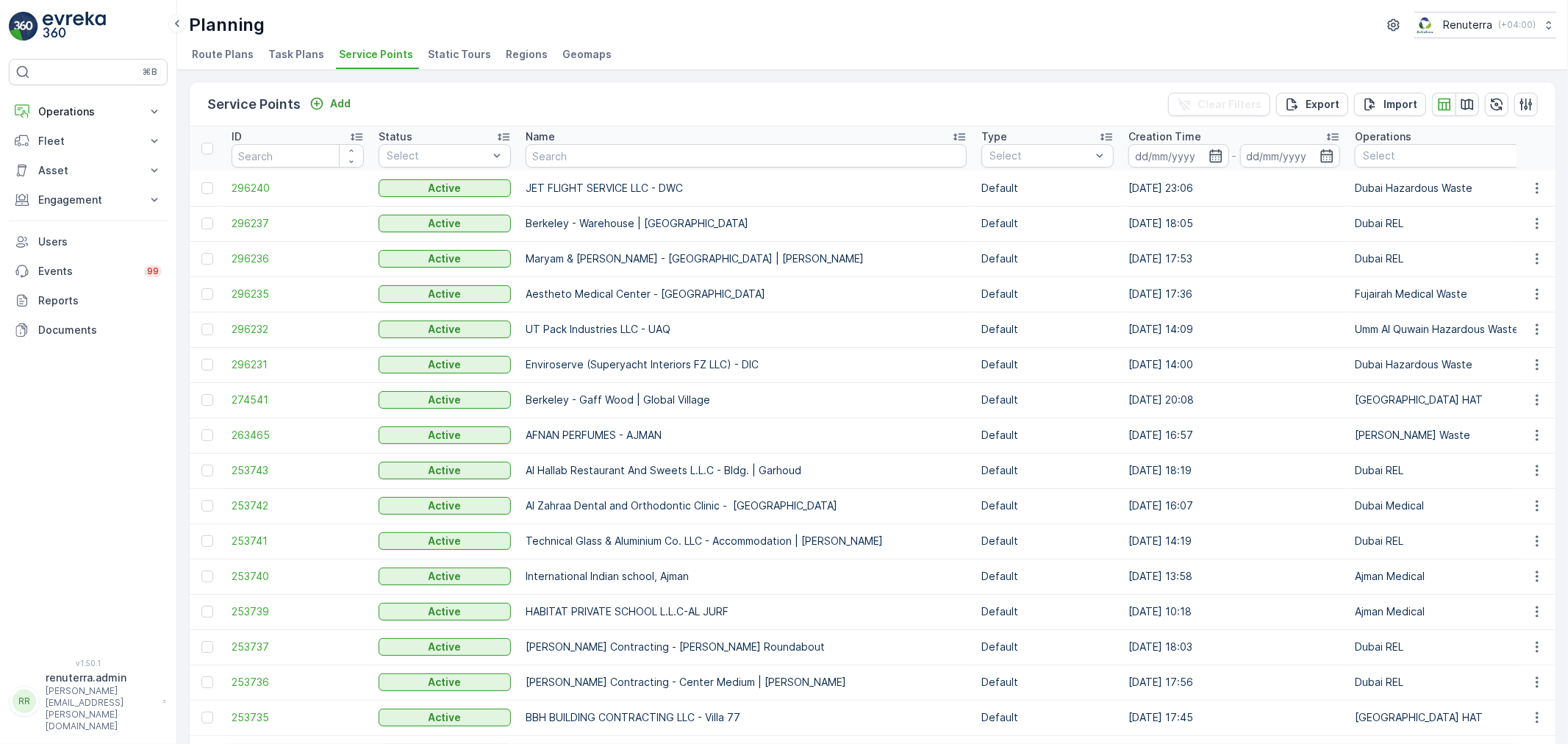
click at [599, 149] on input "text" at bounding box center [746, 156] width 441 height 24
type input "roya"
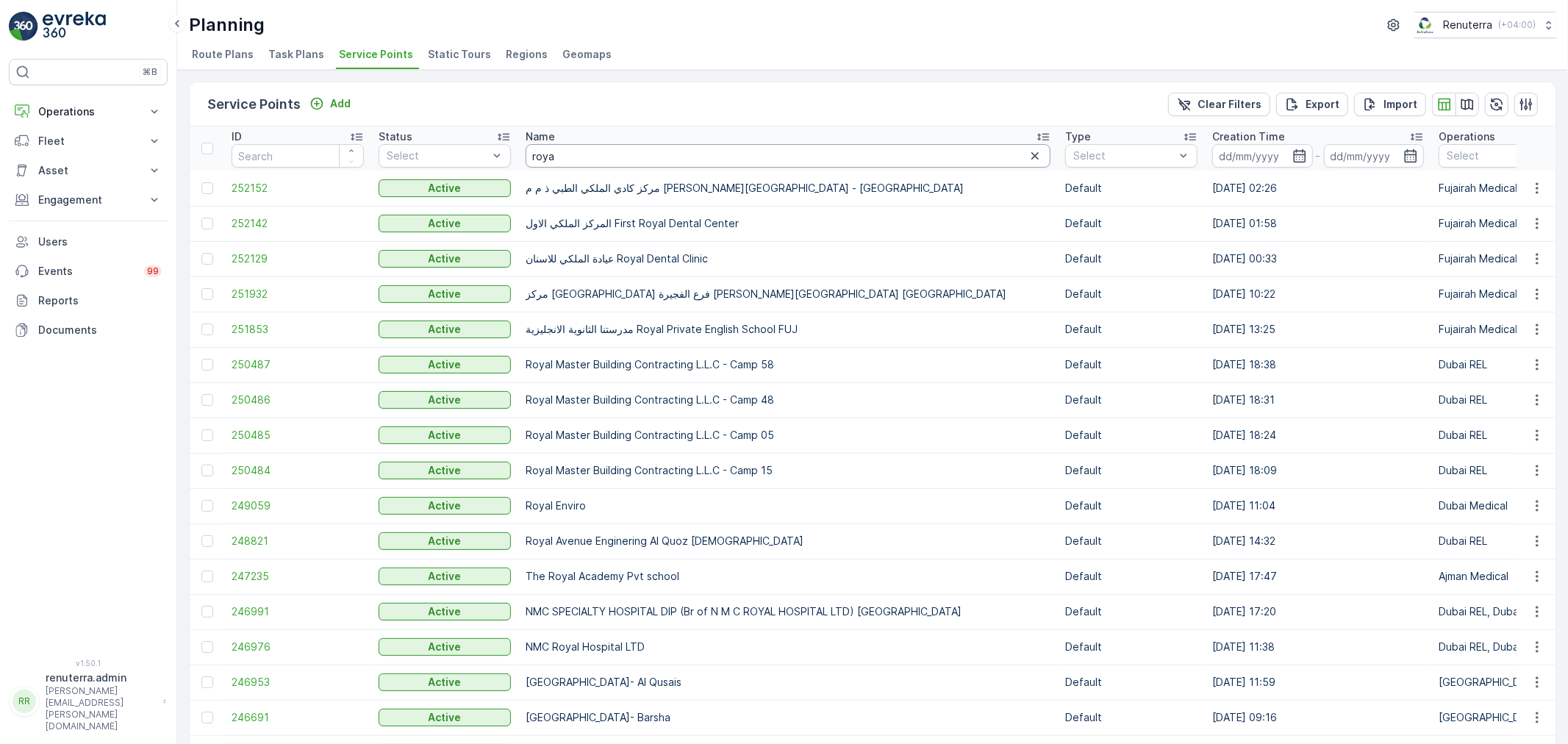
click at [607, 156] on input "roya" at bounding box center [788, 156] width 525 height 24
type input "royal"
click at [268, 508] on span "249059" at bounding box center [297, 506] width 132 height 15
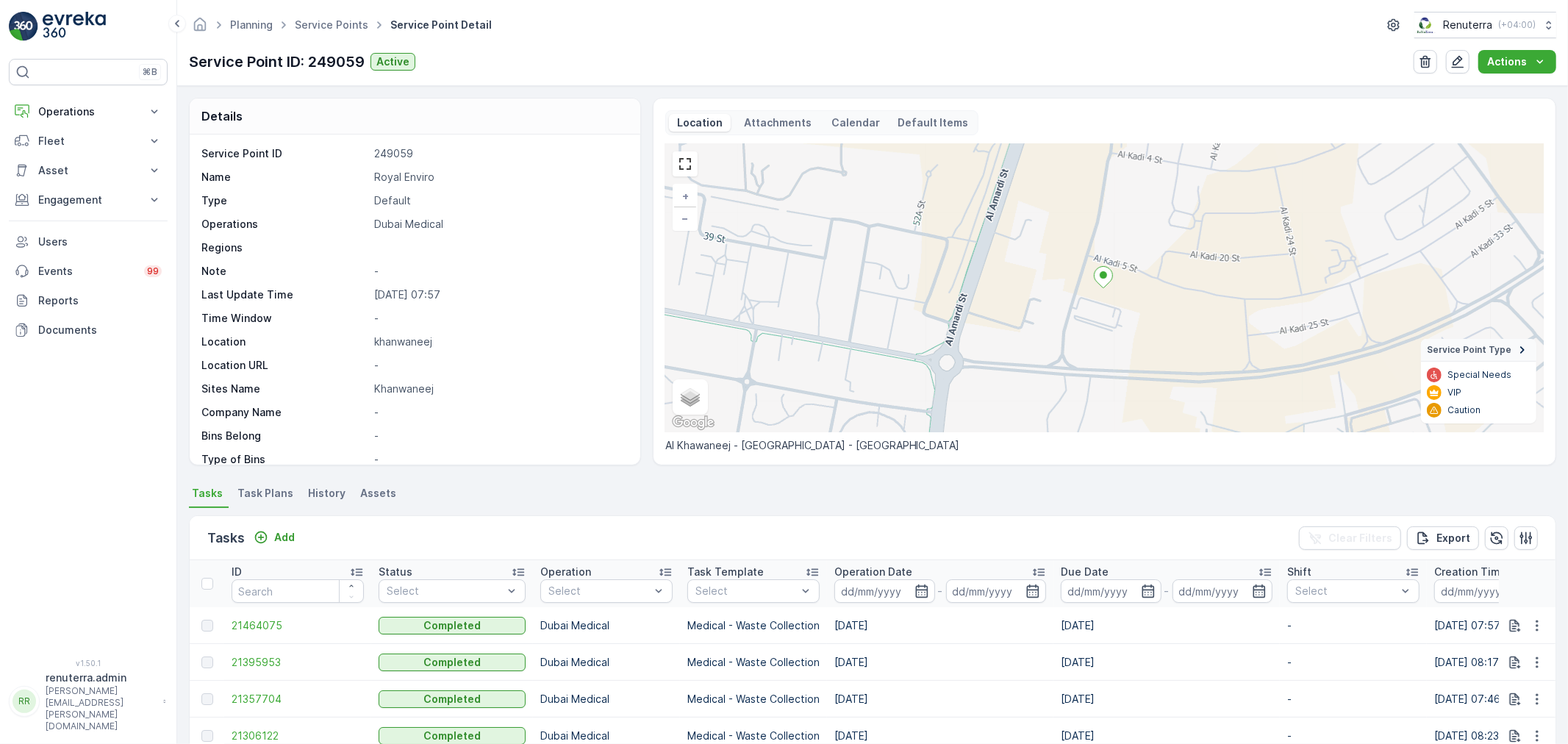
scroll to position [163, 0]
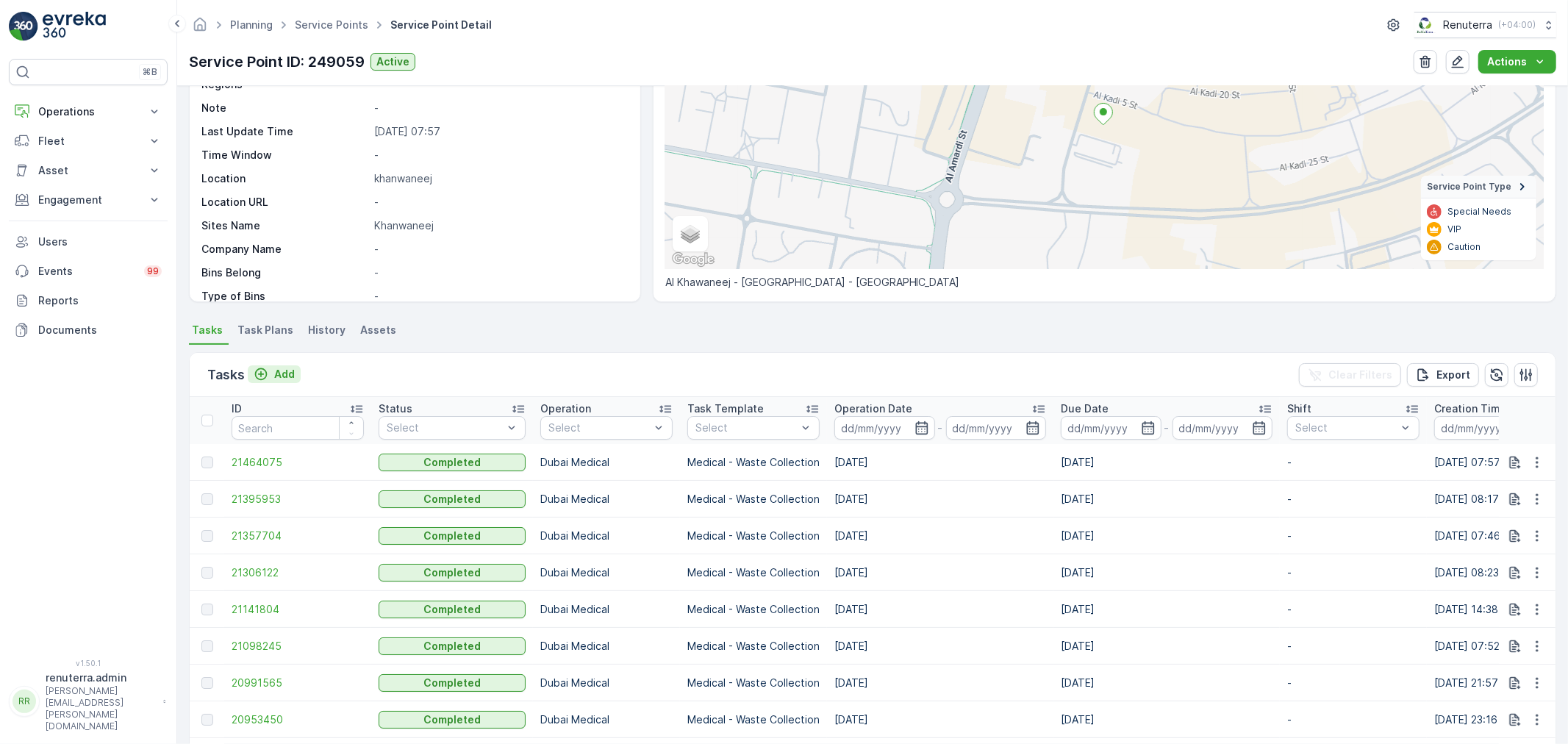
click at [294, 368] on button "Add" at bounding box center [274, 374] width 53 height 17
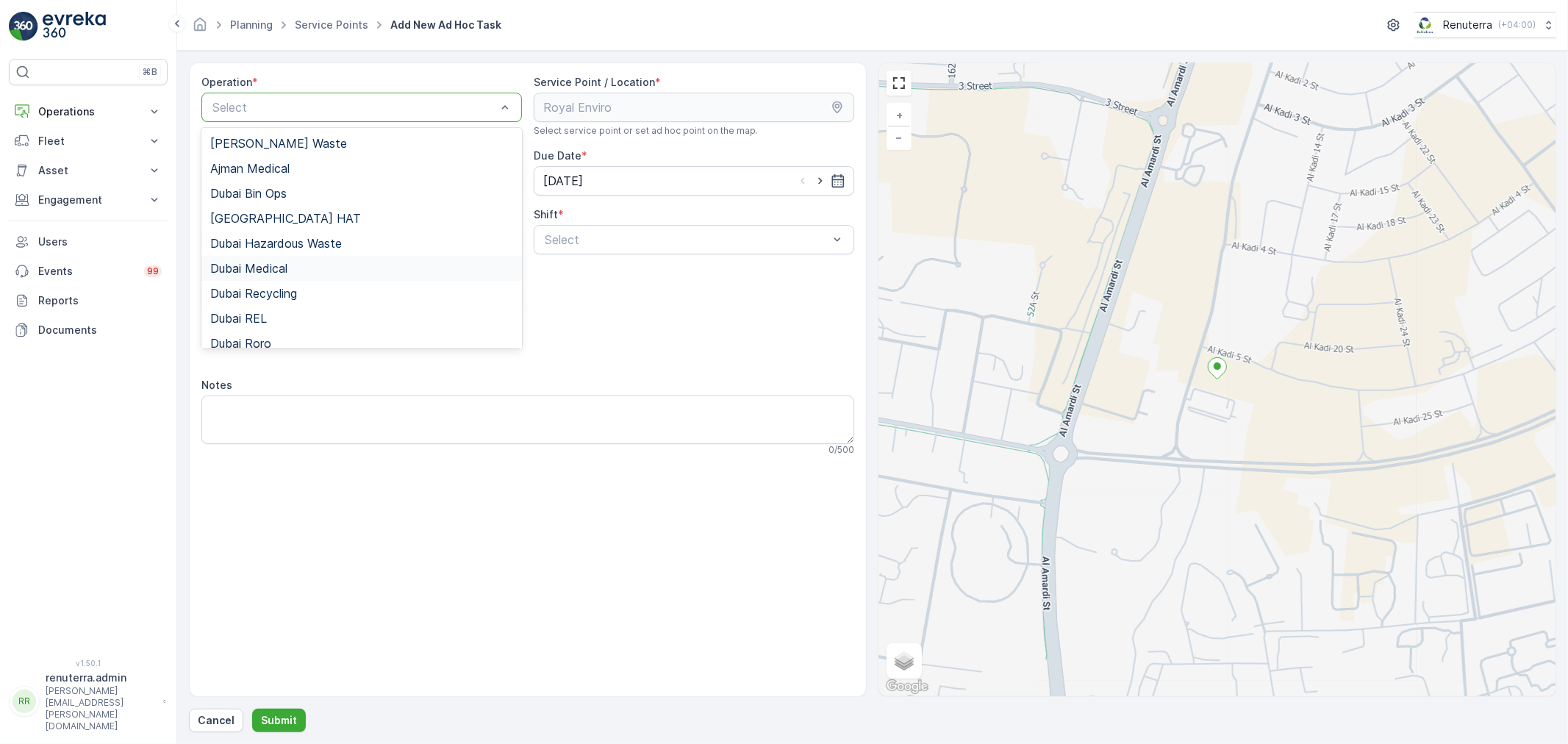
click at [389, 272] on div "Dubai Medical" at bounding box center [362, 268] width 303 height 13
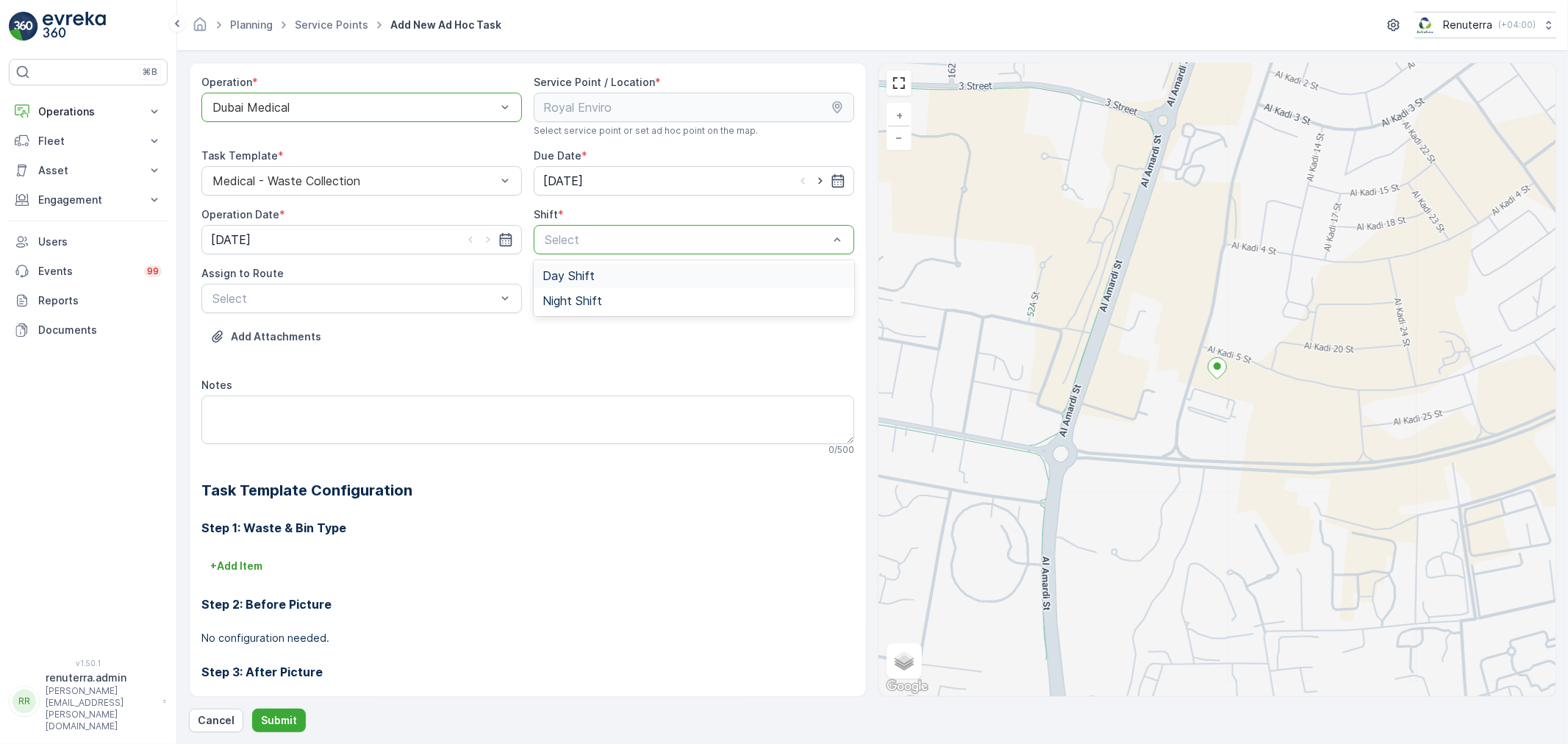
click at [615, 274] on div "Day Shift" at bounding box center [694, 275] width 303 height 13
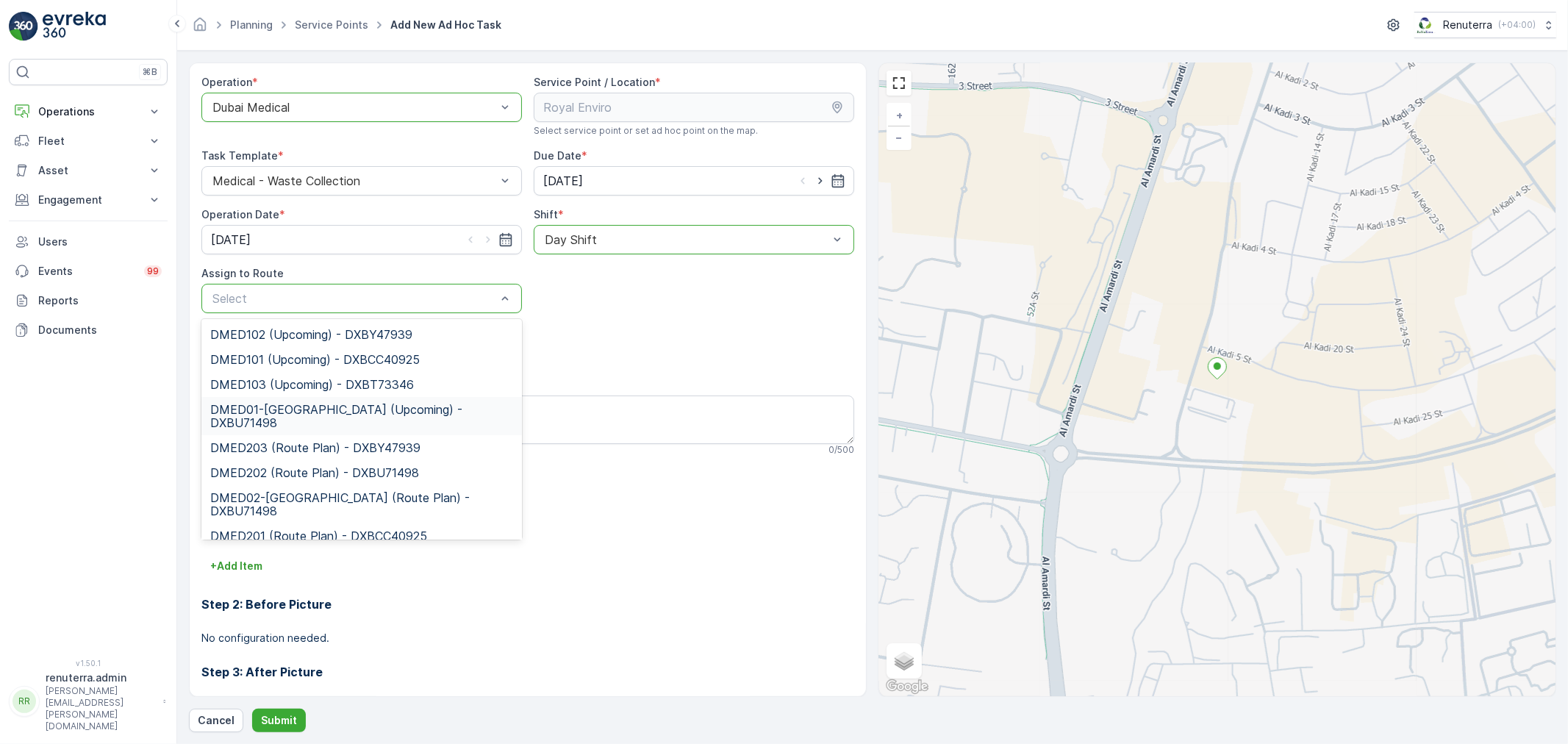
click at [370, 405] on span "DMED01-Khawaneej Yard (Upcoming) - DXBU71498" at bounding box center [362, 416] width 303 height 26
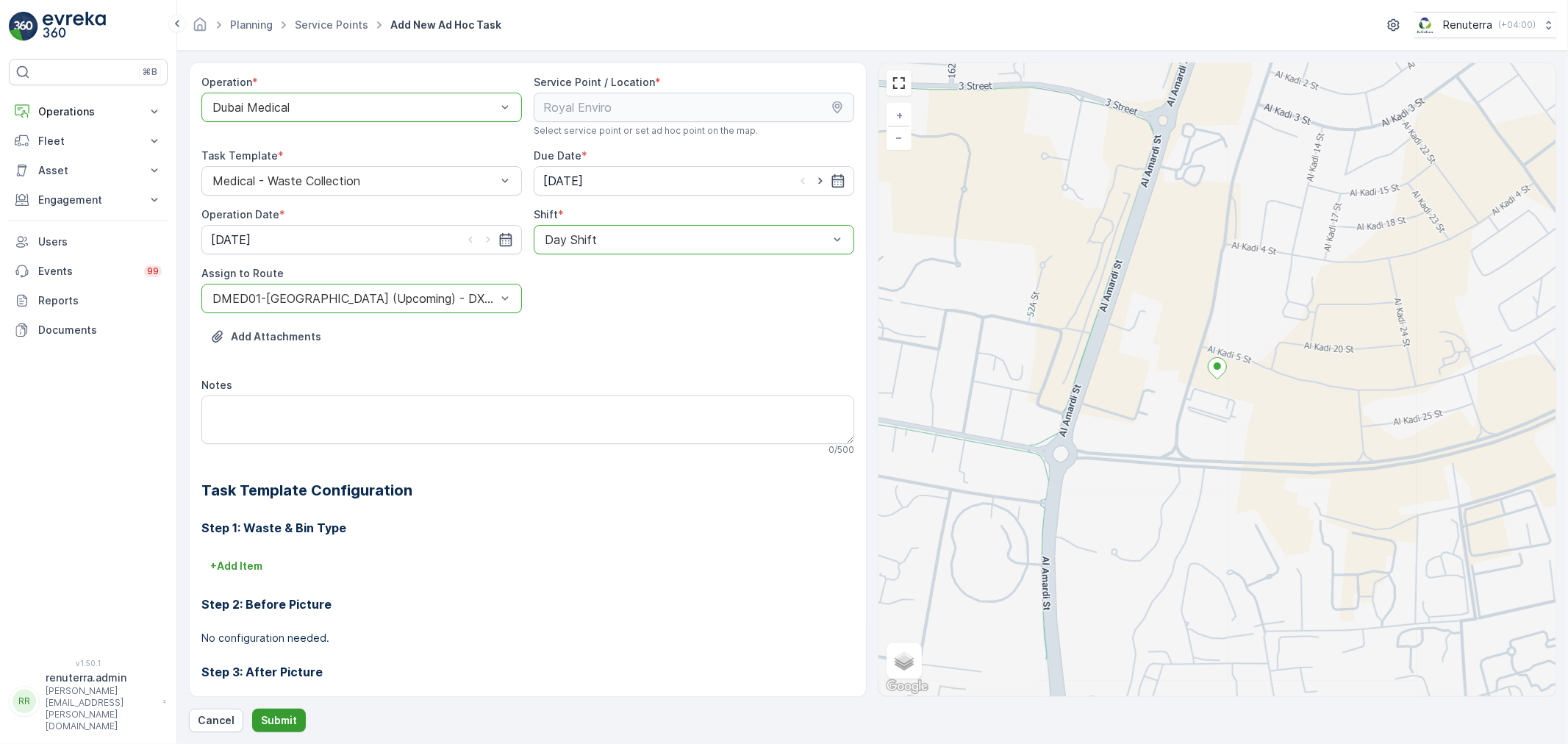
click at [287, 721] on p "Submit" at bounding box center [278, 720] width 36 height 15
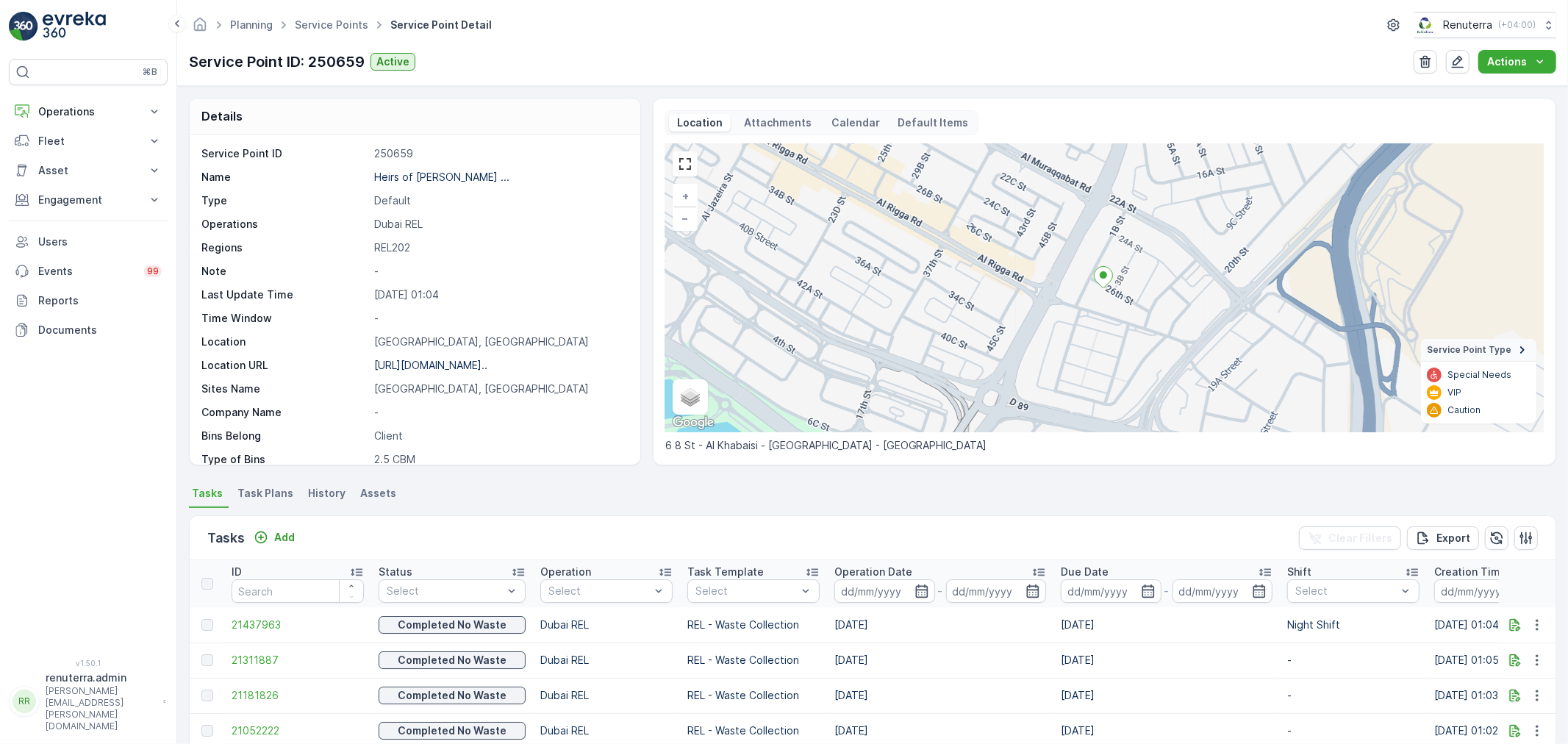
scroll to position [3, 0]
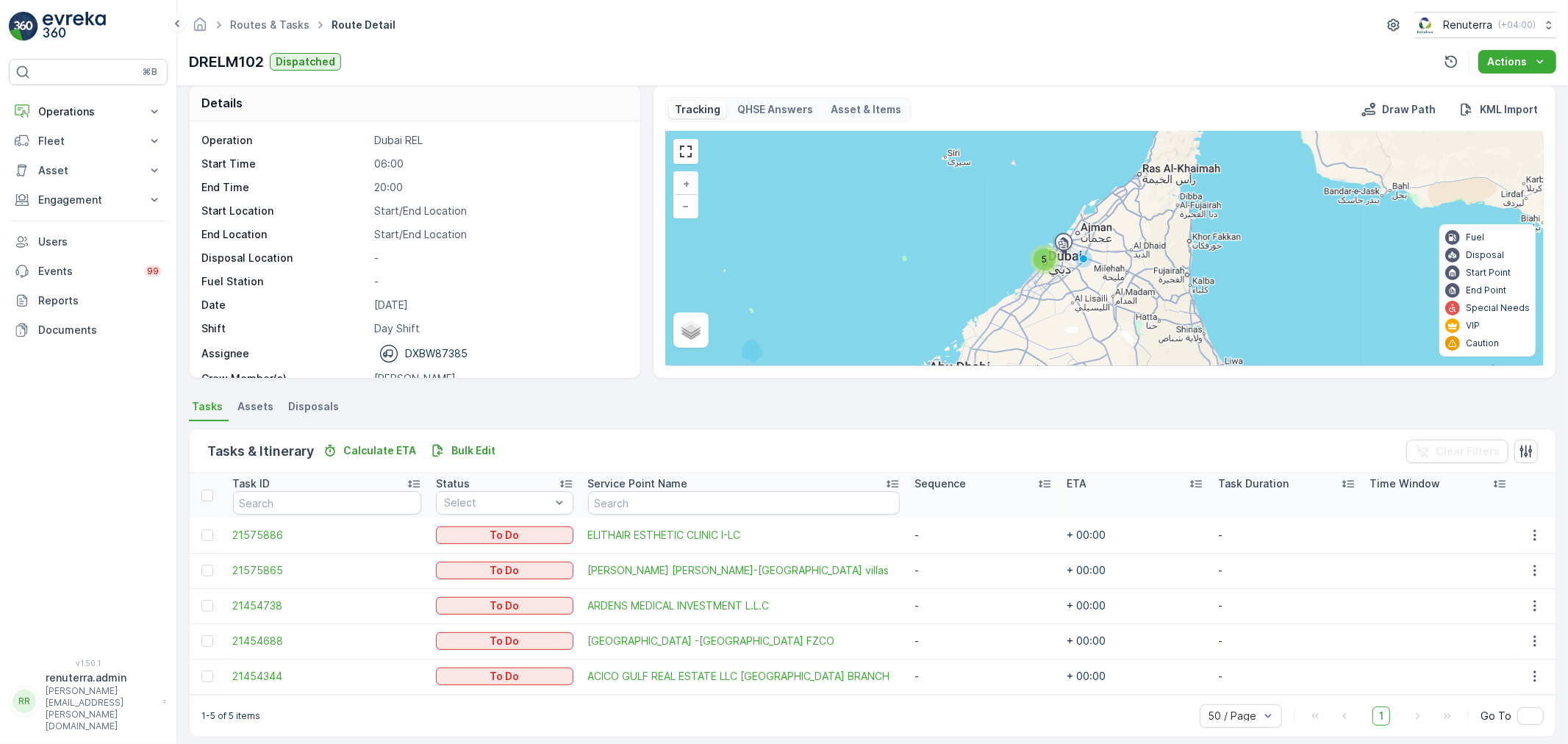
scroll to position [25, 0]
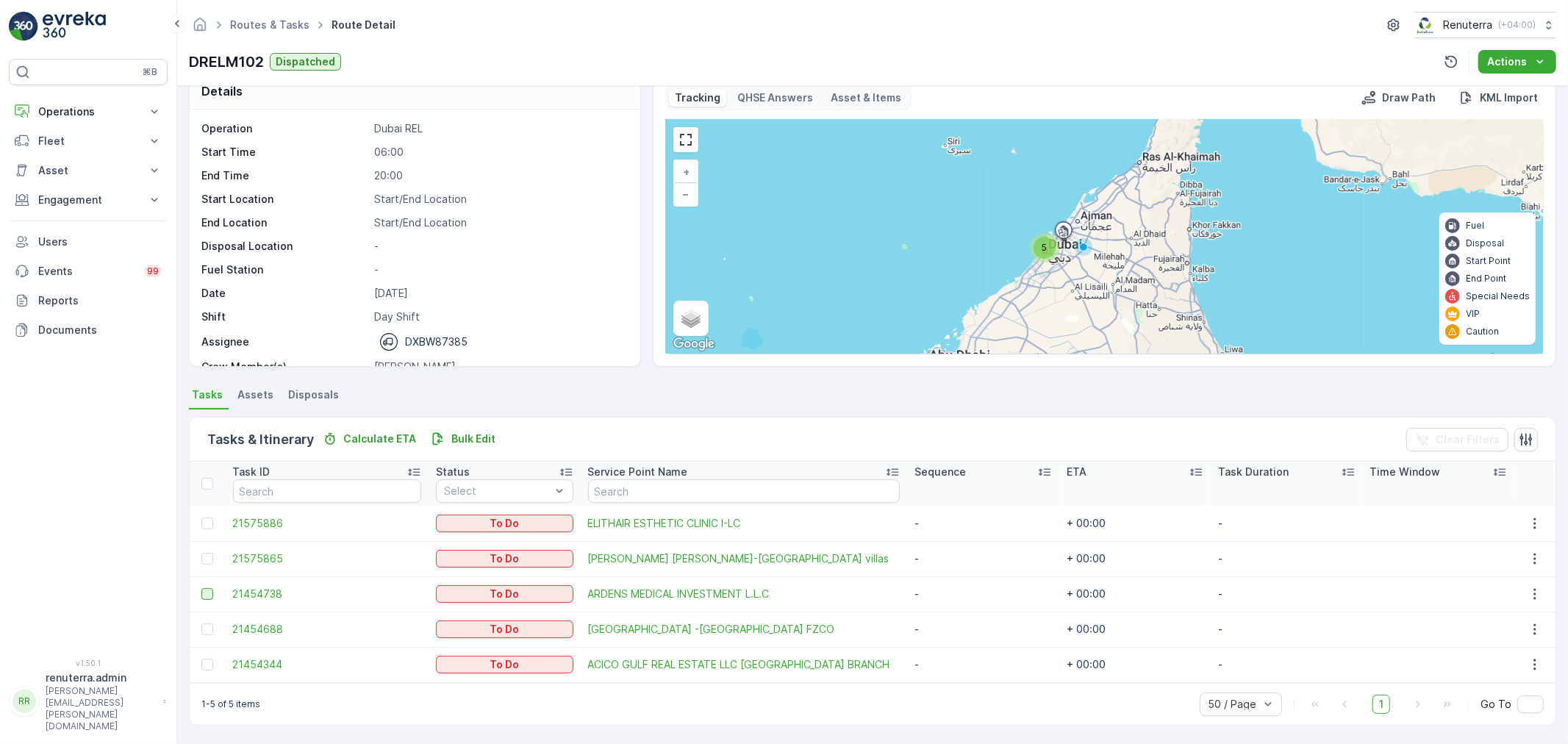
click at [206, 593] on div at bounding box center [207, 594] width 12 height 12
click at [201, 589] on input "checkbox" at bounding box center [201, 589] width 0 height 0
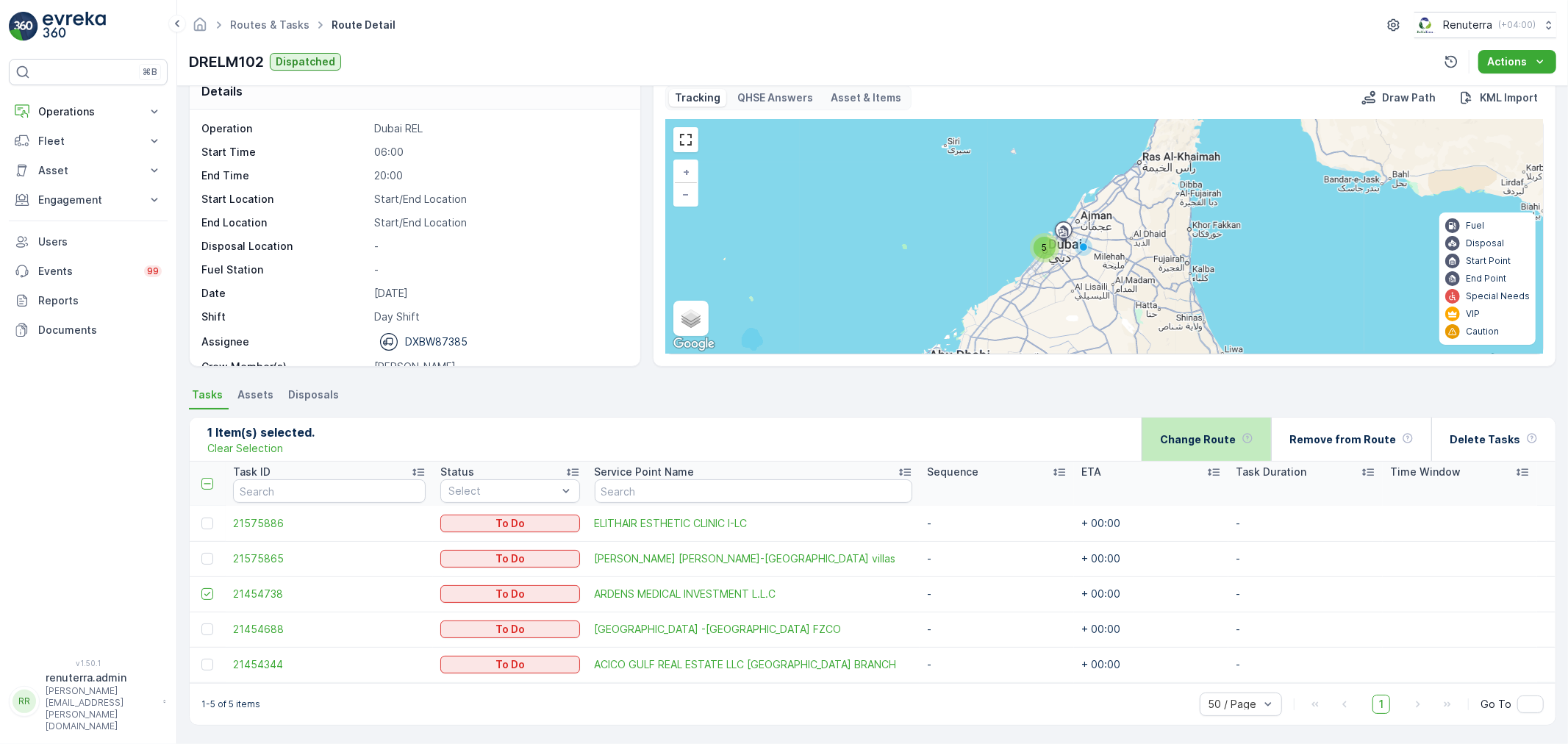
click at [1217, 439] on p "Change Route" at bounding box center [1198, 439] width 75 height 15
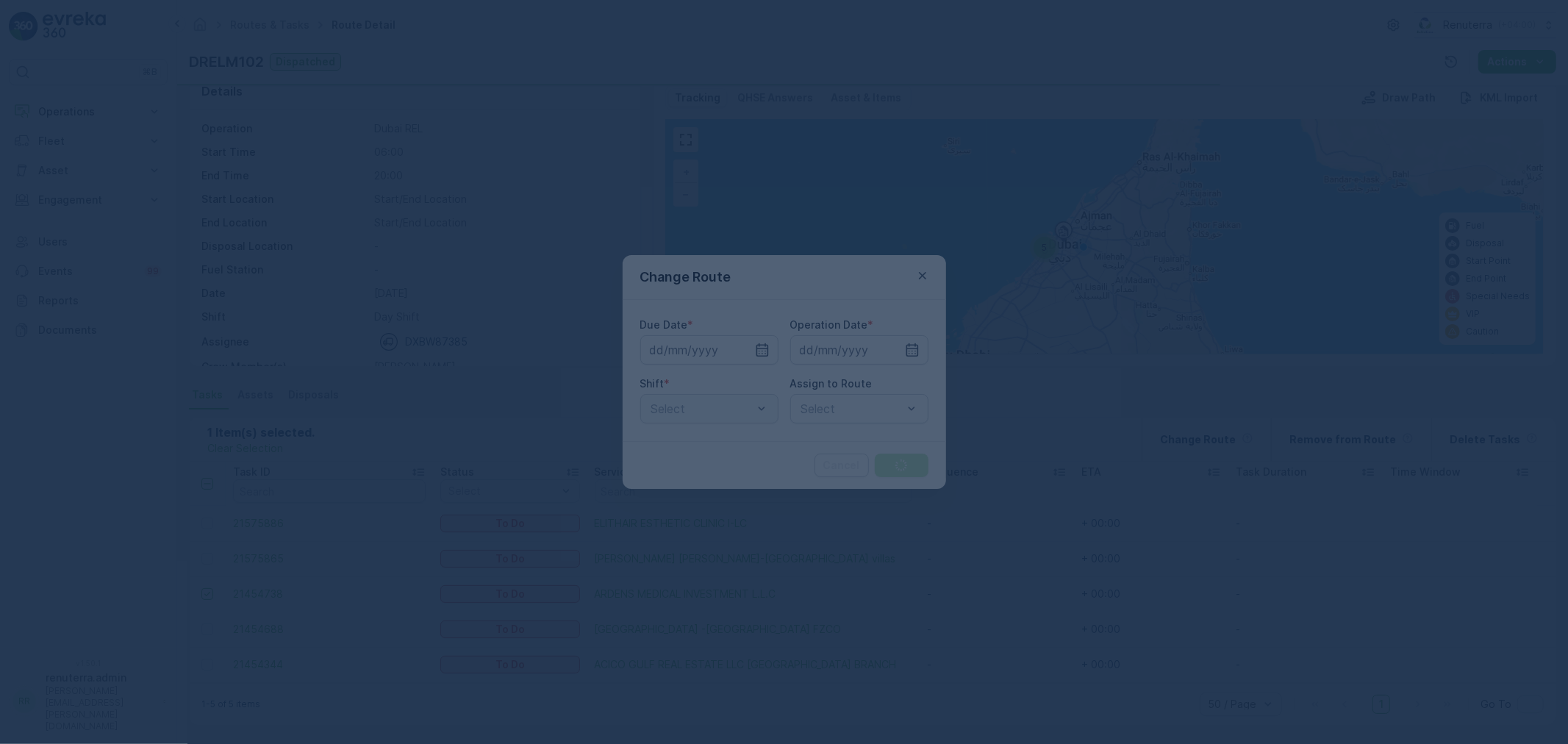
type input "[DATE]"
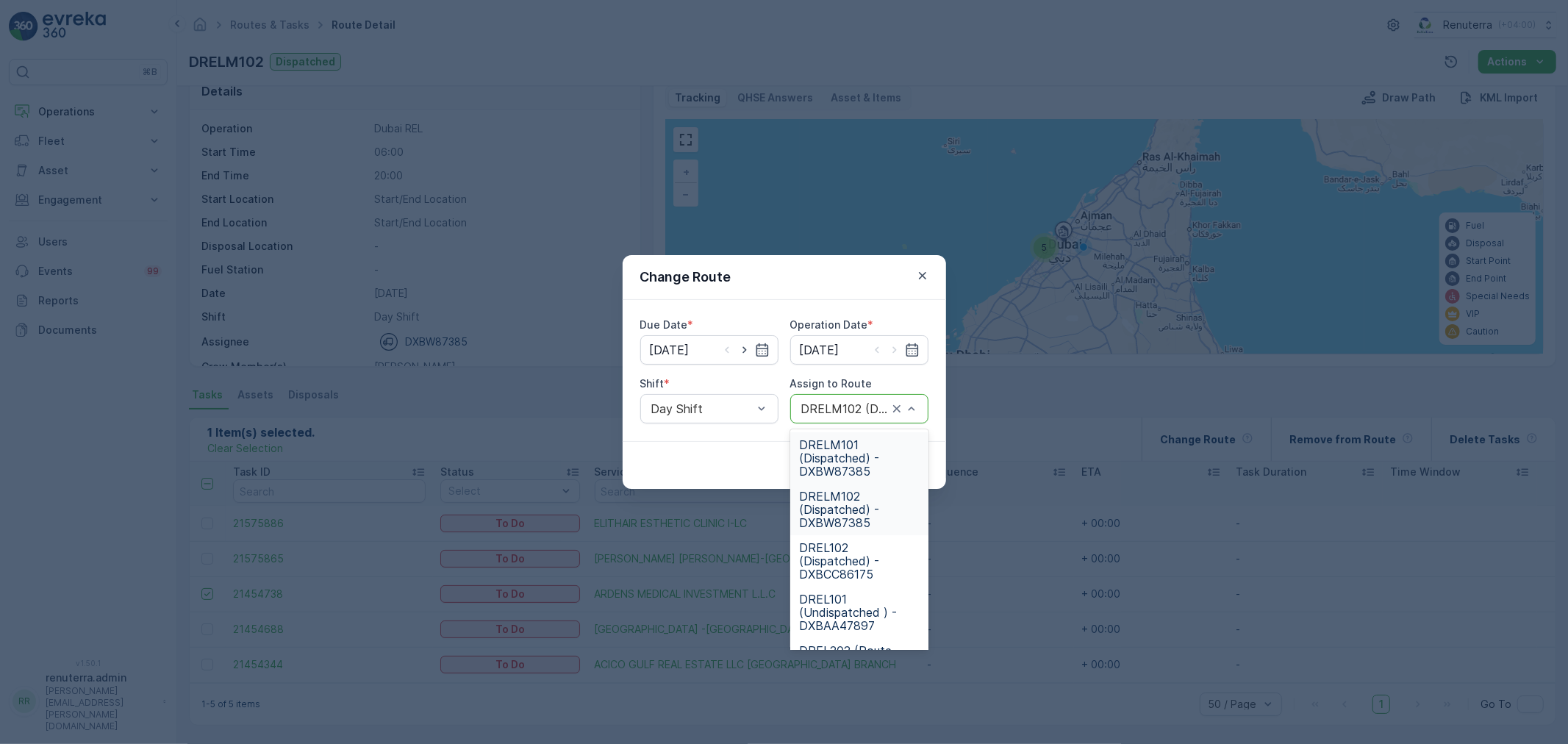
click at [878, 464] on span "DRELM101 (Dispatched) - DXBW87385" at bounding box center [860, 458] width 121 height 40
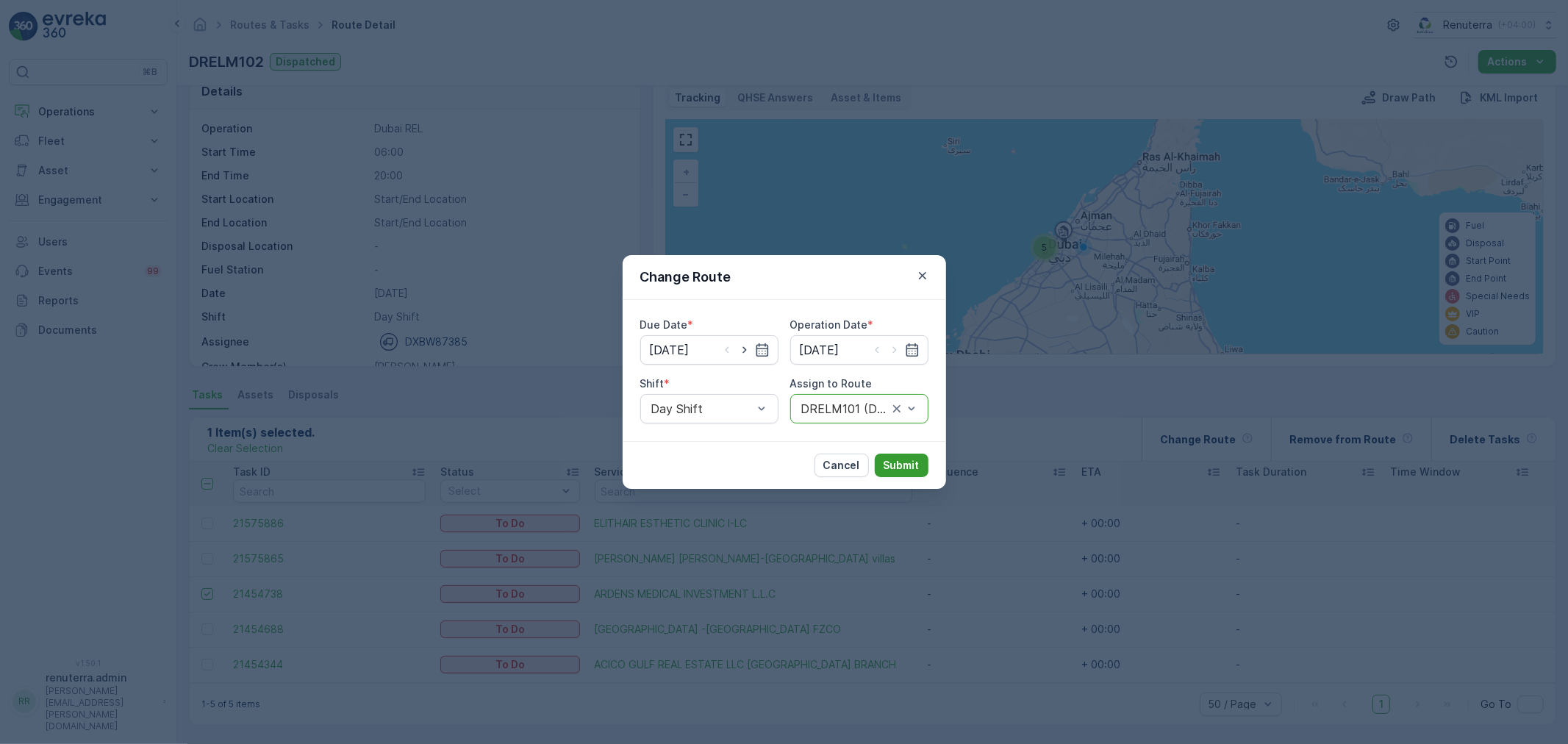
click at [907, 469] on p "Submit" at bounding box center [901, 466] width 36 height 15
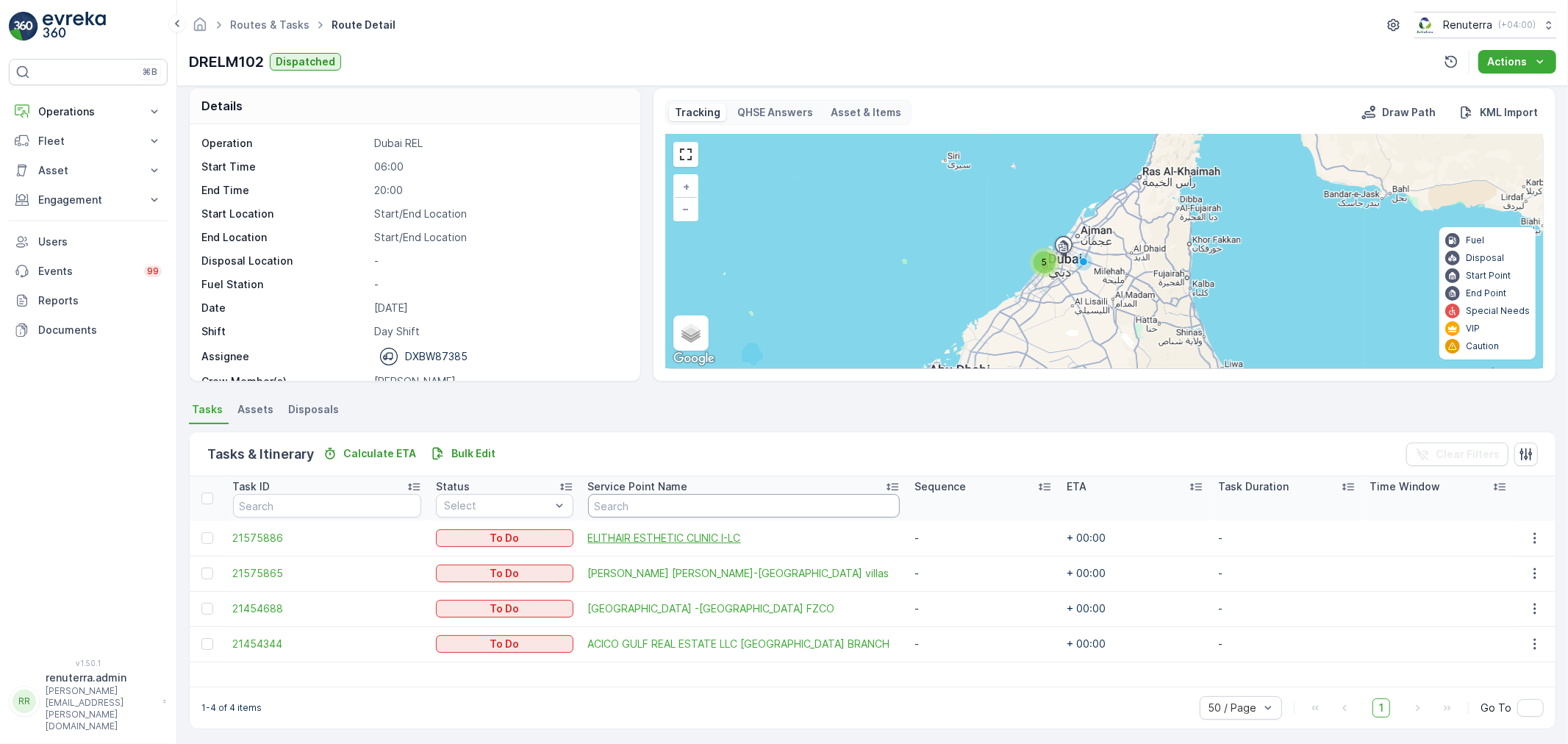
scroll to position [13, 0]
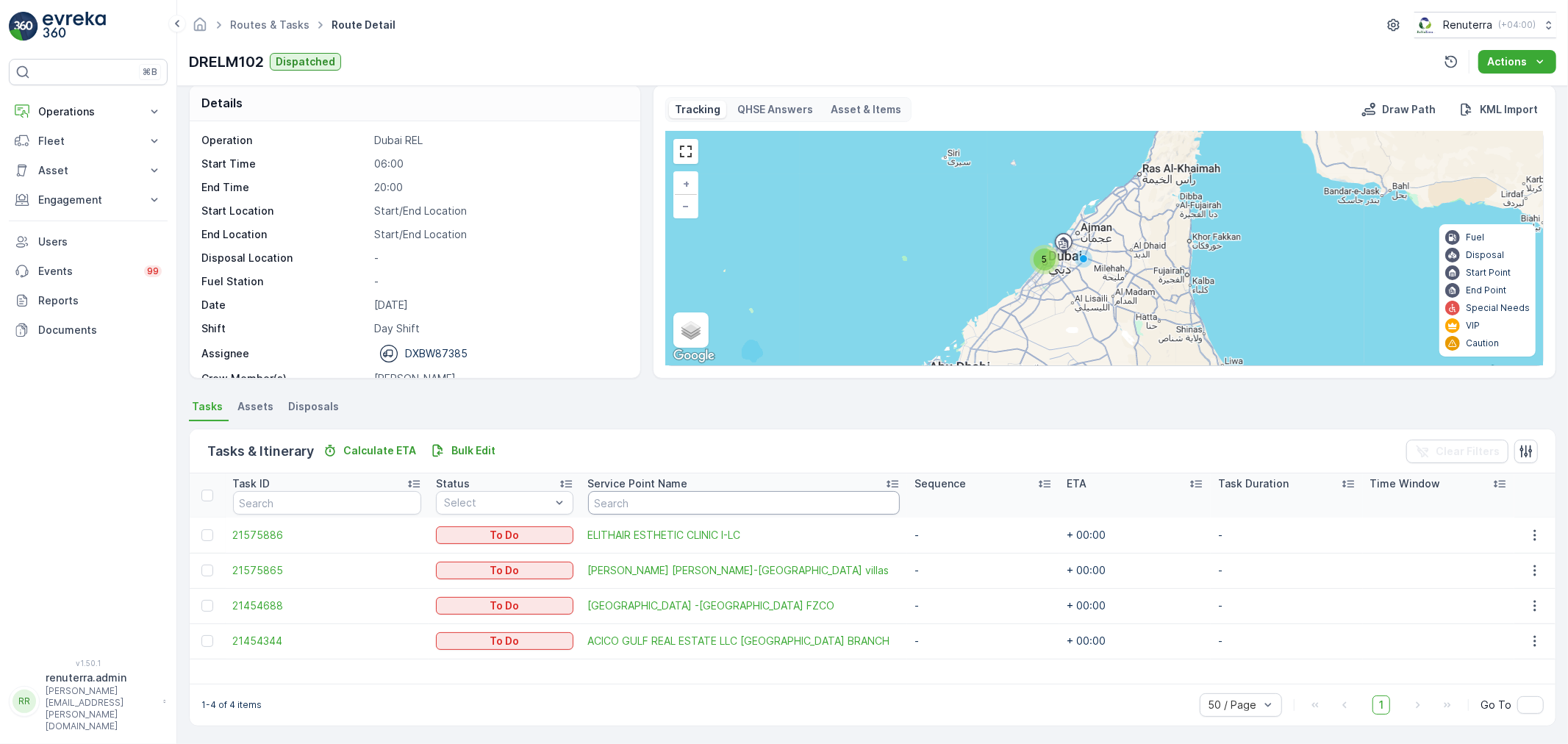
click at [630, 498] on input "text" at bounding box center [745, 503] width 312 height 24
drag, startPoint x: 618, startPoint y: 437, endPoint x: 608, endPoint y: 439, distance: 10.2
click at [618, 436] on div "Tasks & Itinerary Calculate ETA Bulk Edit Clear Filters" at bounding box center [872, 451] width 1367 height 44
click at [684, 459] on div "Tasks & Itinerary Calculate ETA Bulk Edit Clear Filters" at bounding box center [872, 451] width 1367 height 44
